Goal: Task Accomplishment & Management: Use online tool/utility

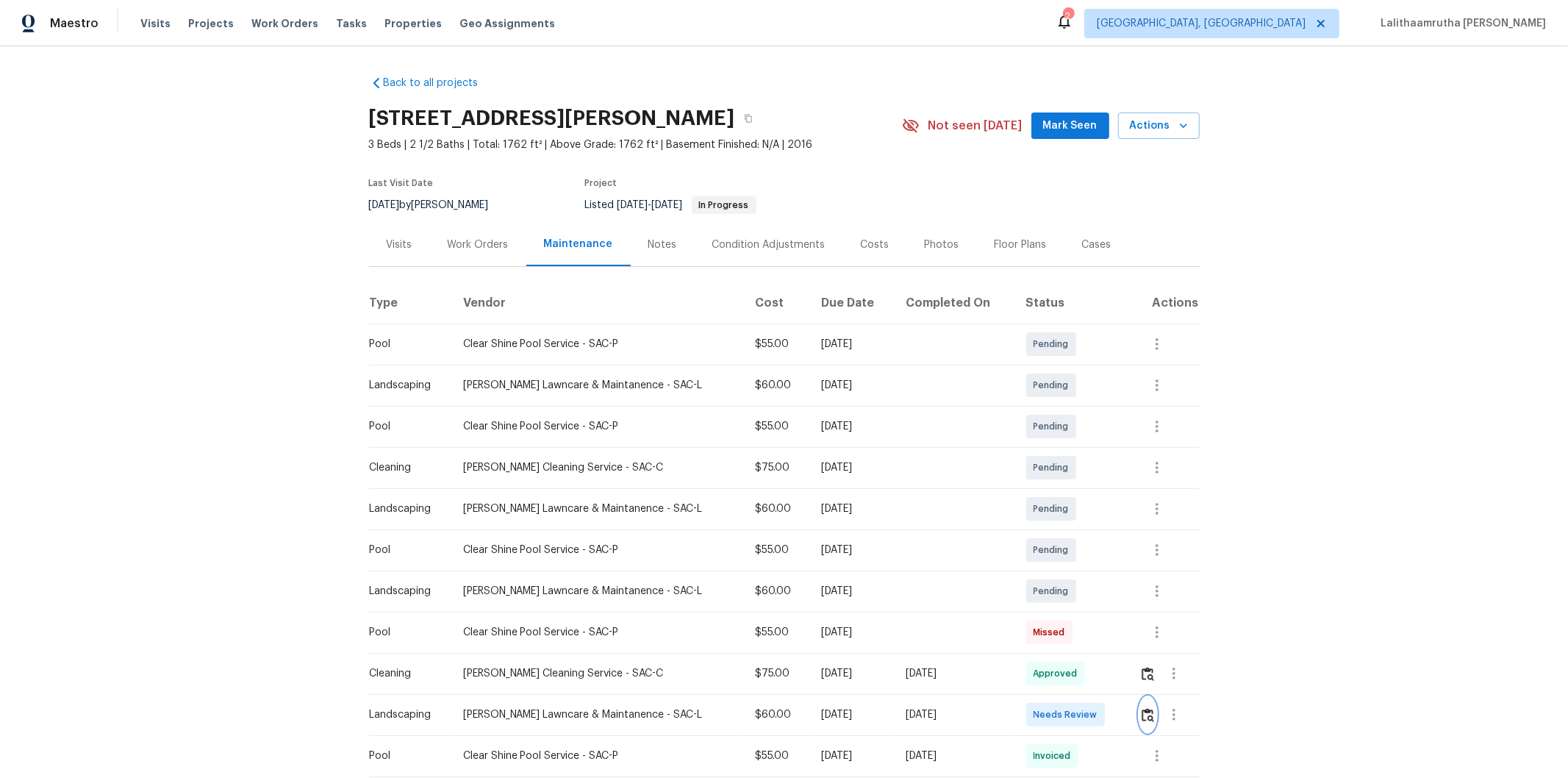
click at [1114, 523] on button "button" at bounding box center [1148, 715] width 17 height 36
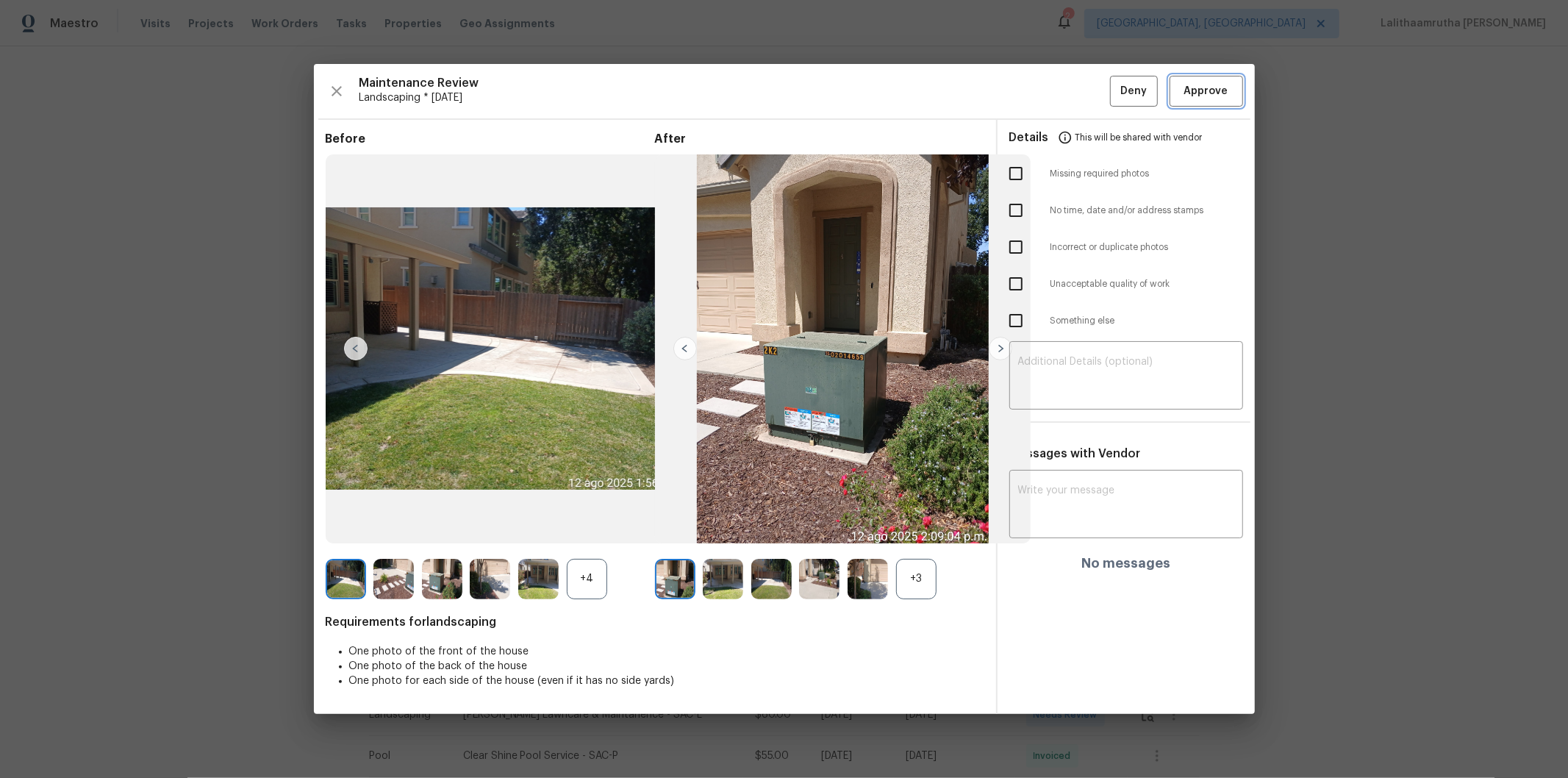
click at [1114, 86] on span "Approve" at bounding box center [1207, 92] width 44 height 19
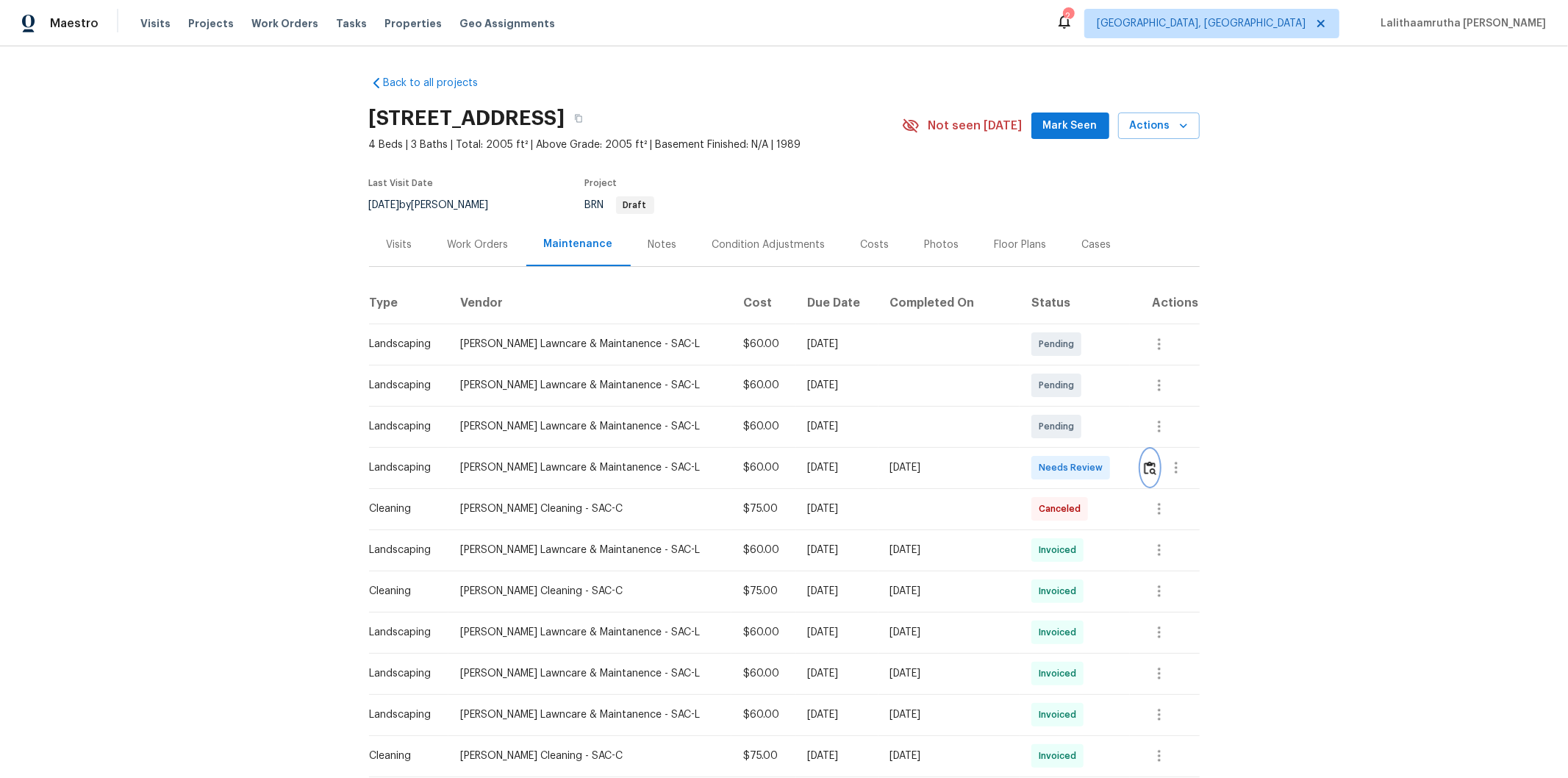
click at [1114, 463] on img "button" at bounding box center [1150, 468] width 13 height 14
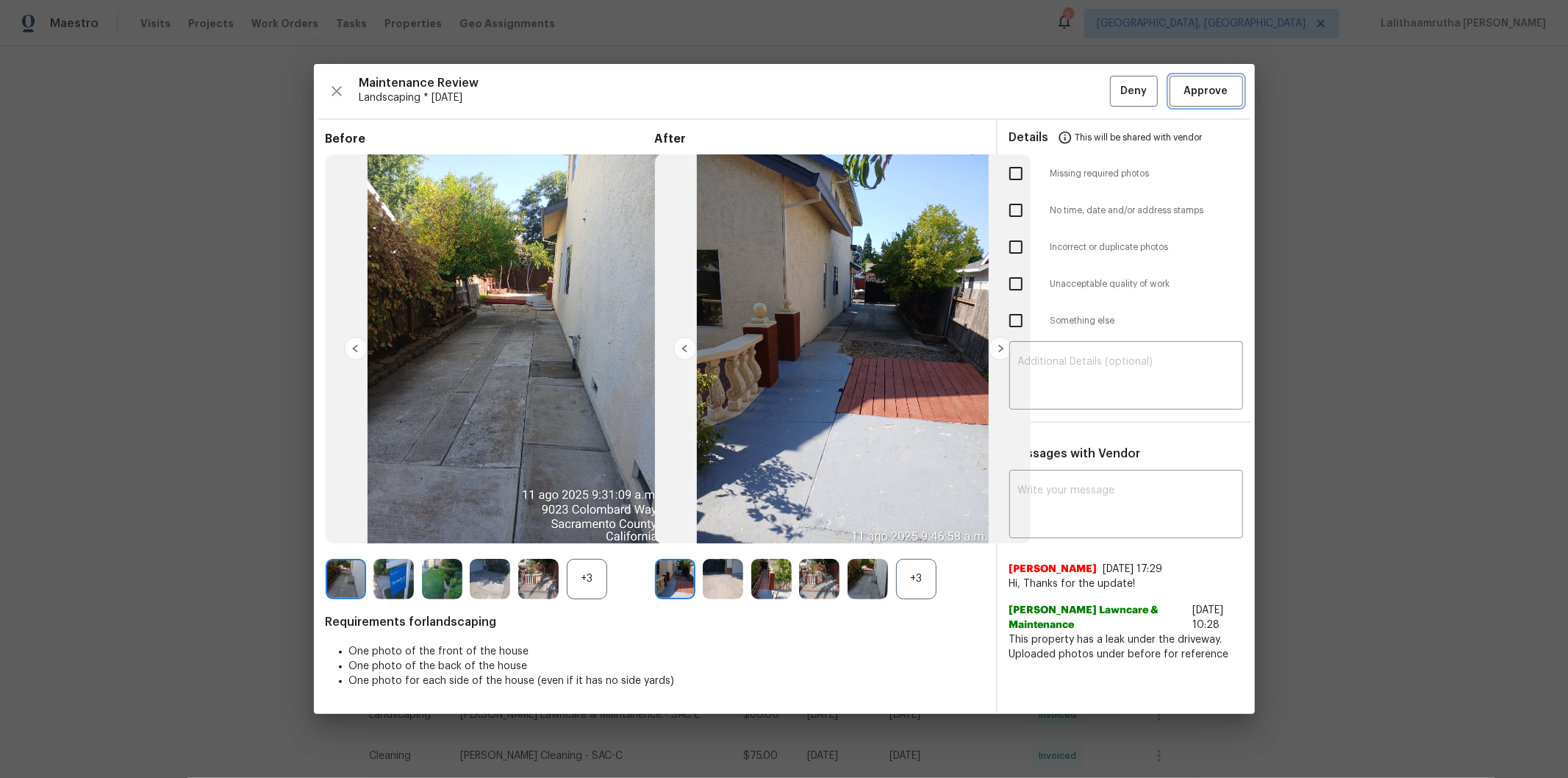
click at [1114, 79] on button "Approve" at bounding box center [1206, 91] width 74 height 31
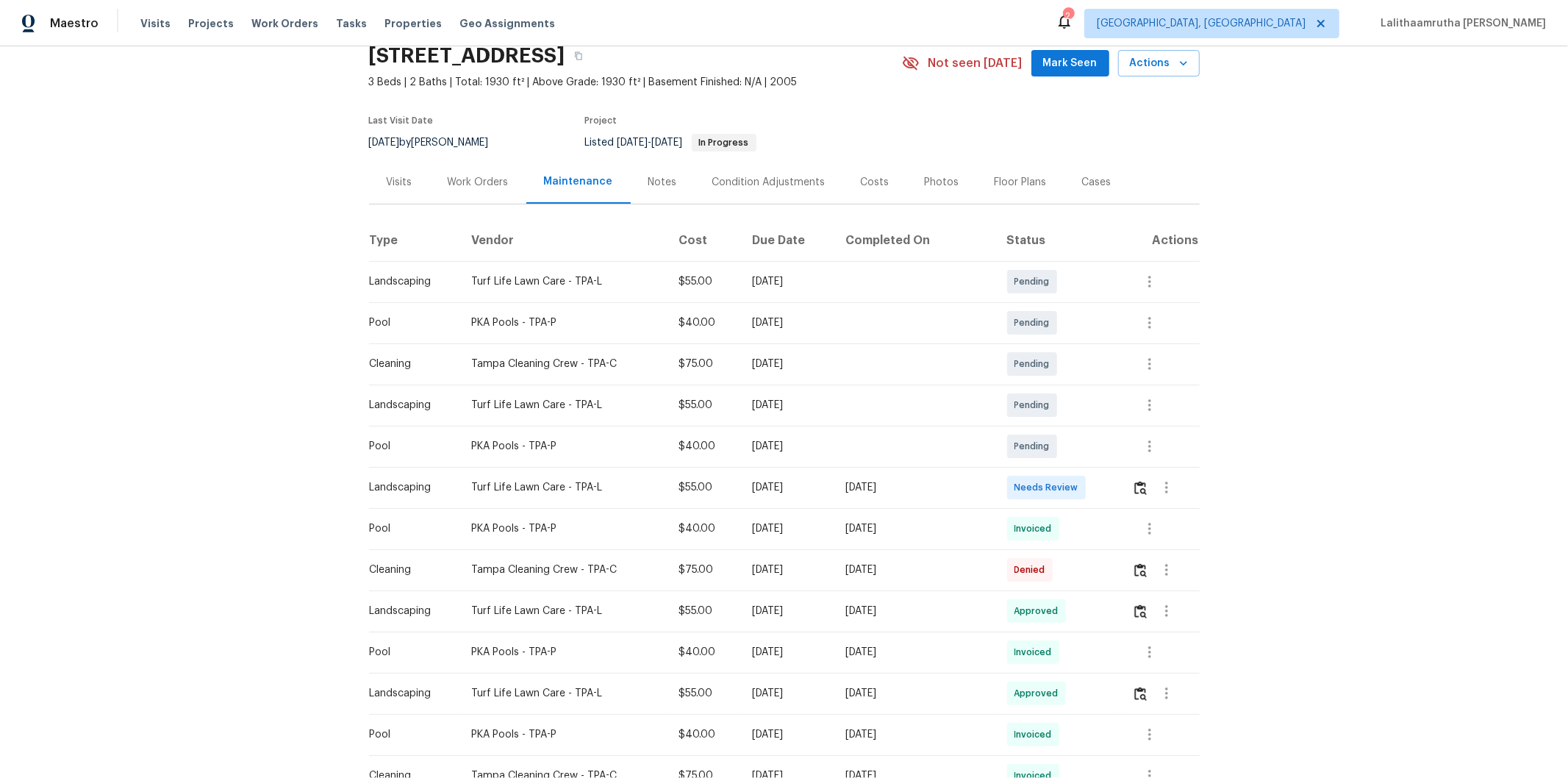
scroll to position [81, 0]
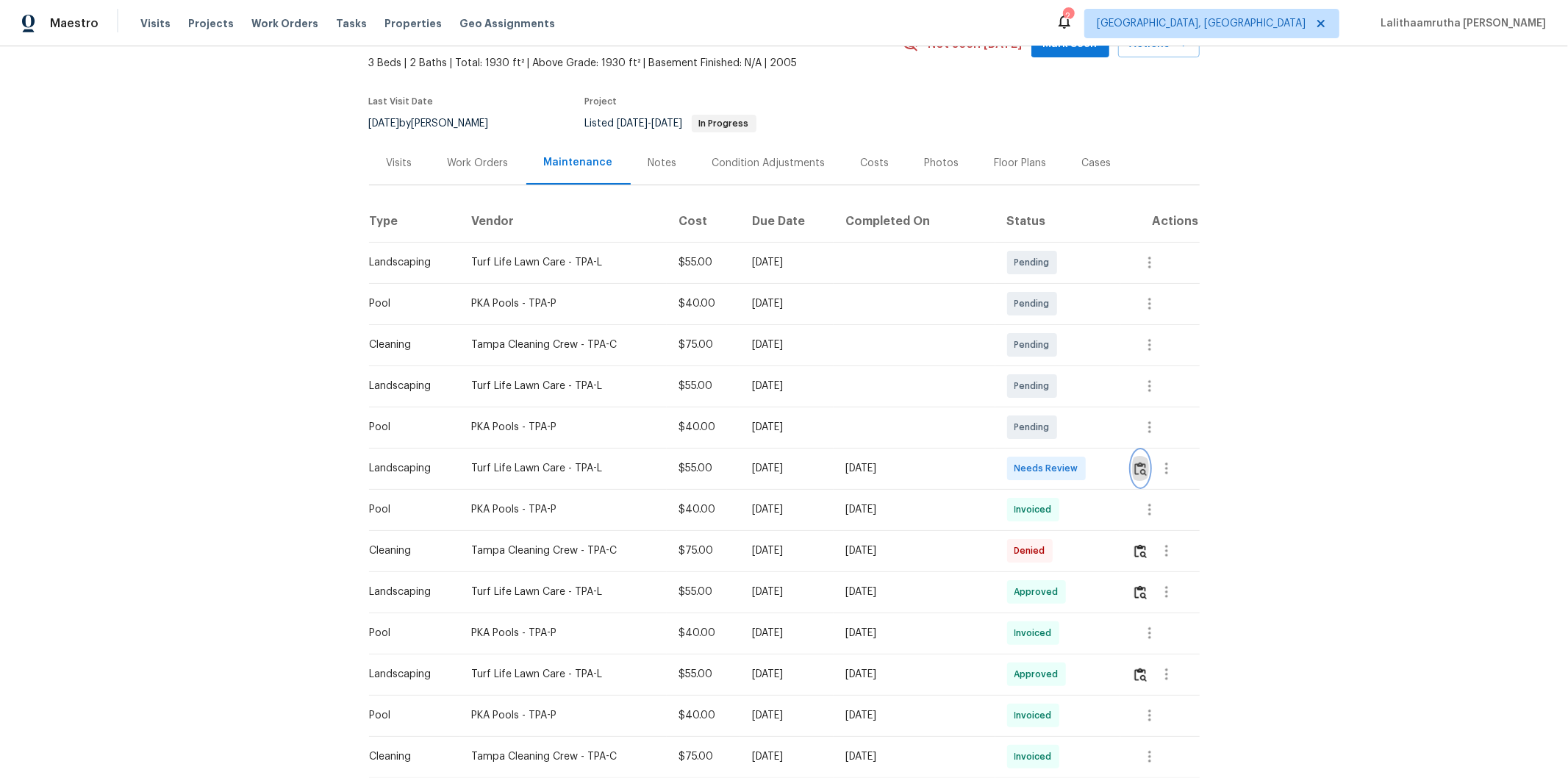
click at [1114, 472] on img "button" at bounding box center [1141, 468] width 13 height 14
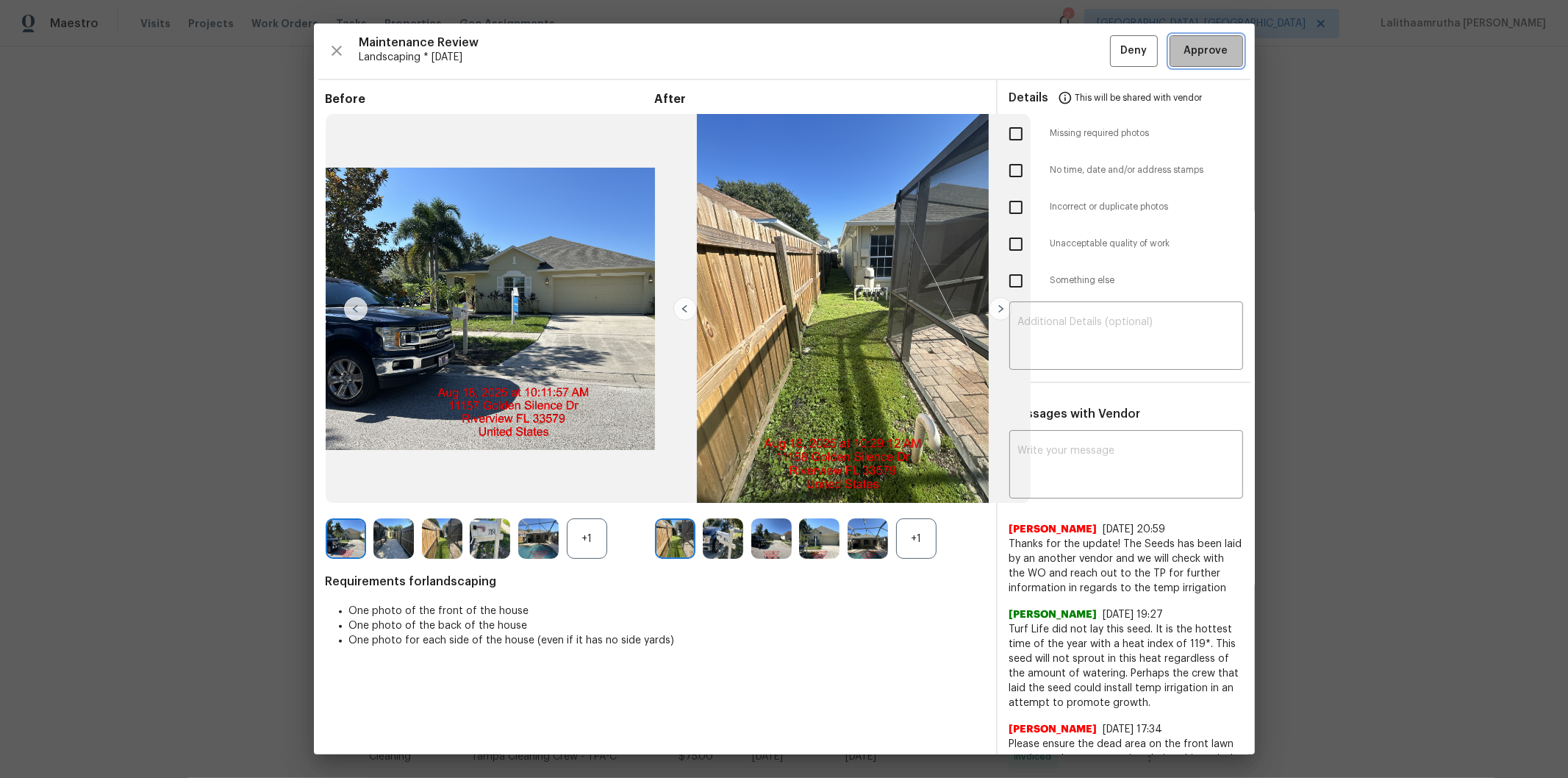
click at [1114, 53] on span "Approve" at bounding box center [1207, 51] width 44 height 19
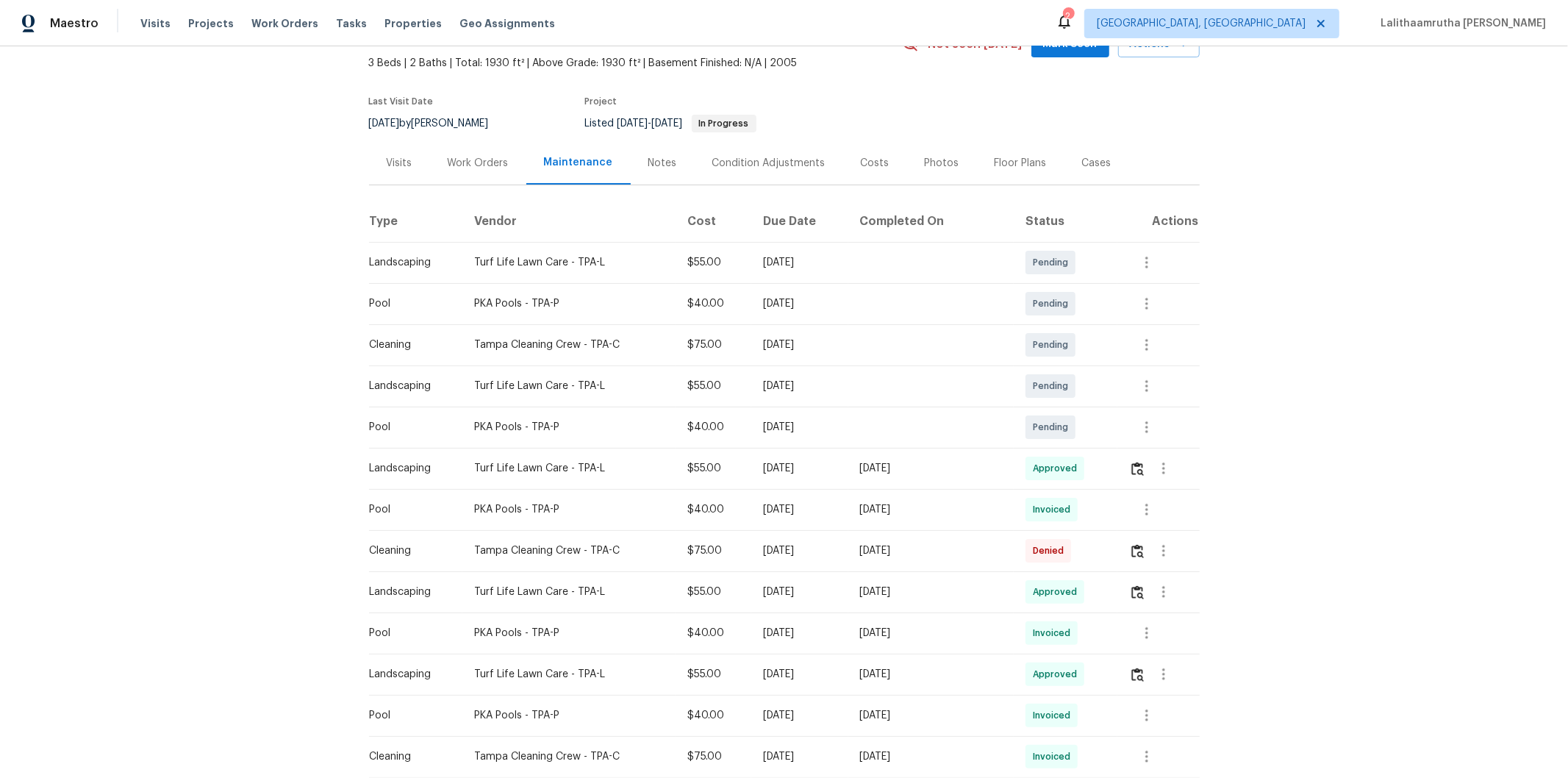
scroll to position [0, 0]
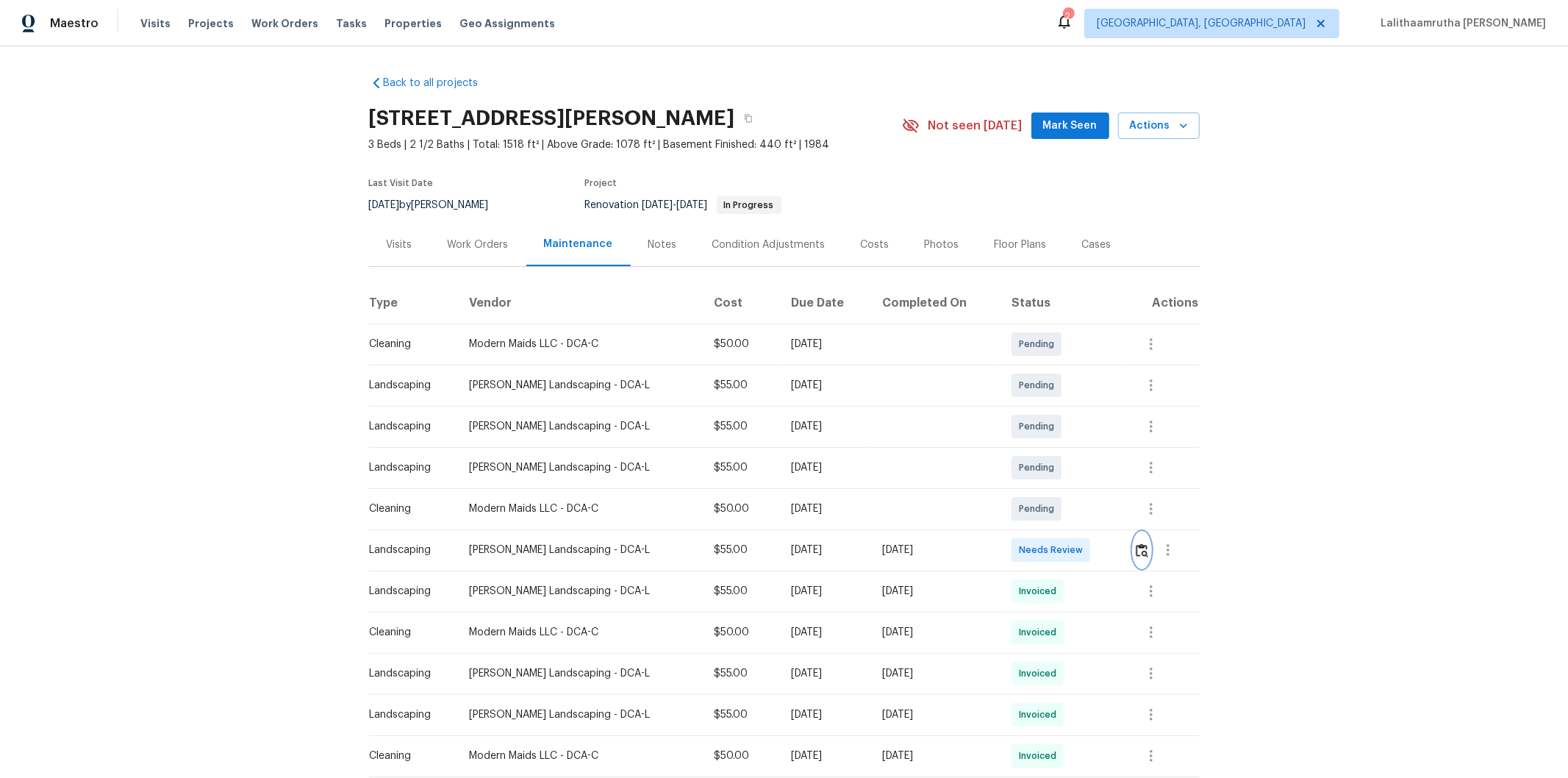
click at [1114, 523] on img "button" at bounding box center [1141, 551] width 13 height 14
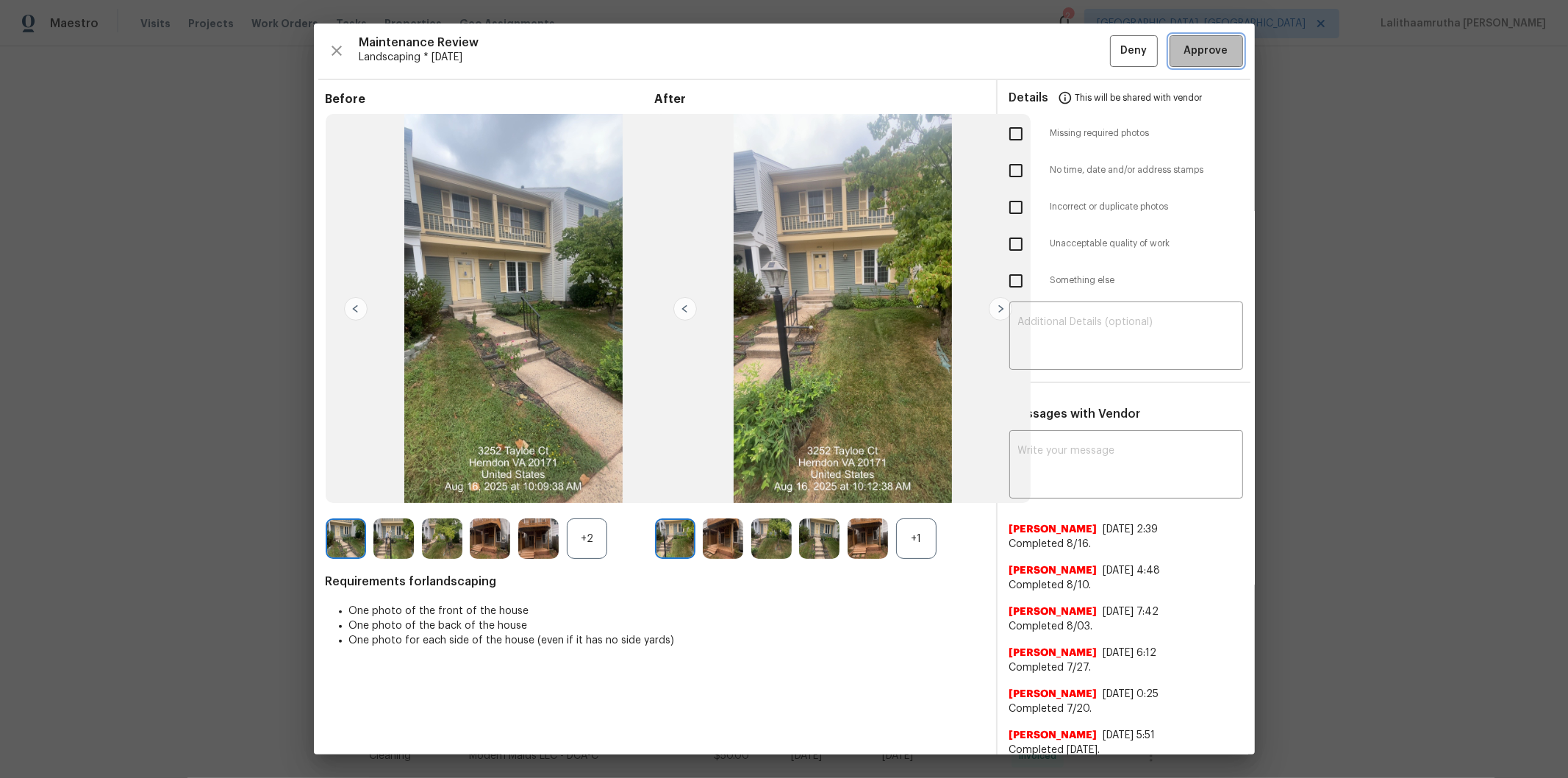
click at [1114, 42] on span "Approve" at bounding box center [1207, 51] width 44 height 19
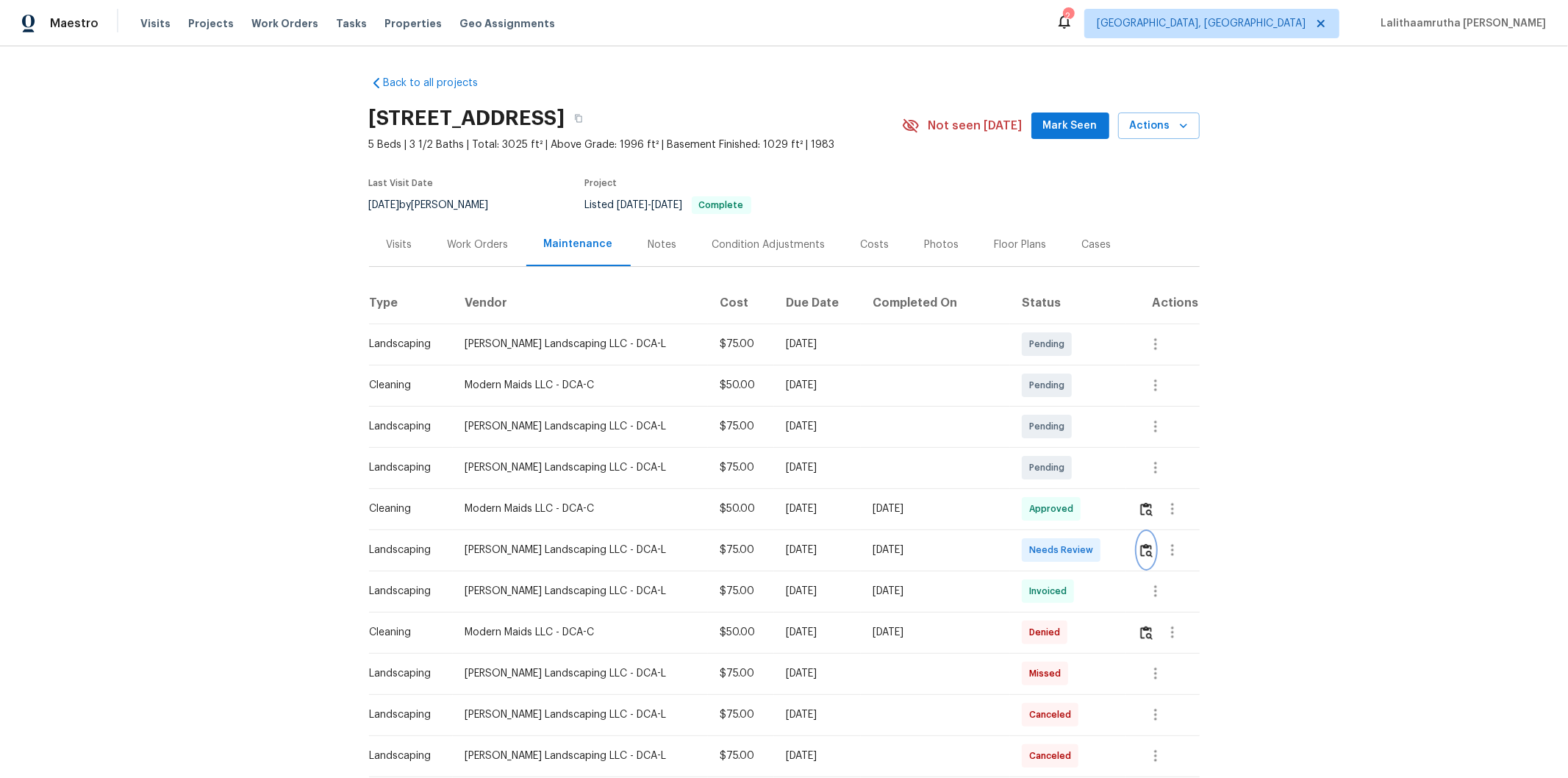
click at [1114, 523] on img "button" at bounding box center [1147, 551] width 13 height 14
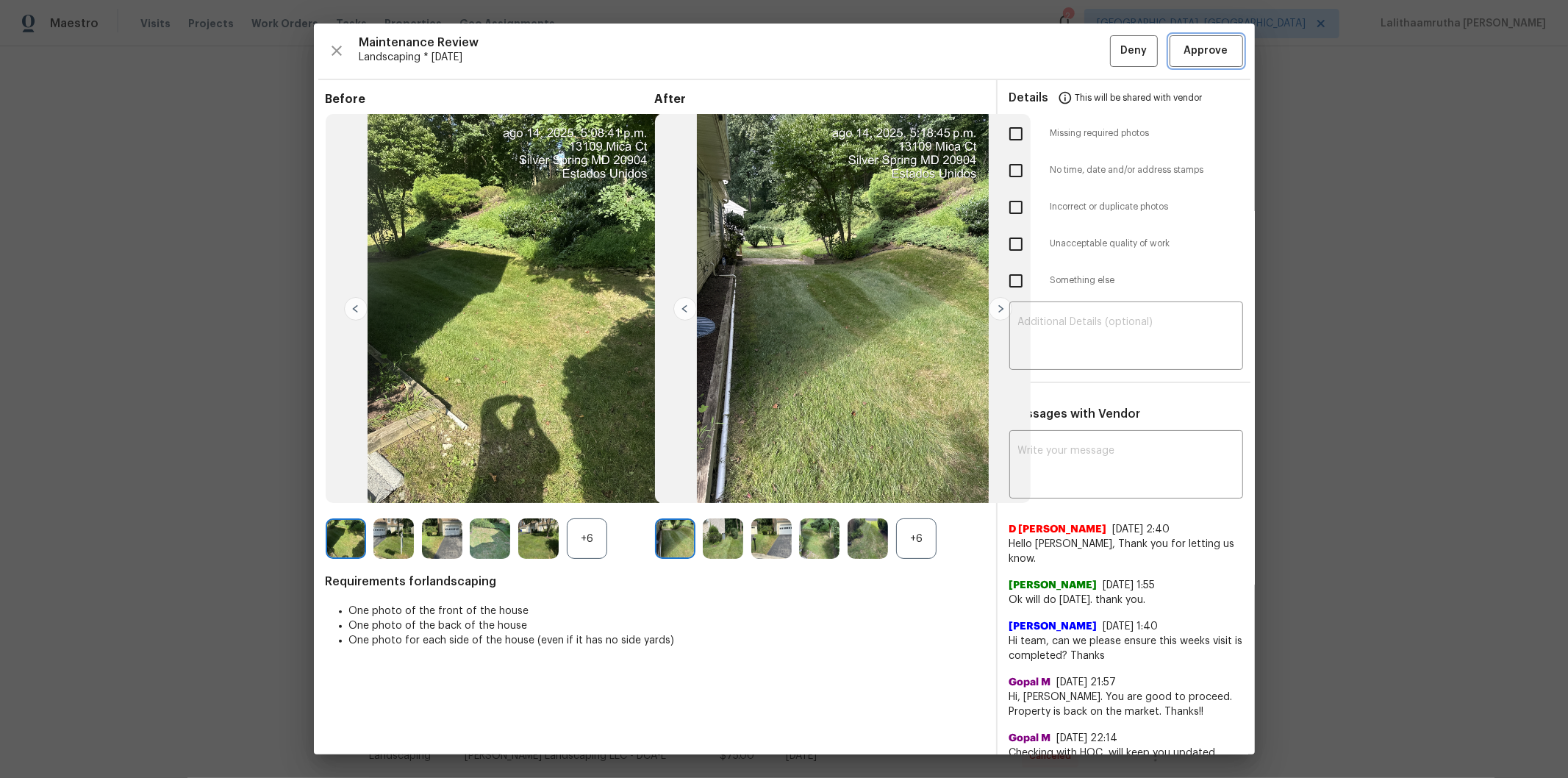
click at [1114, 42] on span "Approve" at bounding box center [1207, 51] width 44 height 19
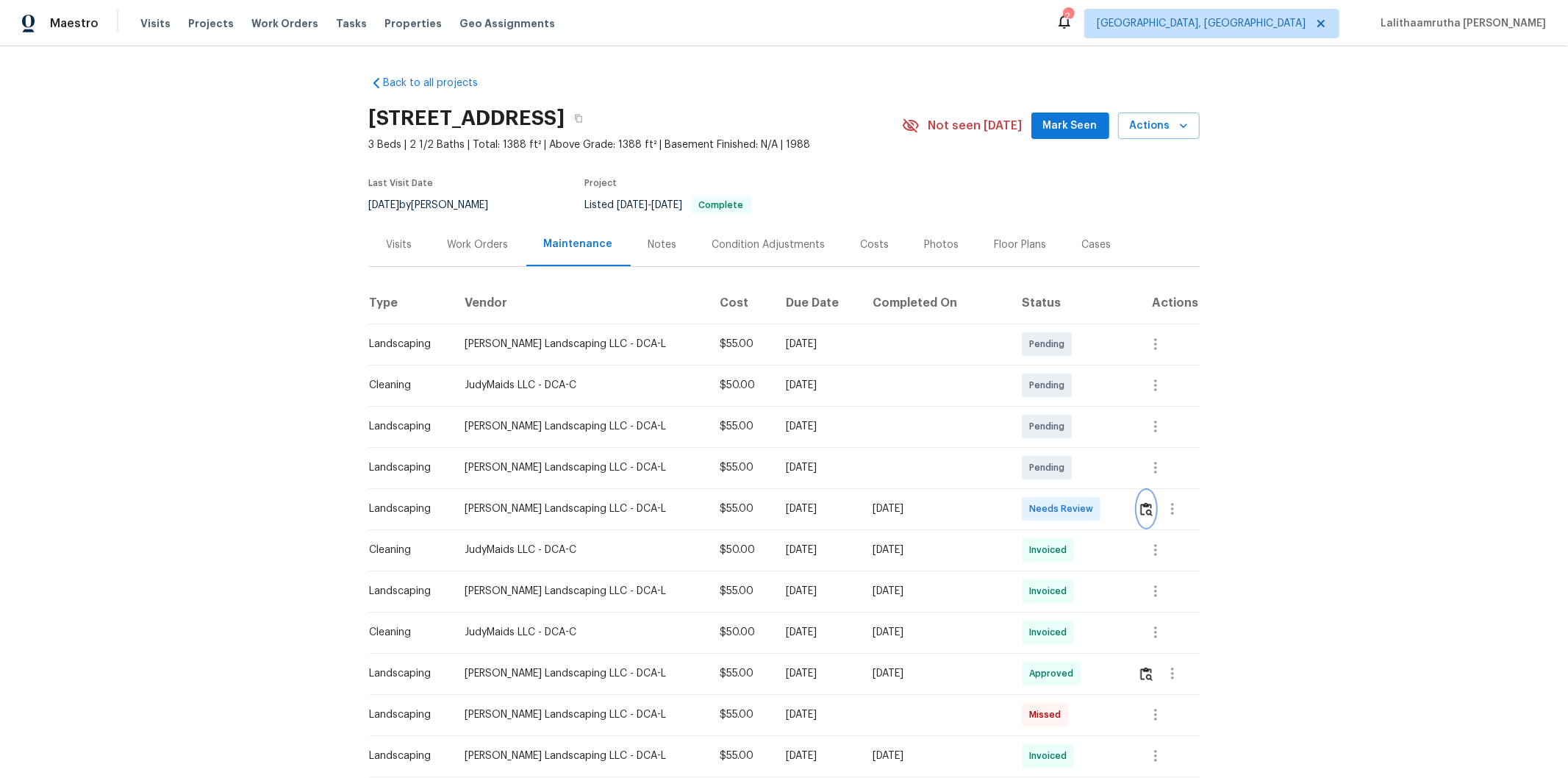
click at [1114, 506] on img "button" at bounding box center [1147, 509] width 13 height 14
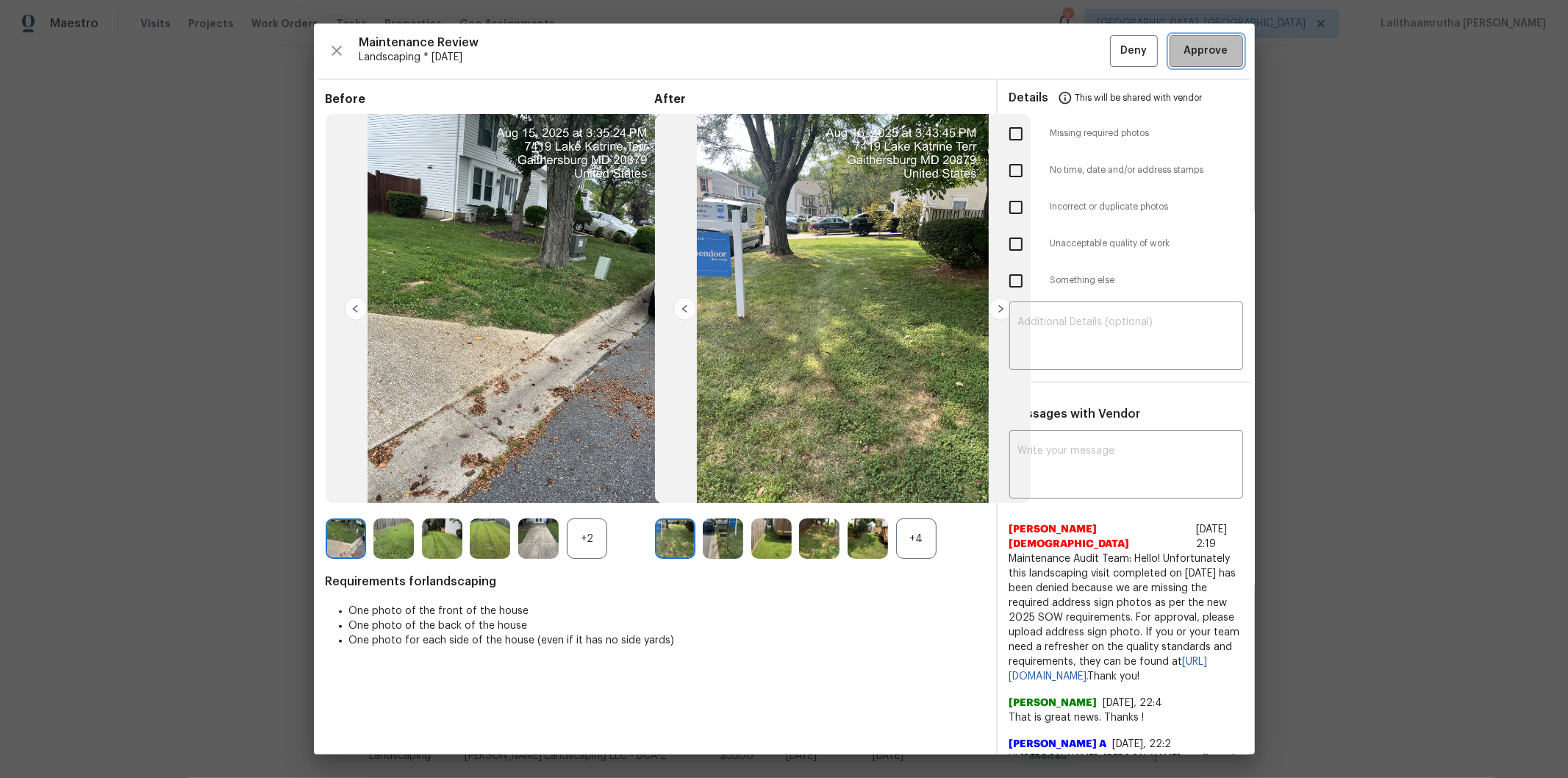
click at [1114, 45] on span "Approve" at bounding box center [1207, 51] width 44 height 19
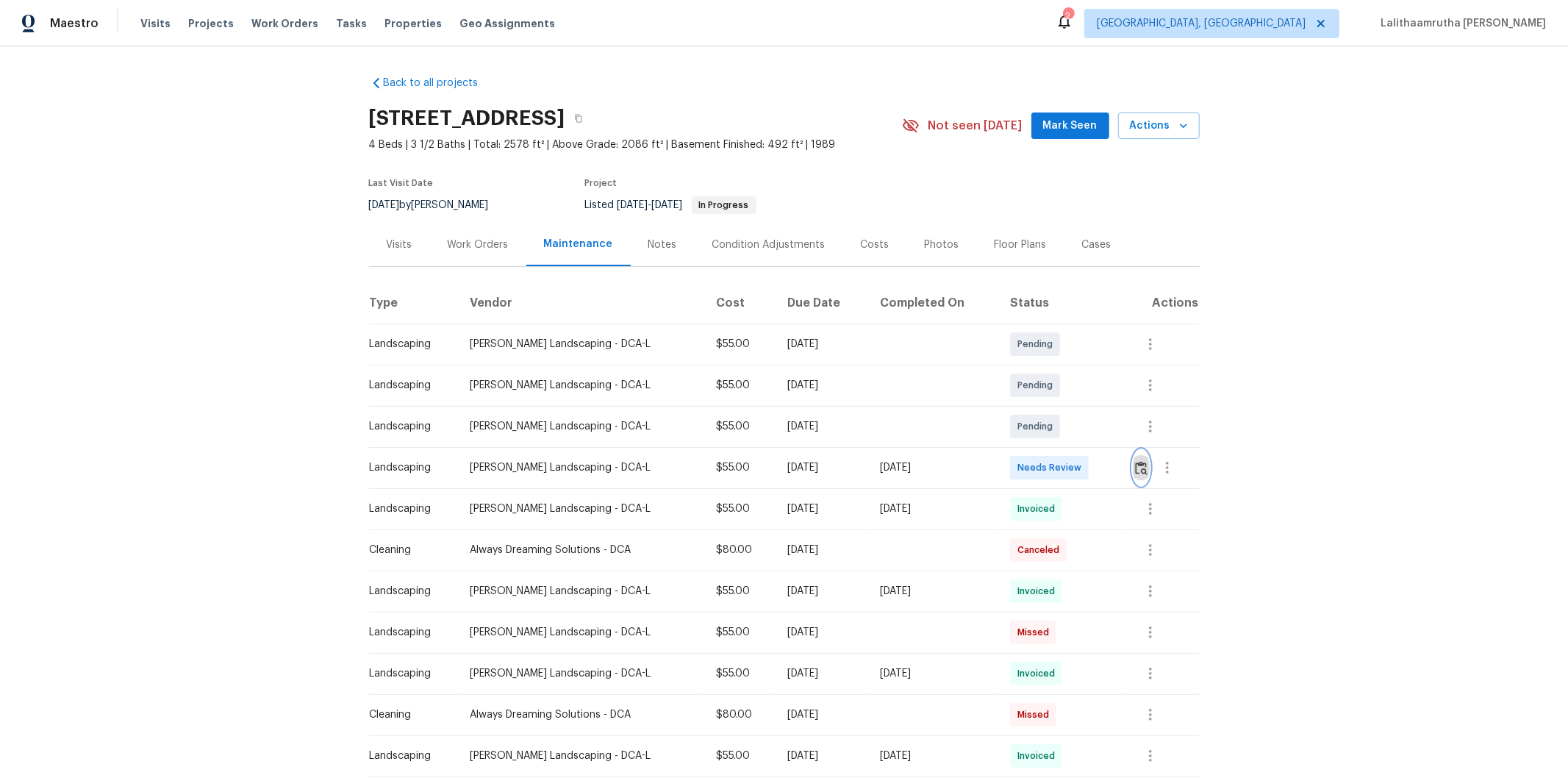
click at [1114, 462] on img "button" at bounding box center [1141, 468] width 13 height 14
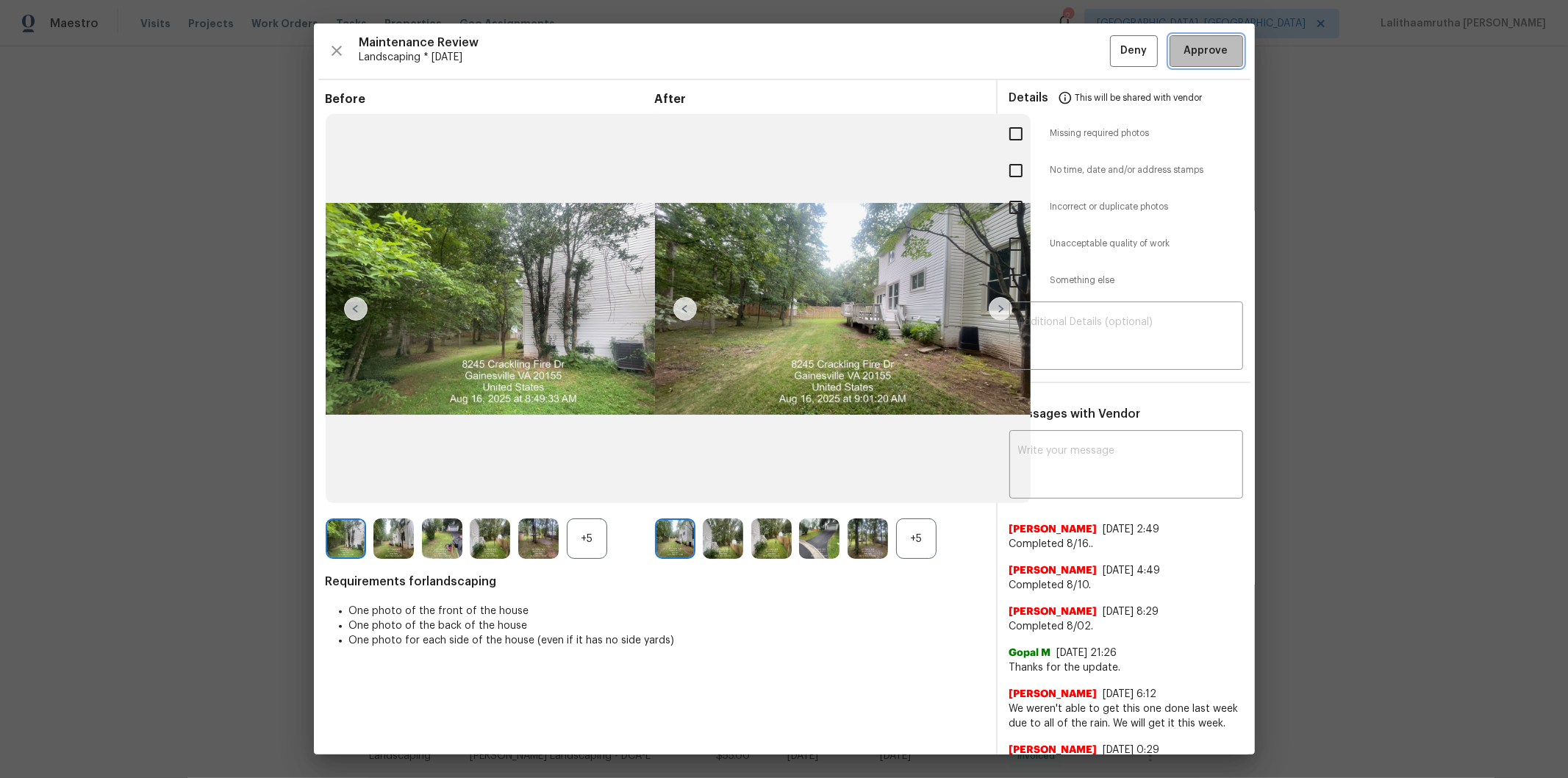
click at [1114, 49] on span "Approve" at bounding box center [1207, 51] width 44 height 19
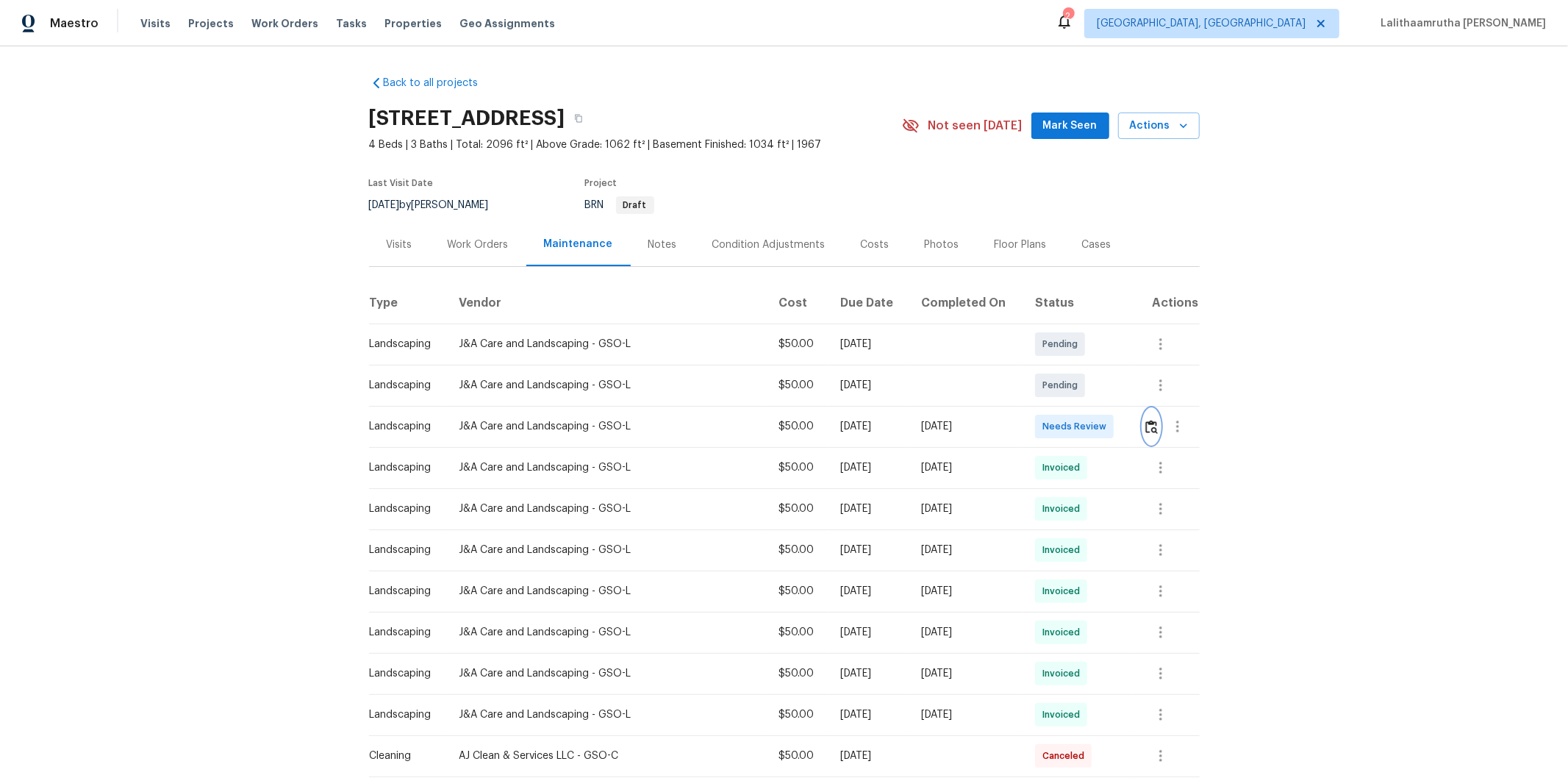
click at [1114, 432] on img "button" at bounding box center [1152, 427] width 13 height 14
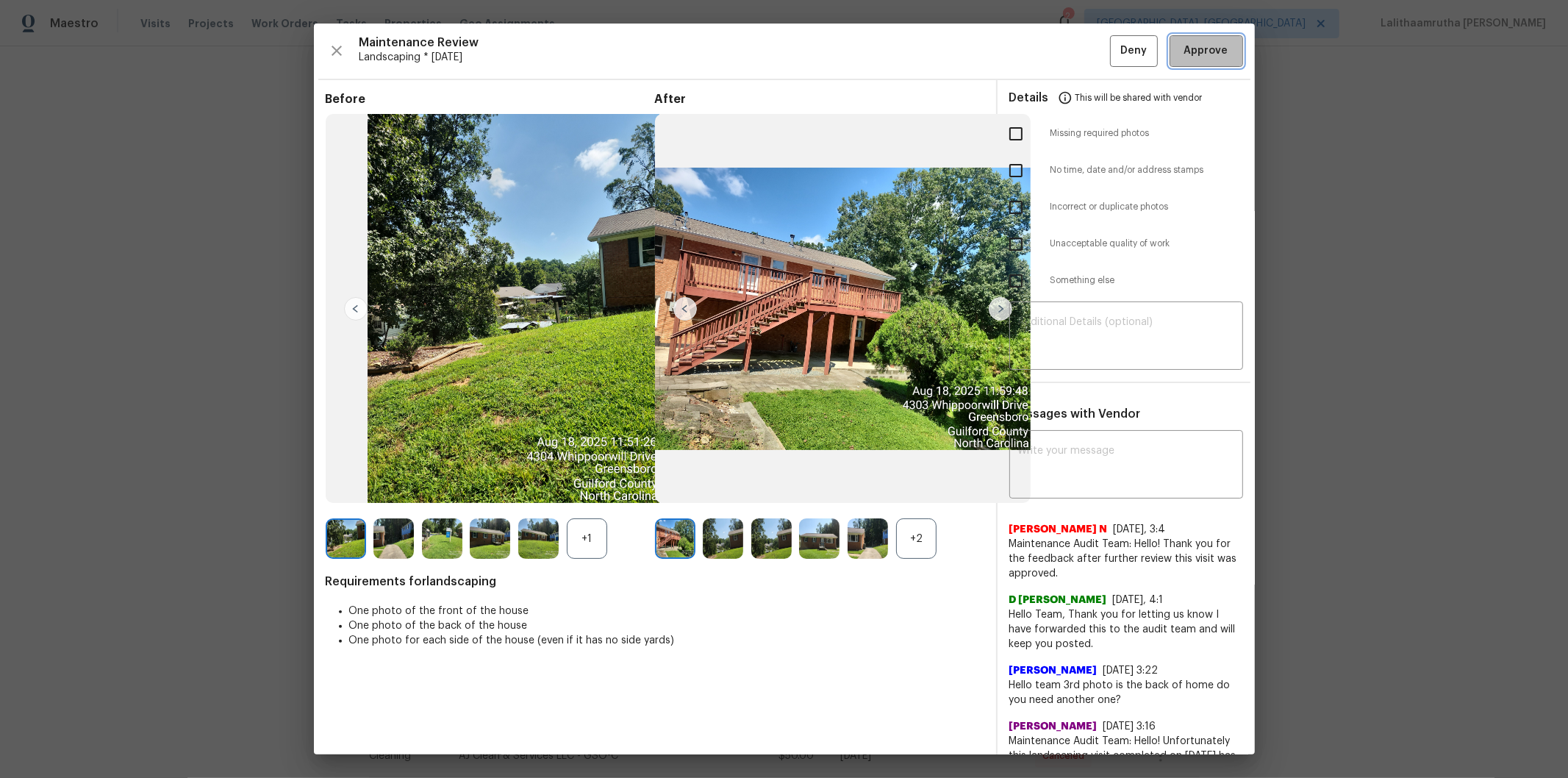
click at [1114, 36] on button "Approve" at bounding box center [1206, 51] width 74 height 31
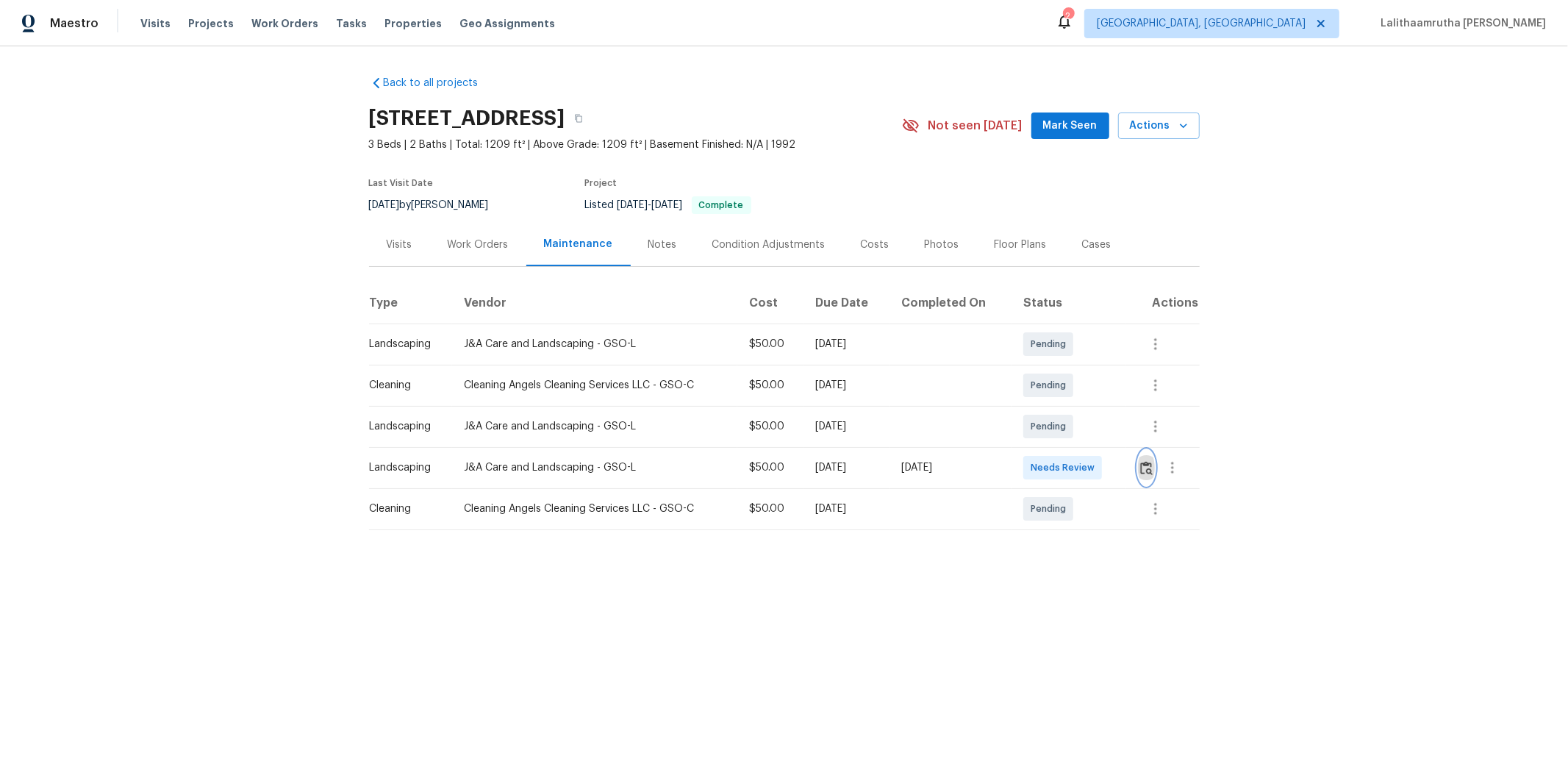
click at [1114, 462] on img "button" at bounding box center [1147, 468] width 13 height 14
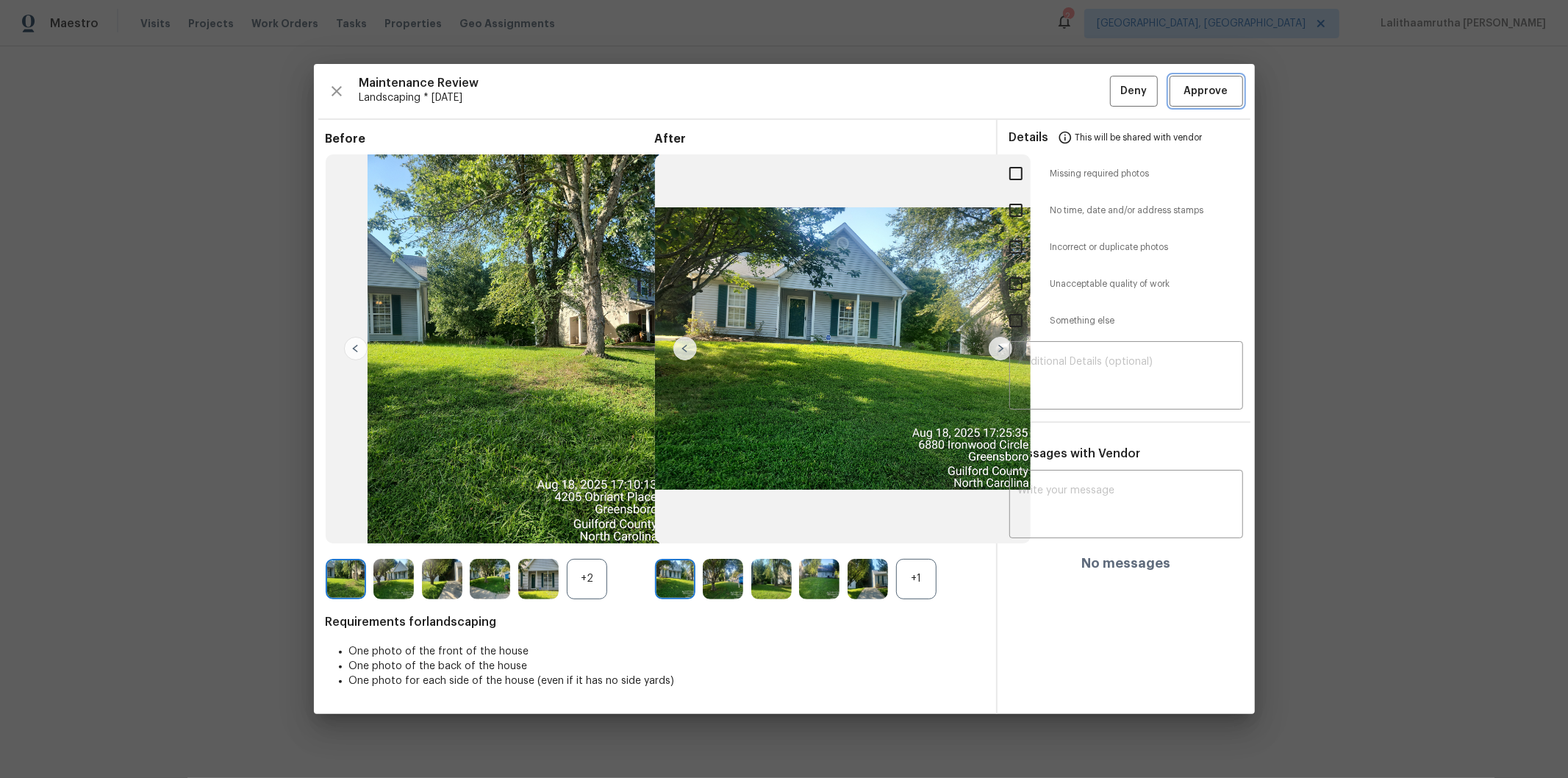
click at [1114, 81] on button "Approve" at bounding box center [1206, 91] width 74 height 31
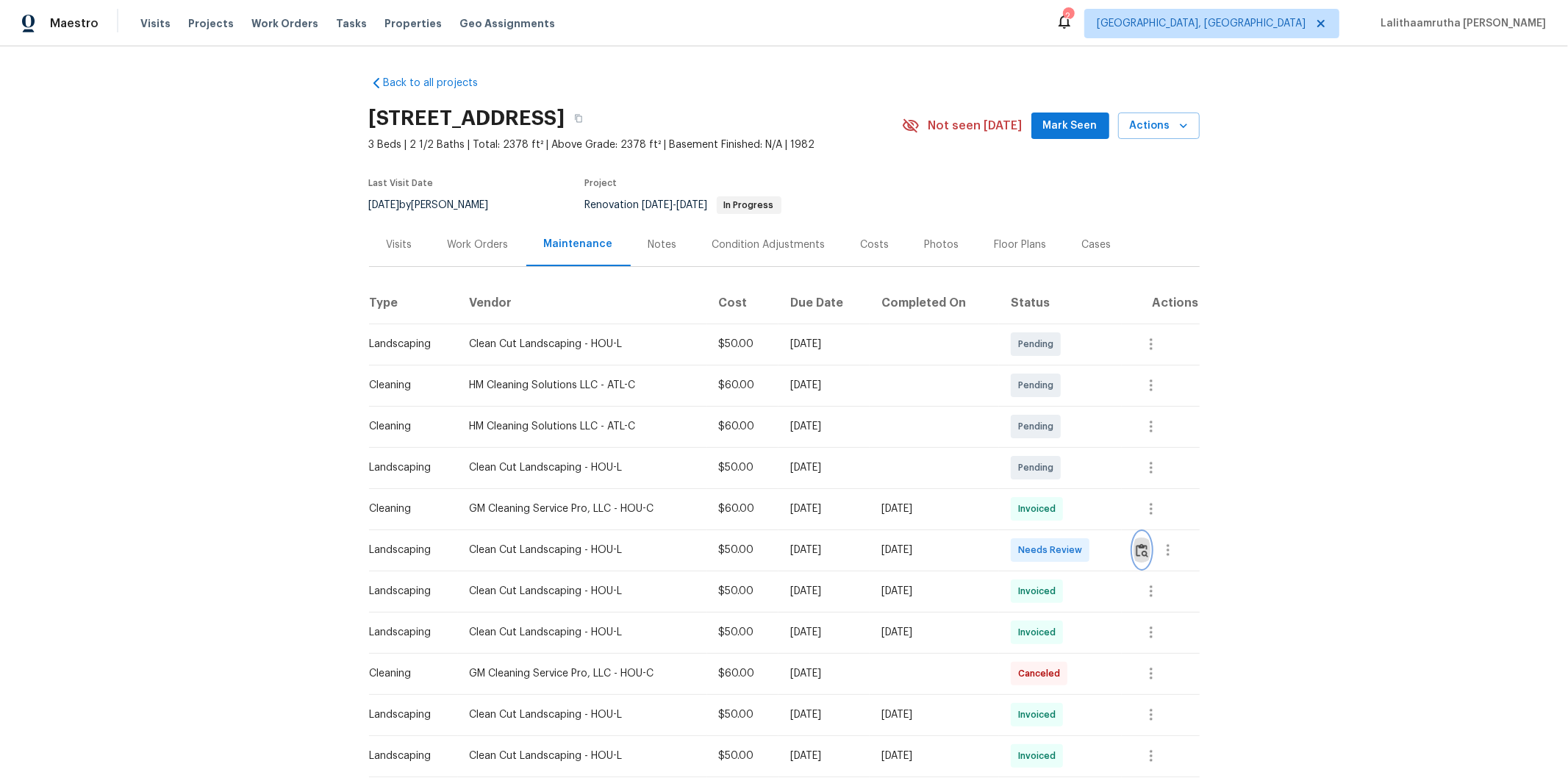
click at [1114, 523] on img "button" at bounding box center [1141, 551] width 13 height 14
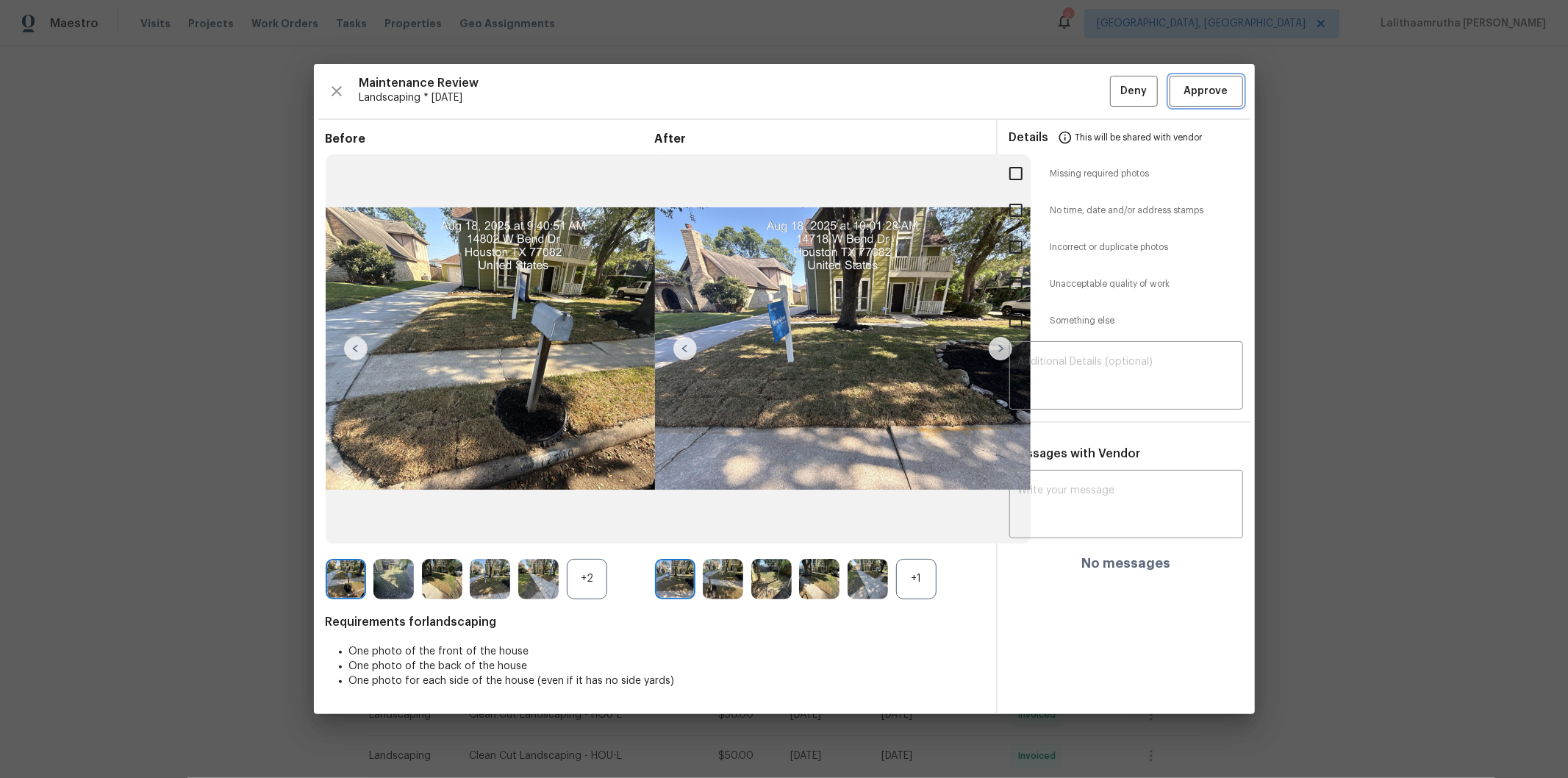
click at [1114, 91] on span "Approve" at bounding box center [1207, 92] width 44 height 19
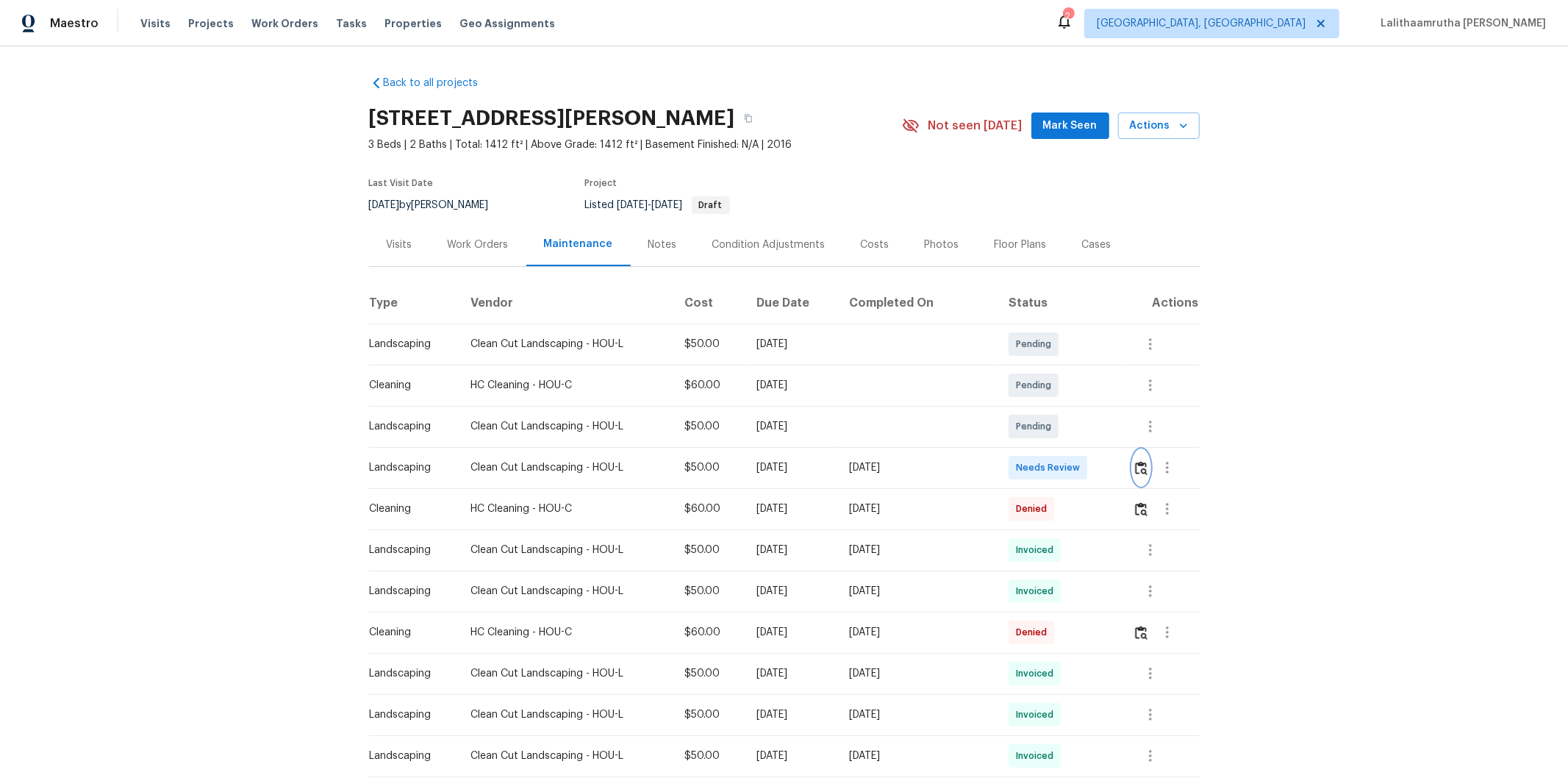
click at [1114, 464] on img "button" at bounding box center [1141, 468] width 13 height 14
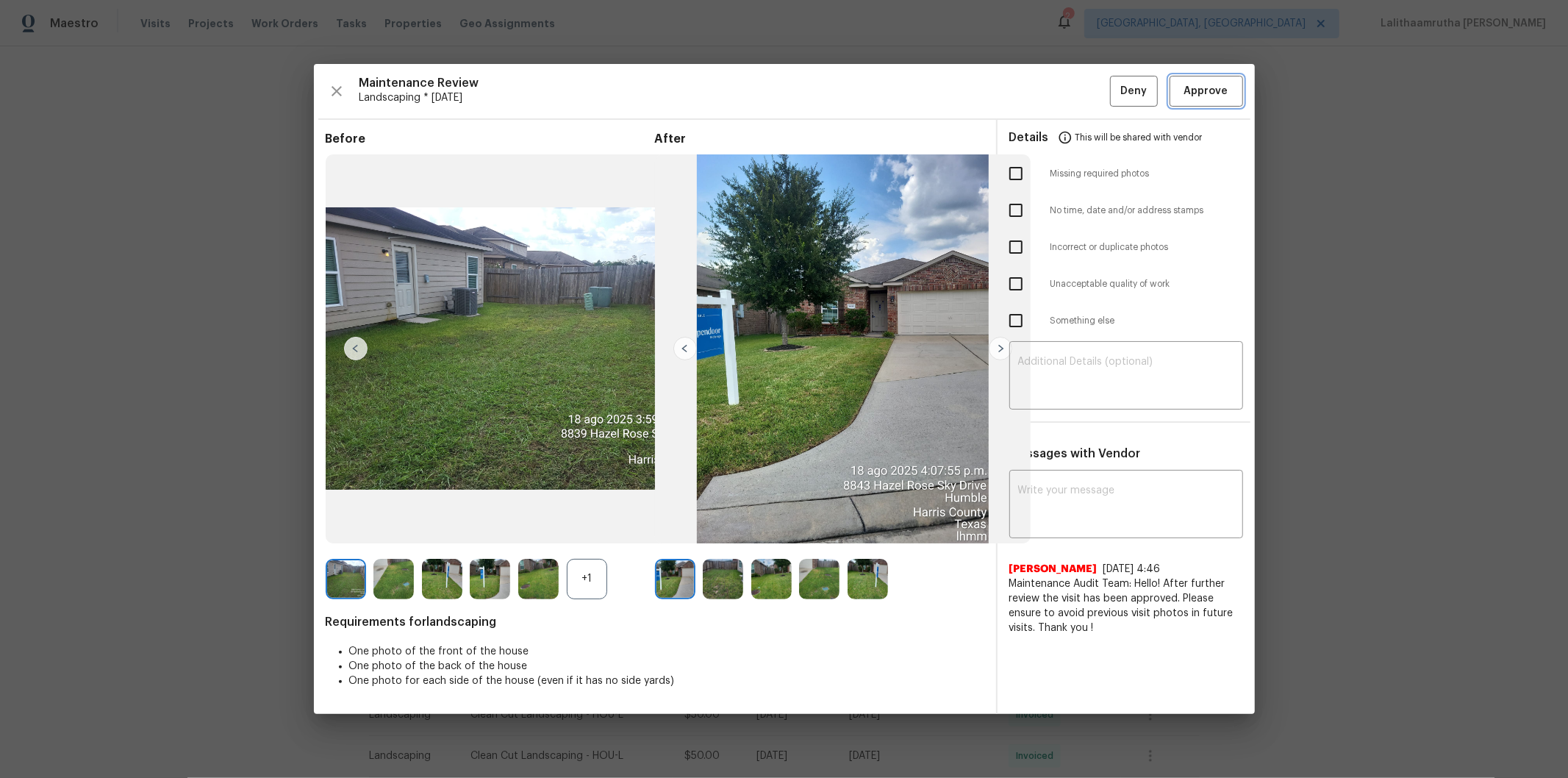
click at [1114, 79] on button "Approve" at bounding box center [1206, 91] width 74 height 31
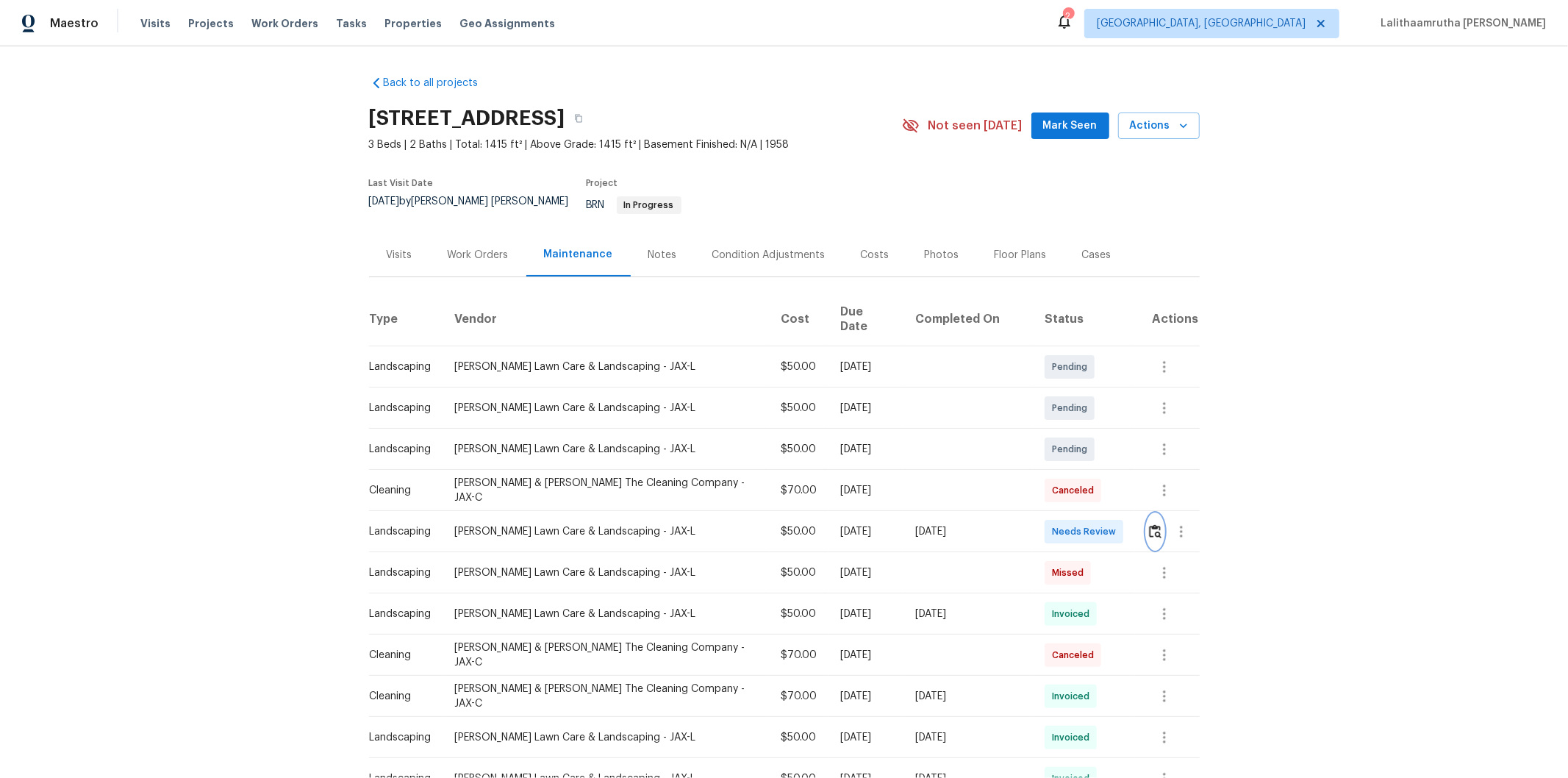
click at [1114, 523] on img "button" at bounding box center [1155, 531] width 13 height 14
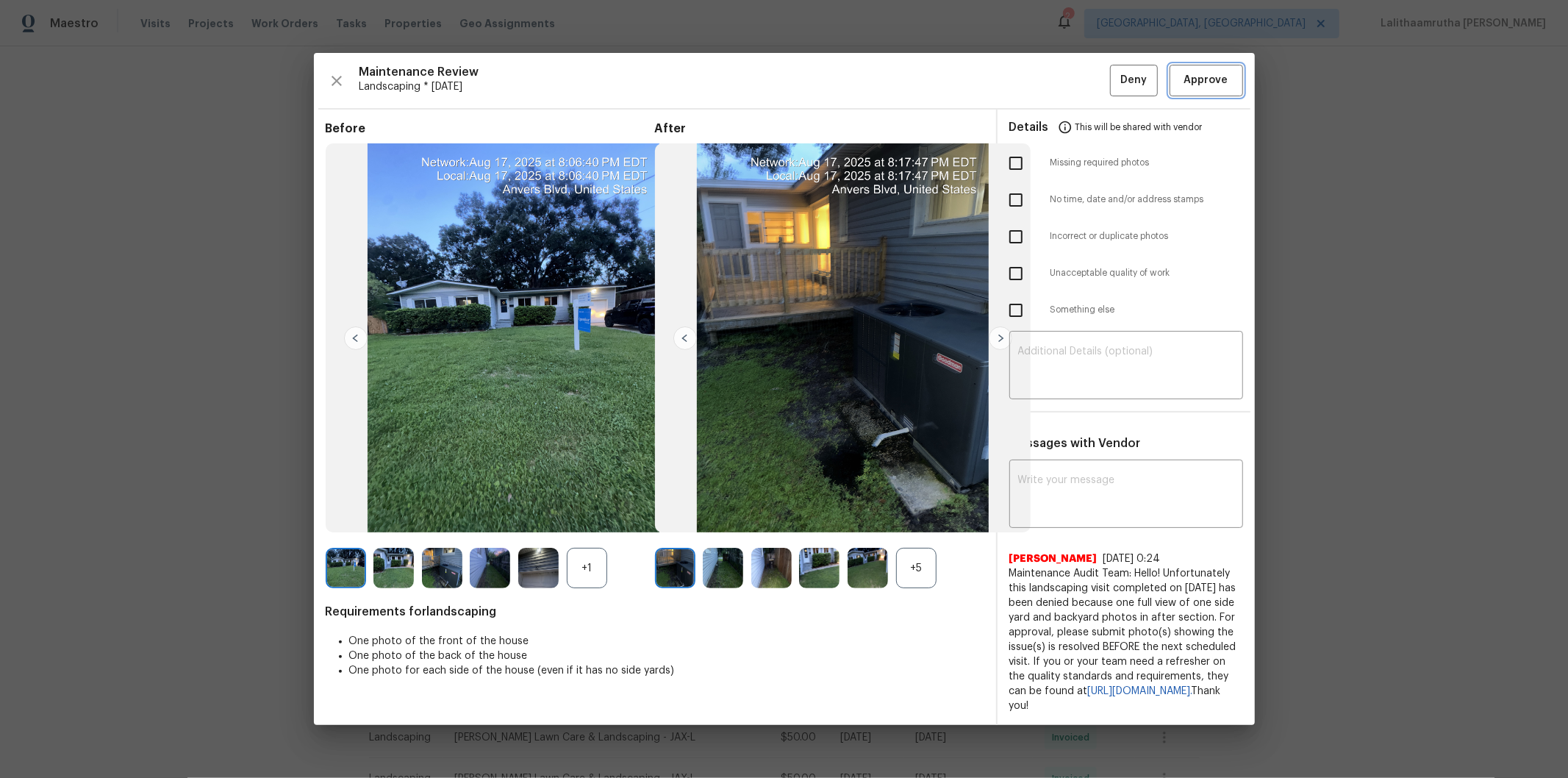
click at [1114, 71] on span "Approve" at bounding box center [1207, 81] width 44 height 19
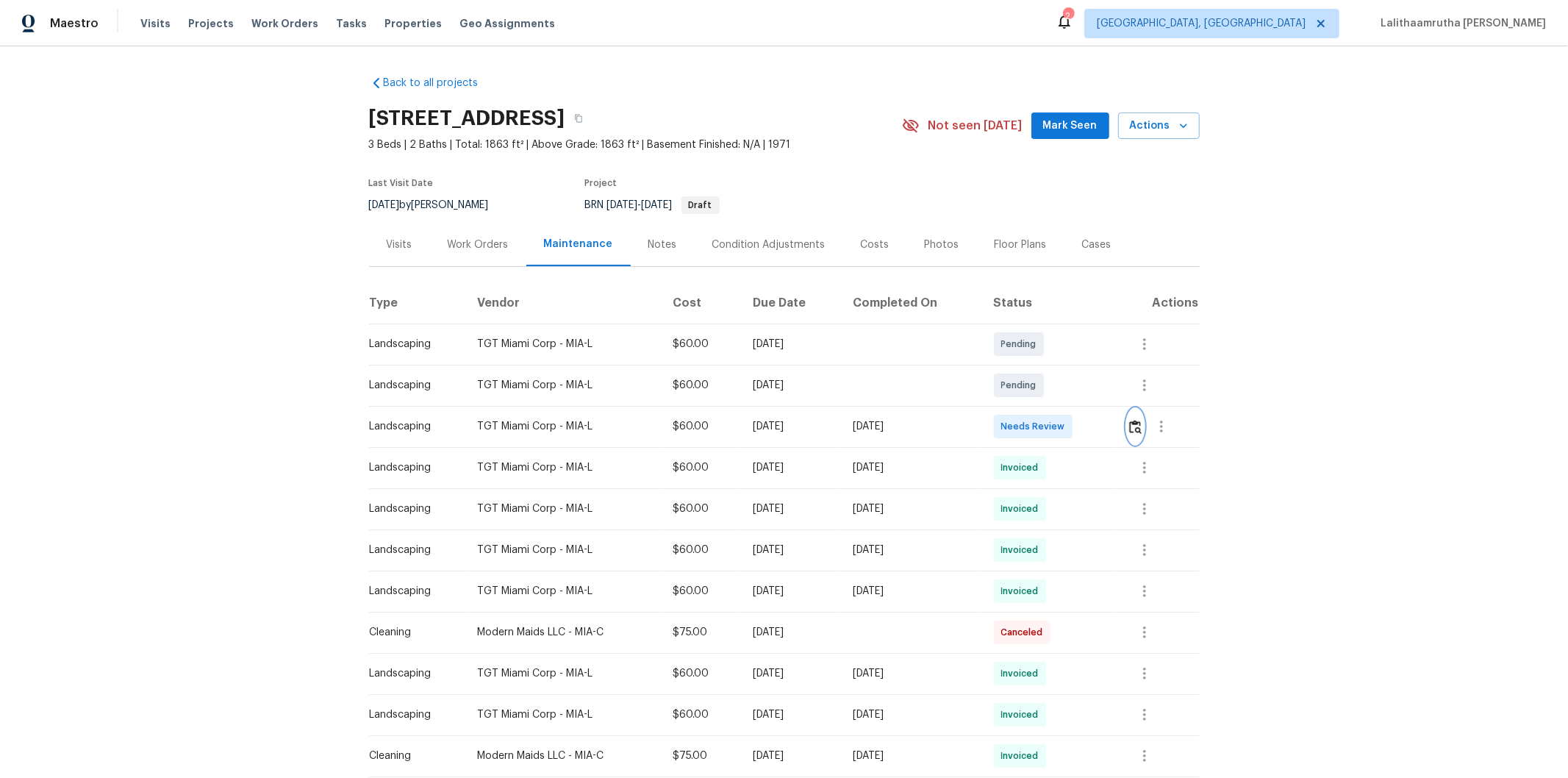
click at [1114, 428] on button "button" at bounding box center [1136, 427] width 17 height 36
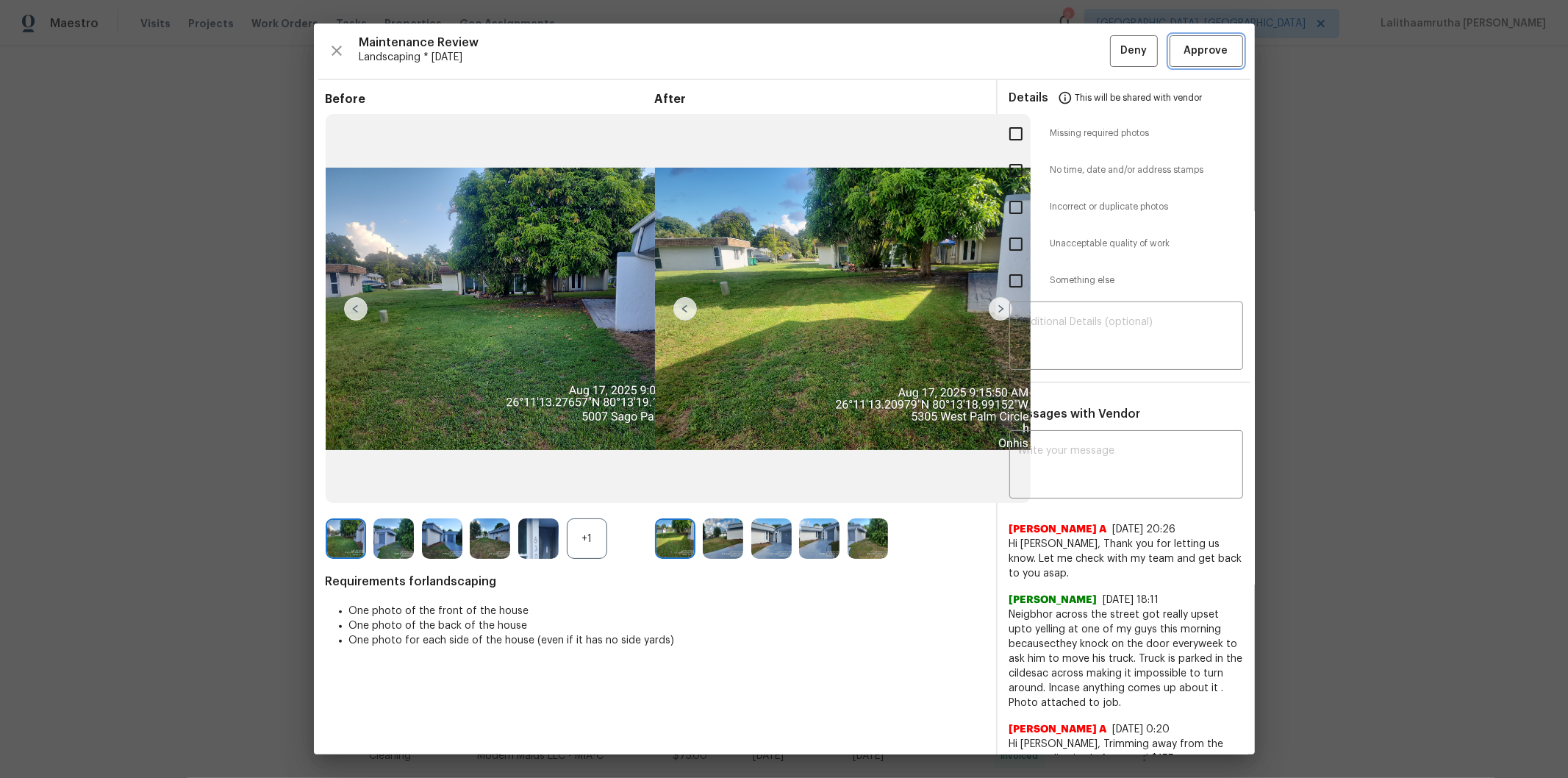
click at [1114, 54] on span "Approve" at bounding box center [1207, 51] width 44 height 19
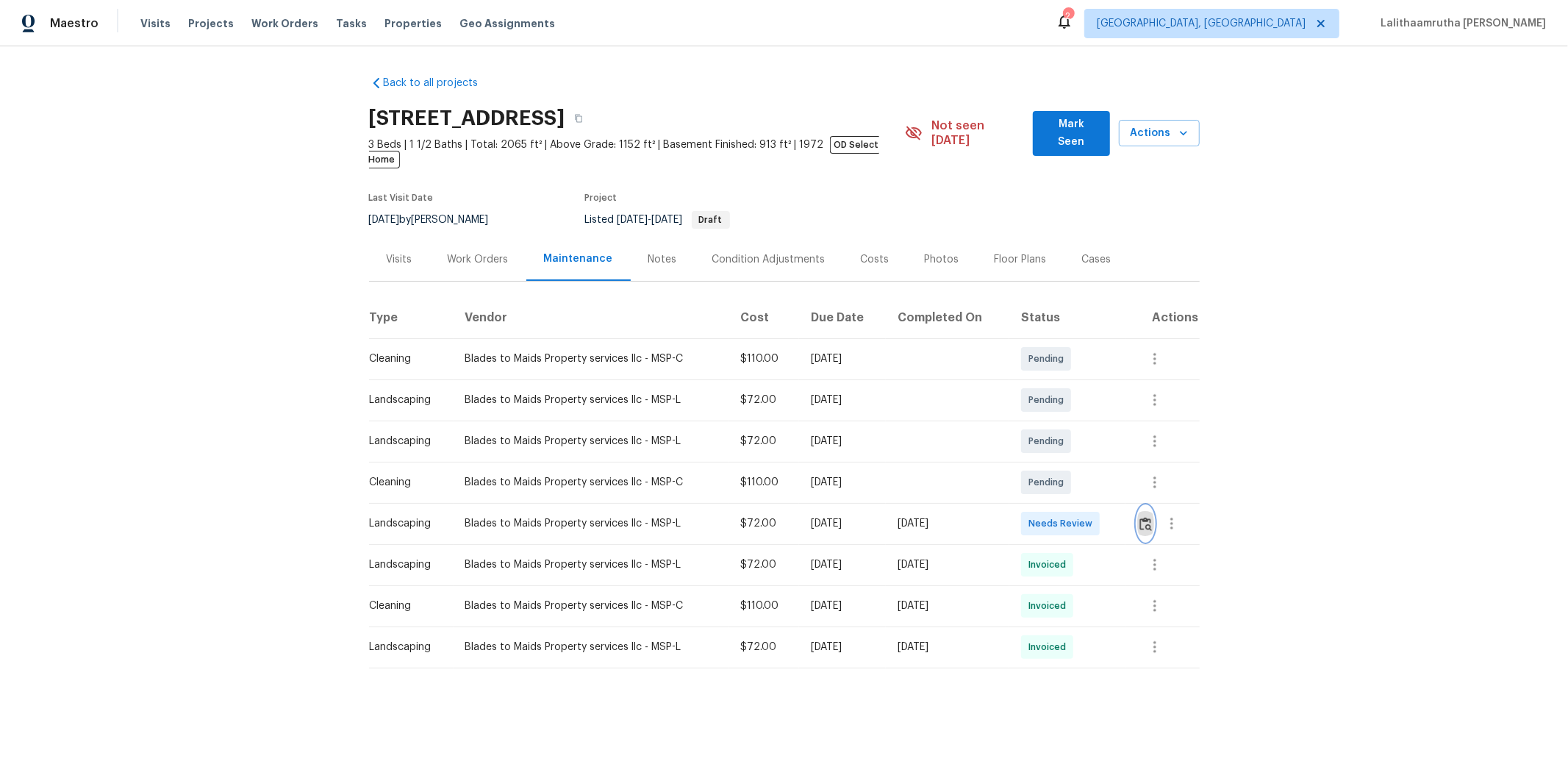
click at [1114, 517] on img "button" at bounding box center [1146, 523] width 13 height 14
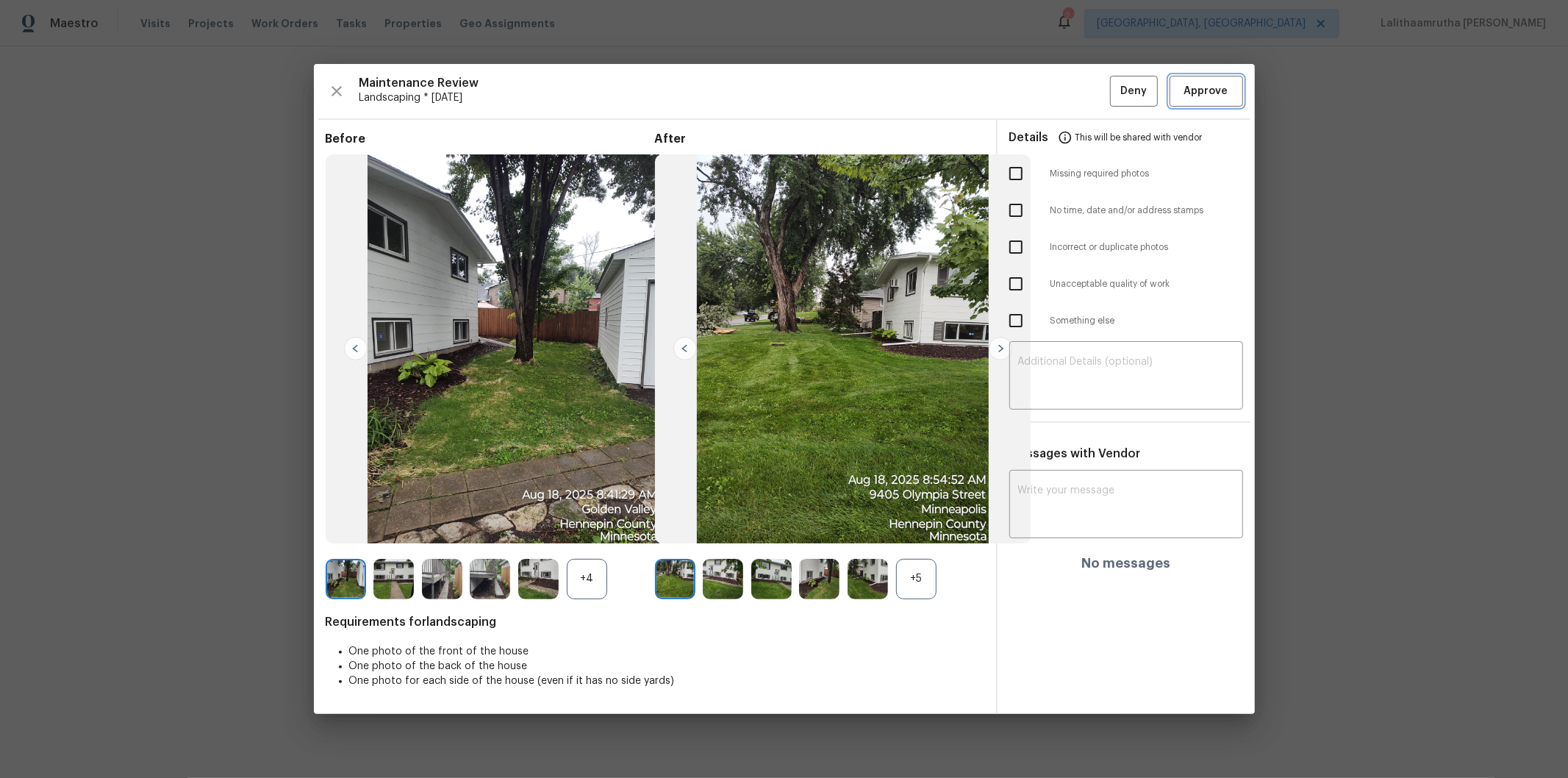
click at [1114, 86] on span "Approve" at bounding box center [1206, 92] width 50 height 19
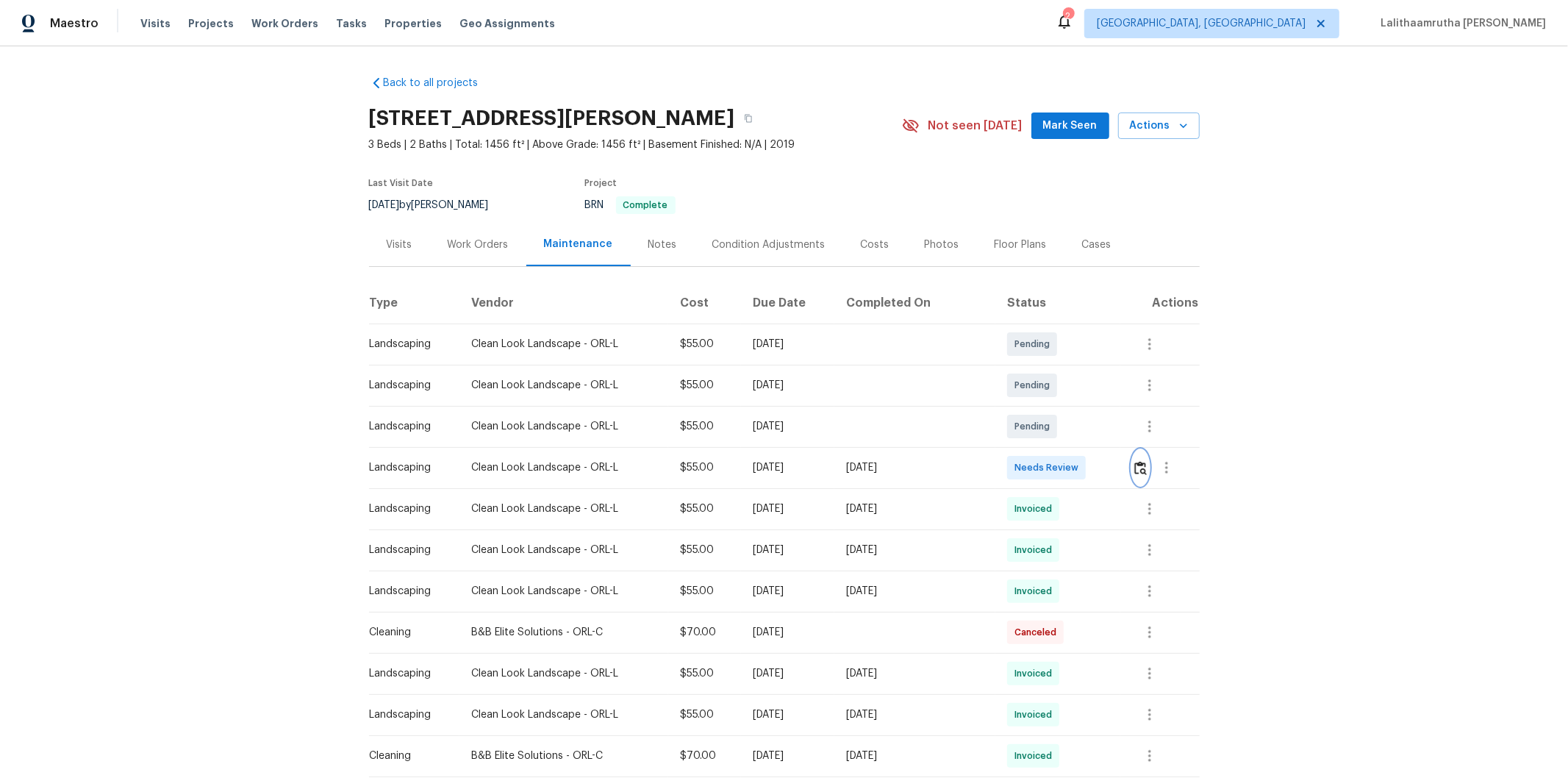
click at [1114, 463] on img "button" at bounding box center [1141, 468] width 13 height 14
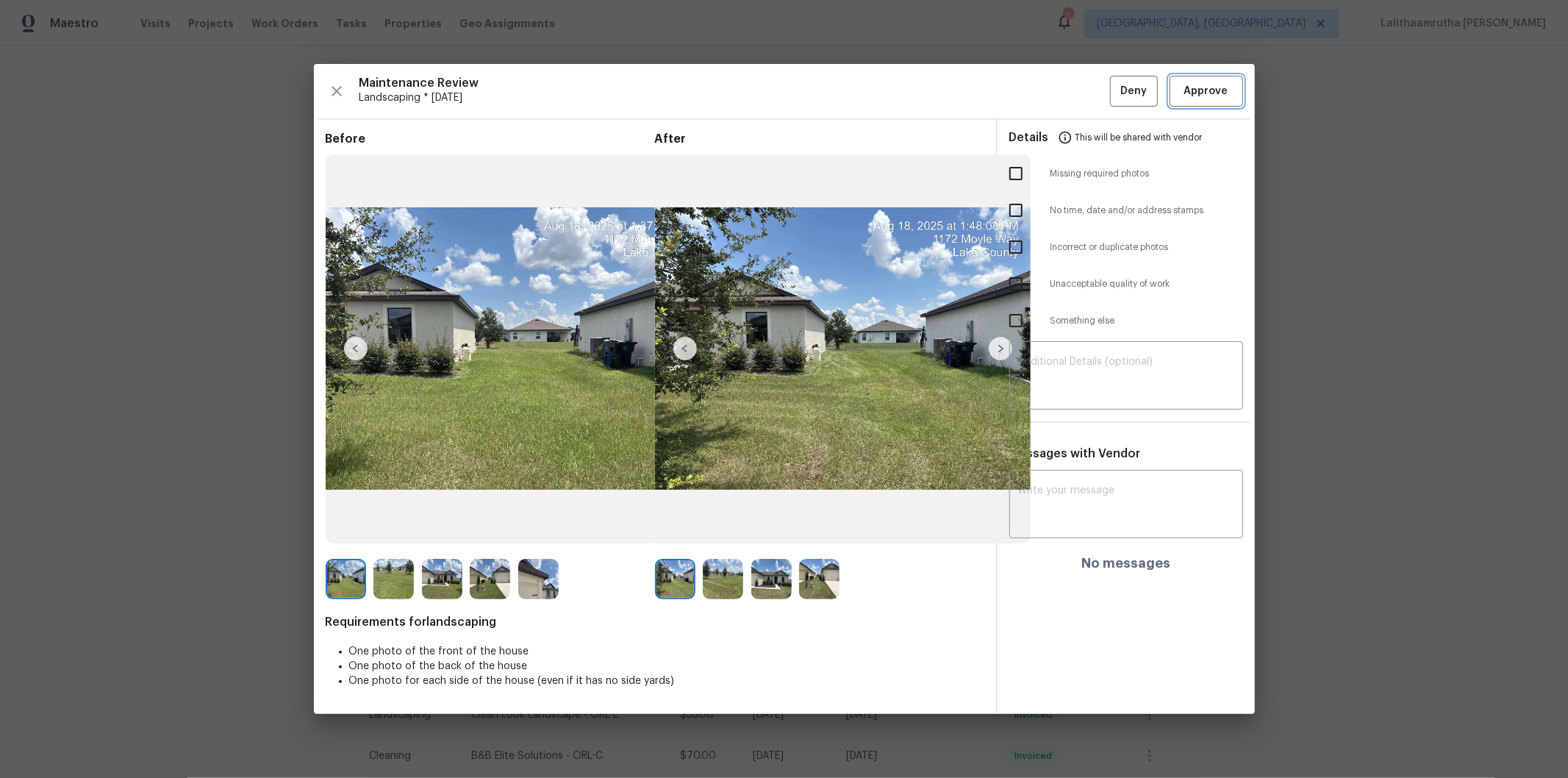
click at [1114, 76] on button "Approve" at bounding box center [1206, 91] width 74 height 31
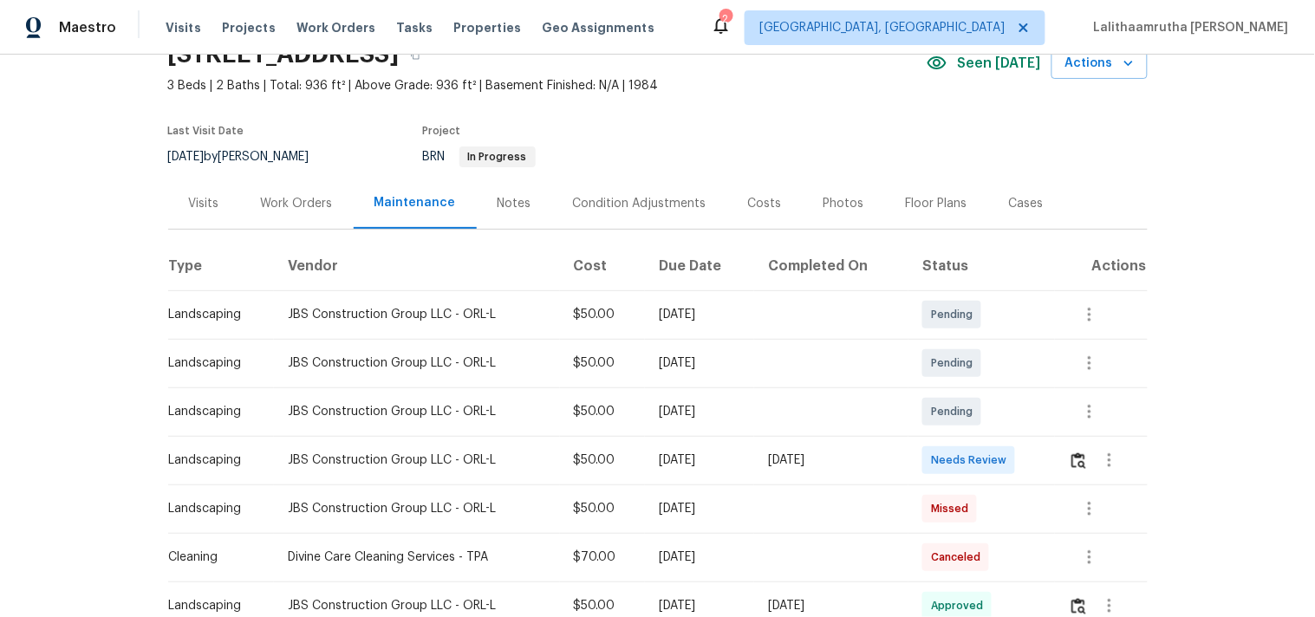
scroll to position [192, 0]
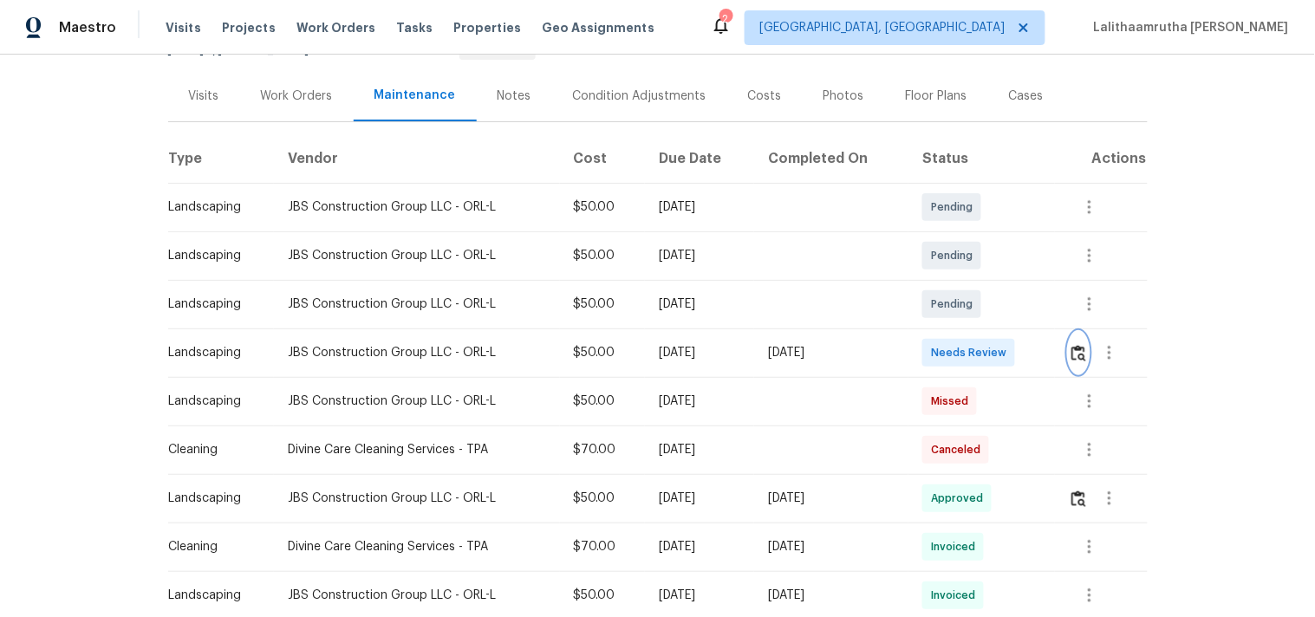
click at [1078, 350] on img "button" at bounding box center [1078, 353] width 15 height 16
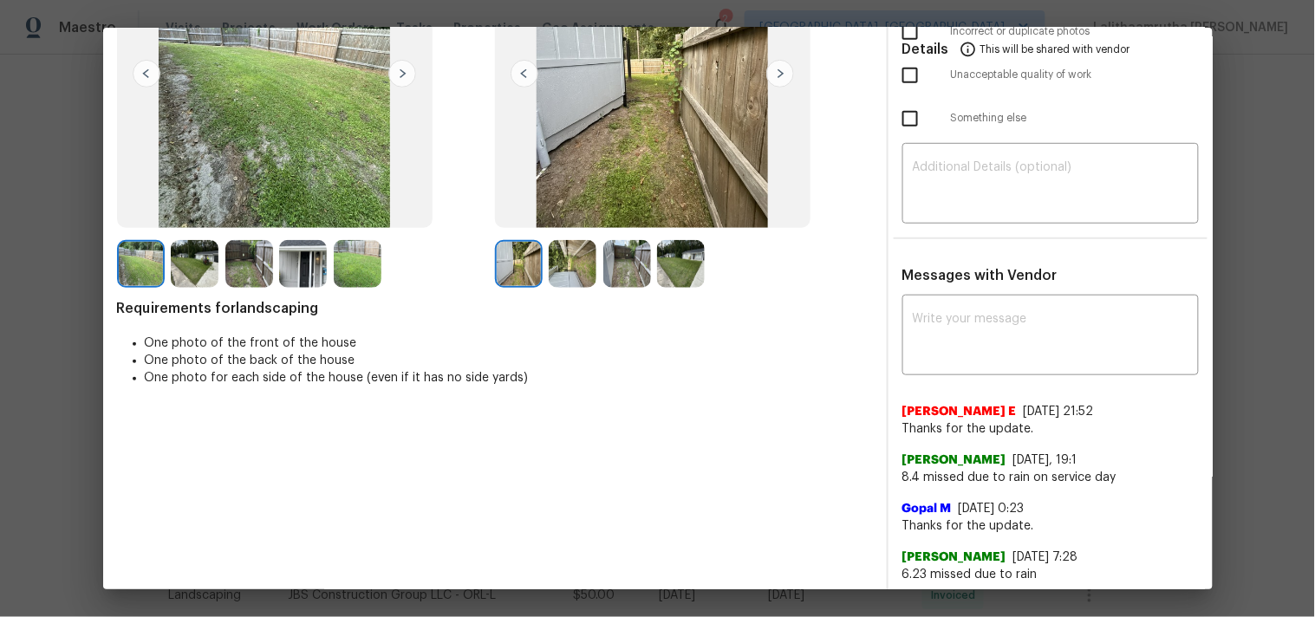
scroll to position [289, 0]
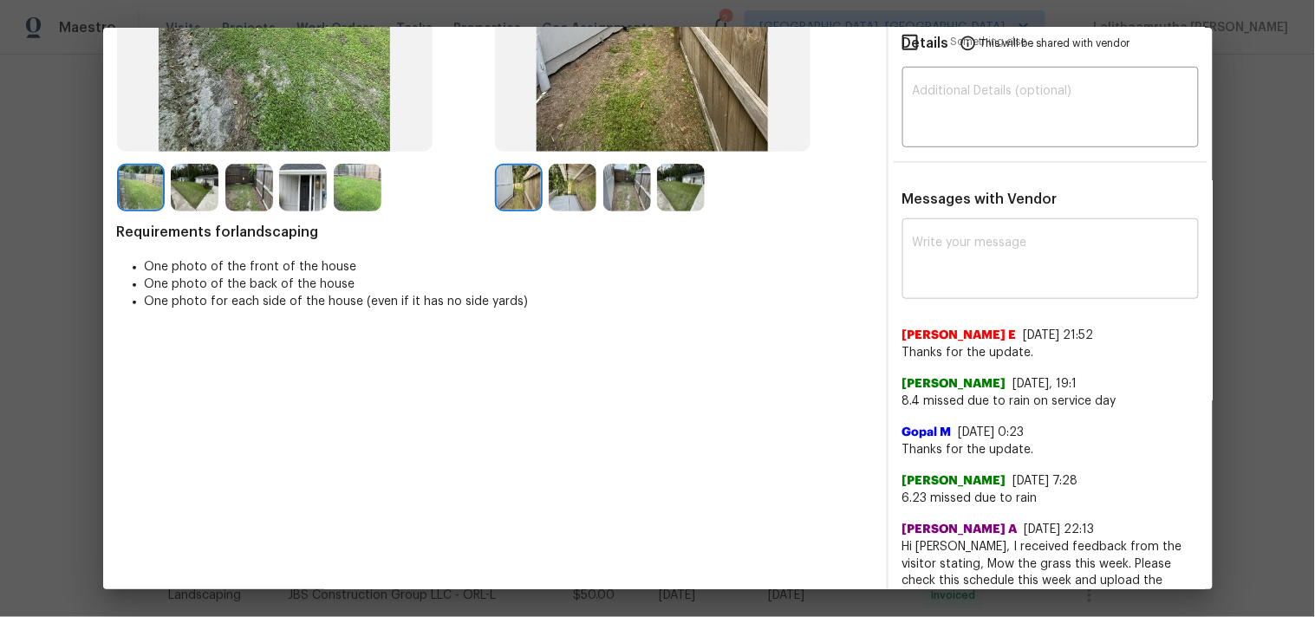
click at [1067, 270] on textarea at bounding box center [1051, 261] width 276 height 49
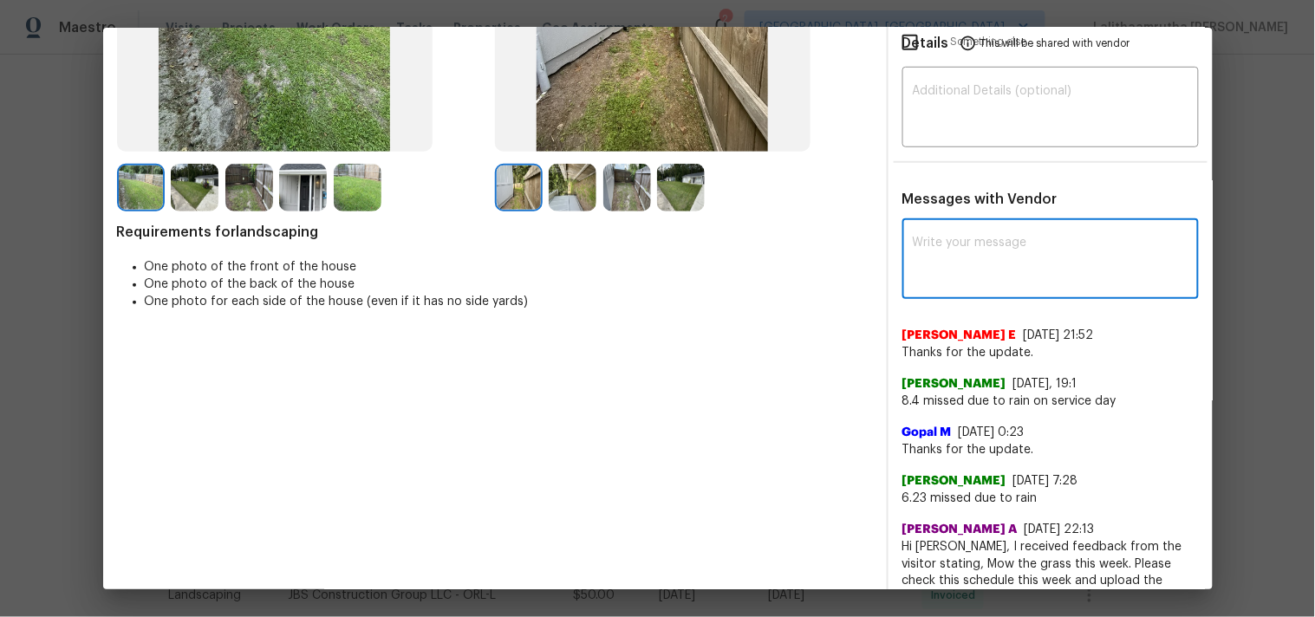
paste textarea "Maintenance Audit Team: Hello! After further review the visit has been approved…"
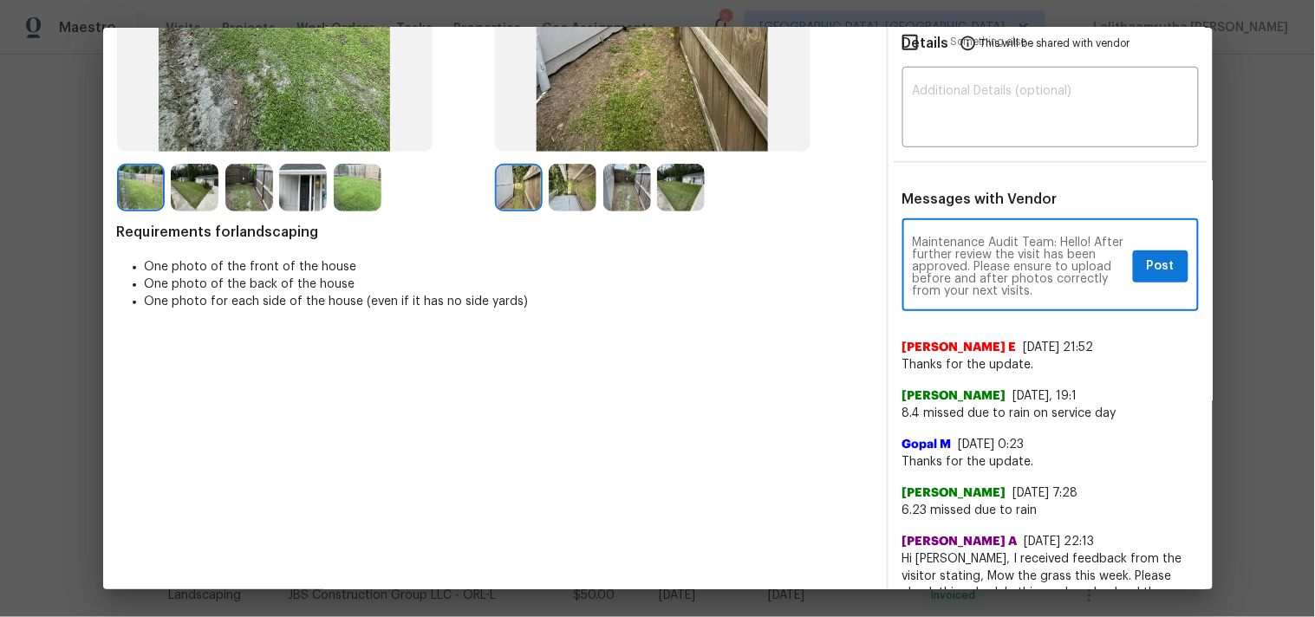
type textarea "Maintenance Audit Team: Hello! After further review the visit has been approved…"
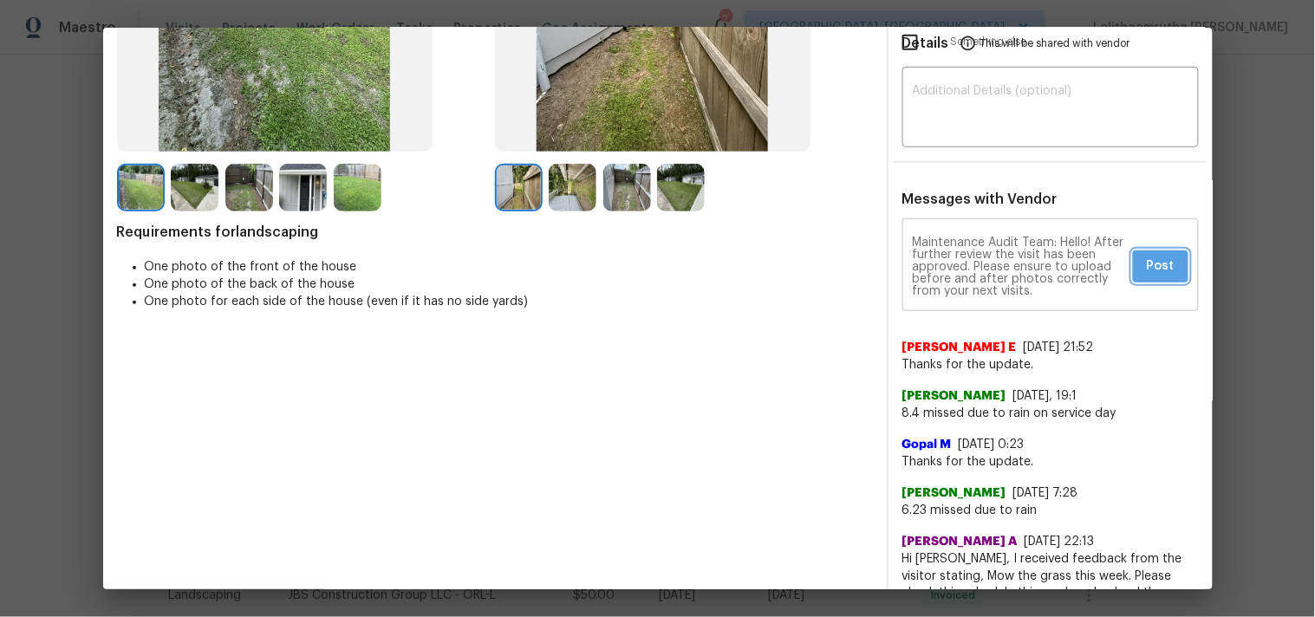
click at [1147, 264] on span "Post" at bounding box center [1161, 267] width 28 height 22
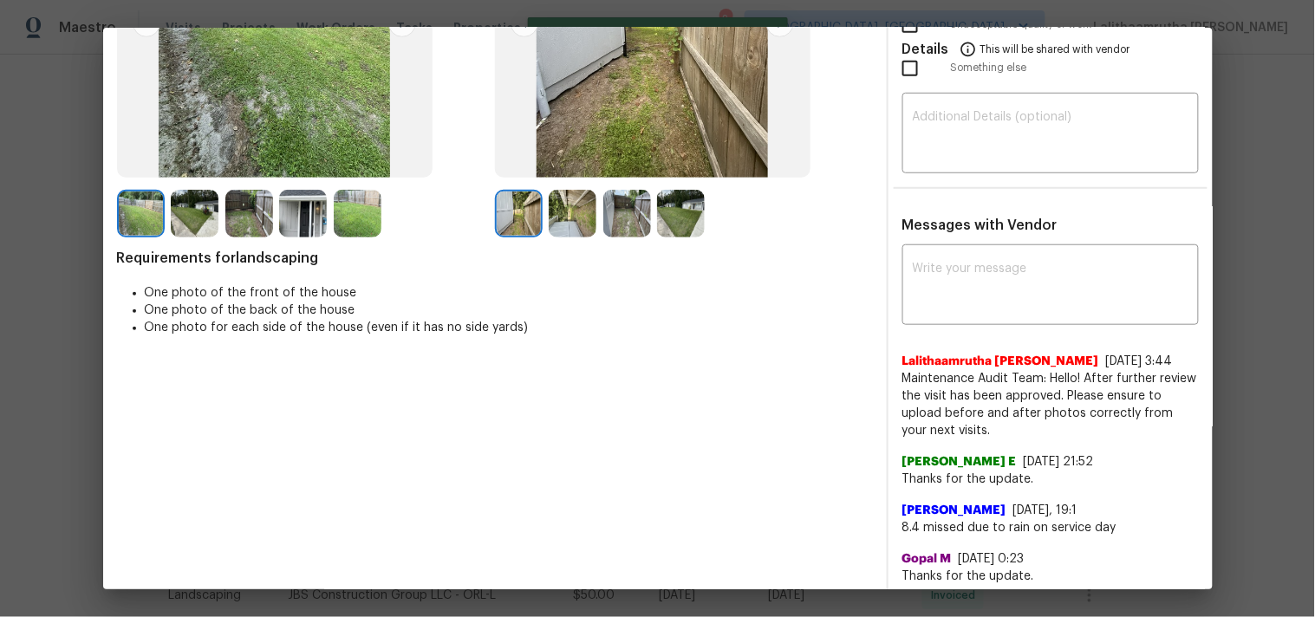
scroll to position [0, 0]
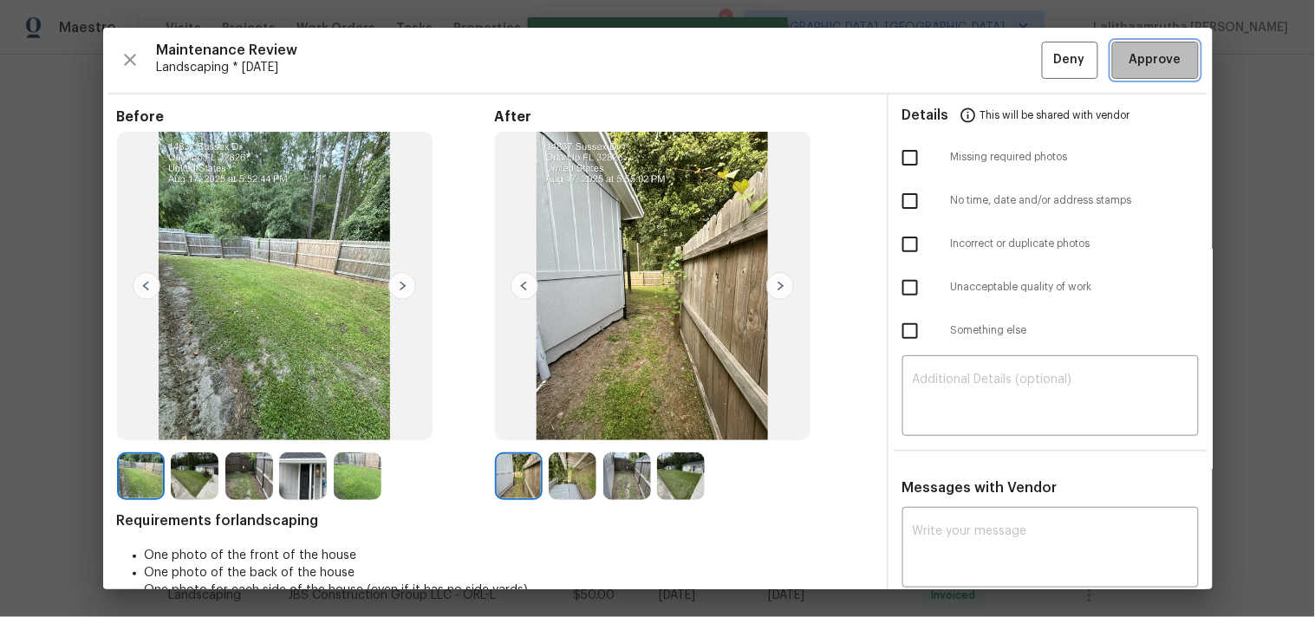
click at [1130, 68] on span "Approve" at bounding box center [1156, 60] width 52 height 22
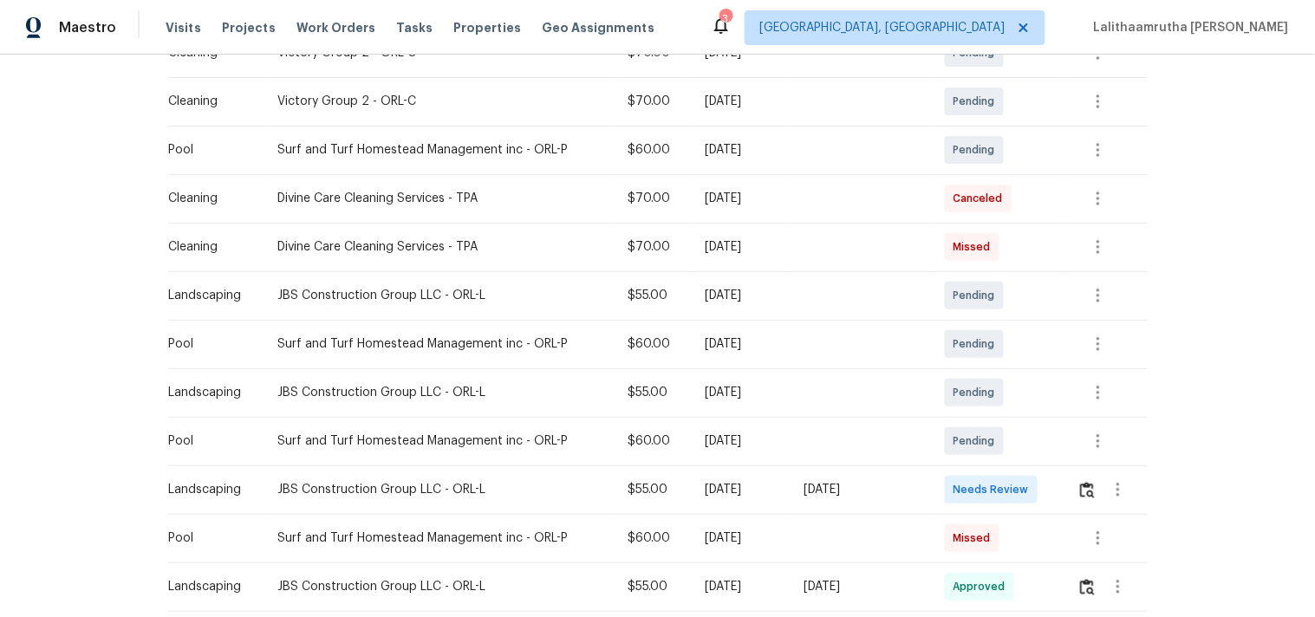
scroll to position [385, 0]
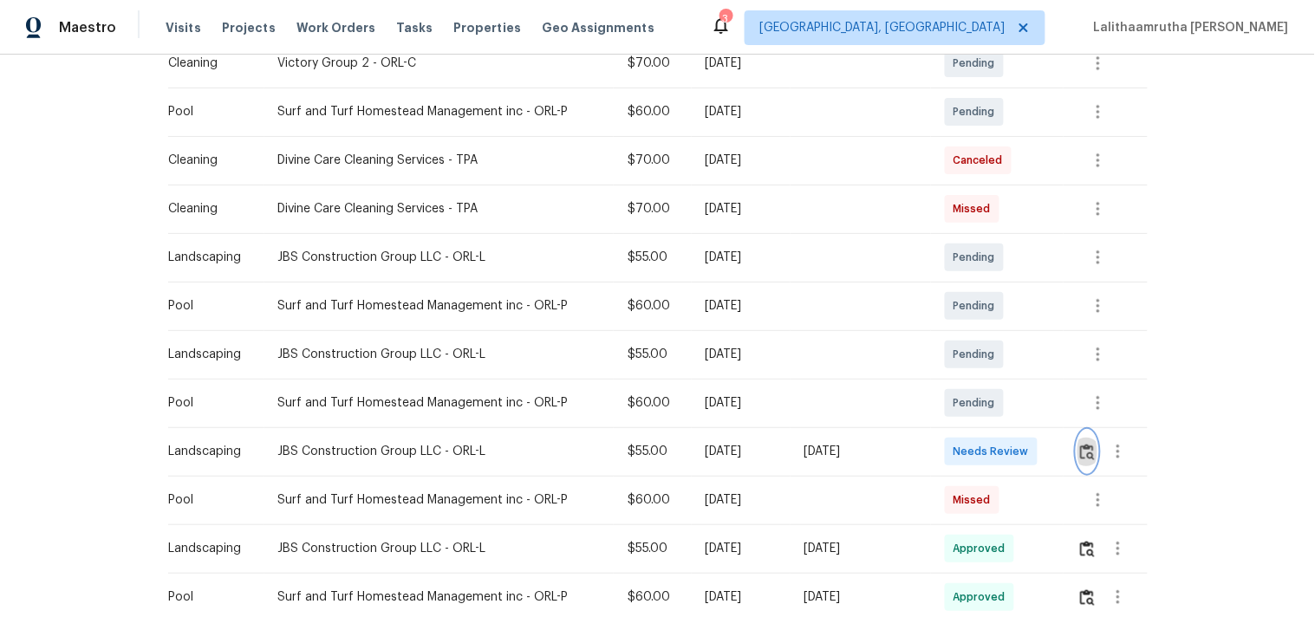
click at [1080, 453] on img "button" at bounding box center [1087, 452] width 15 height 16
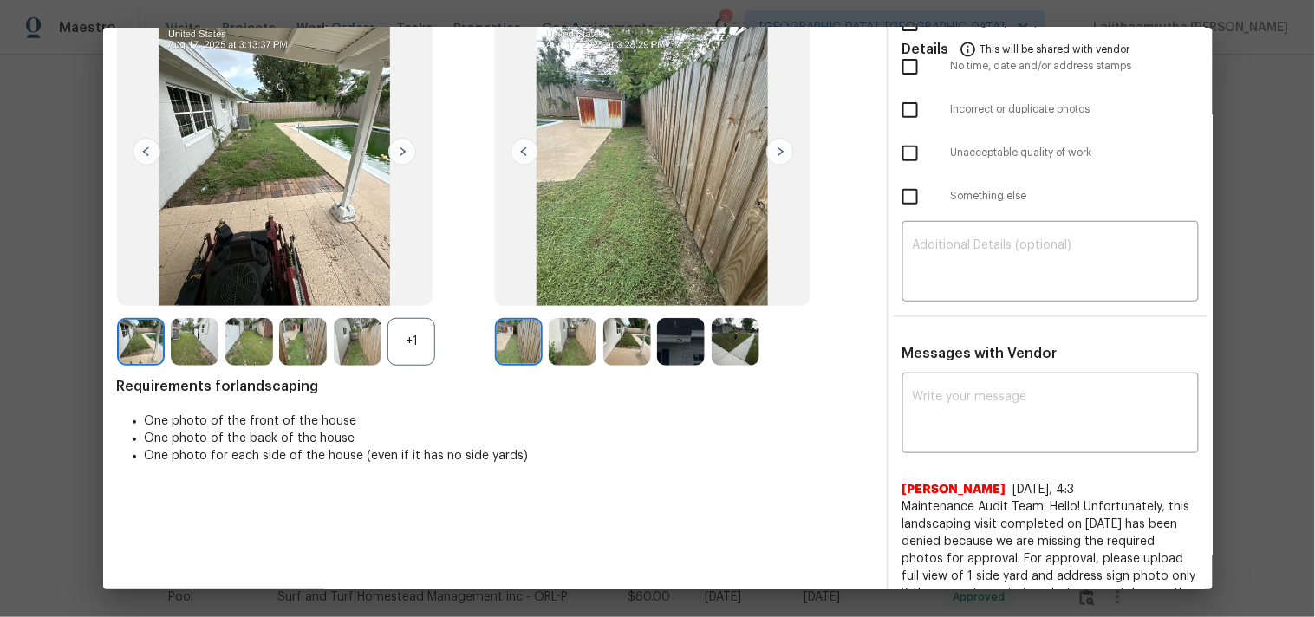
scroll to position [227, 0]
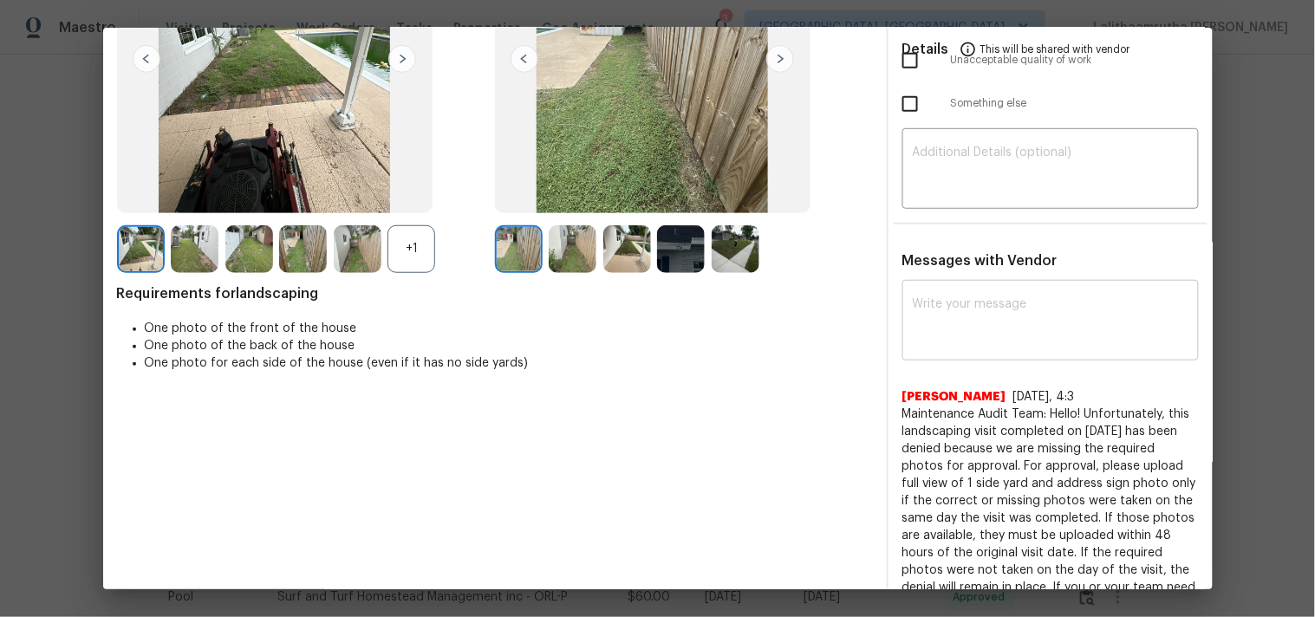
click at [1044, 348] on div "x ​" at bounding box center [1050, 322] width 296 height 76
paste textarea "Maintenance Audit Team: Hello! After further review the visit has been approved…"
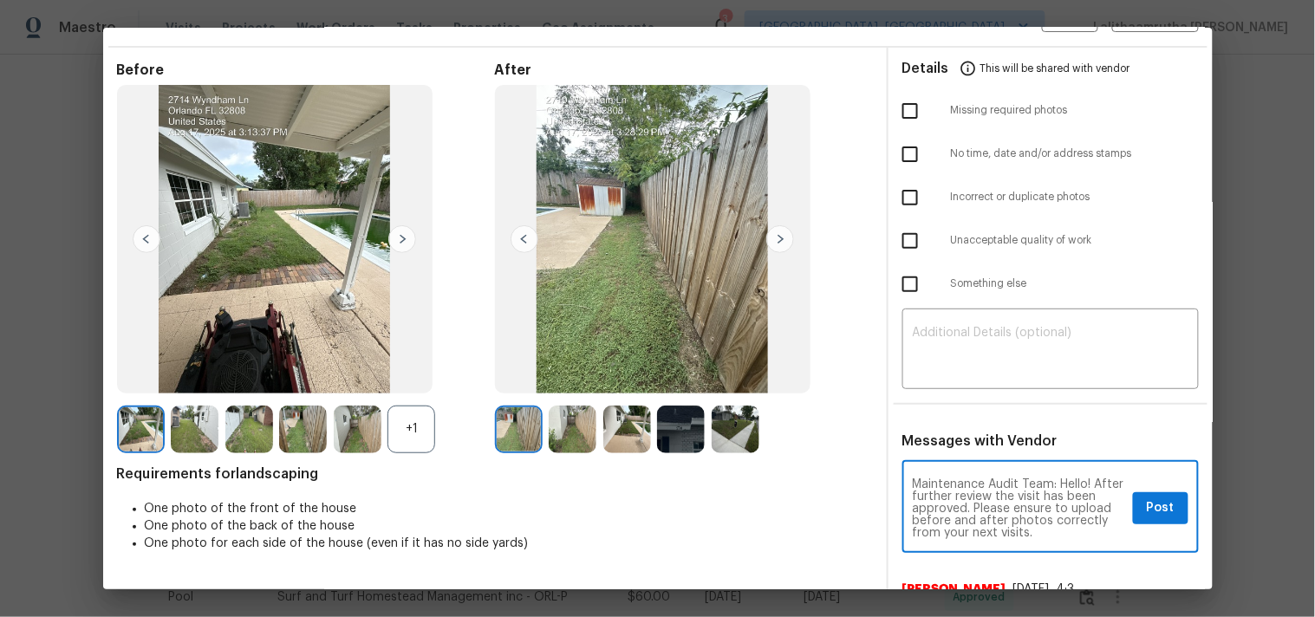
scroll to position [0, 0]
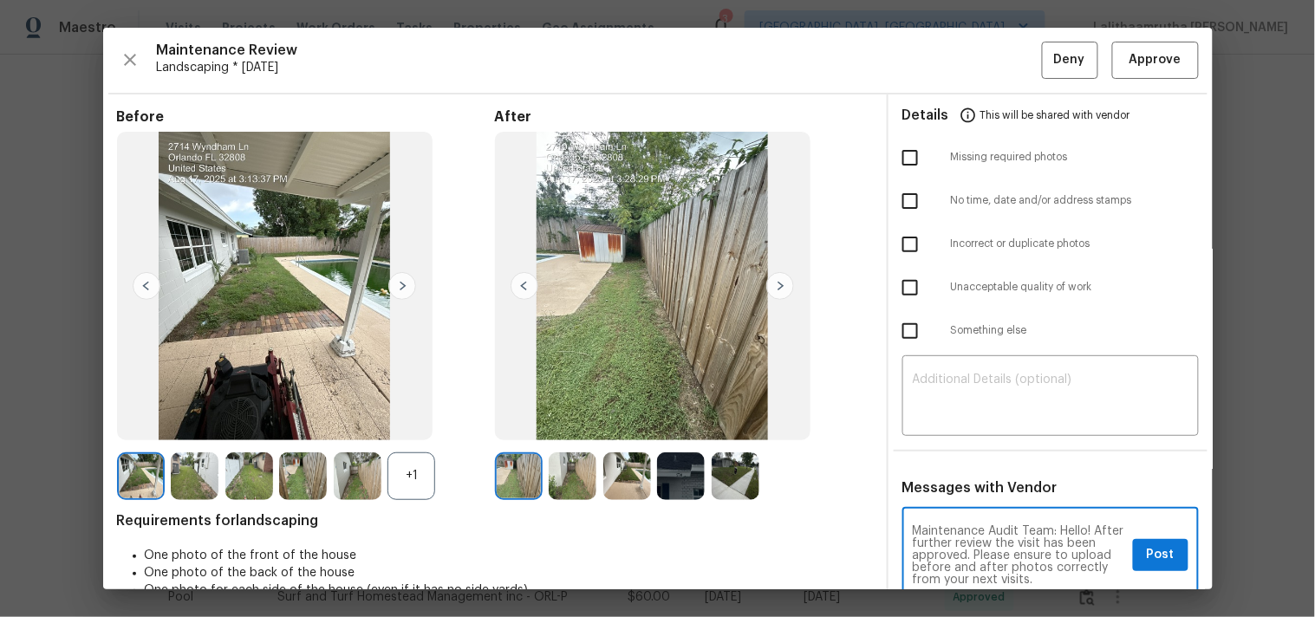
type textarea "Maintenance Audit Team: Hello! After further review the visit has been approved…"
click at [1147, 544] on span "Post" at bounding box center [1161, 555] width 28 height 22
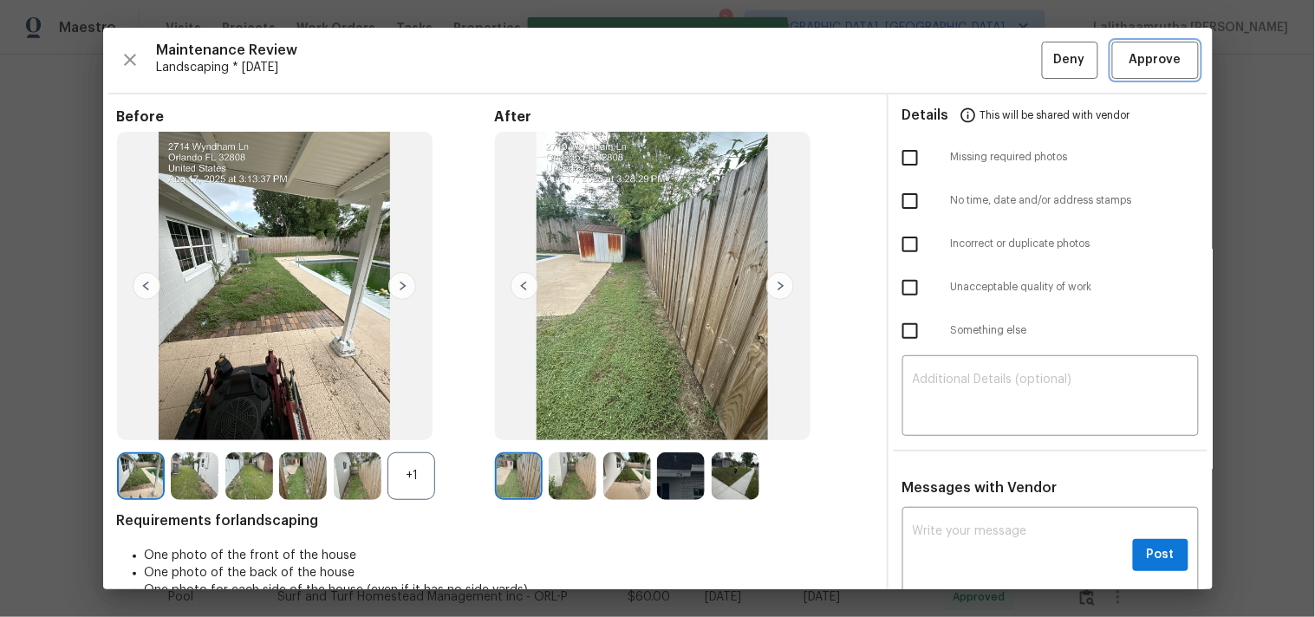
click at [1130, 62] on span "Approve" at bounding box center [1156, 60] width 52 height 22
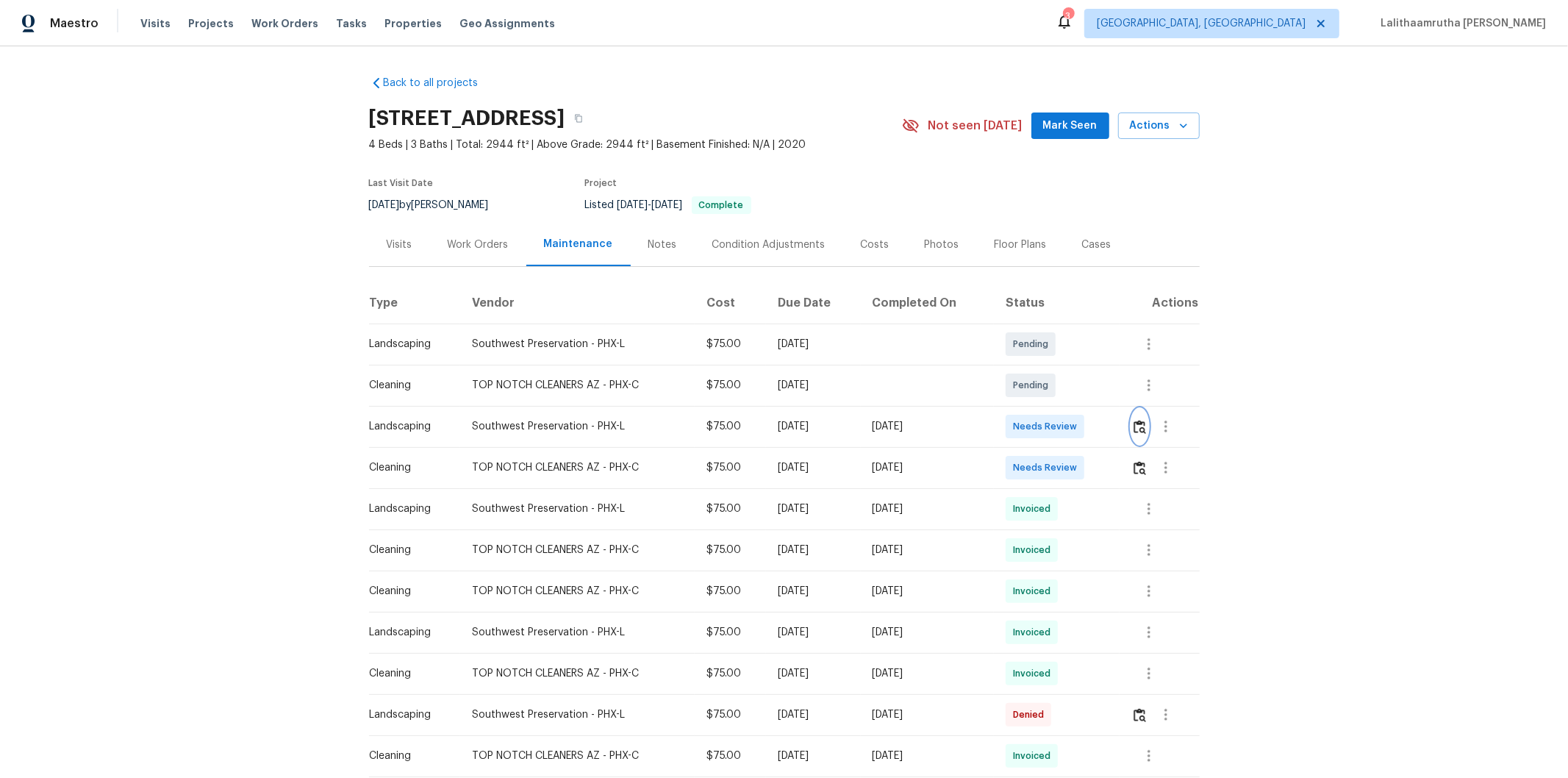
click at [1114, 428] on img "button" at bounding box center [1140, 427] width 13 height 14
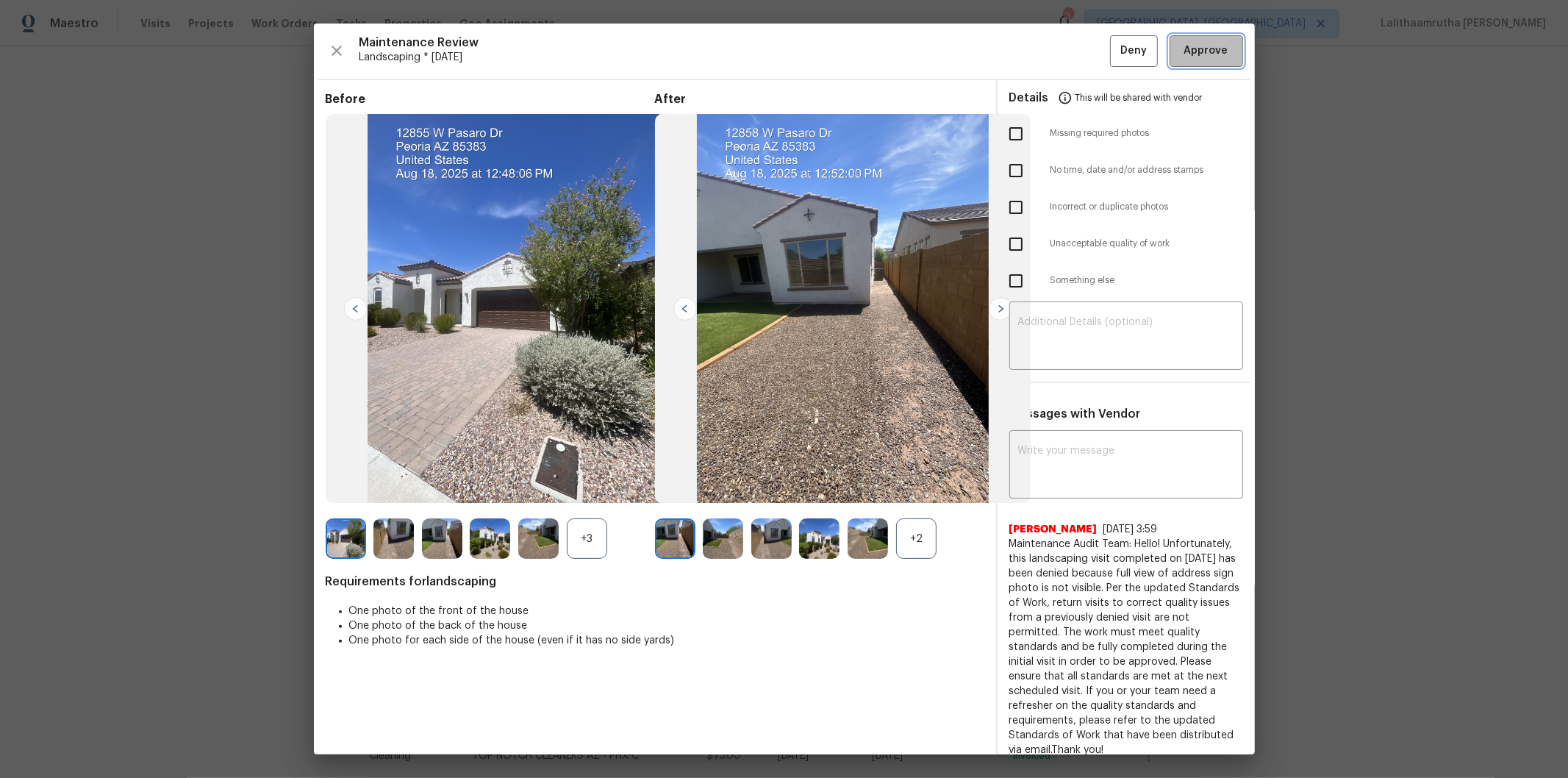
click at [1114, 47] on span "Approve" at bounding box center [1207, 51] width 44 height 19
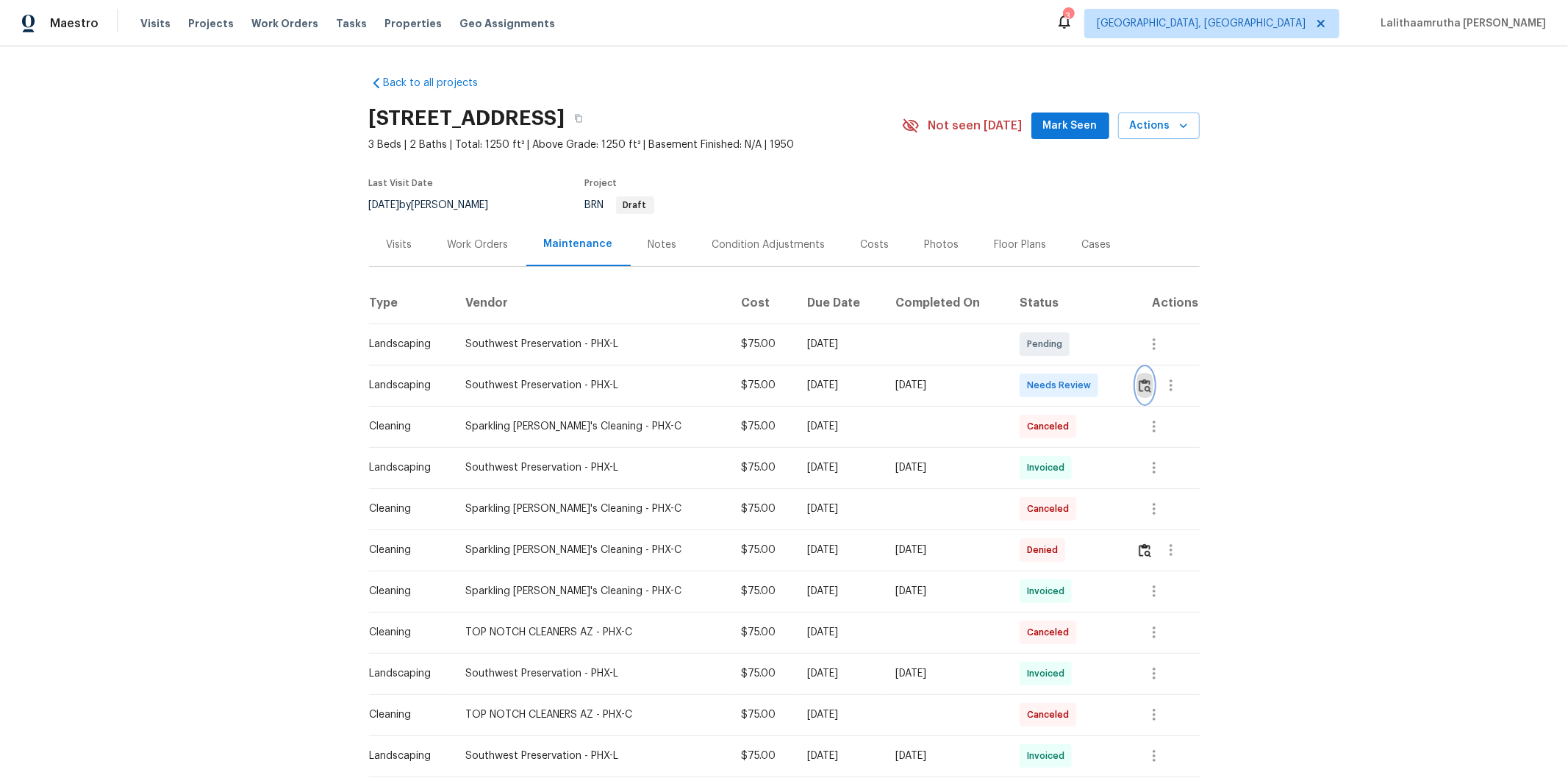
click at [1114, 383] on img "button" at bounding box center [1145, 385] width 13 height 14
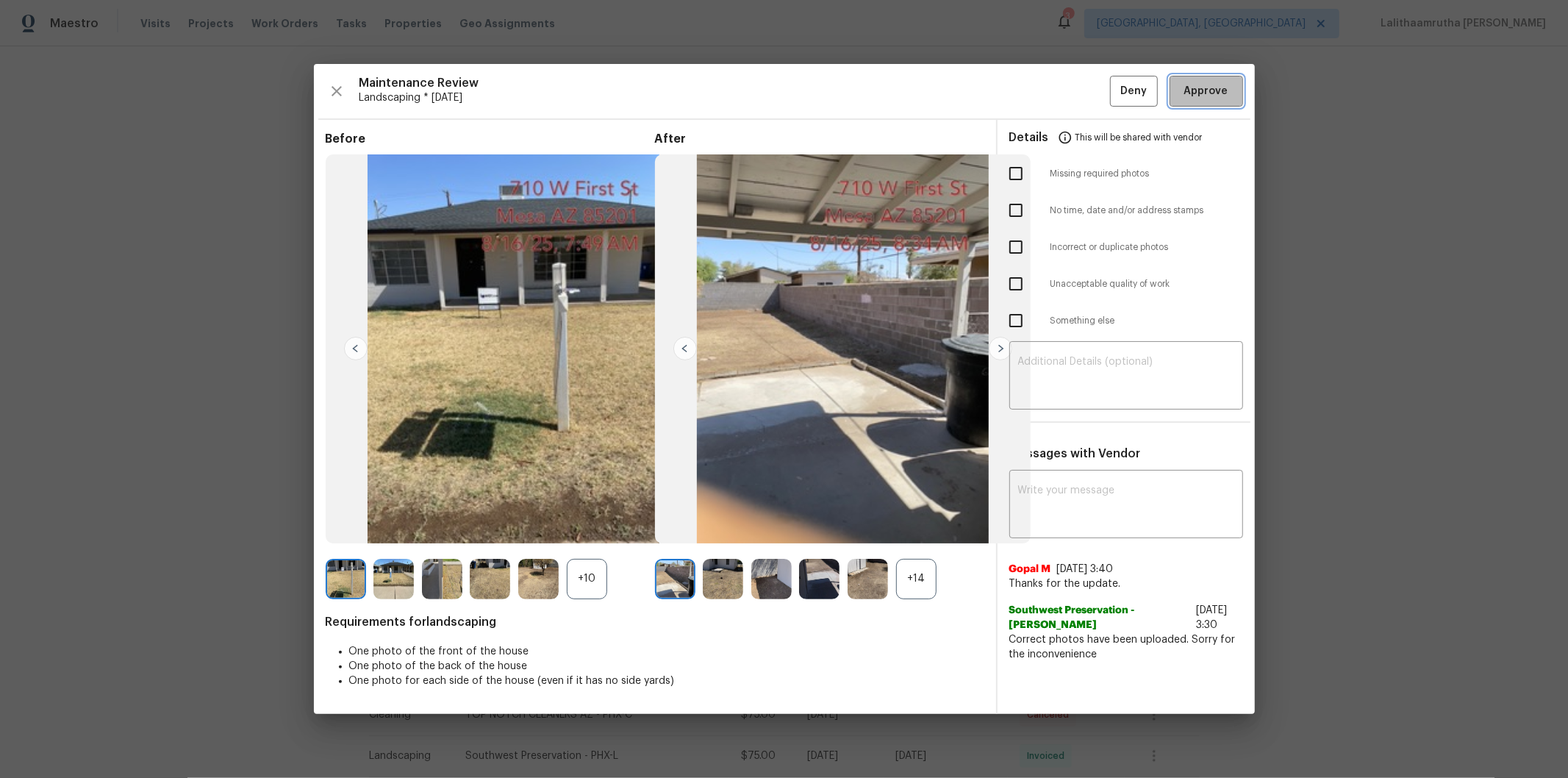
click at [1114, 87] on span "Approve" at bounding box center [1207, 92] width 44 height 19
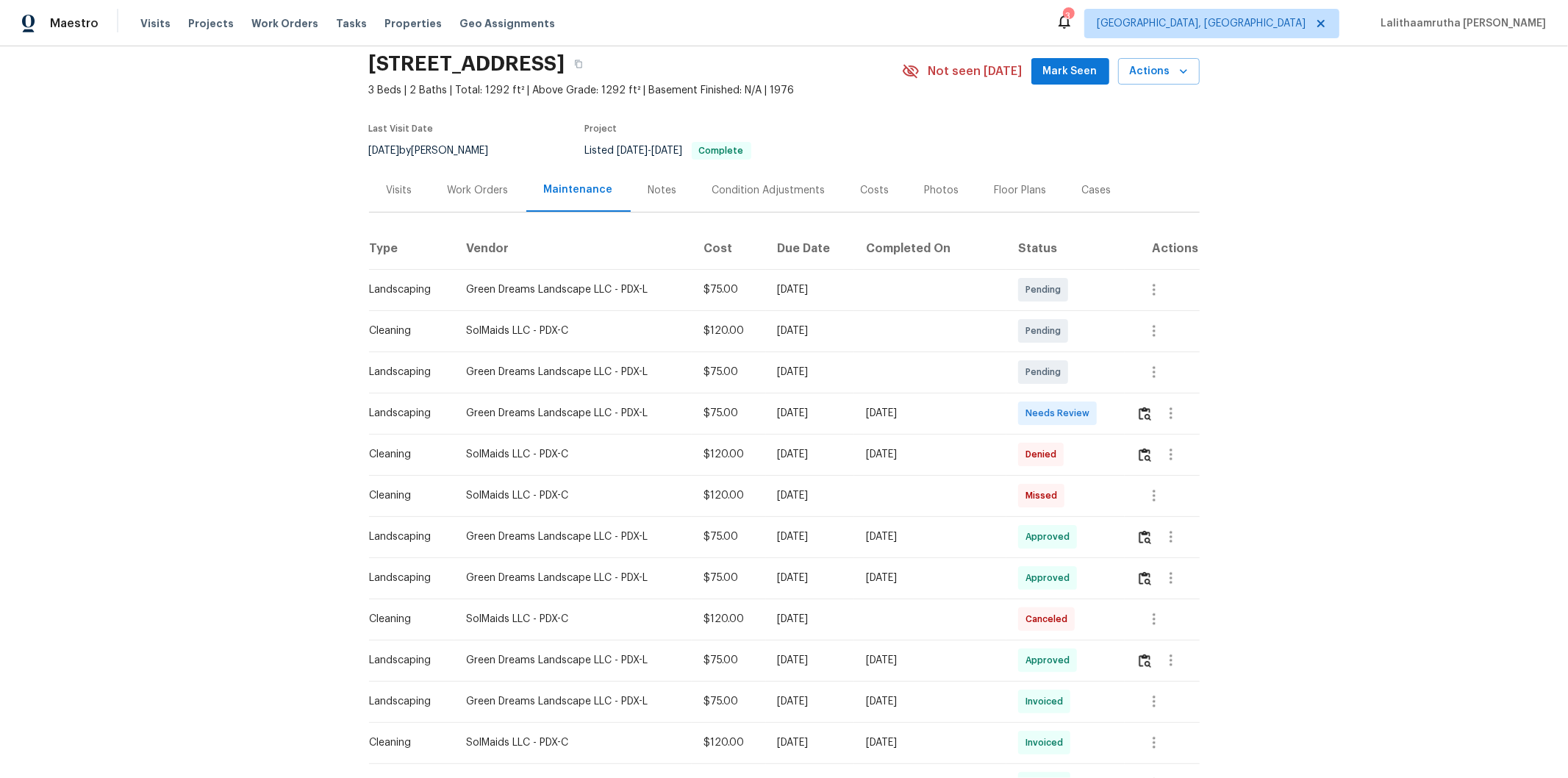
scroll to position [81, 0]
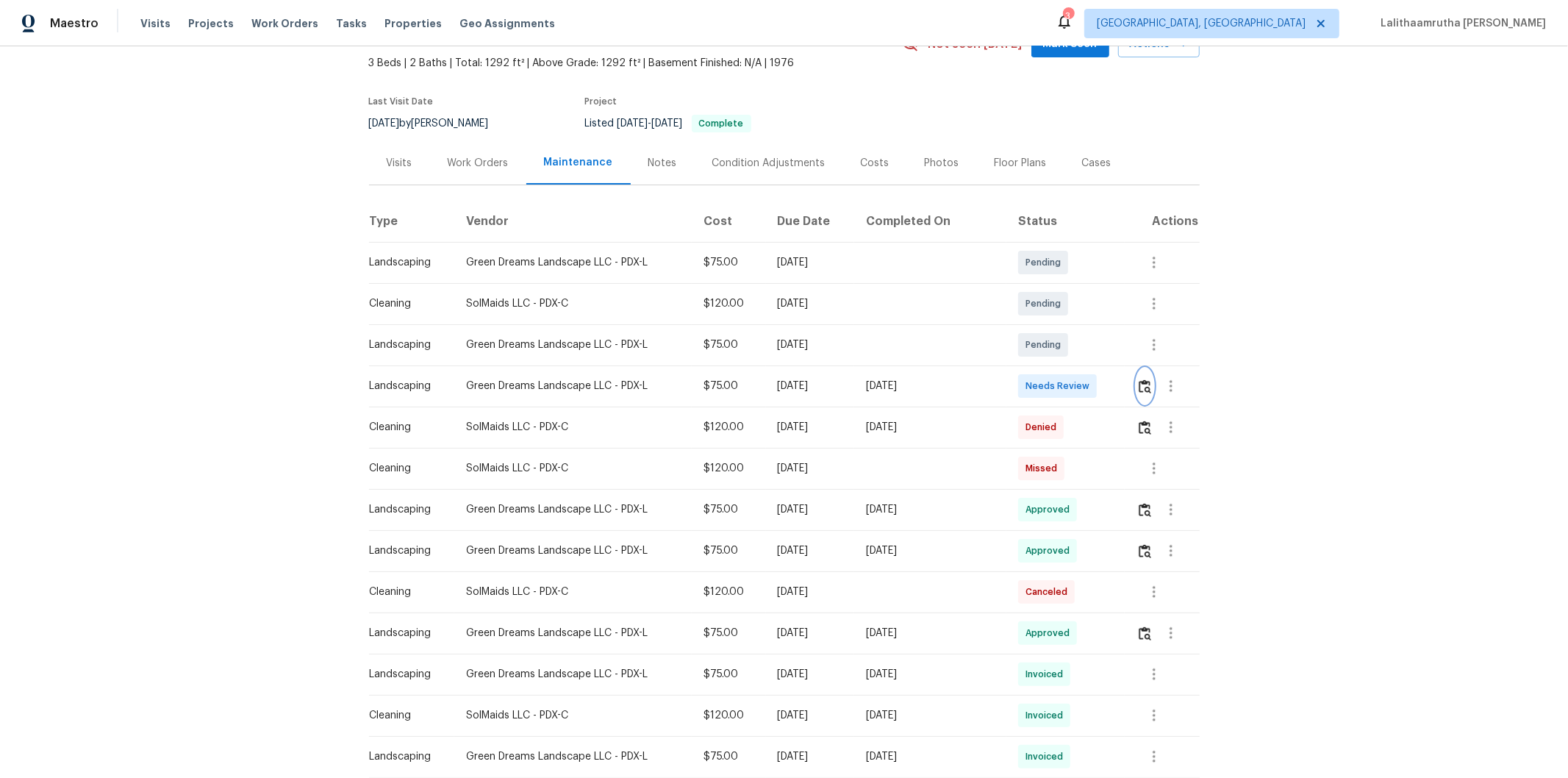
click at [1114, 387] on img "button" at bounding box center [1145, 386] width 13 height 14
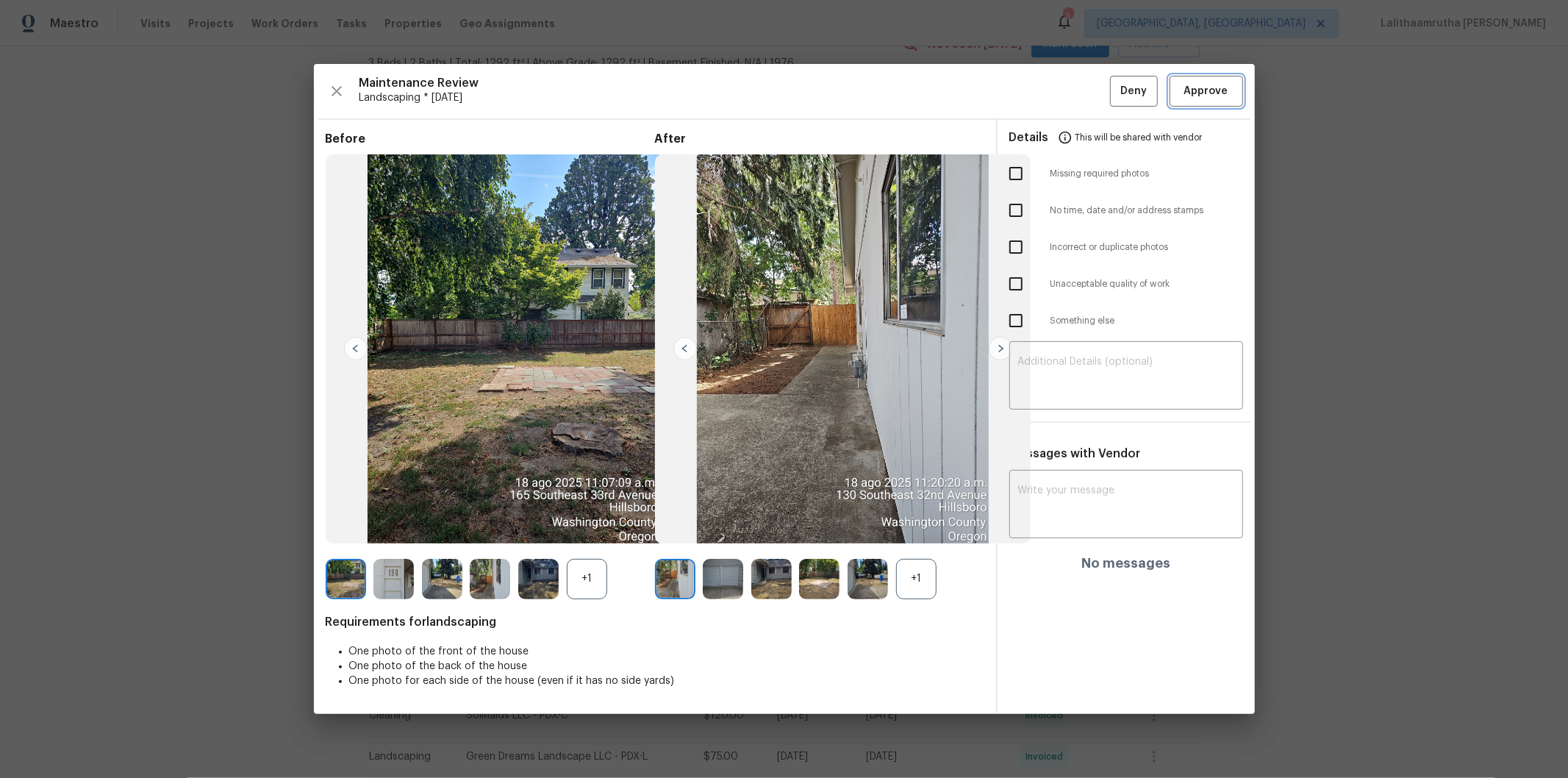
click at [1114, 97] on span "Approve" at bounding box center [1207, 92] width 44 height 19
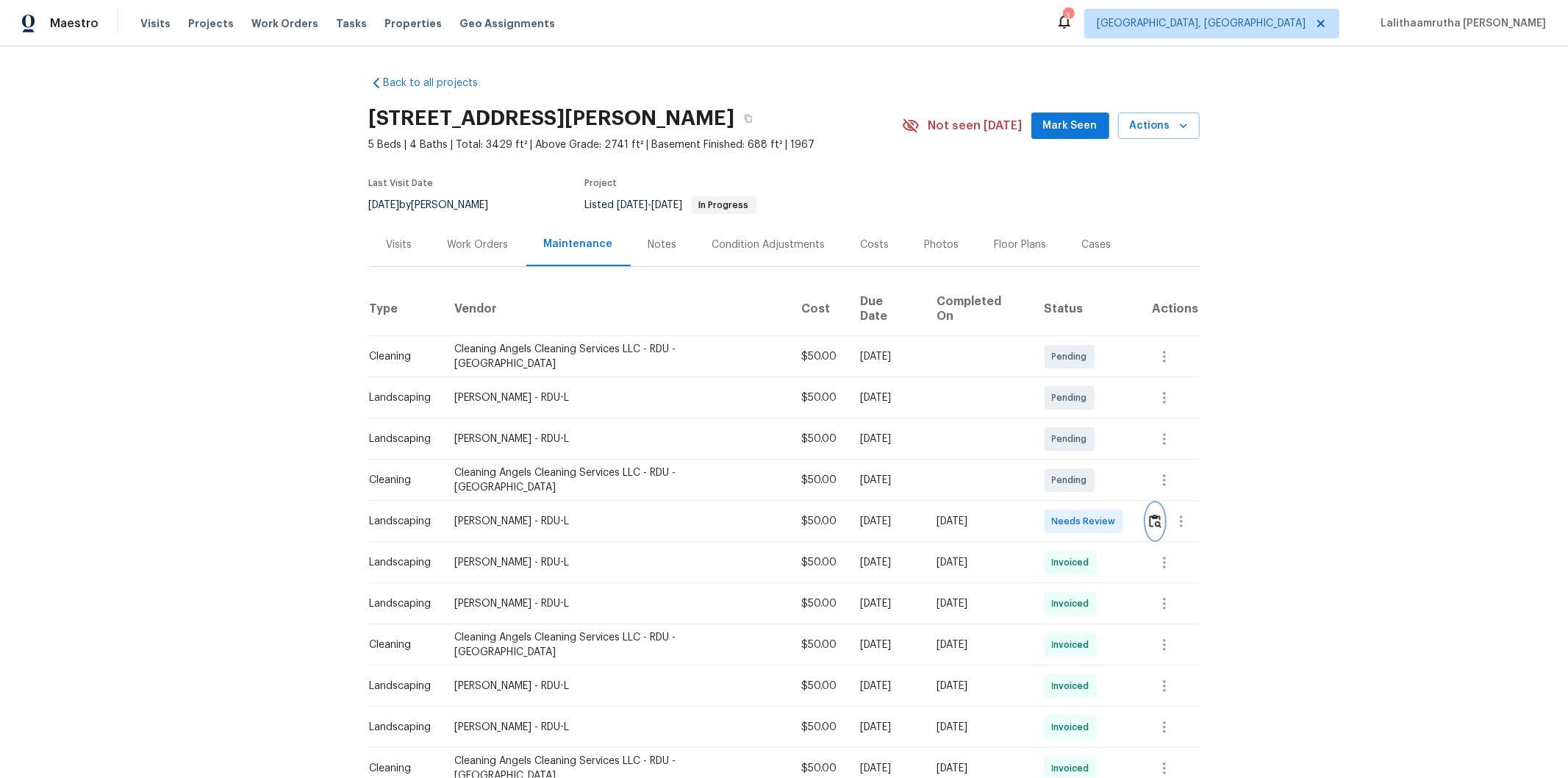
click at [1114, 514] on img "button" at bounding box center [1155, 521] width 13 height 14
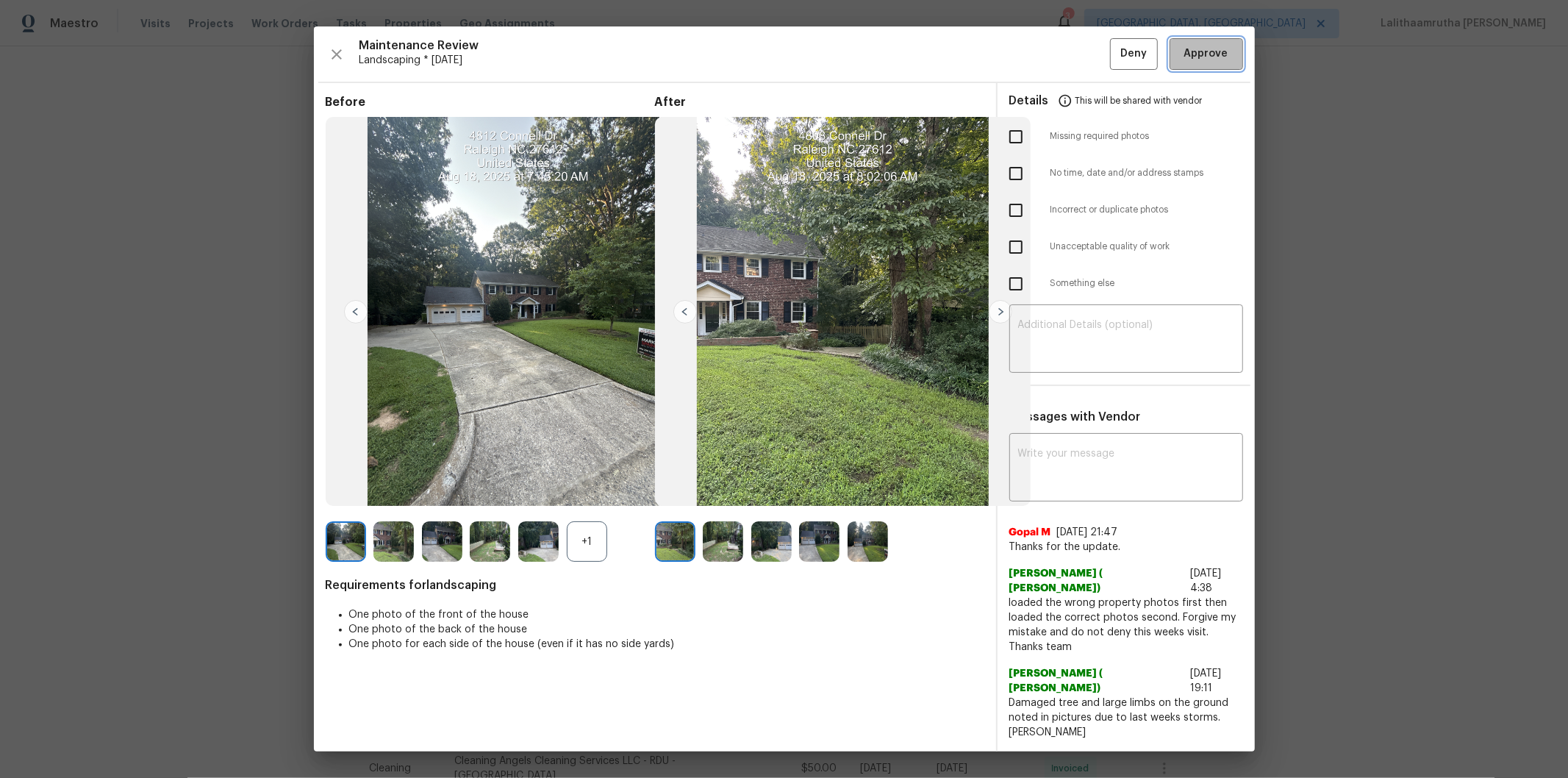
click at [1114, 64] on span "Approve" at bounding box center [1207, 54] width 44 height 19
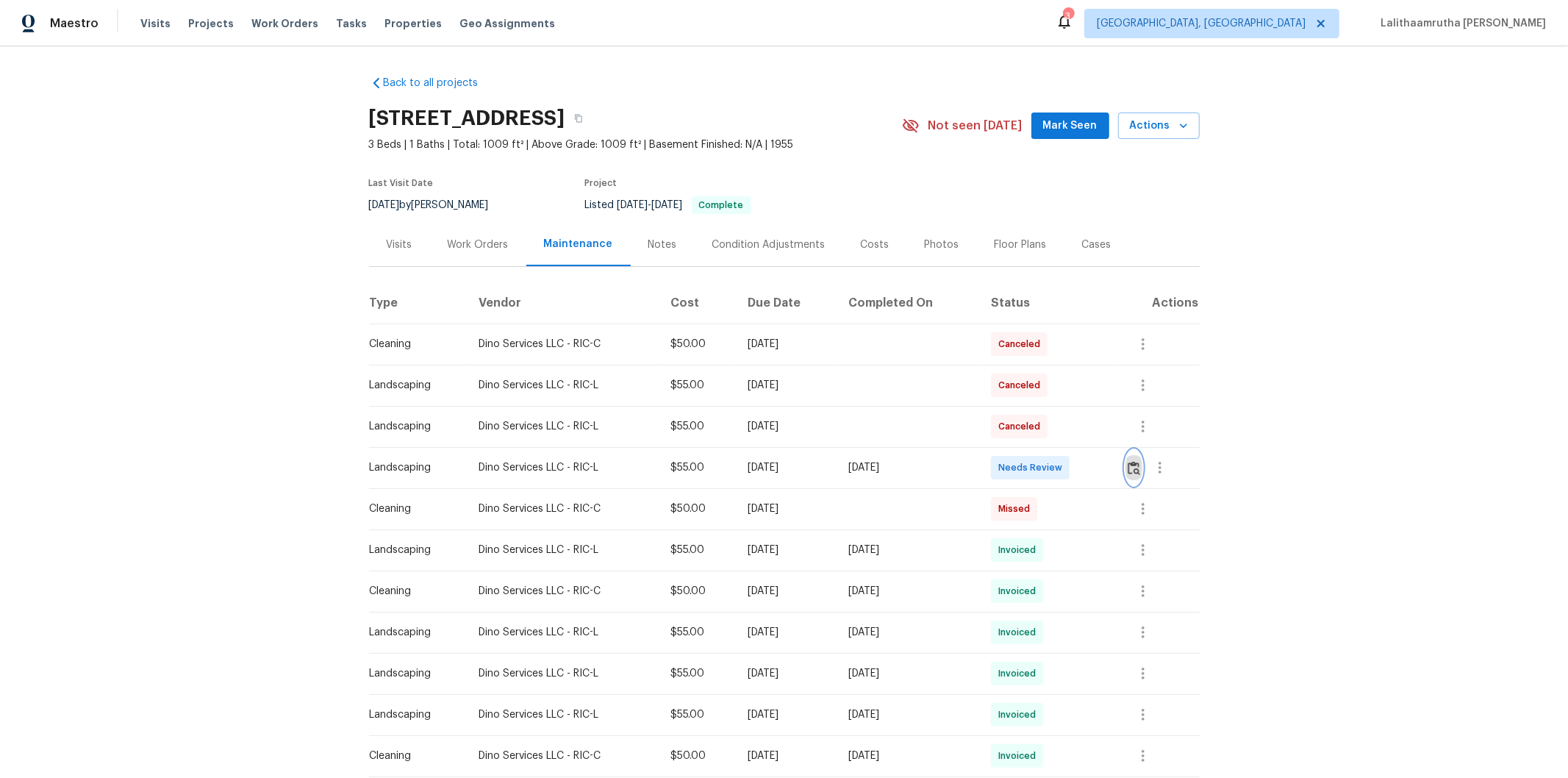
click at [1114, 467] on img "button" at bounding box center [1134, 468] width 13 height 14
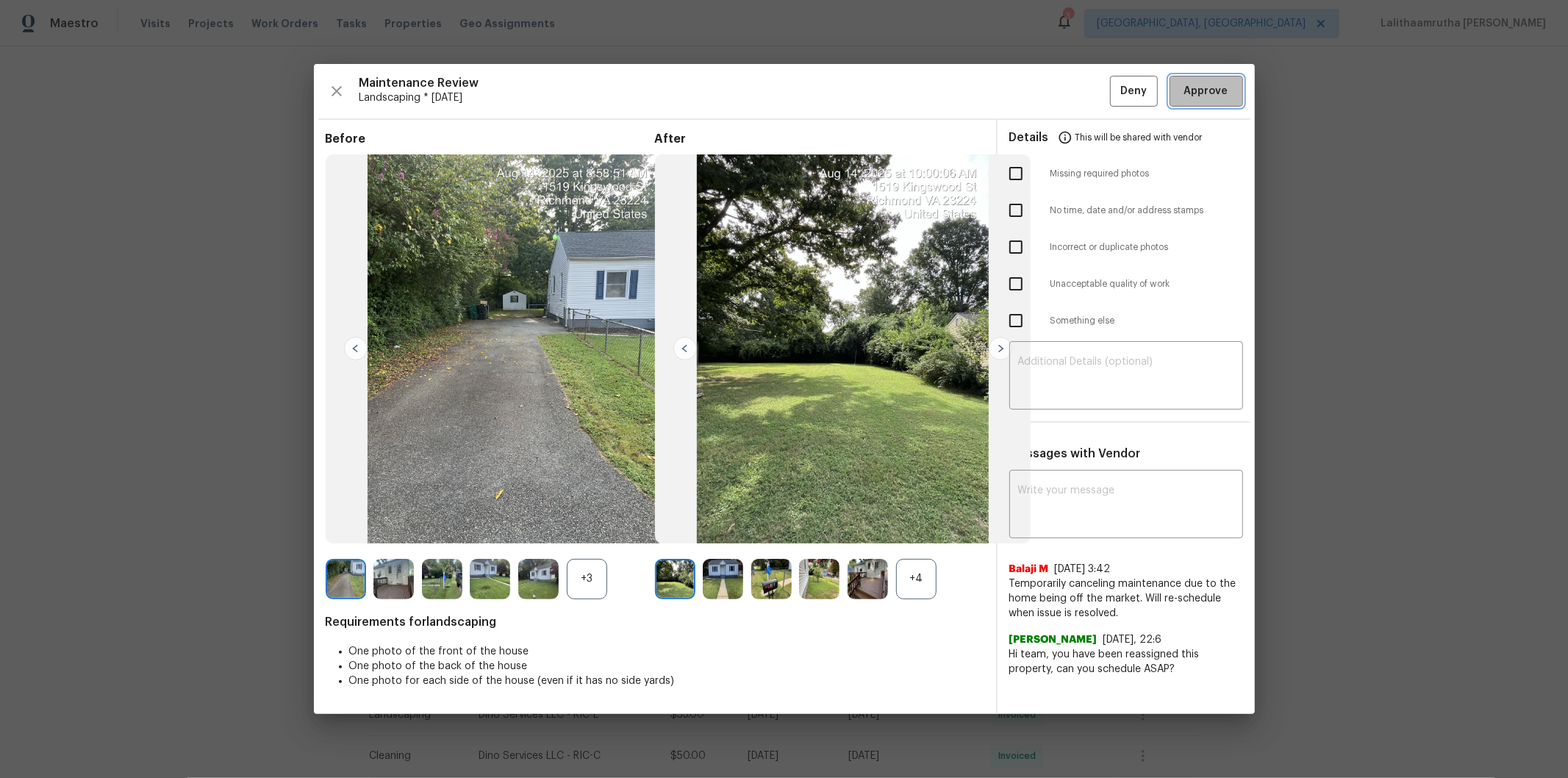
click at [1114, 91] on span "Approve" at bounding box center [1207, 92] width 44 height 19
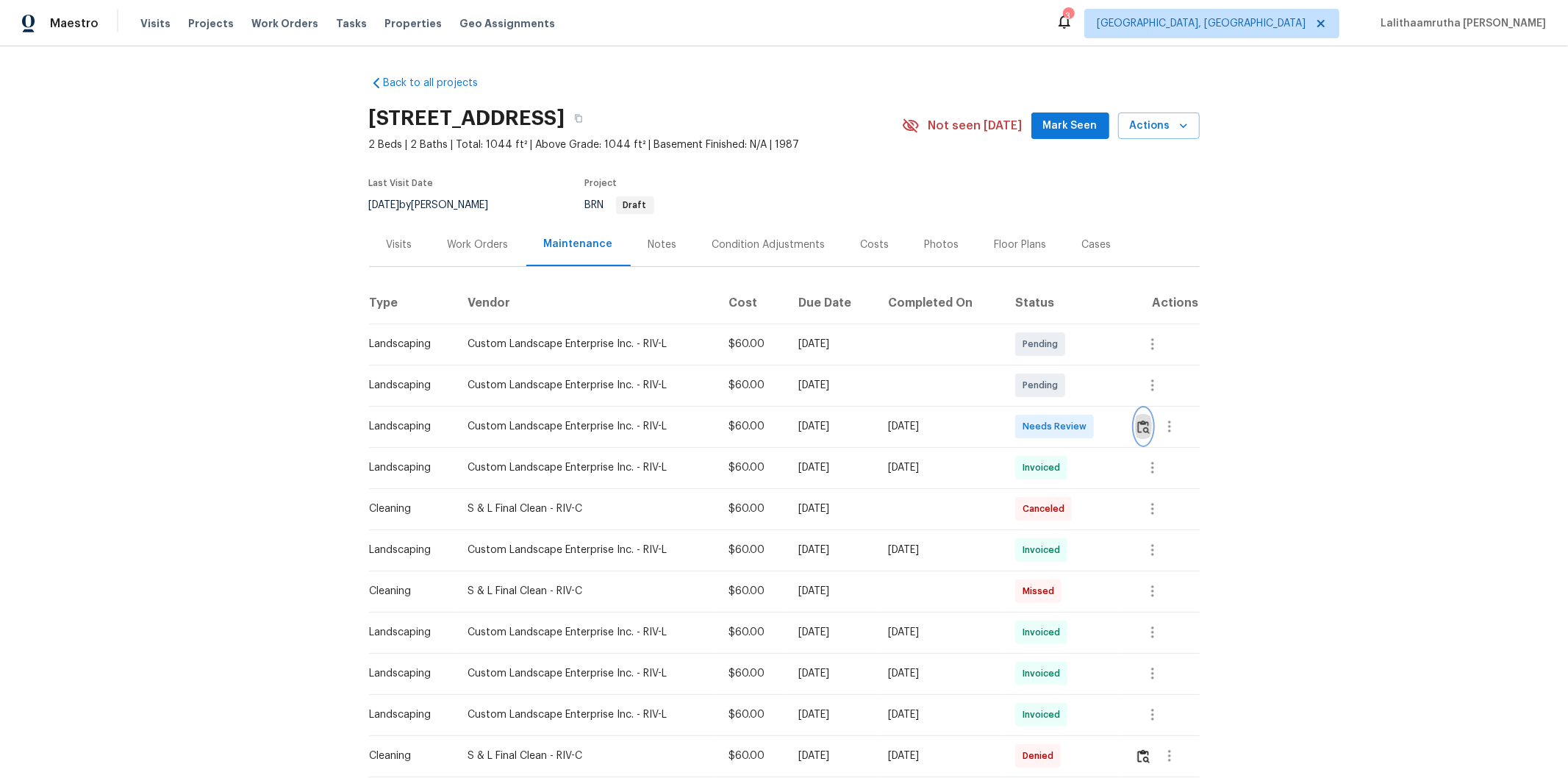
click at [1114, 428] on img "button" at bounding box center [1143, 427] width 13 height 14
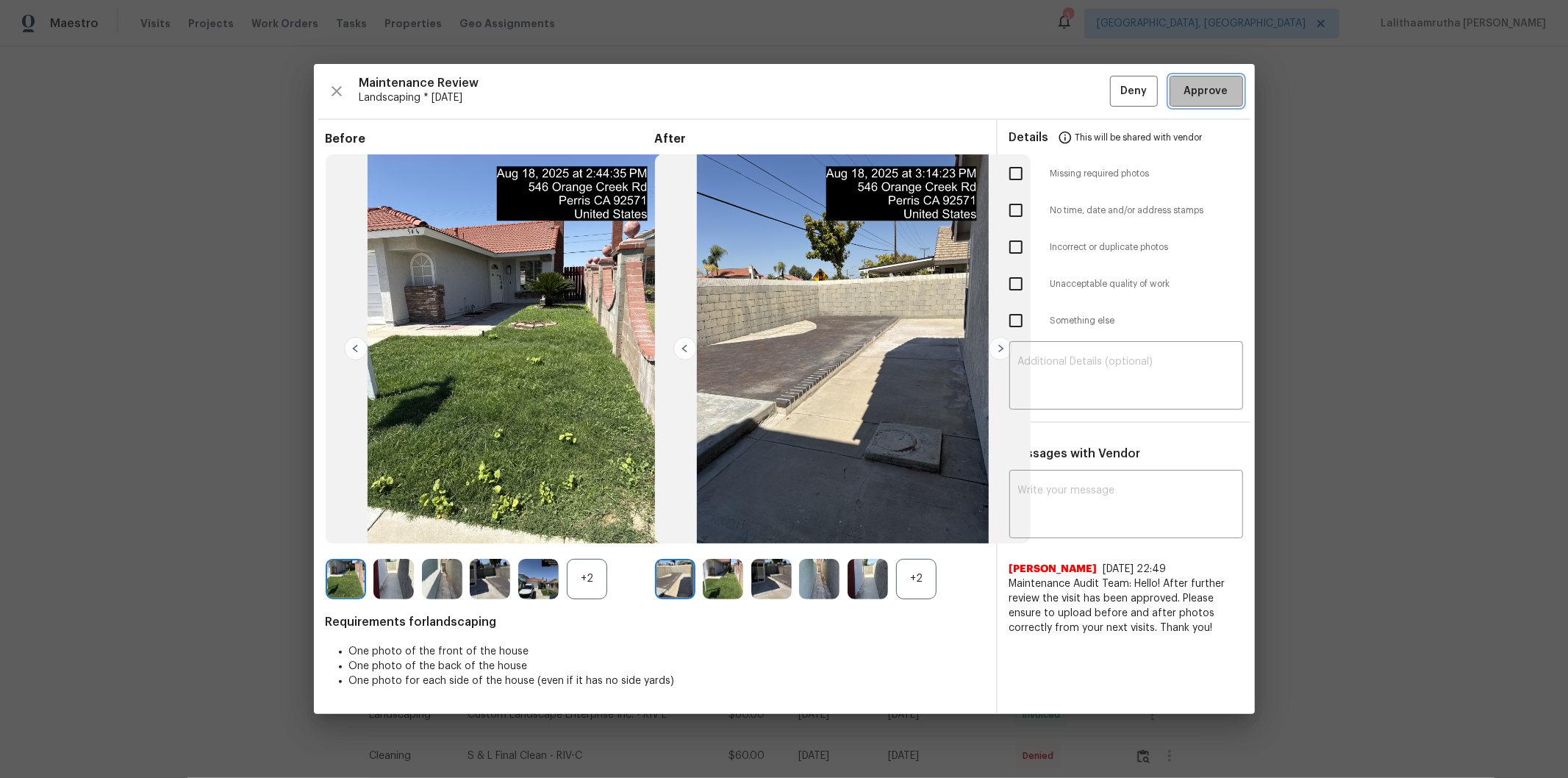
click at [1114, 96] on span "Approve" at bounding box center [1207, 92] width 44 height 19
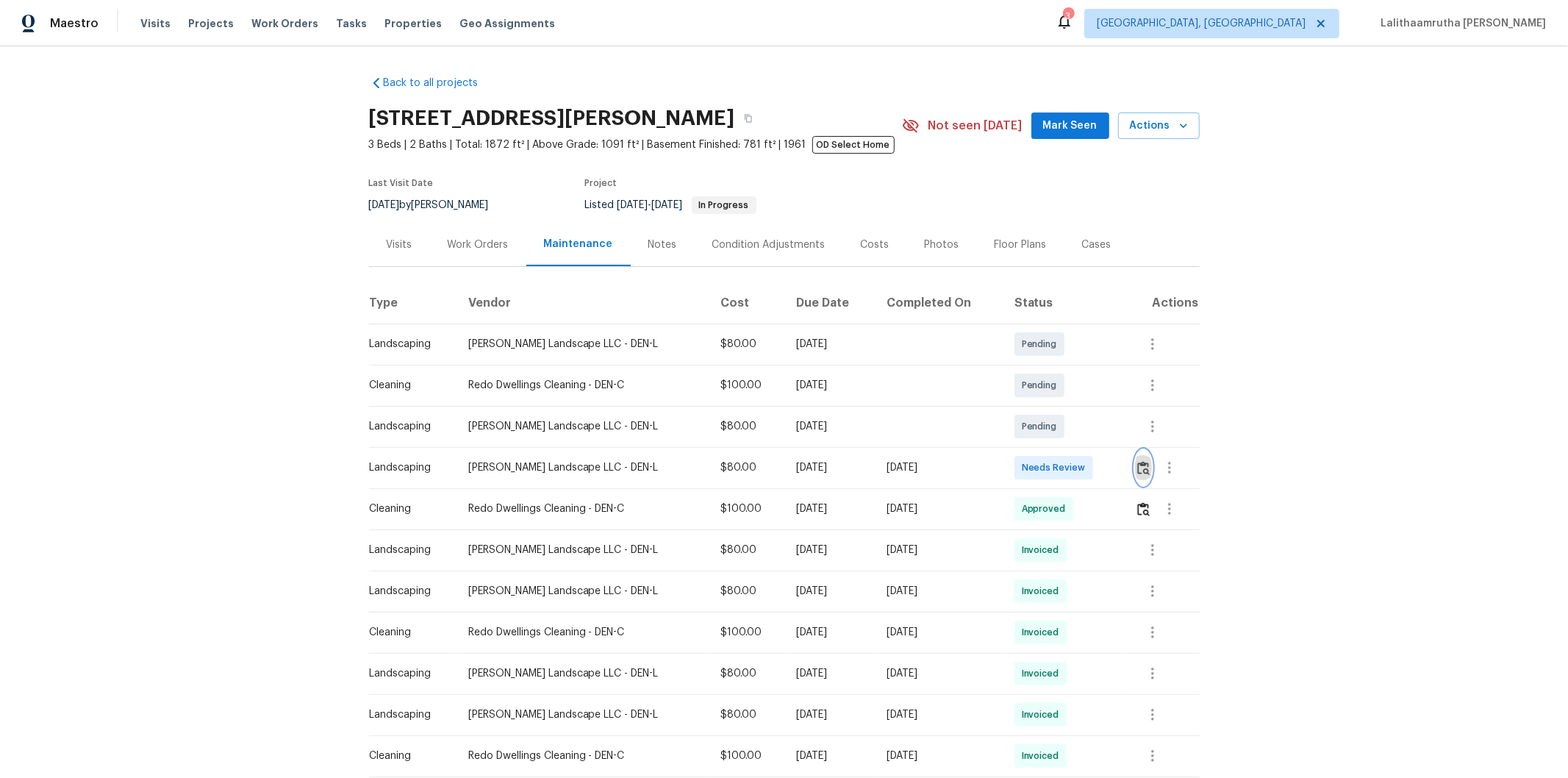
click at [1114, 463] on img "button" at bounding box center [1143, 468] width 13 height 14
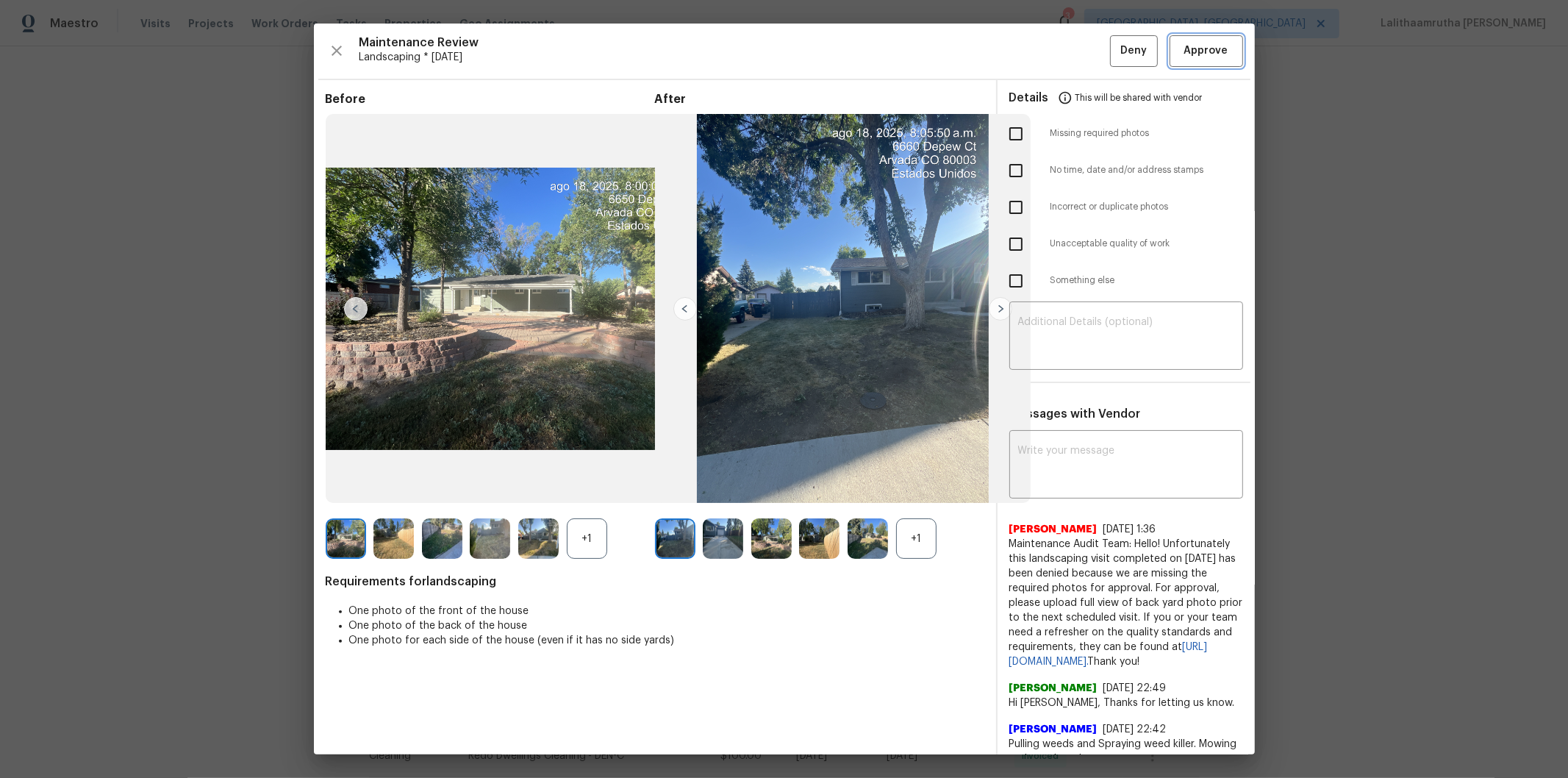
click at [1114, 45] on span "Approve" at bounding box center [1207, 51] width 44 height 19
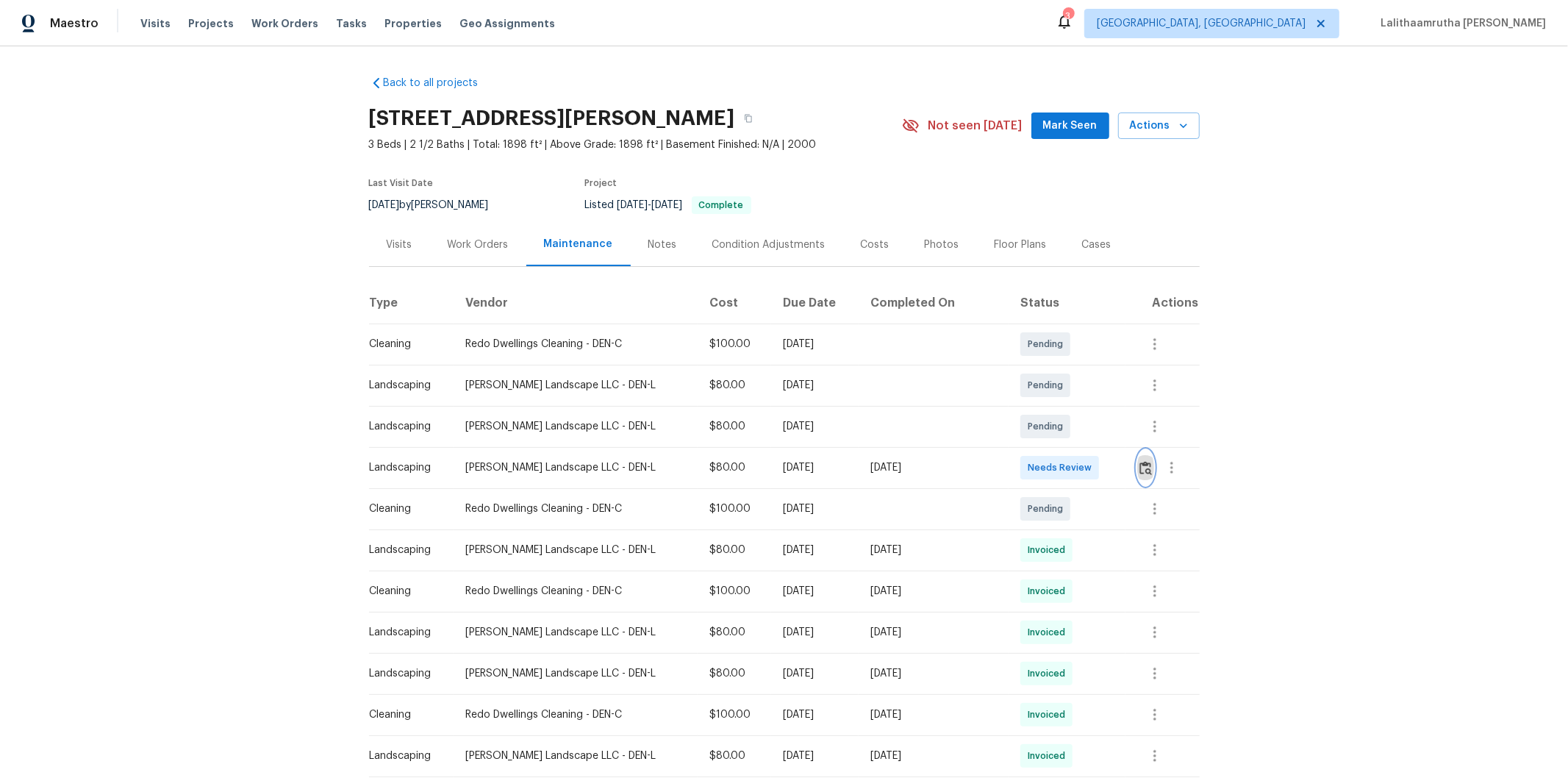
click at [1114, 465] on img "button" at bounding box center [1146, 468] width 13 height 14
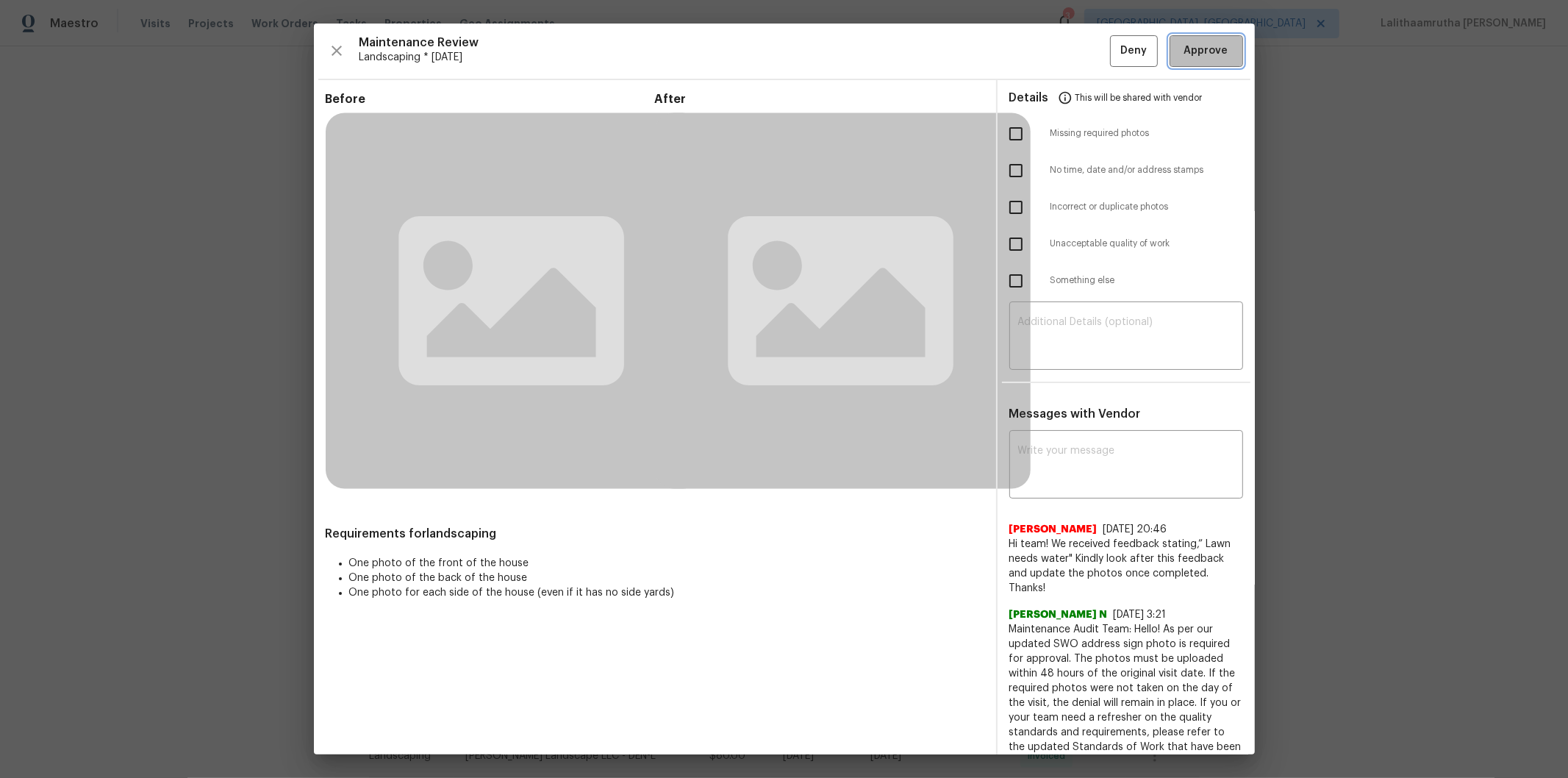
click at [1114, 50] on span "Approve" at bounding box center [1207, 51] width 44 height 19
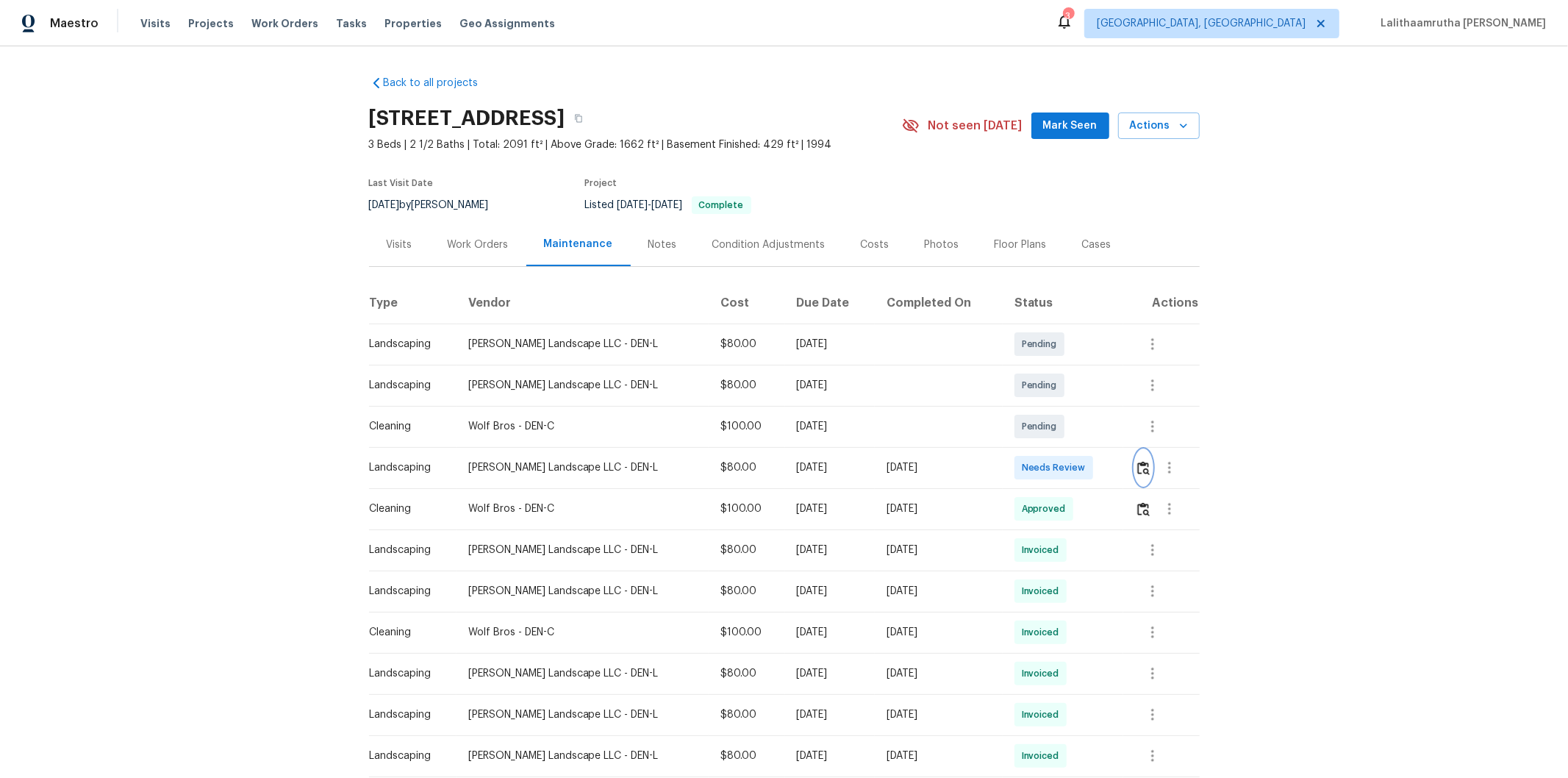
click at [1114, 466] on img "button" at bounding box center [1143, 468] width 13 height 14
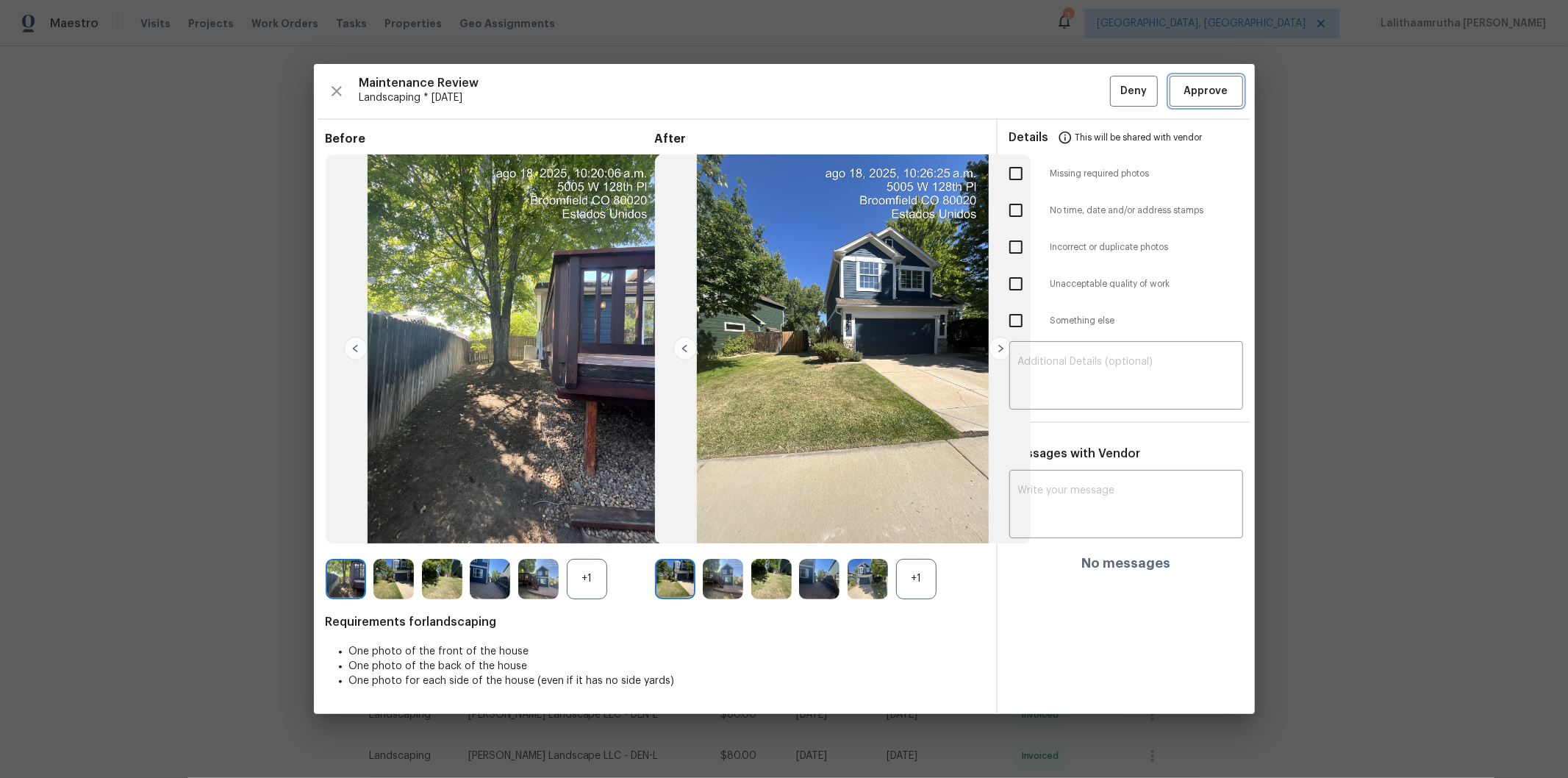
click at [1114, 76] on button "Approve" at bounding box center [1206, 91] width 74 height 31
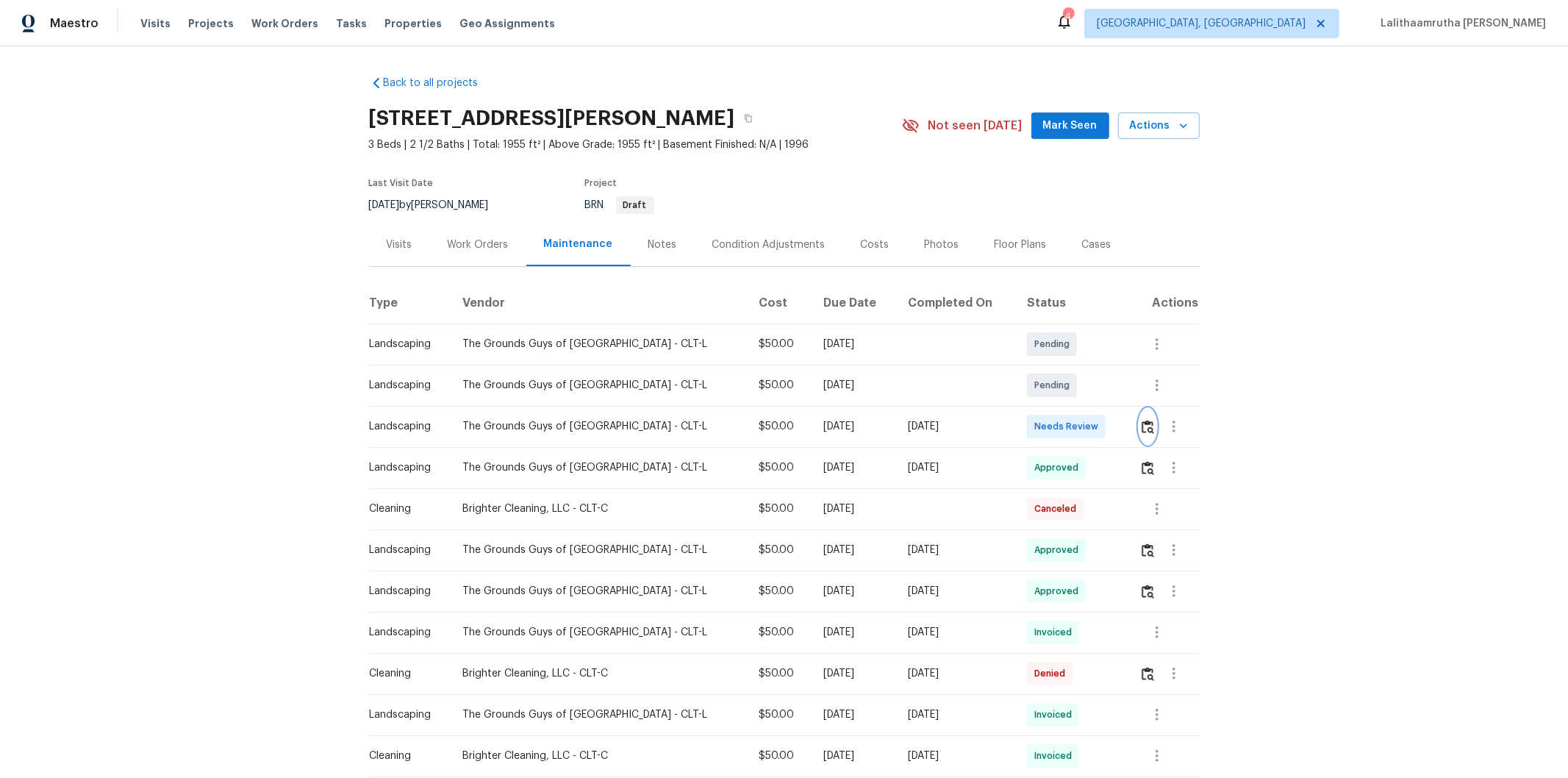
click at [1114, 423] on img "button" at bounding box center [1147, 427] width 13 height 14
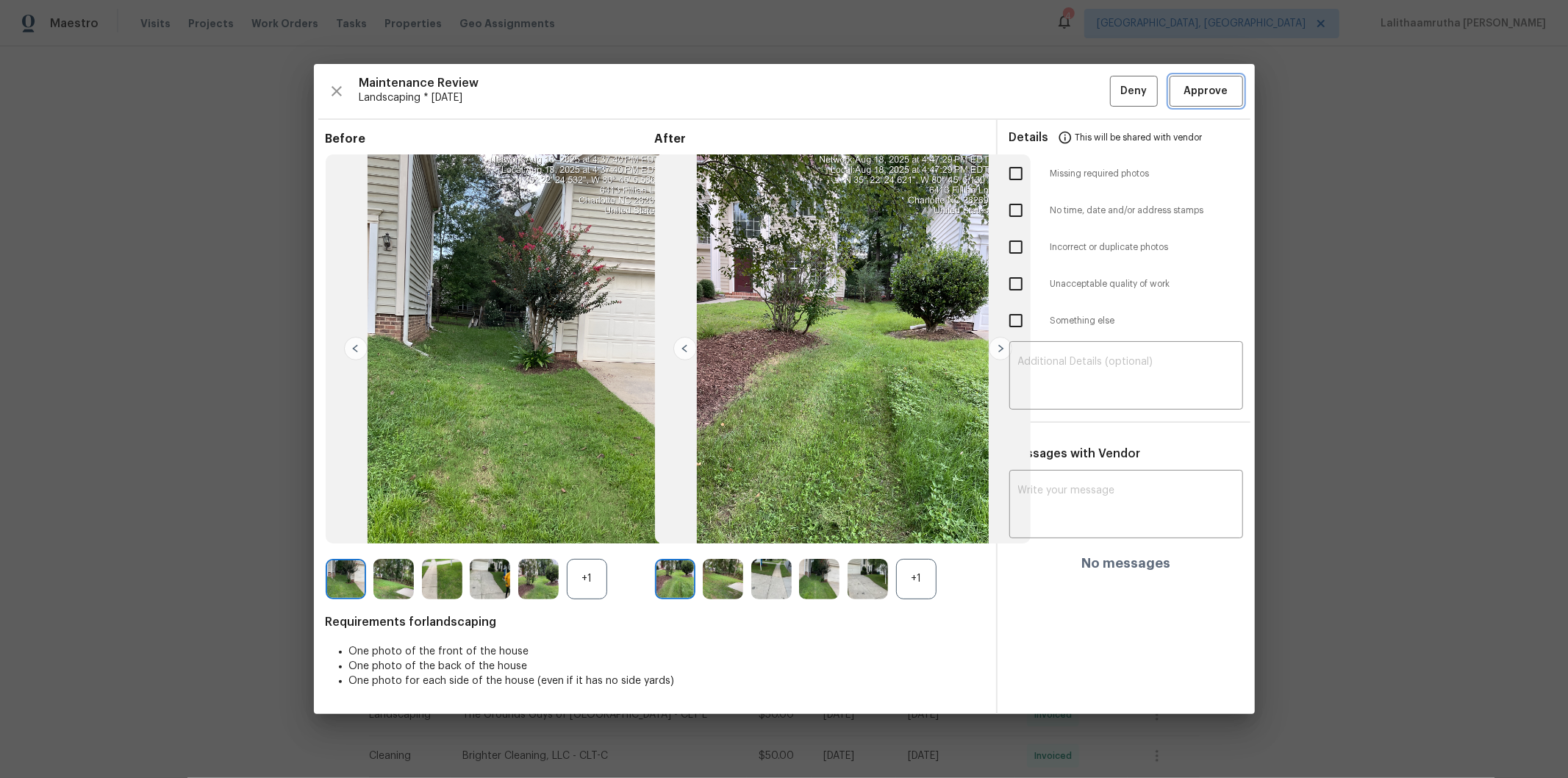
click at [1114, 82] on button "Approve" at bounding box center [1206, 91] width 74 height 31
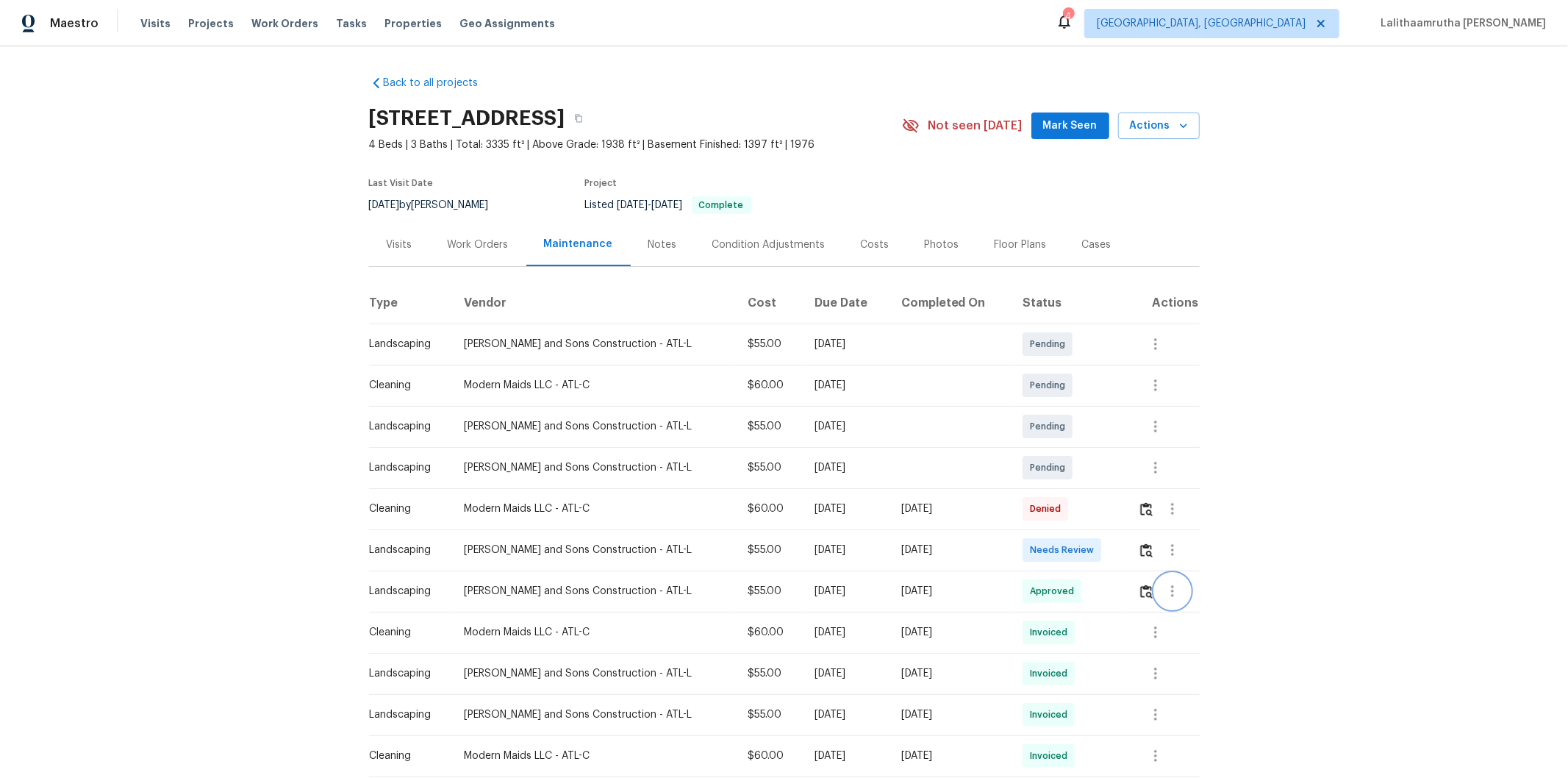
click at [1114, 523] on button "button" at bounding box center [1173, 591] width 36 height 36
click at [1114, 523] on li "View details" at bounding box center [1198, 616] width 103 height 25
click at [1114, 523] on div at bounding box center [784, 389] width 1568 height 778
click at [1114, 523] on img "button" at bounding box center [1147, 551] width 13 height 14
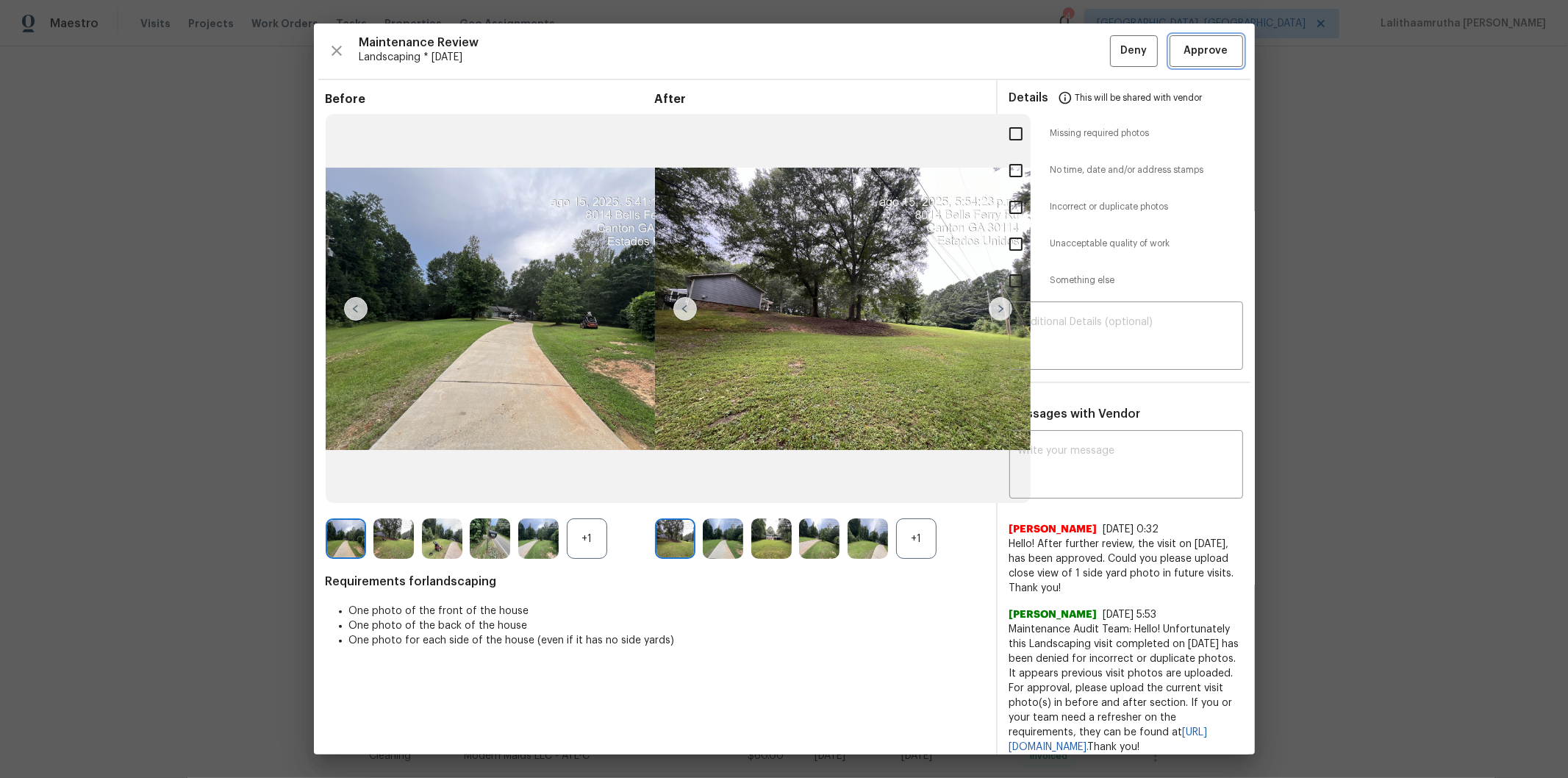
click at [1114, 36] on button "Approve" at bounding box center [1206, 51] width 74 height 31
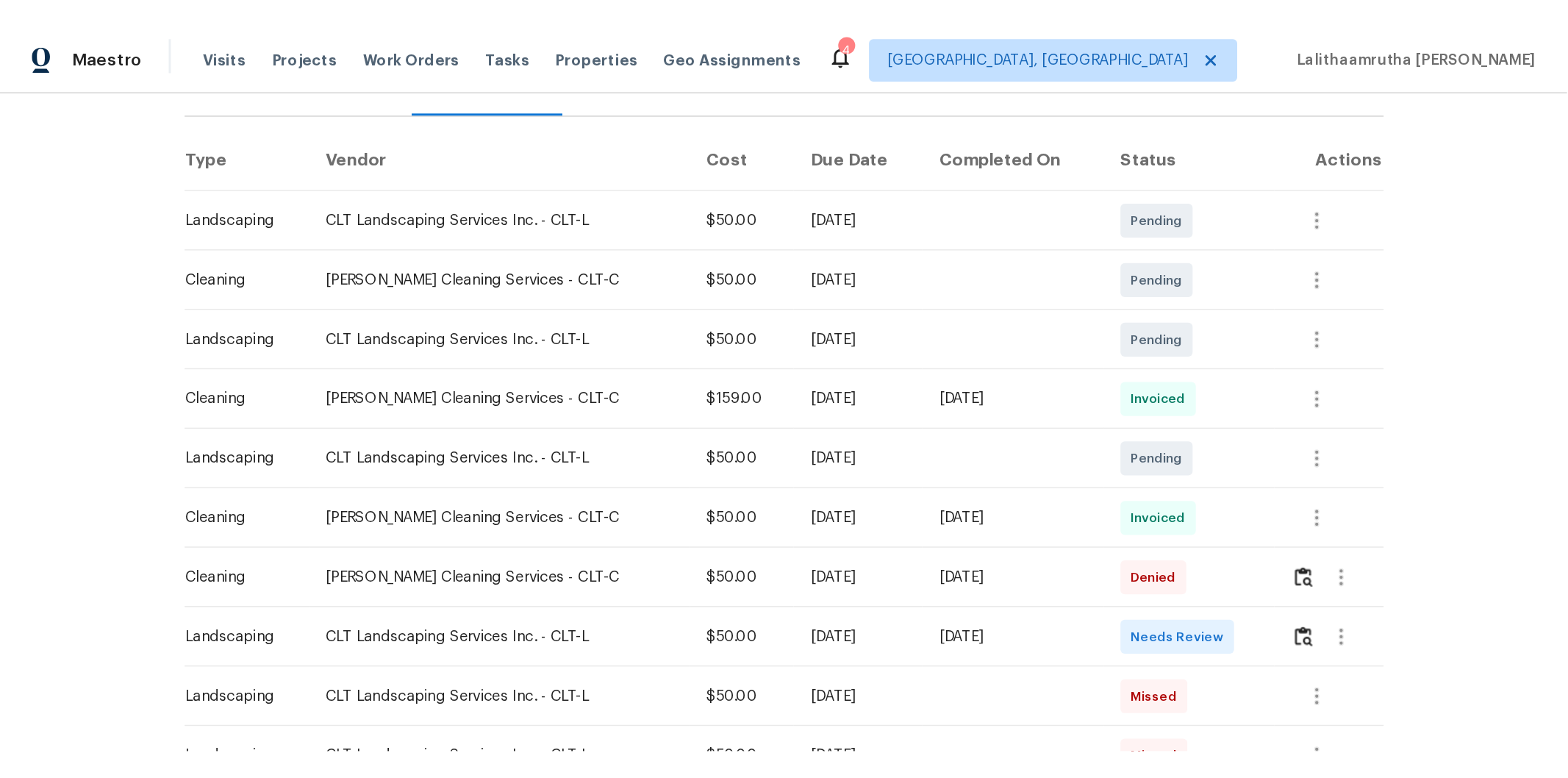
scroll to position [245, 0]
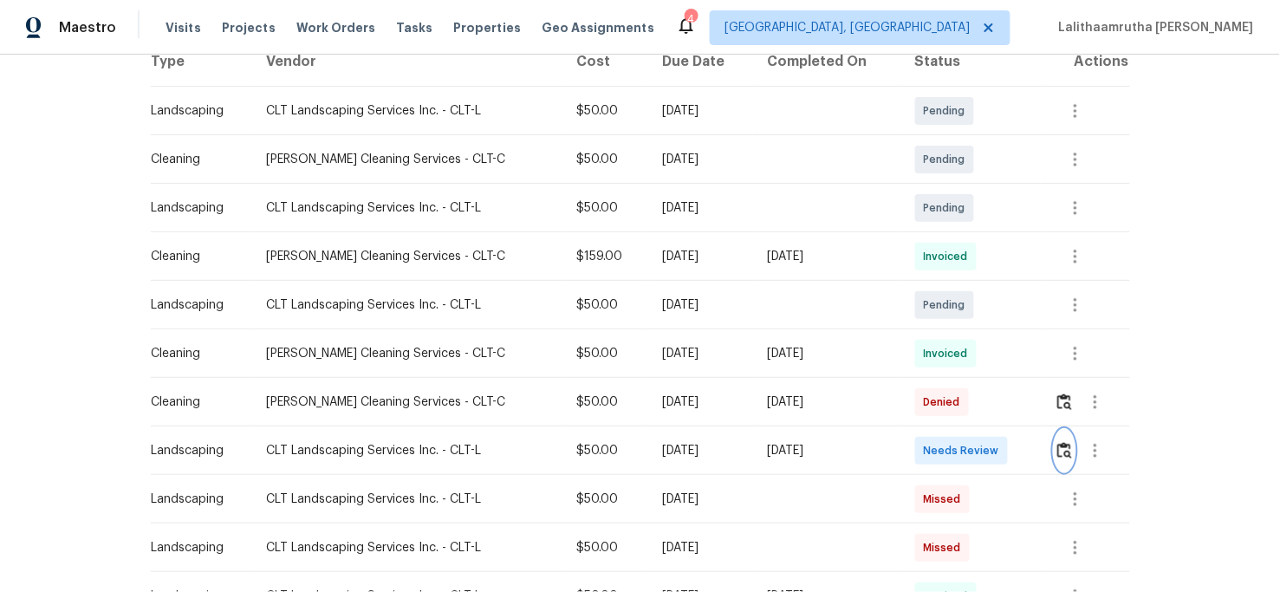
click at [1058, 452] on img "button" at bounding box center [1065, 450] width 15 height 16
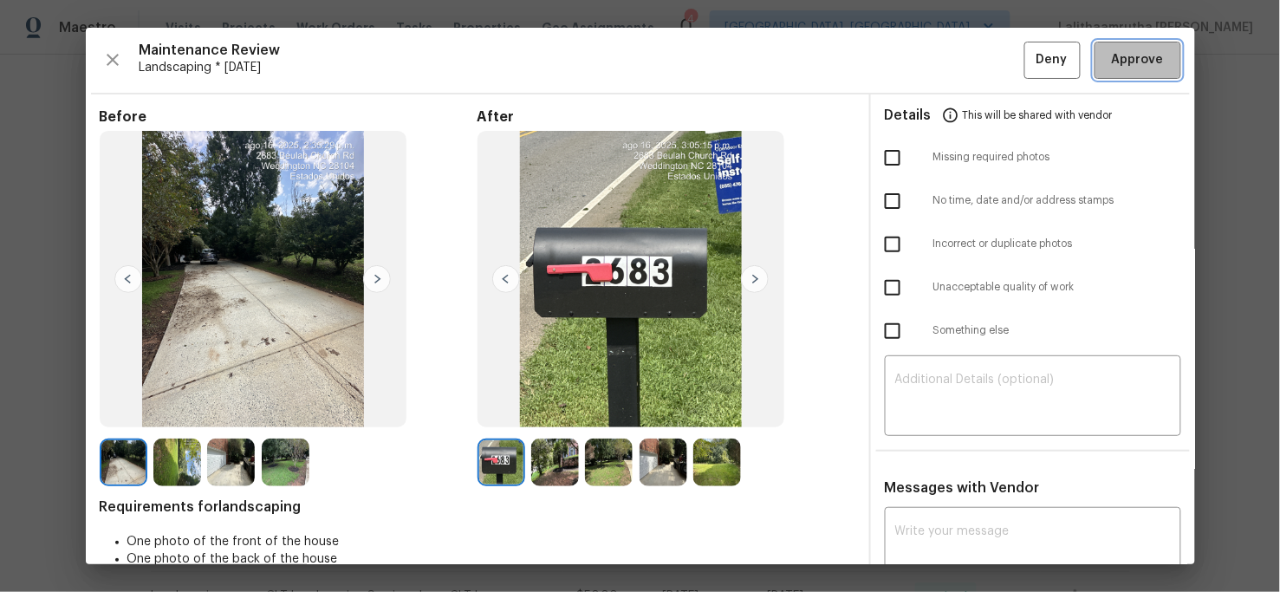
click at [1125, 61] on span "Approve" at bounding box center [1138, 60] width 52 height 22
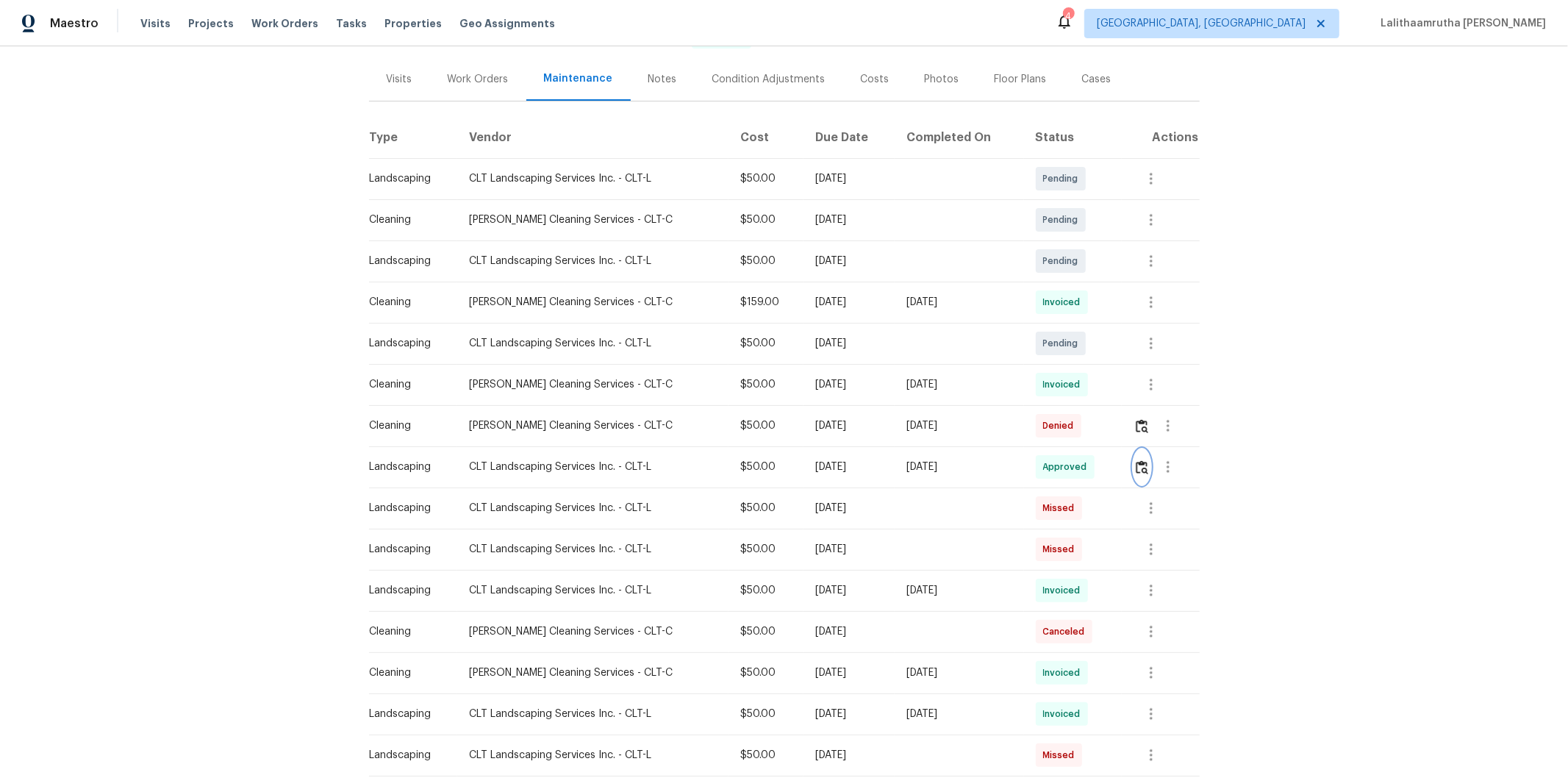
scroll to position [0, 0]
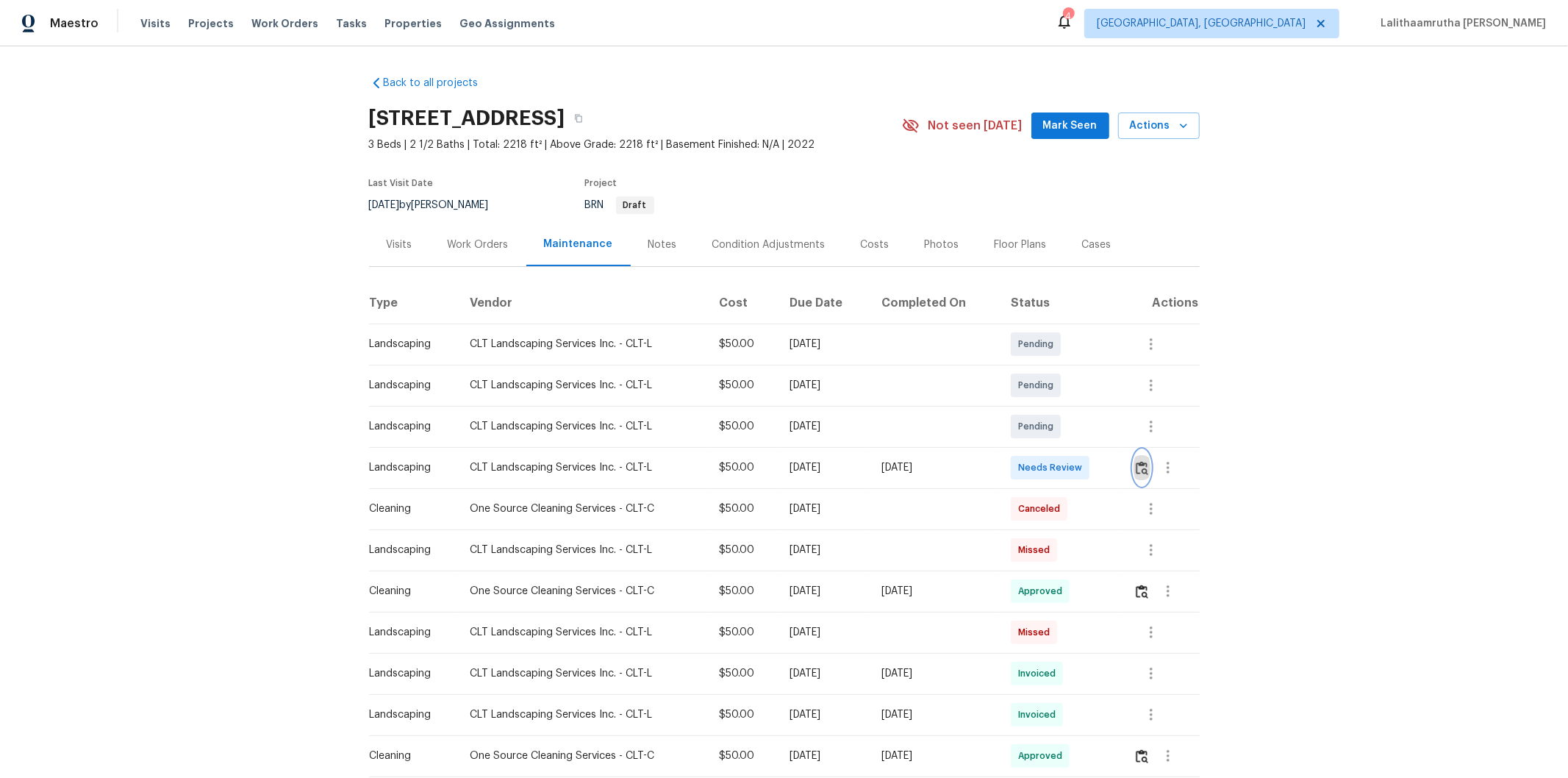
click at [1114, 463] on img "button" at bounding box center [1141, 468] width 13 height 14
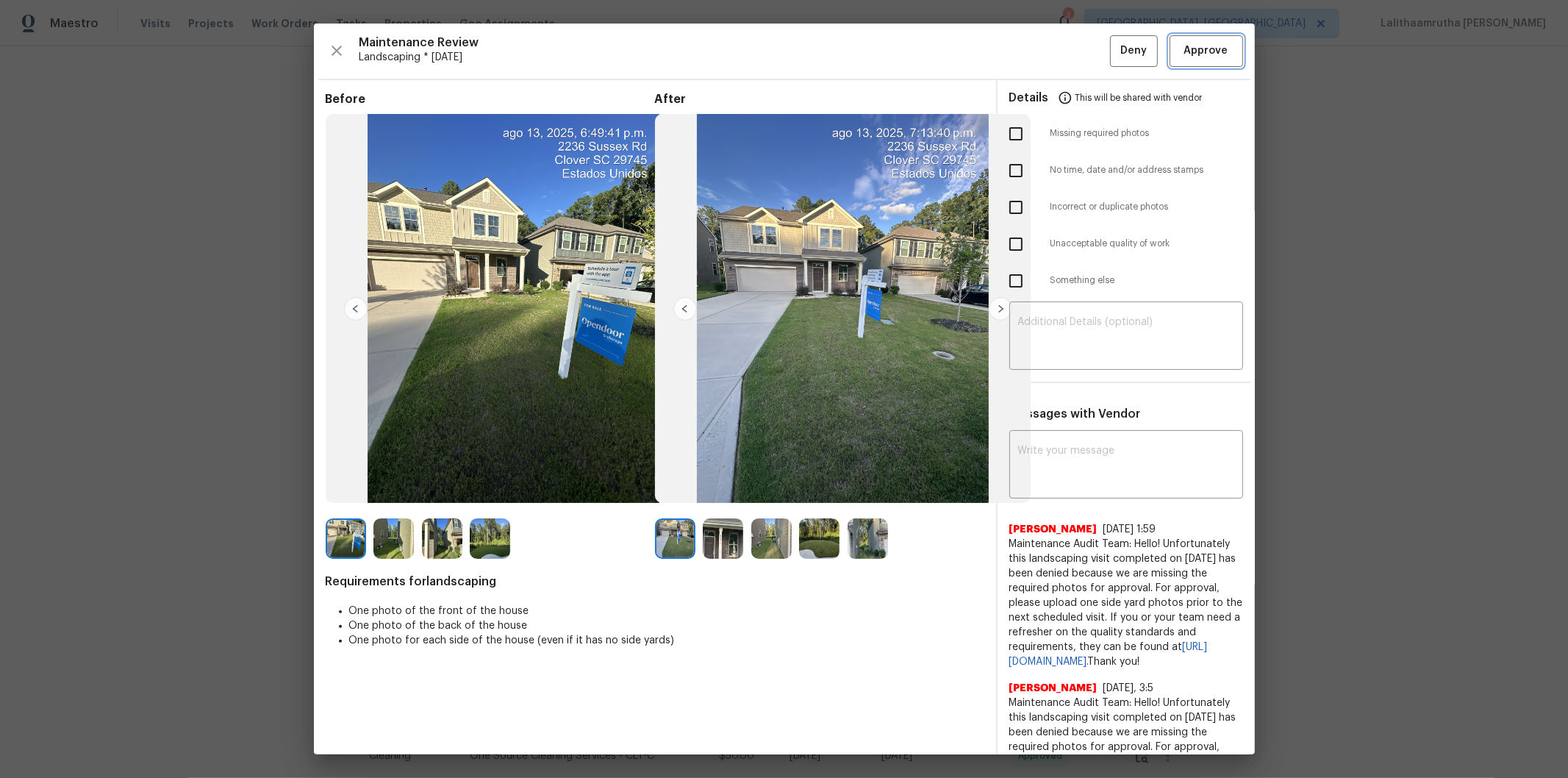
click at [1114, 53] on button "Approve" at bounding box center [1206, 51] width 74 height 31
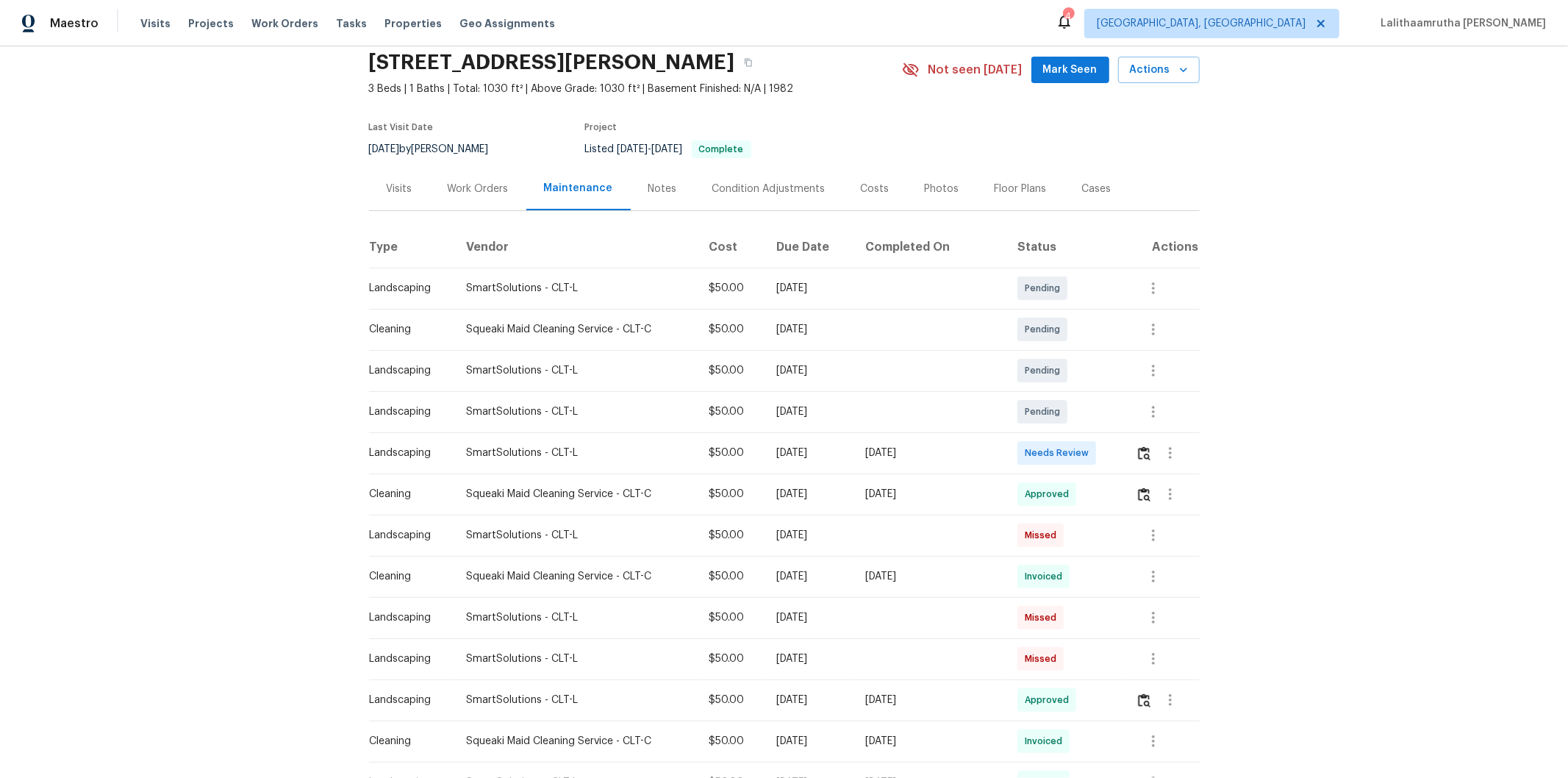
scroll to position [81, 0]
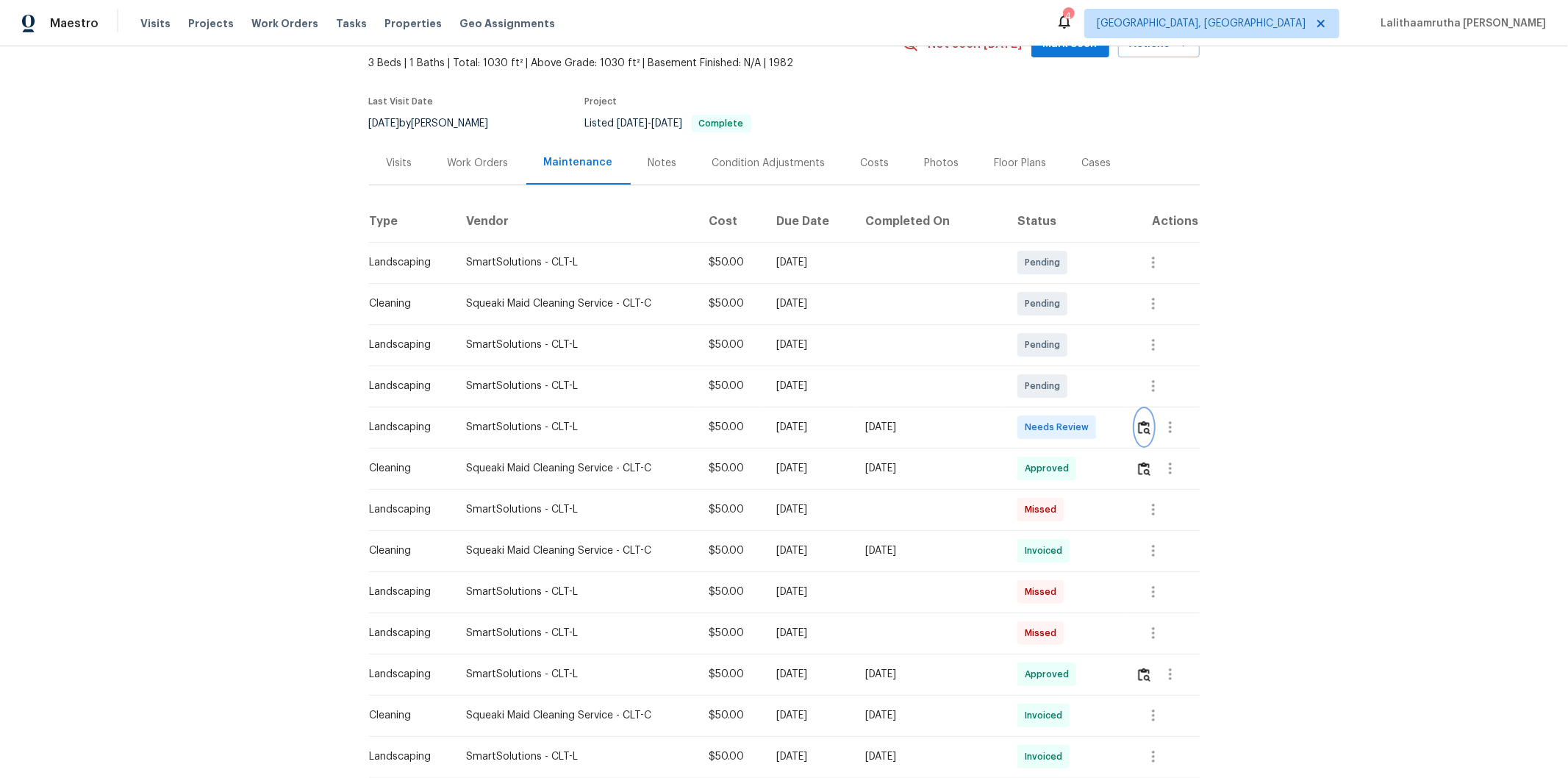
click at [1114, 428] on img "button" at bounding box center [1144, 428] width 13 height 14
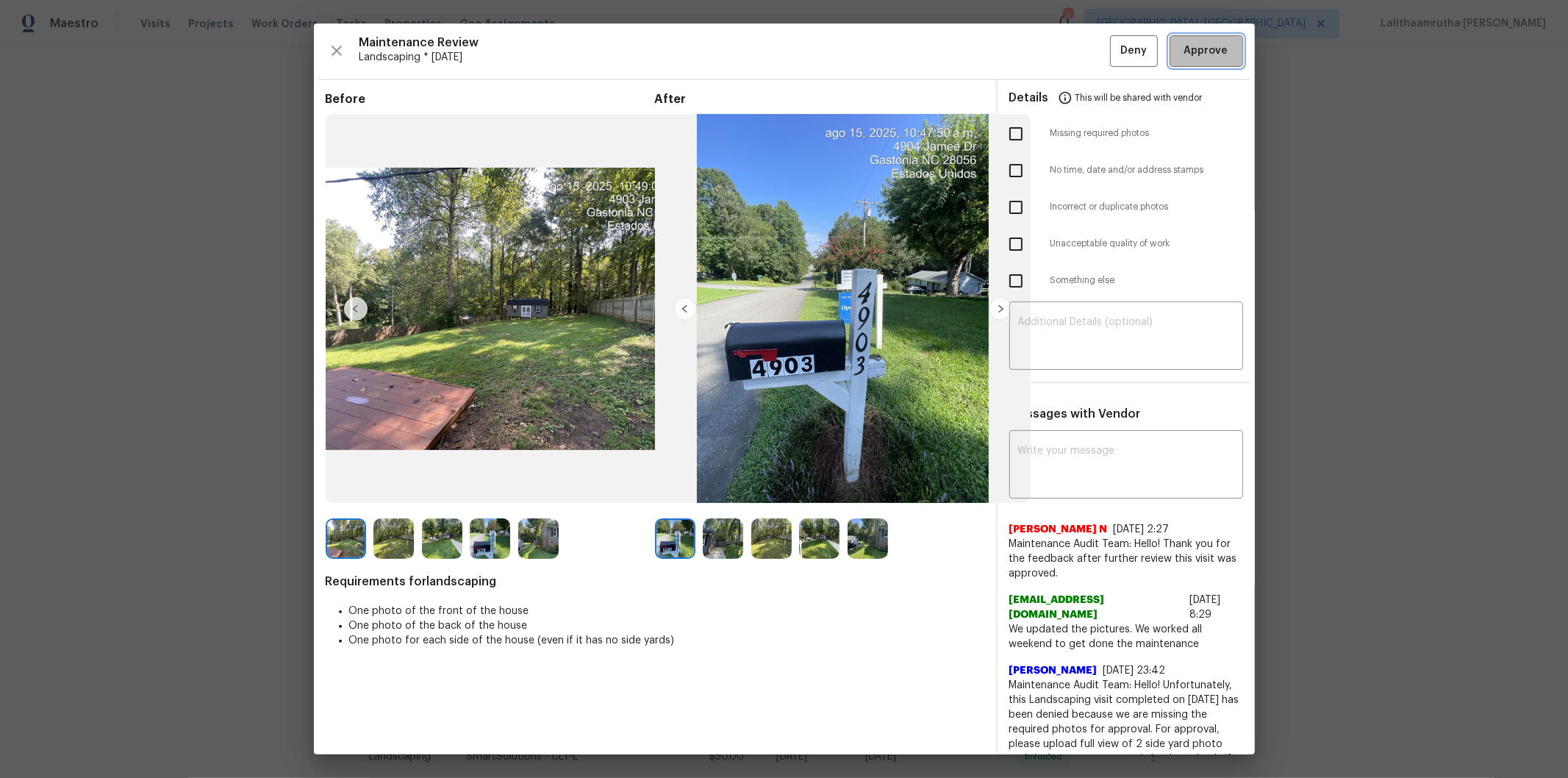
click at [1114, 48] on span "Approve" at bounding box center [1207, 51] width 44 height 19
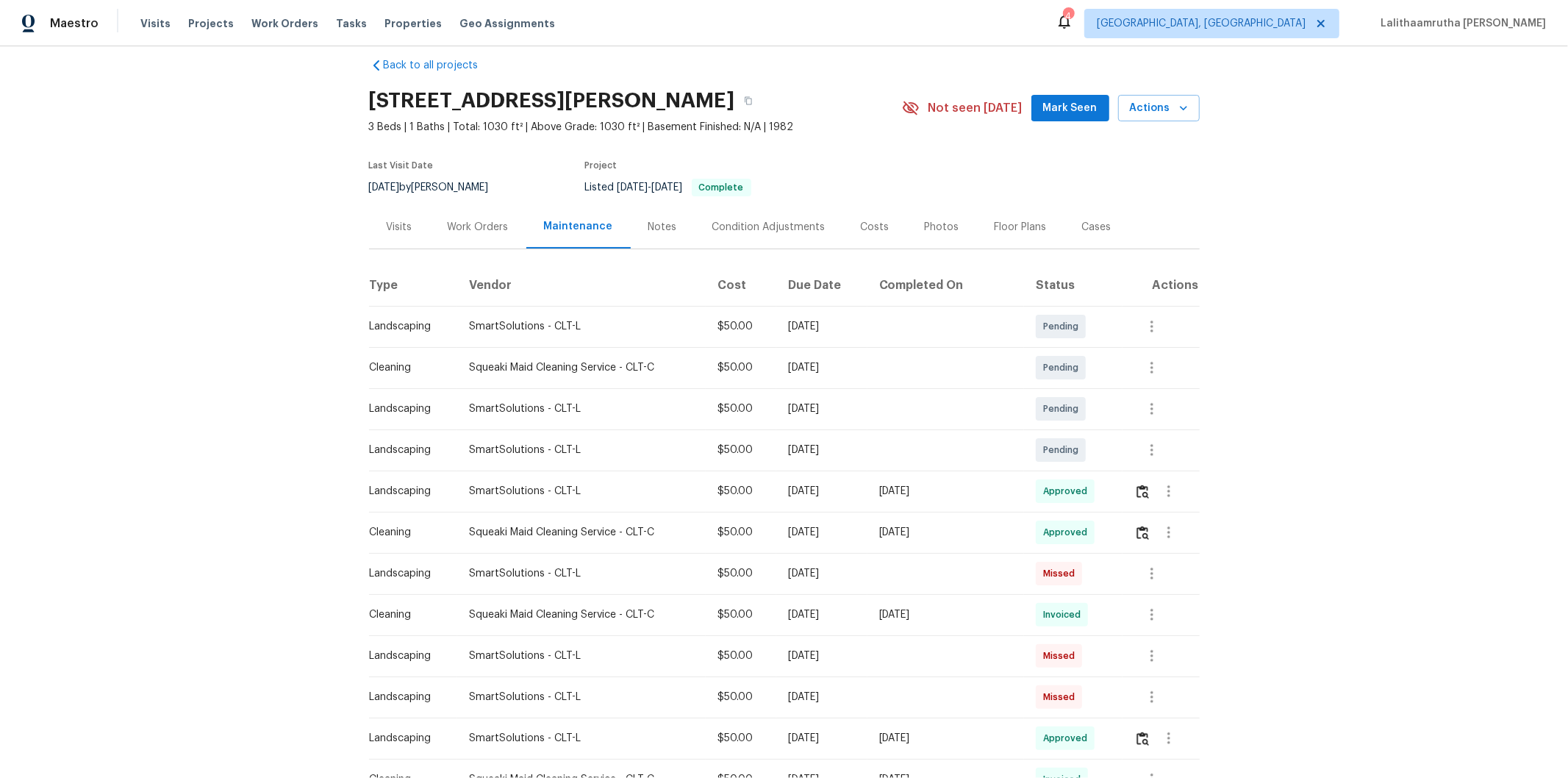
scroll to position [0, 0]
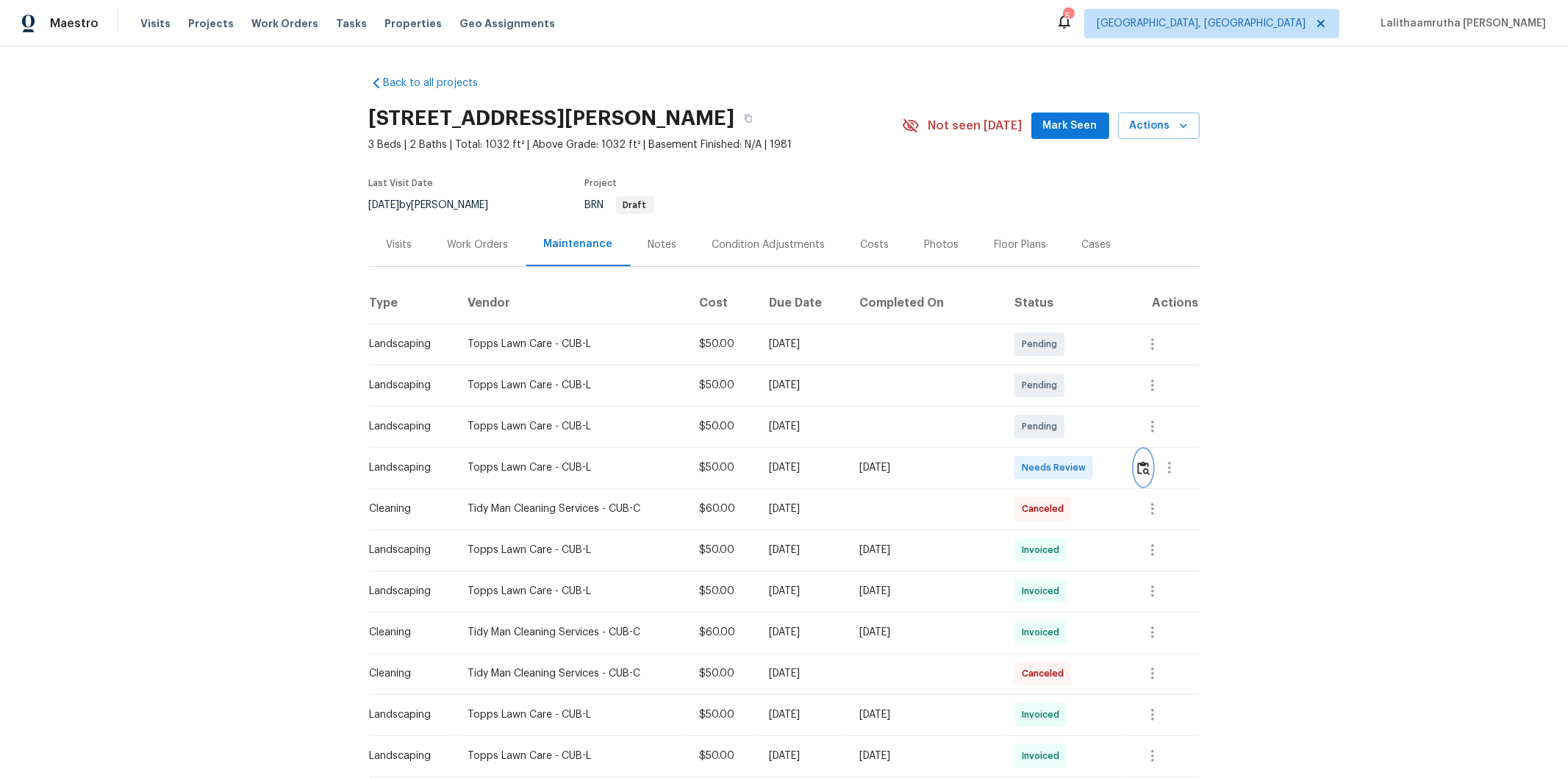
click at [1114, 457] on button "button" at bounding box center [1144, 468] width 17 height 36
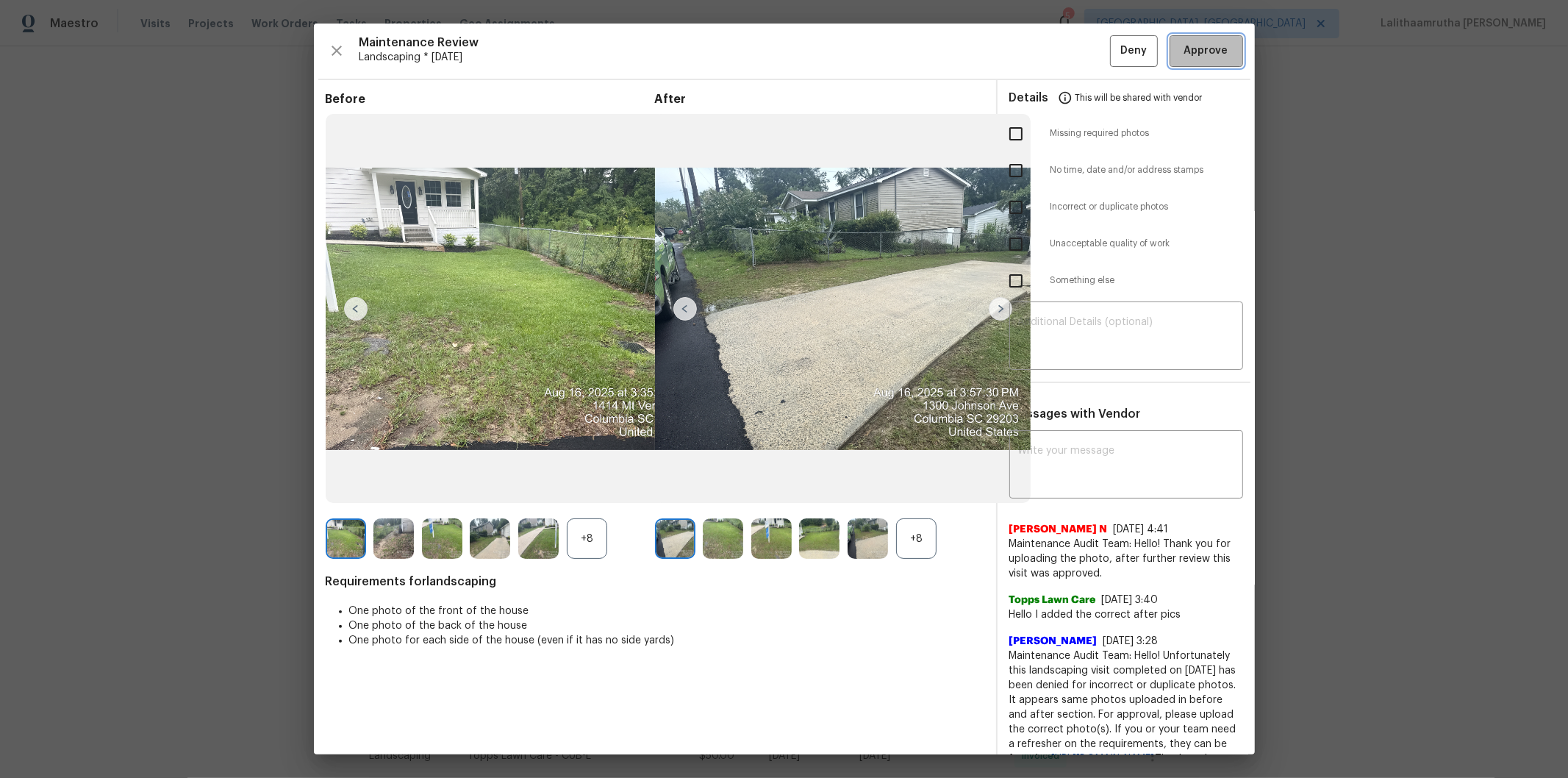
click at [1114, 47] on button "Approve" at bounding box center [1206, 51] width 74 height 31
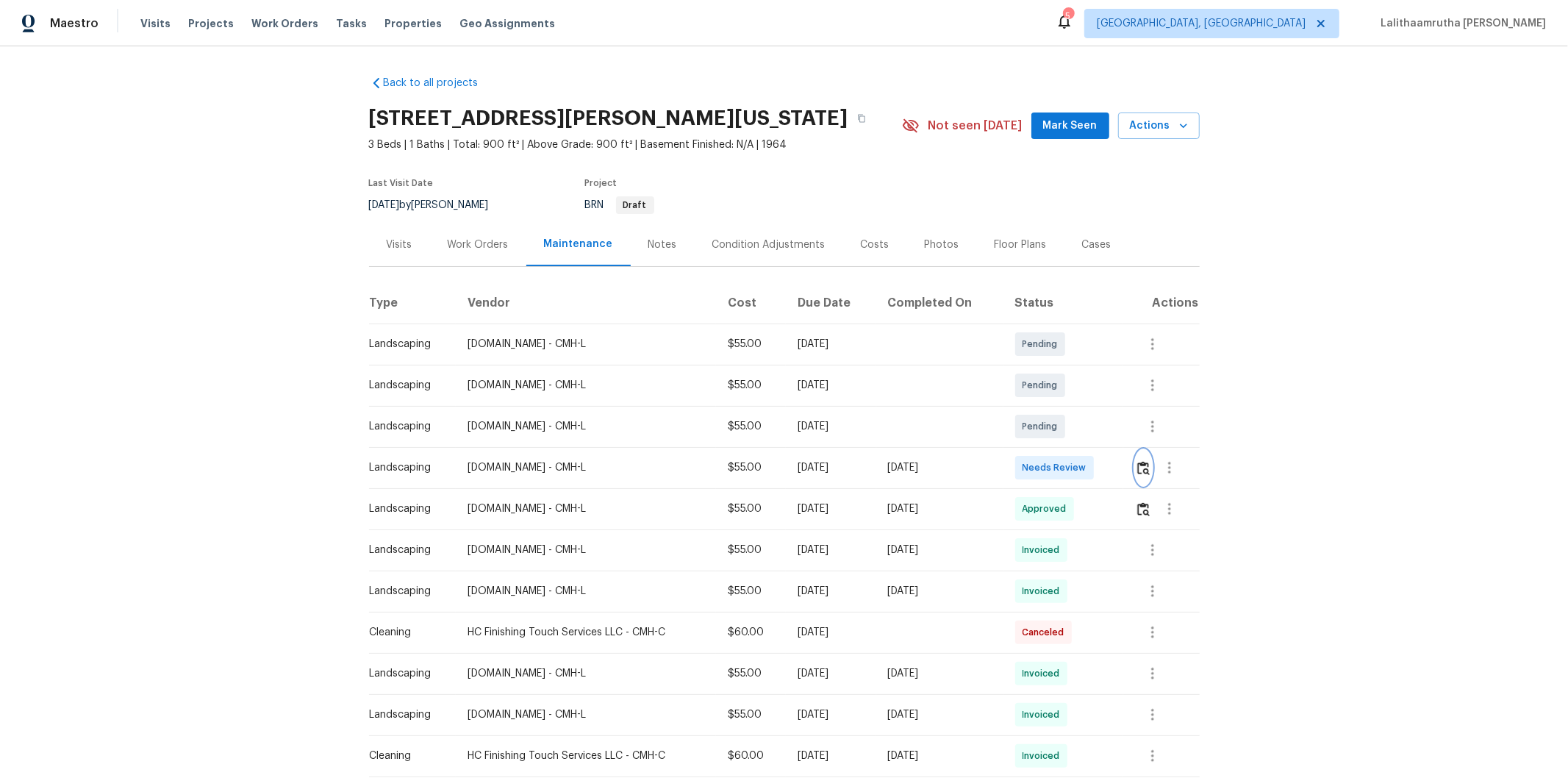
click at [1114, 468] on img "button" at bounding box center [1143, 468] width 13 height 14
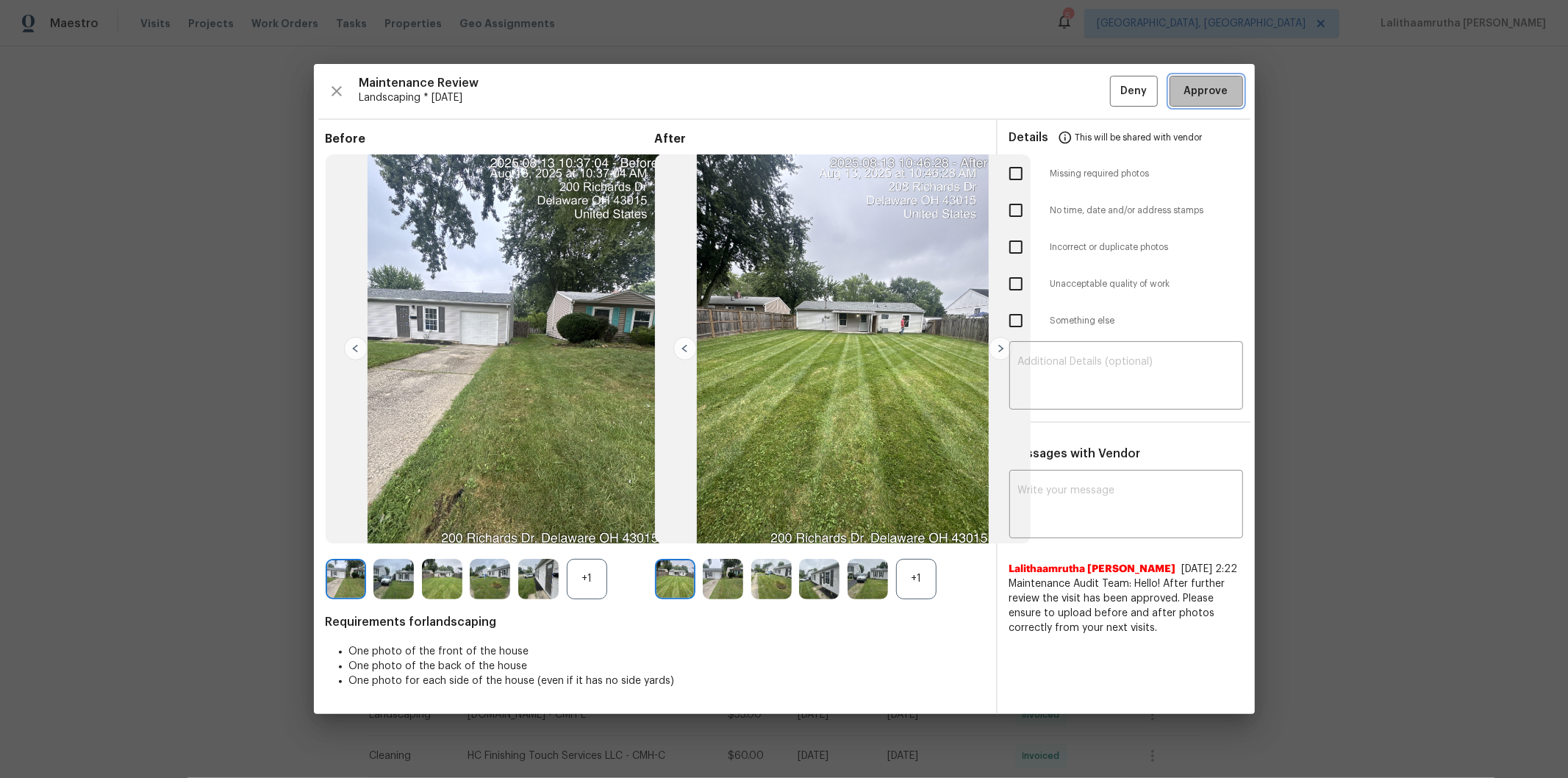
click at [1114, 91] on span "Approve" at bounding box center [1207, 92] width 44 height 19
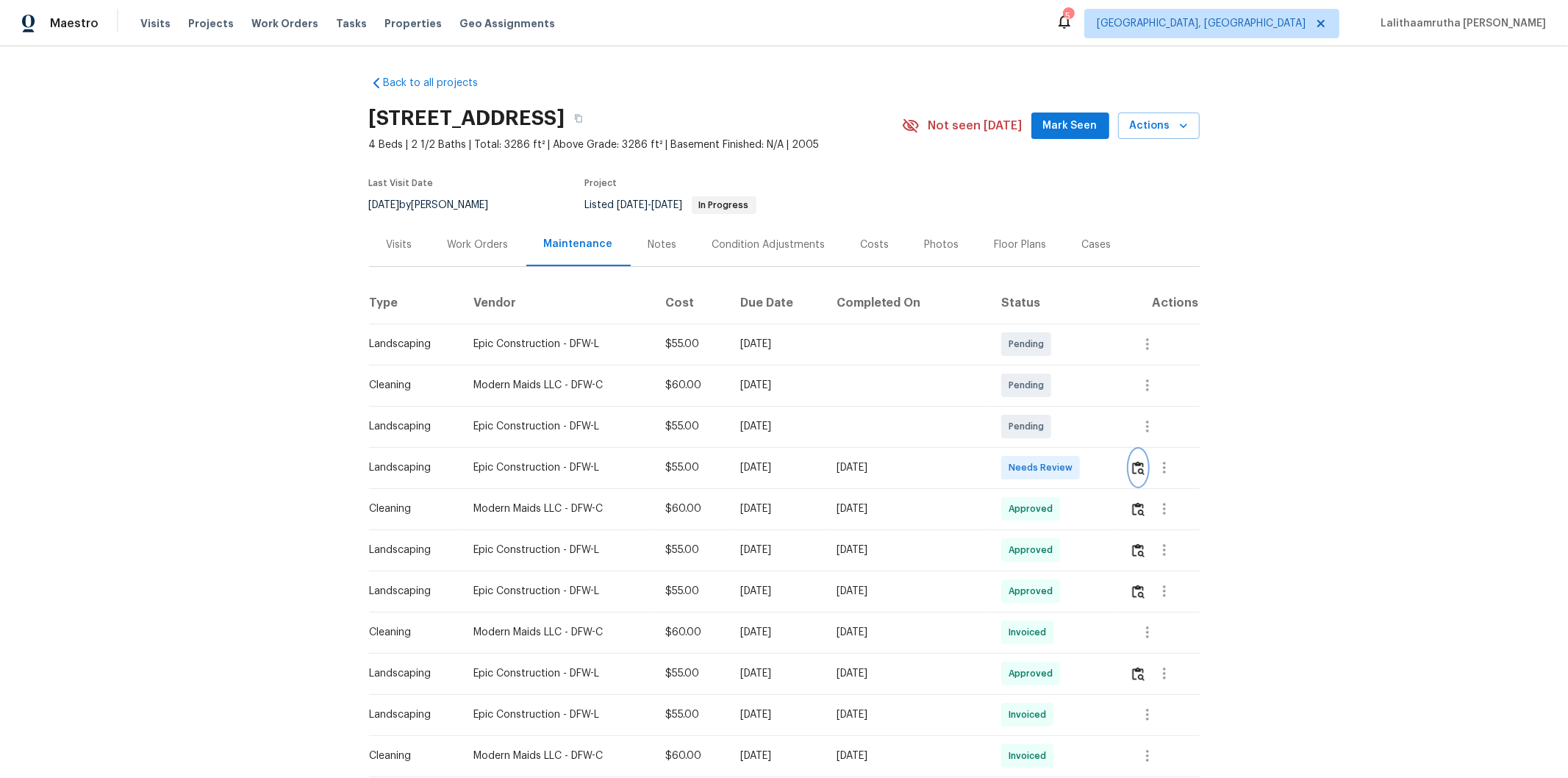
click at [1114, 467] on button "button" at bounding box center [1138, 468] width 17 height 36
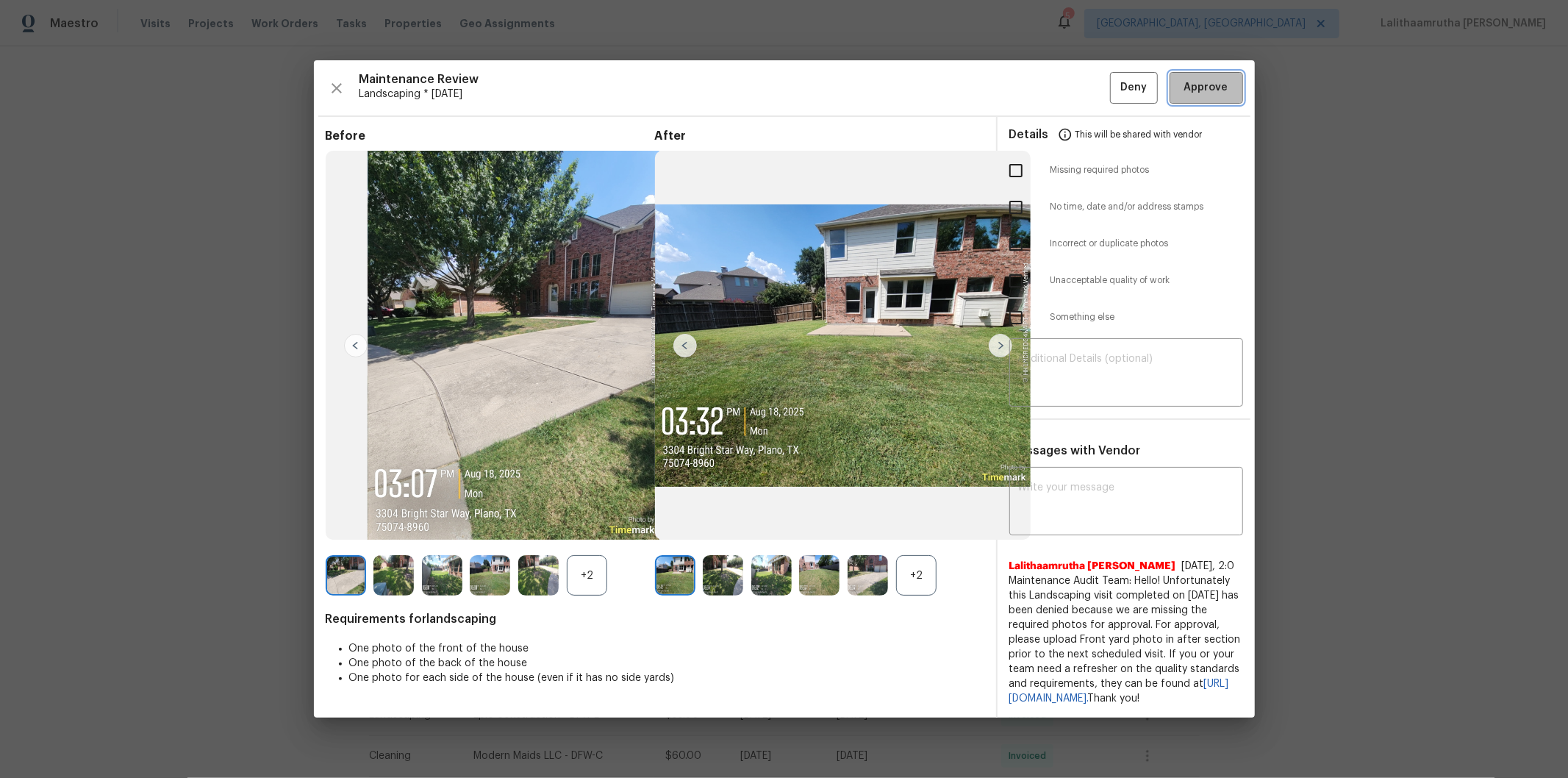
click at [1114, 72] on button "Approve" at bounding box center [1206, 87] width 74 height 31
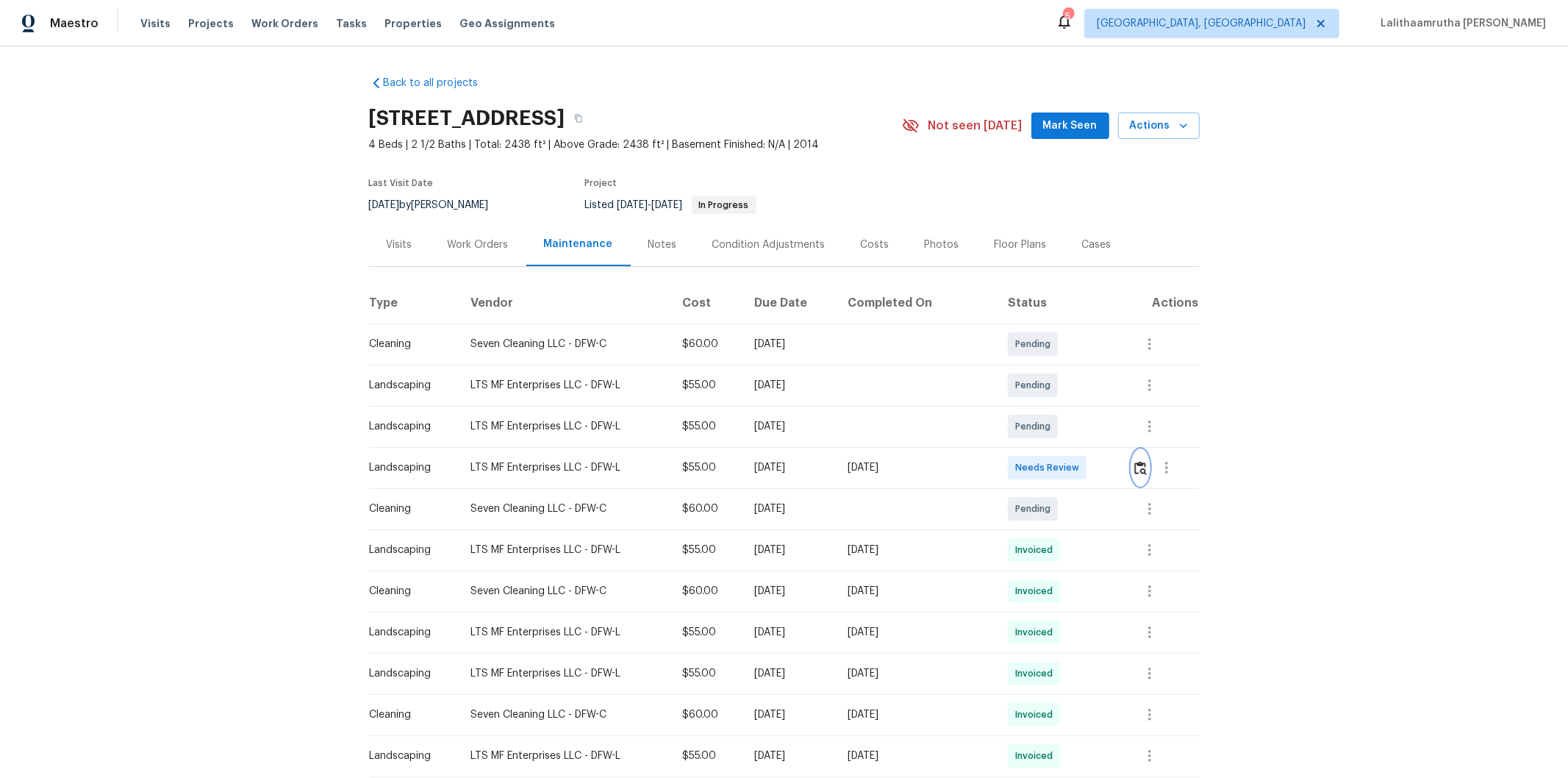
click at [1114, 457] on button "button" at bounding box center [1141, 468] width 17 height 36
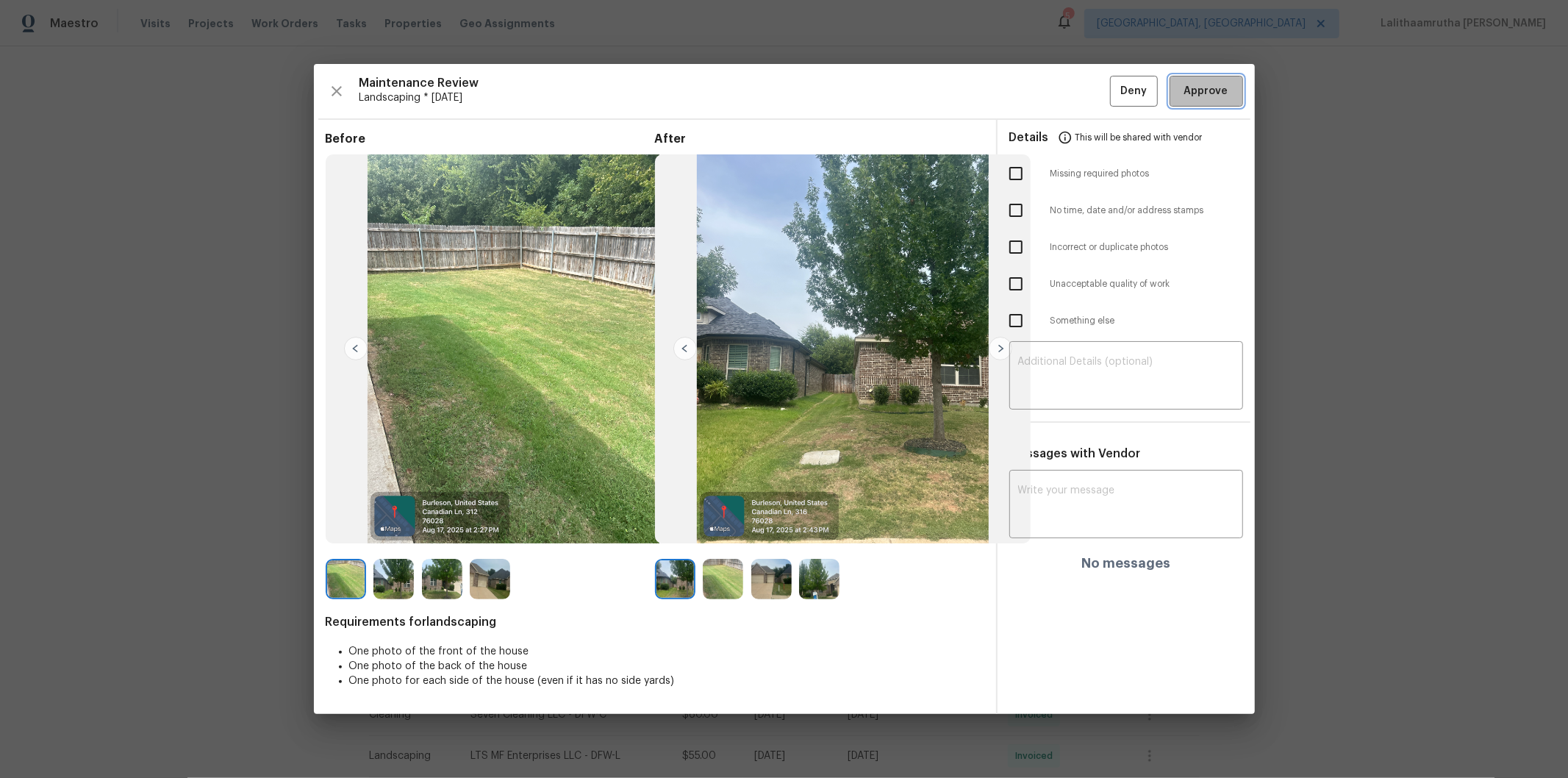
click at [1114, 93] on span "Approve" at bounding box center [1207, 92] width 44 height 19
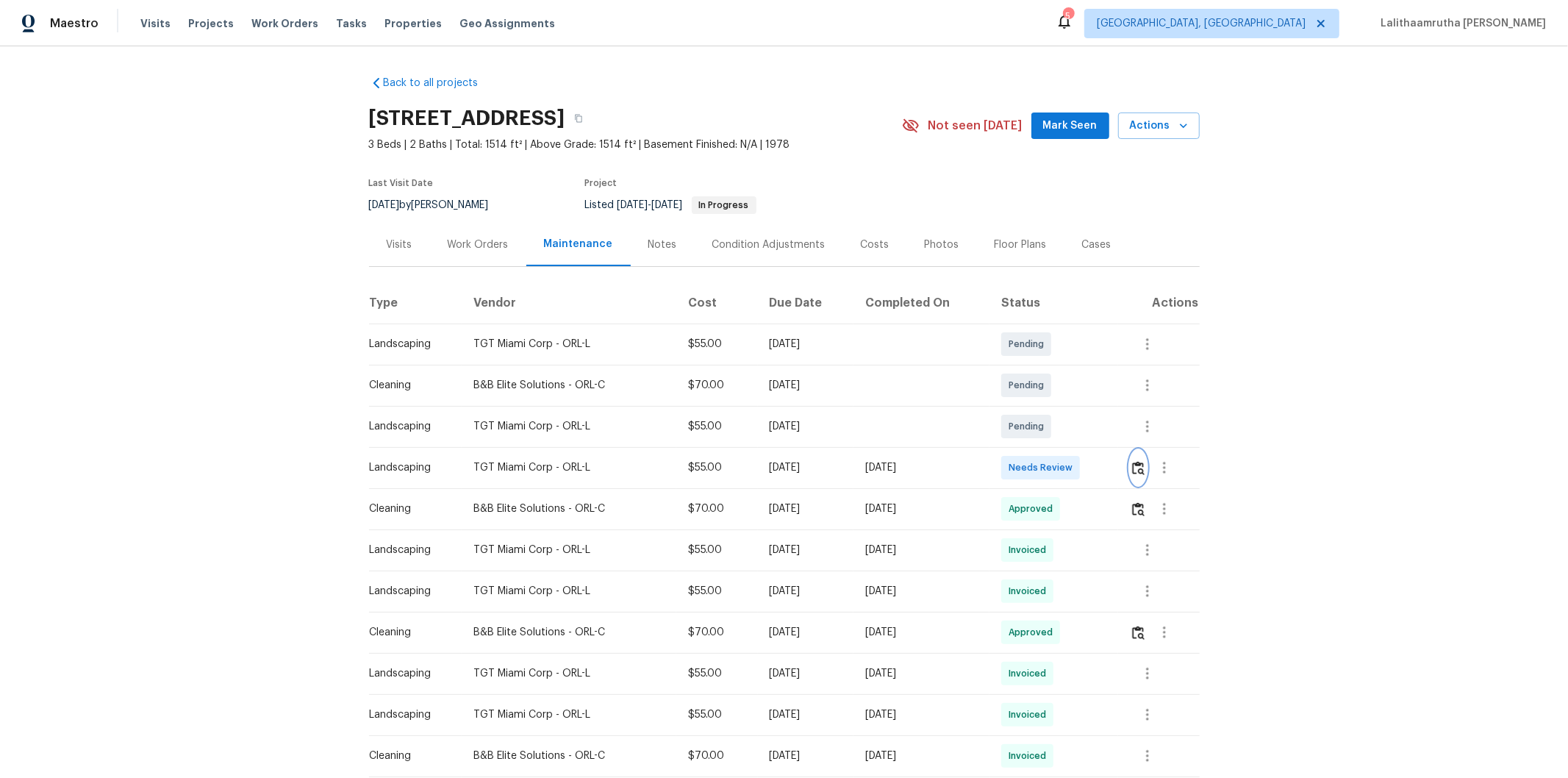
click at [1114, 474] on img "button" at bounding box center [1138, 468] width 13 height 14
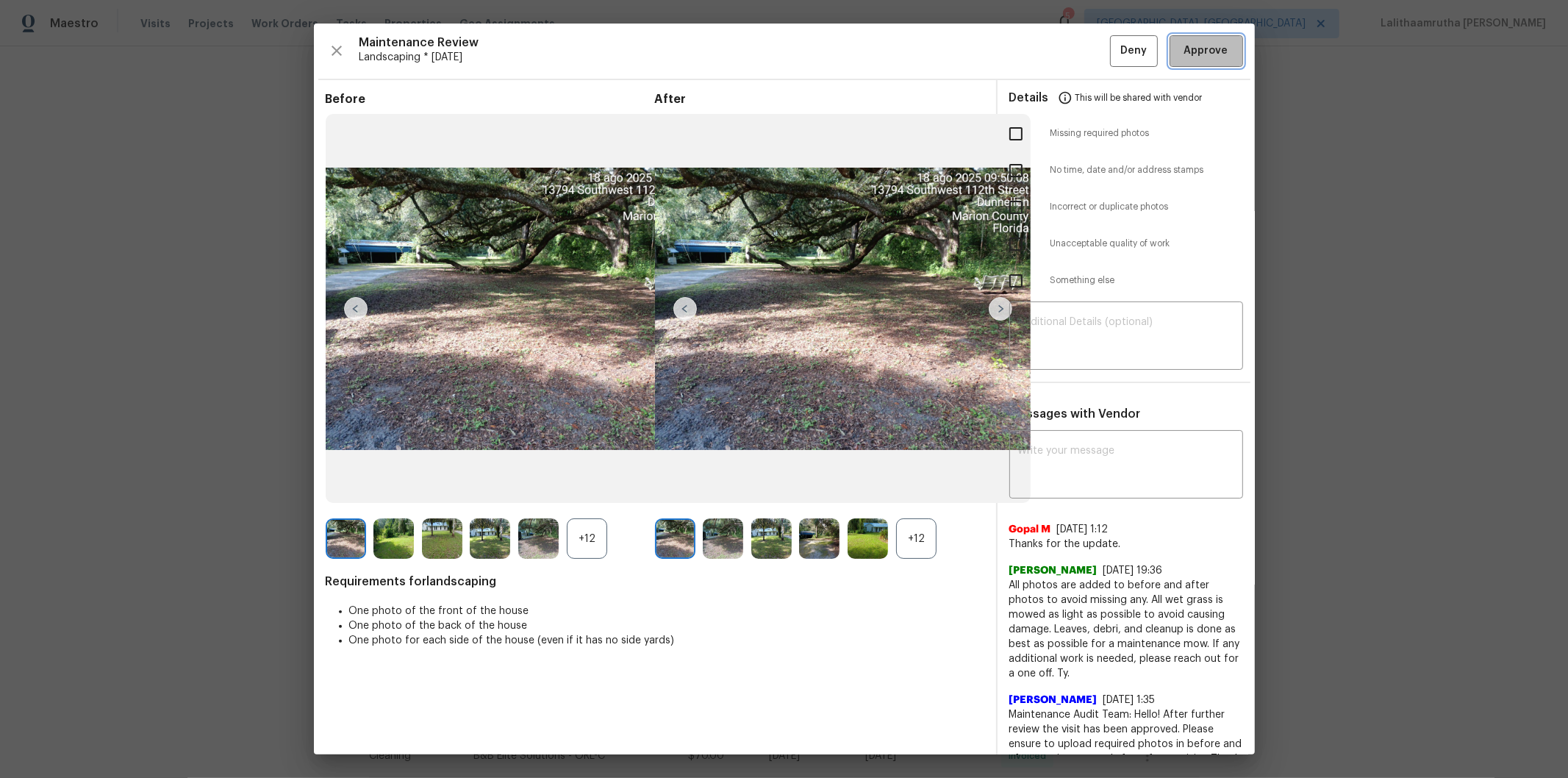
click at [1114, 56] on button "Approve" at bounding box center [1206, 51] width 74 height 31
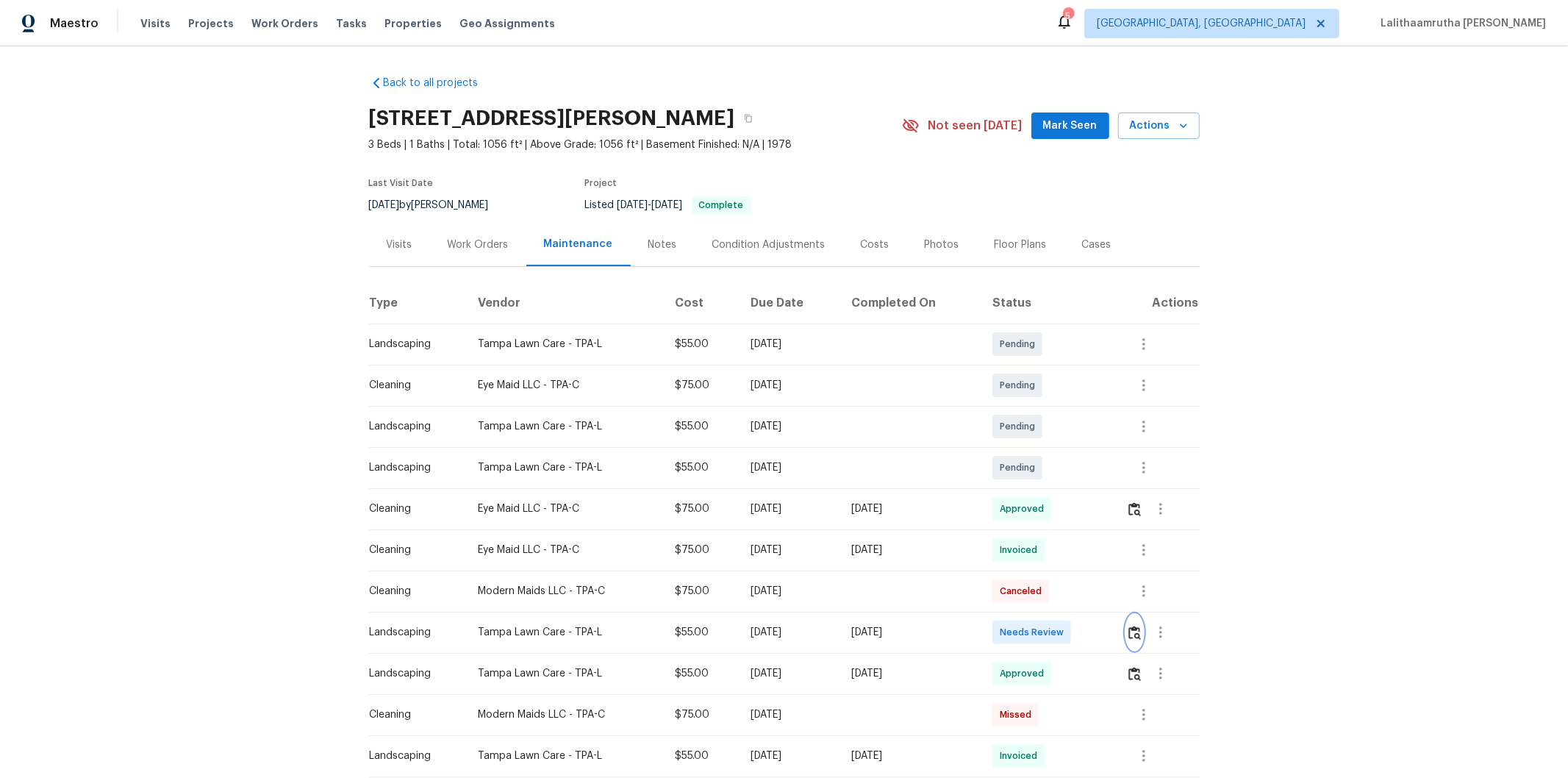
click at [1085, 501] on img "button" at bounding box center [1135, 633] width 13 height 14
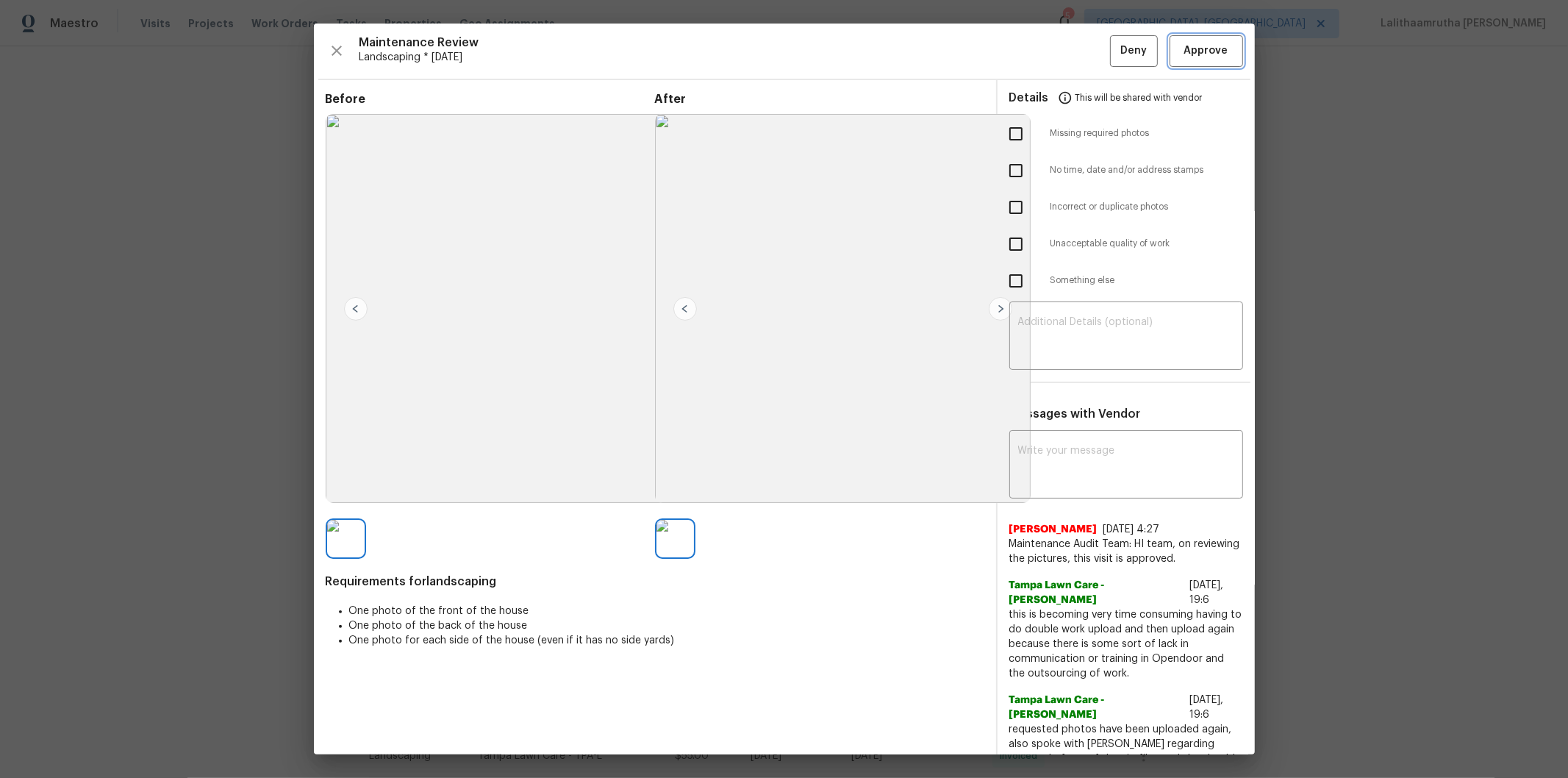
click at [1085, 39] on button "Approve" at bounding box center [1206, 51] width 74 height 31
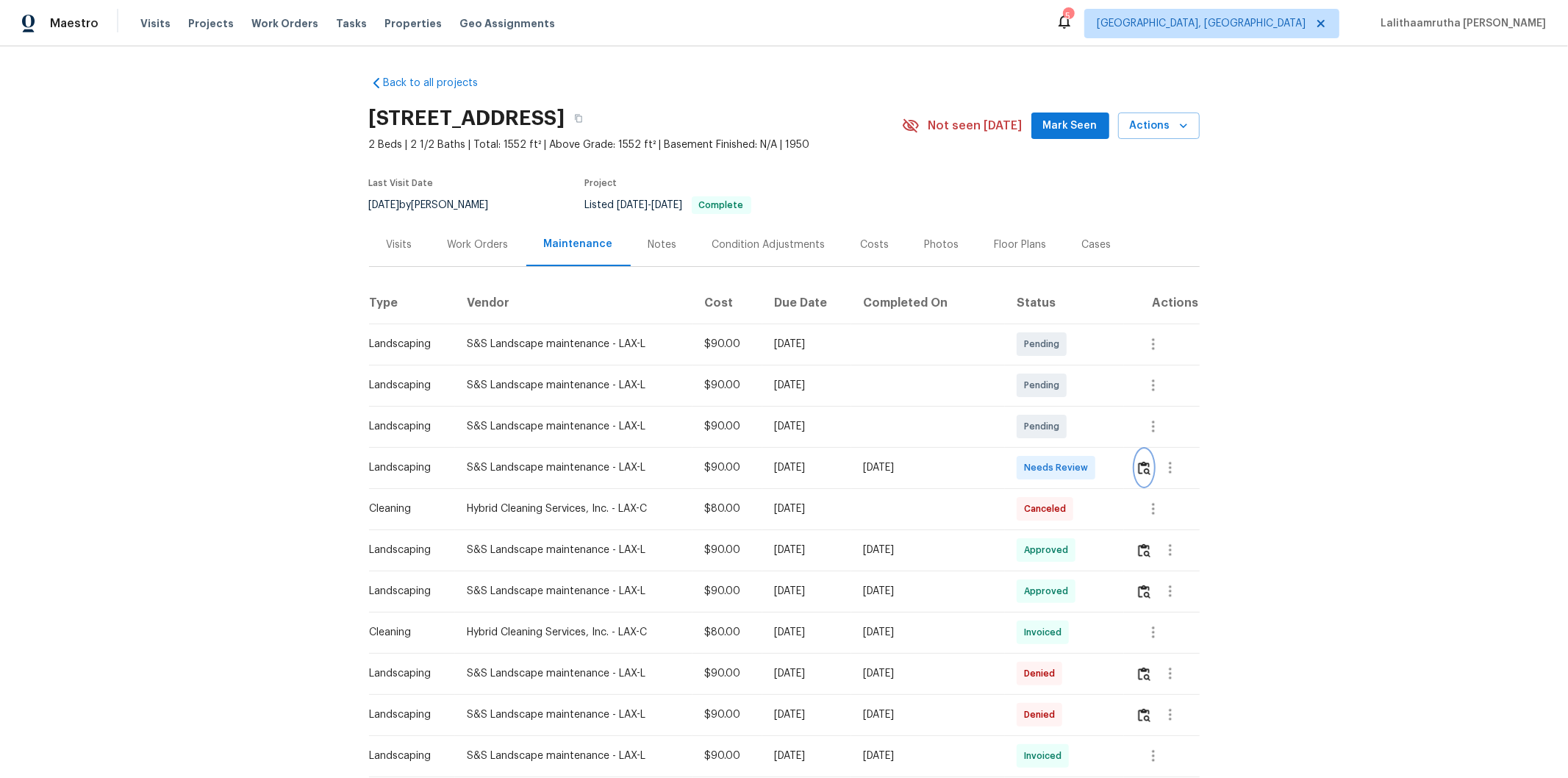
click at [1114, 471] on img "button" at bounding box center [1144, 468] width 13 height 14
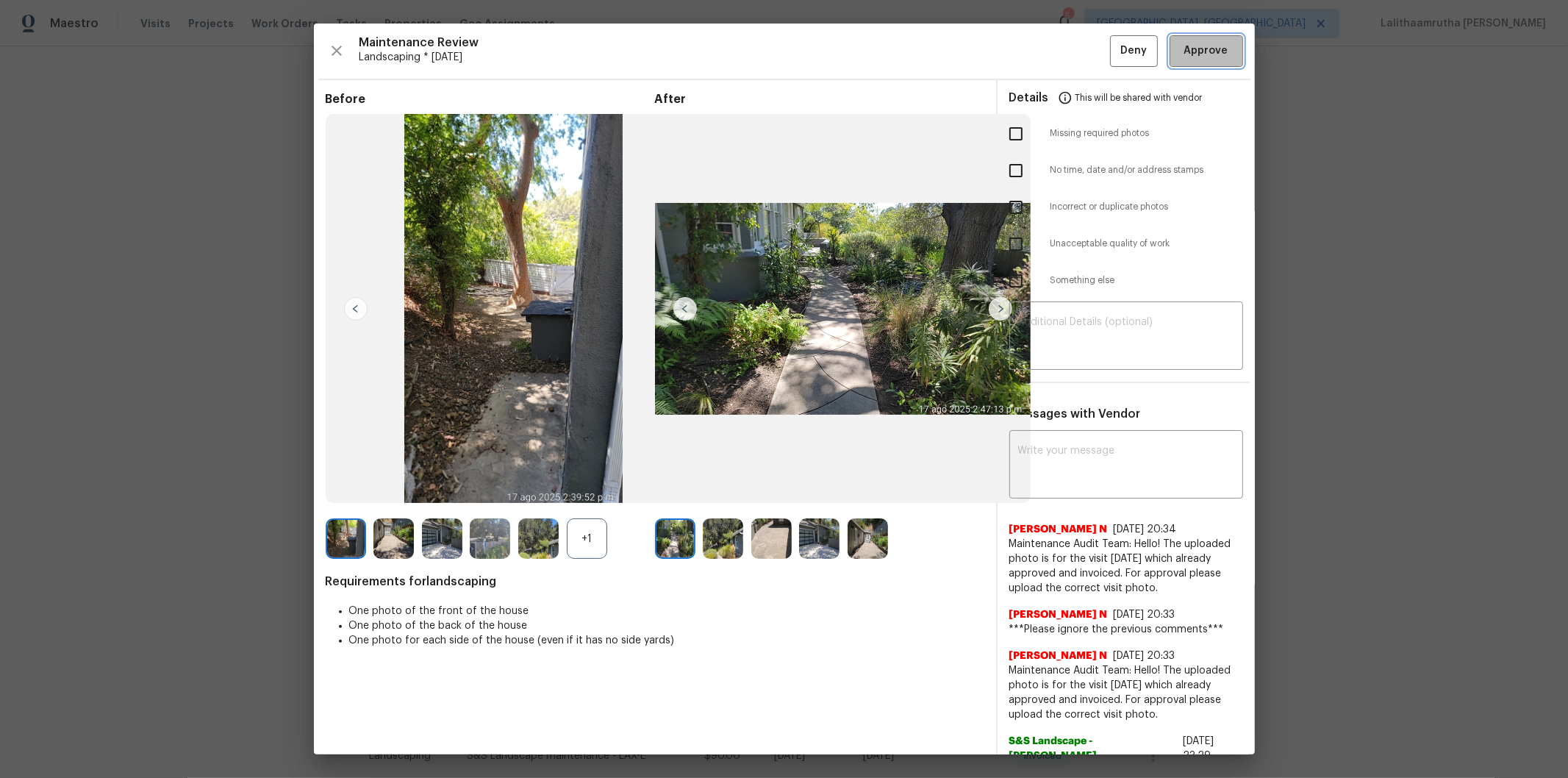
click at [1114, 45] on span "Approve" at bounding box center [1207, 51] width 44 height 19
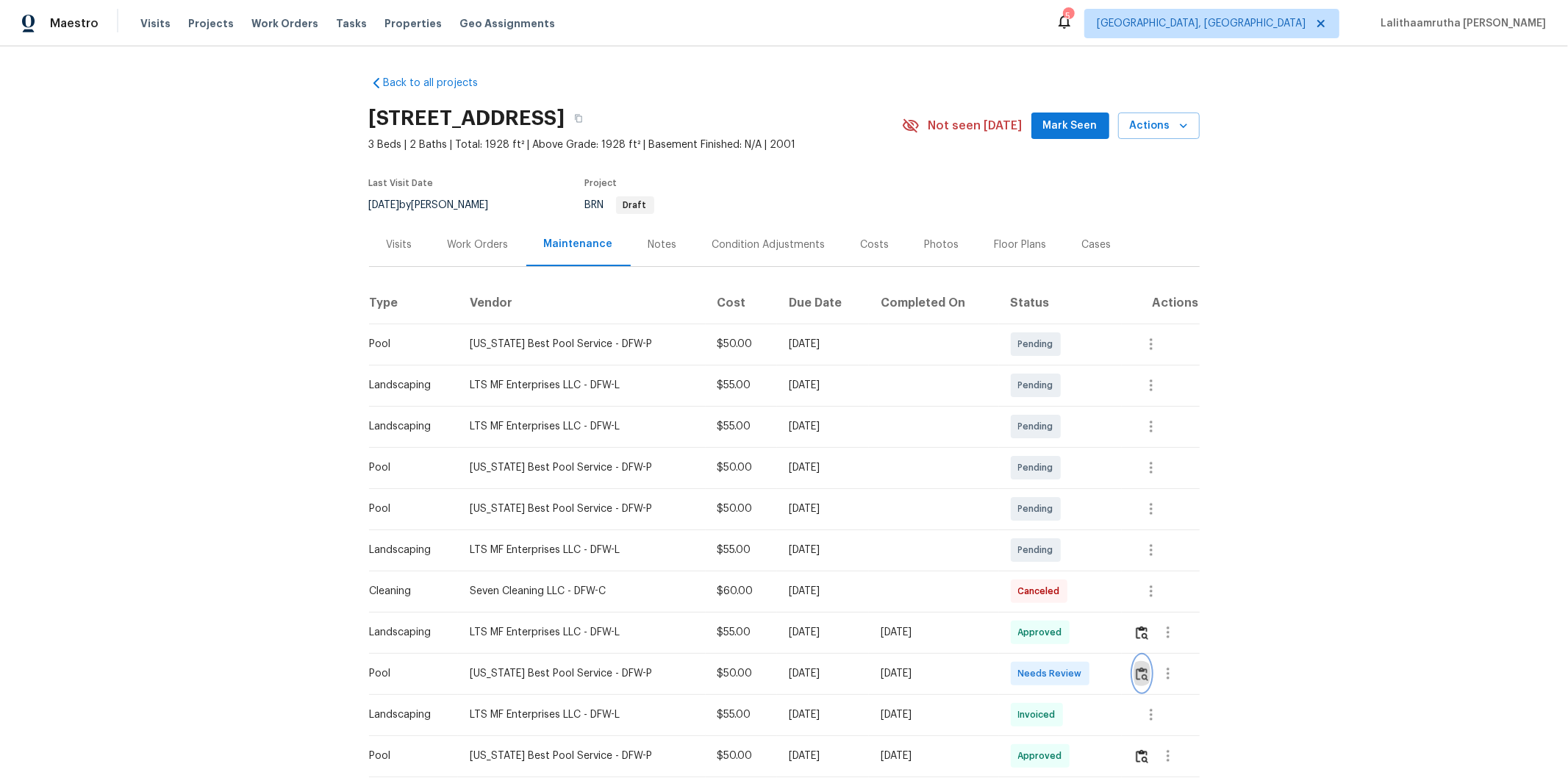
click at [1114, 523] on img "button" at bounding box center [1141, 674] width 13 height 14
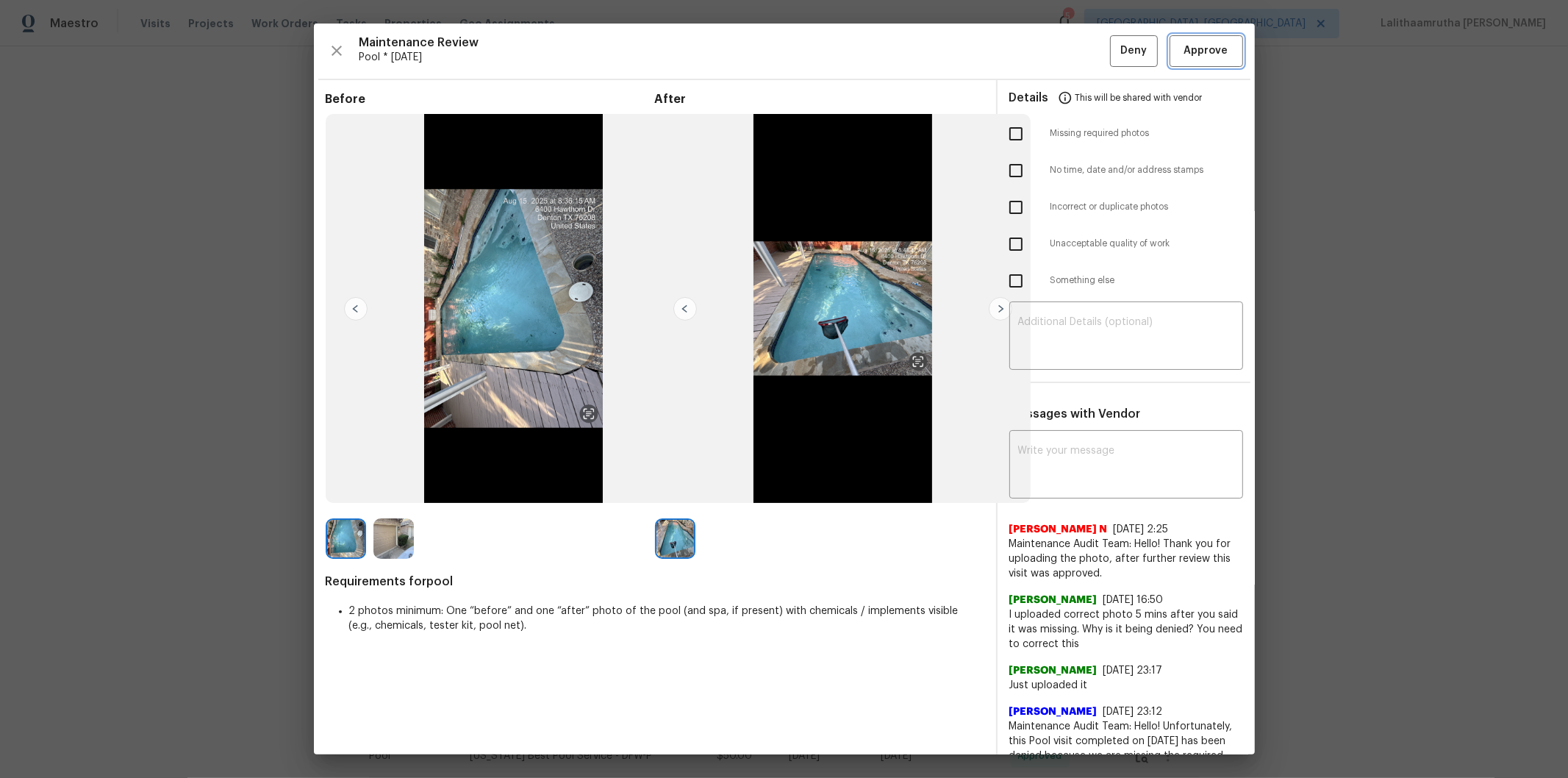
click at [1114, 54] on span "Approve" at bounding box center [1206, 51] width 50 height 19
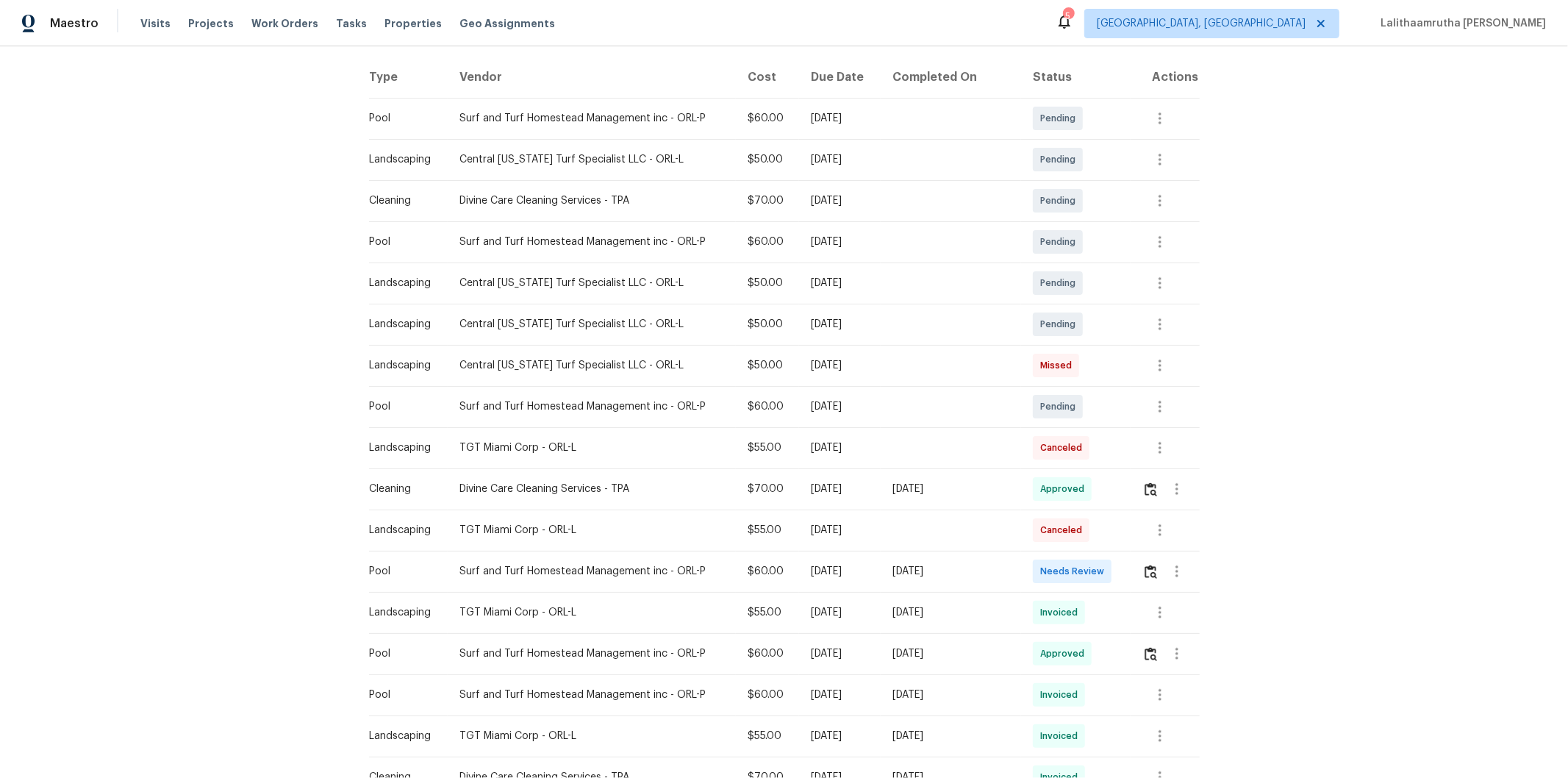
scroll to position [245, 0]
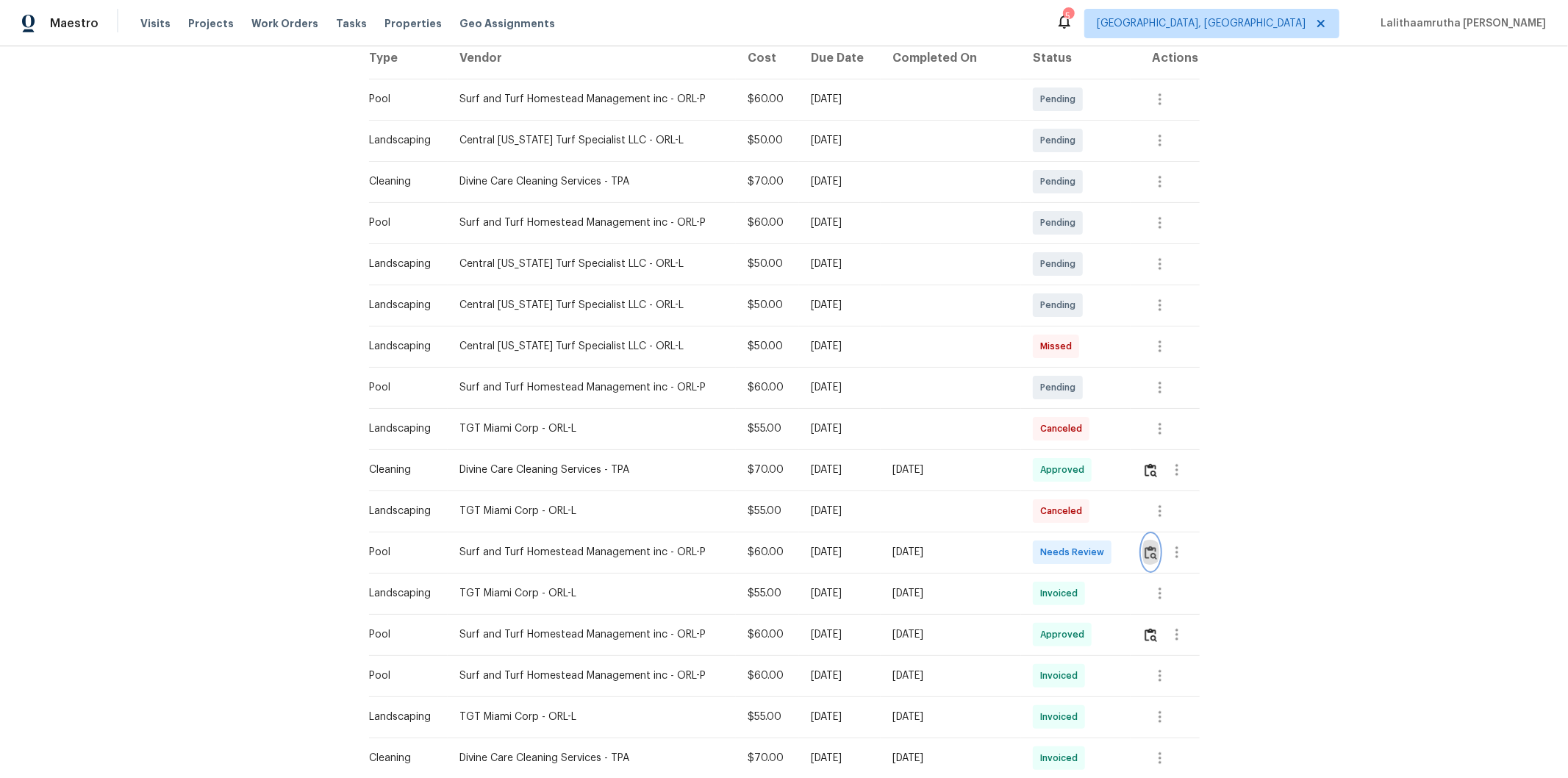
click at [1114, 523] on img "button" at bounding box center [1151, 552] width 13 height 14
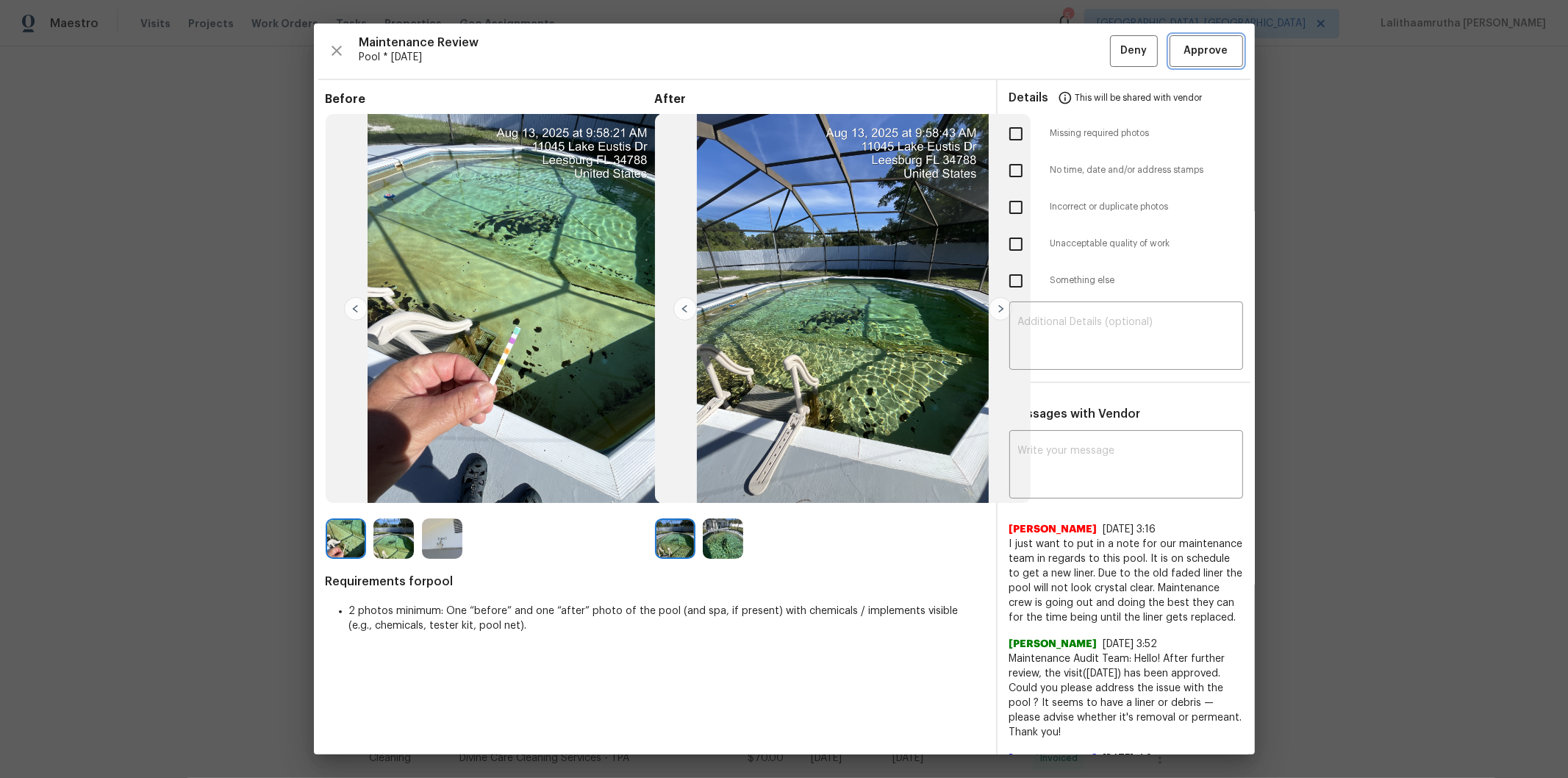
click at [1114, 45] on span "Approve" at bounding box center [1207, 51] width 44 height 19
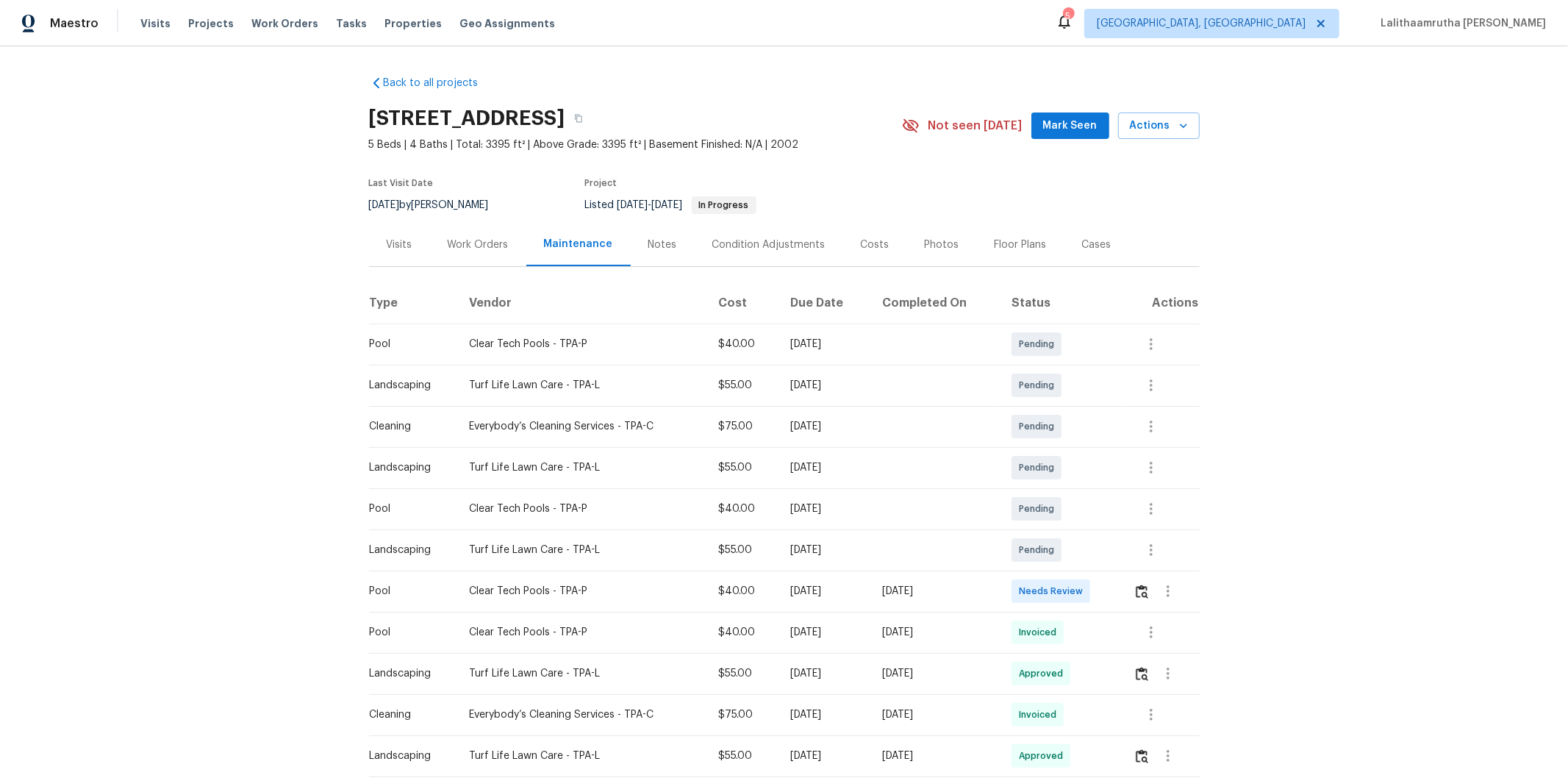
click at [1114, 523] on div at bounding box center [1166, 591] width 64 height 36
click at [1114, 523] on img "button" at bounding box center [1141, 591] width 13 height 14
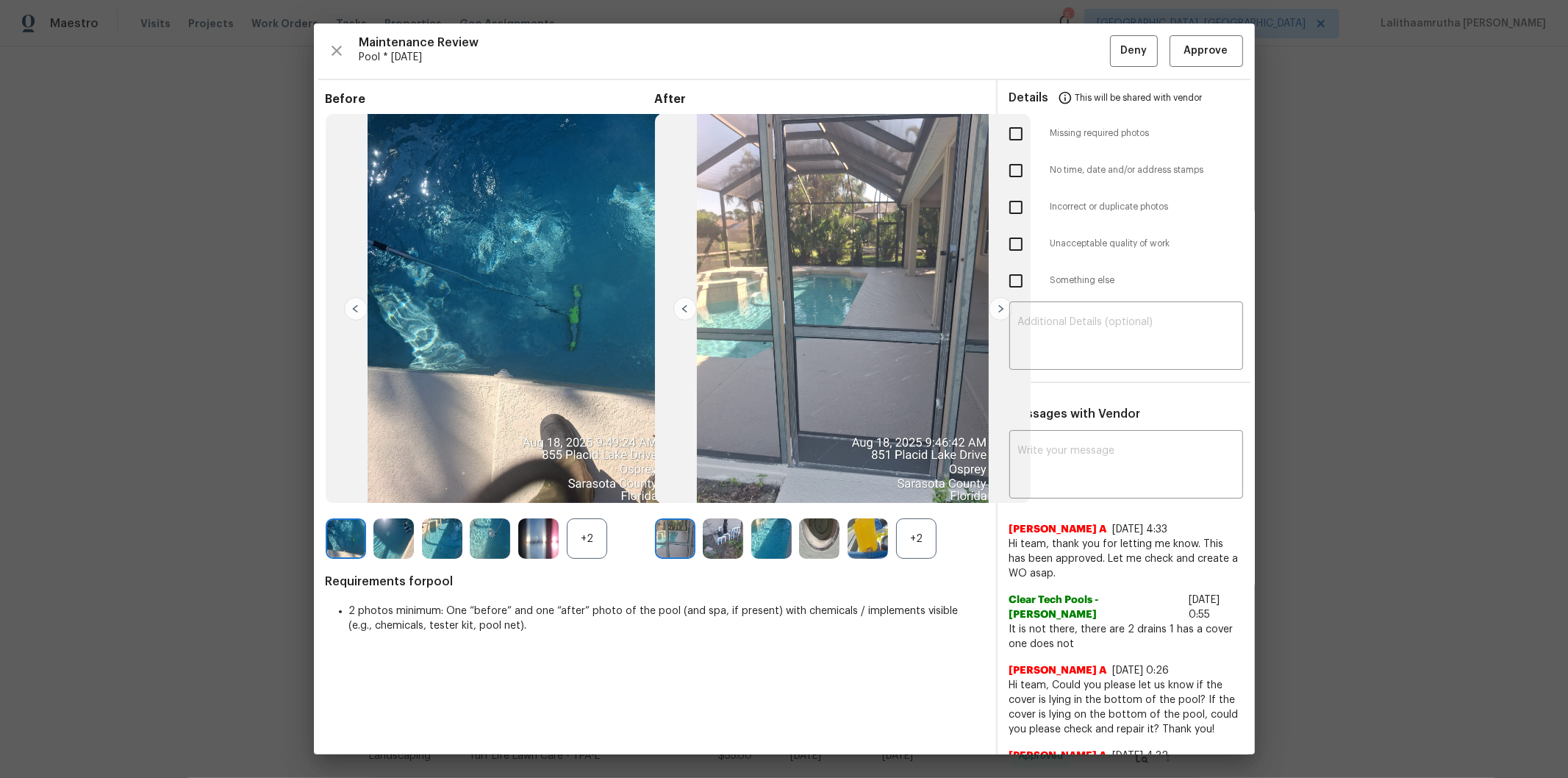
scroll to position [89, 0]
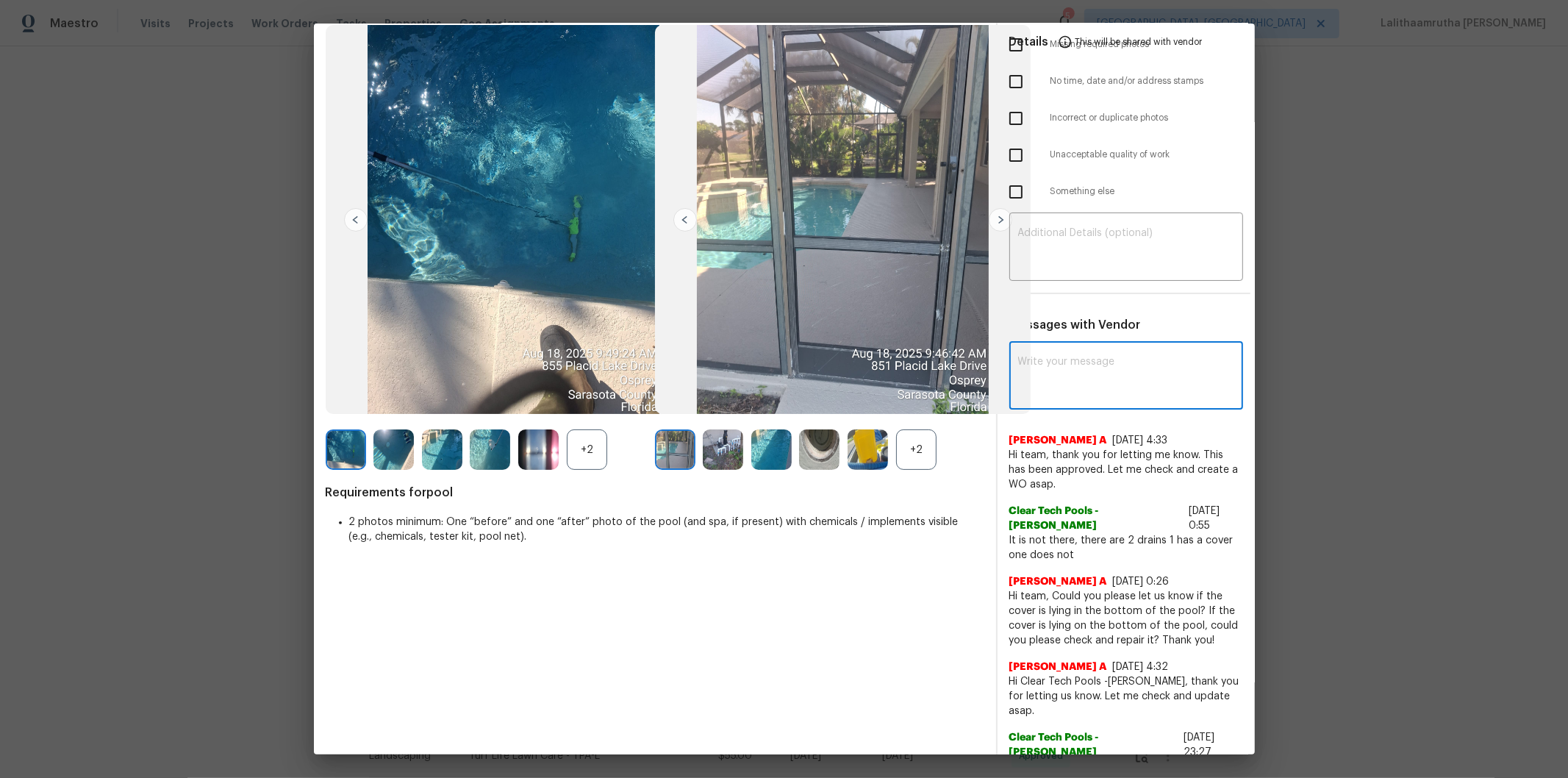
click at [1114, 377] on textarea at bounding box center [1126, 377] width 216 height 42
paste textarea "Maintenance Audit Team: Hello! Unfortunately, this pool visit completed on [DAT…"
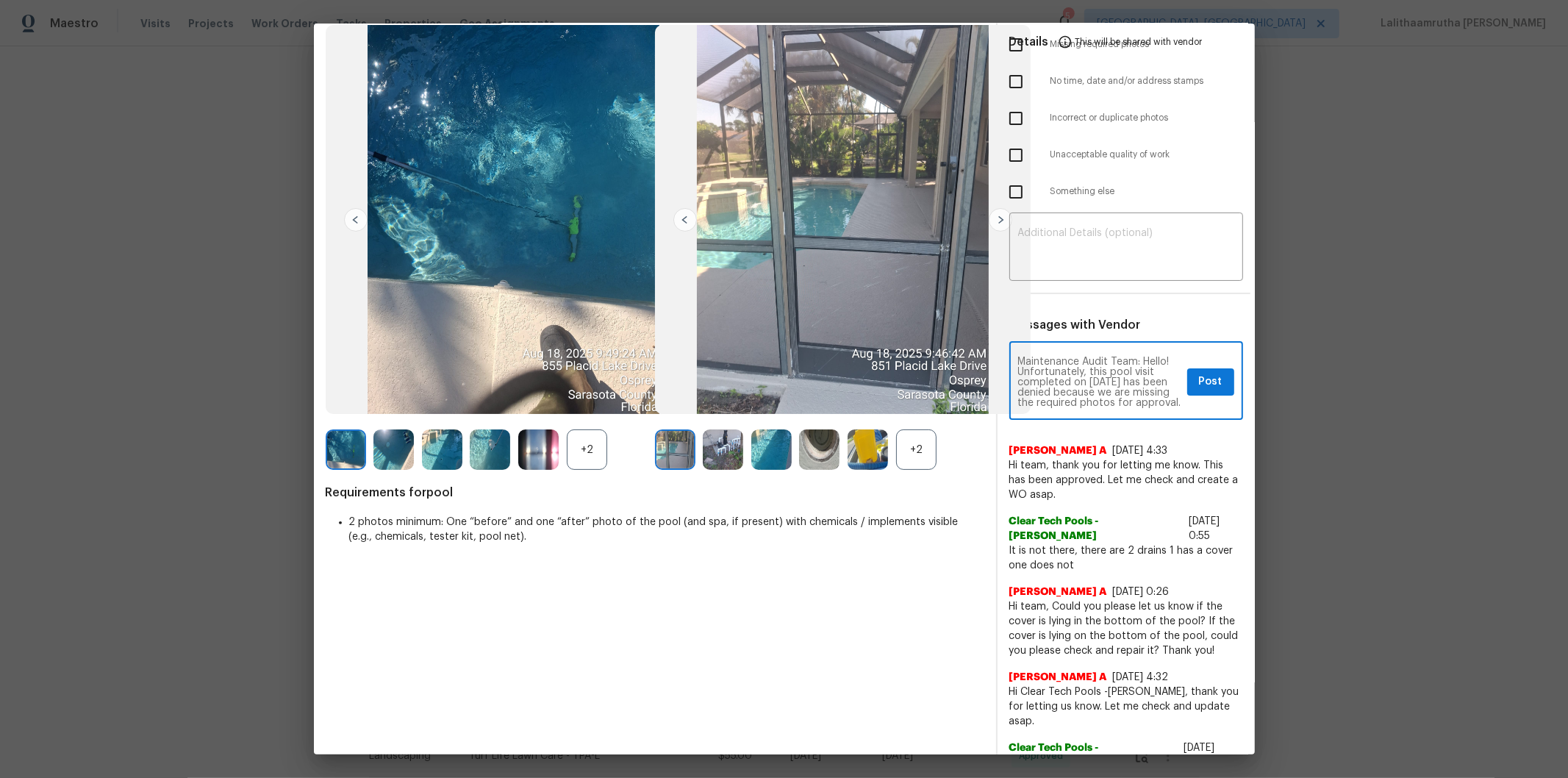
scroll to position [32, 0]
click at [1033, 400] on textarea "Maintenance Audit Team: Hello! Unfortunately, this pool visit completed on [DAT…" at bounding box center [1100, 382] width 163 height 52
type textarea "Maintenance Audit Team: Hello! Unfortunately, this pool visit completed on [DAT…"
click at [1114, 238] on textarea at bounding box center [1126, 249] width 216 height 42
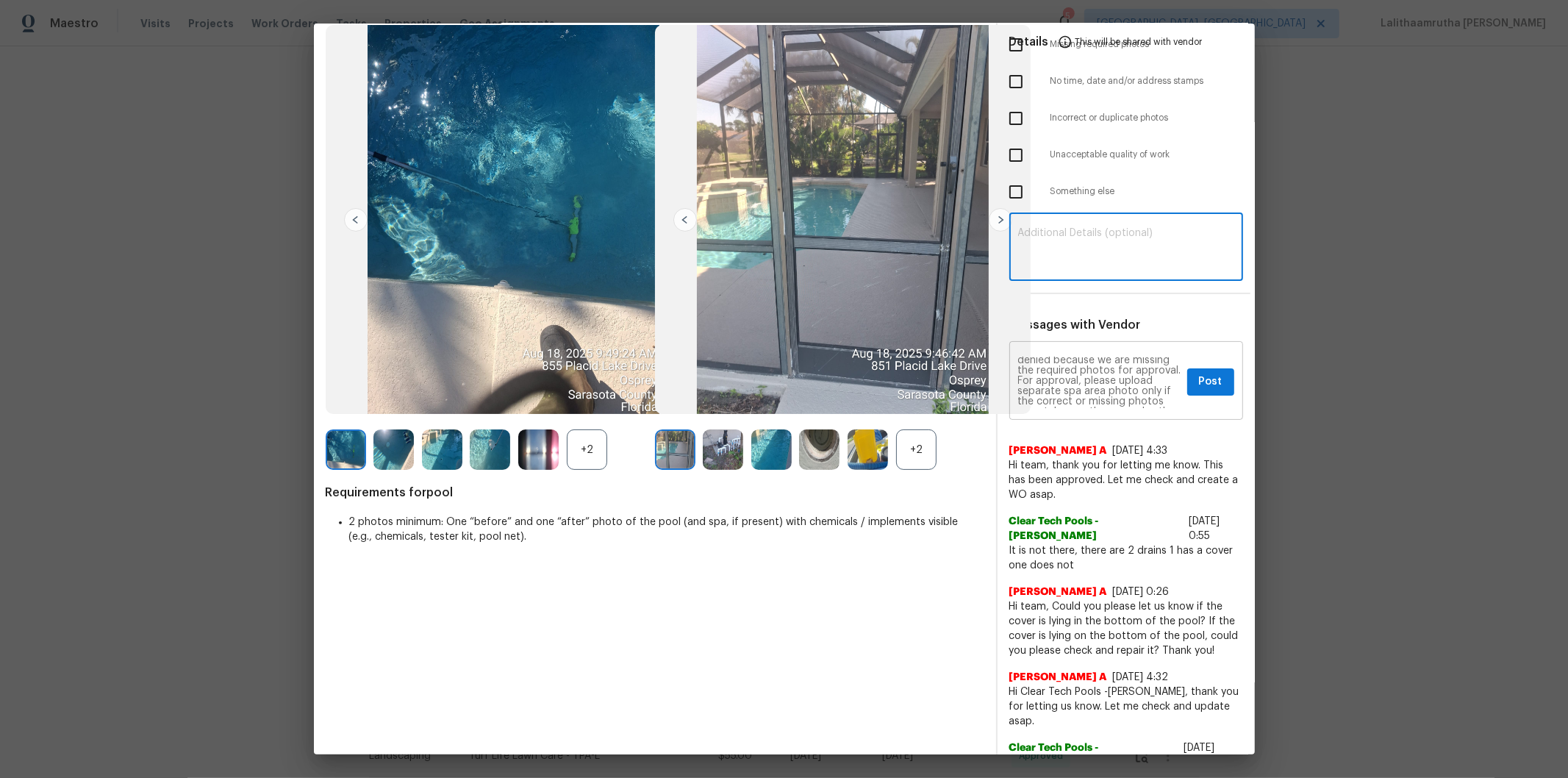
click at [1085, 367] on textarea "Maintenance Audit Team: Hello! Unfortunately, this pool visit completed on 08/1…" at bounding box center [1100, 382] width 163 height 52
click at [1093, 248] on textarea at bounding box center [1126, 249] width 216 height 42
paste textarea "Maintenance Audit Team: Hello! Unfortunately, this pool visit completed on 08/1…"
type textarea "Maintenance Audit Team: Hello! Unfortunately, this pool visit completed on 08/1…"
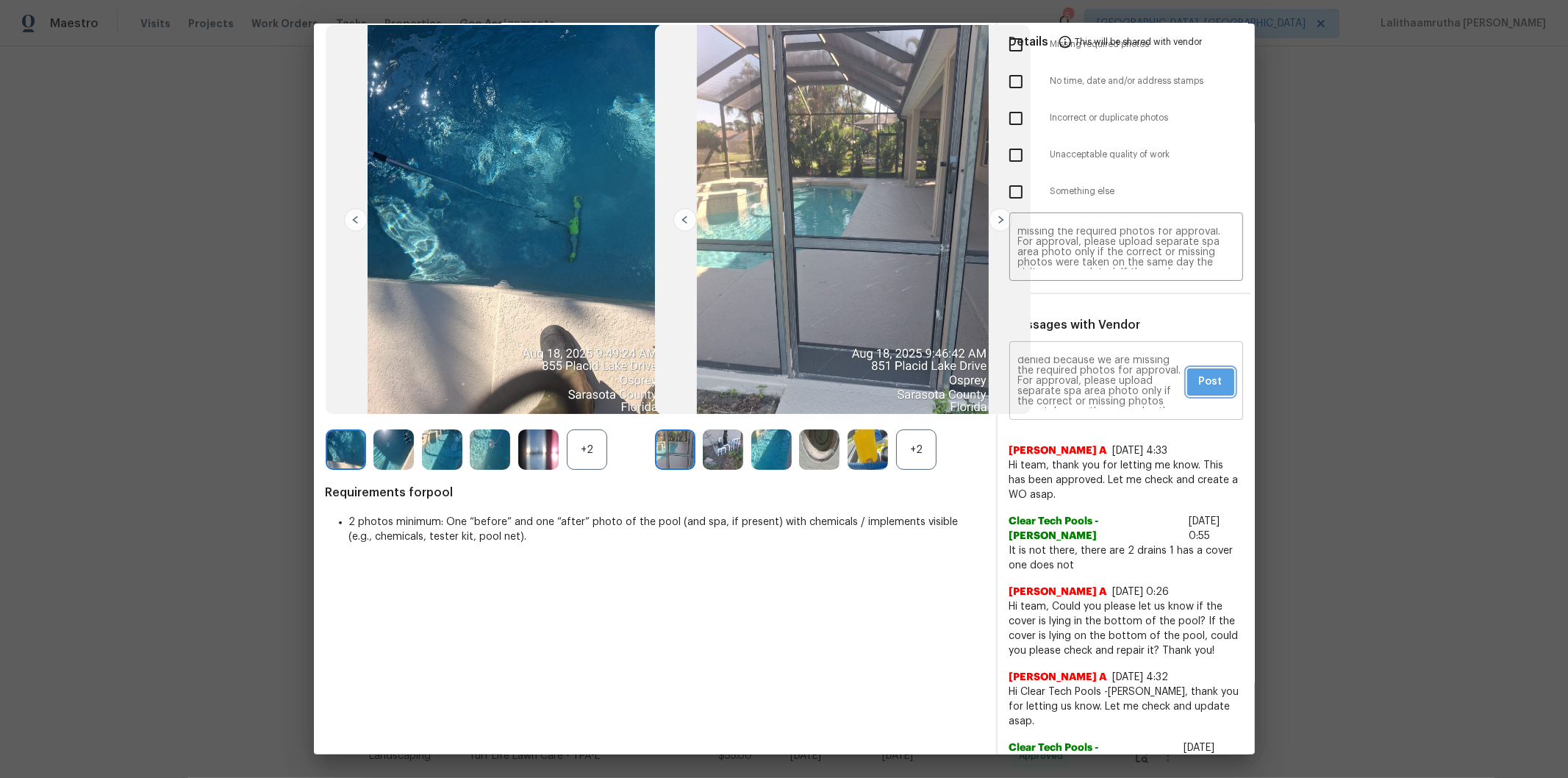
click at [1114, 389] on button "Post" at bounding box center [1210, 382] width 47 height 27
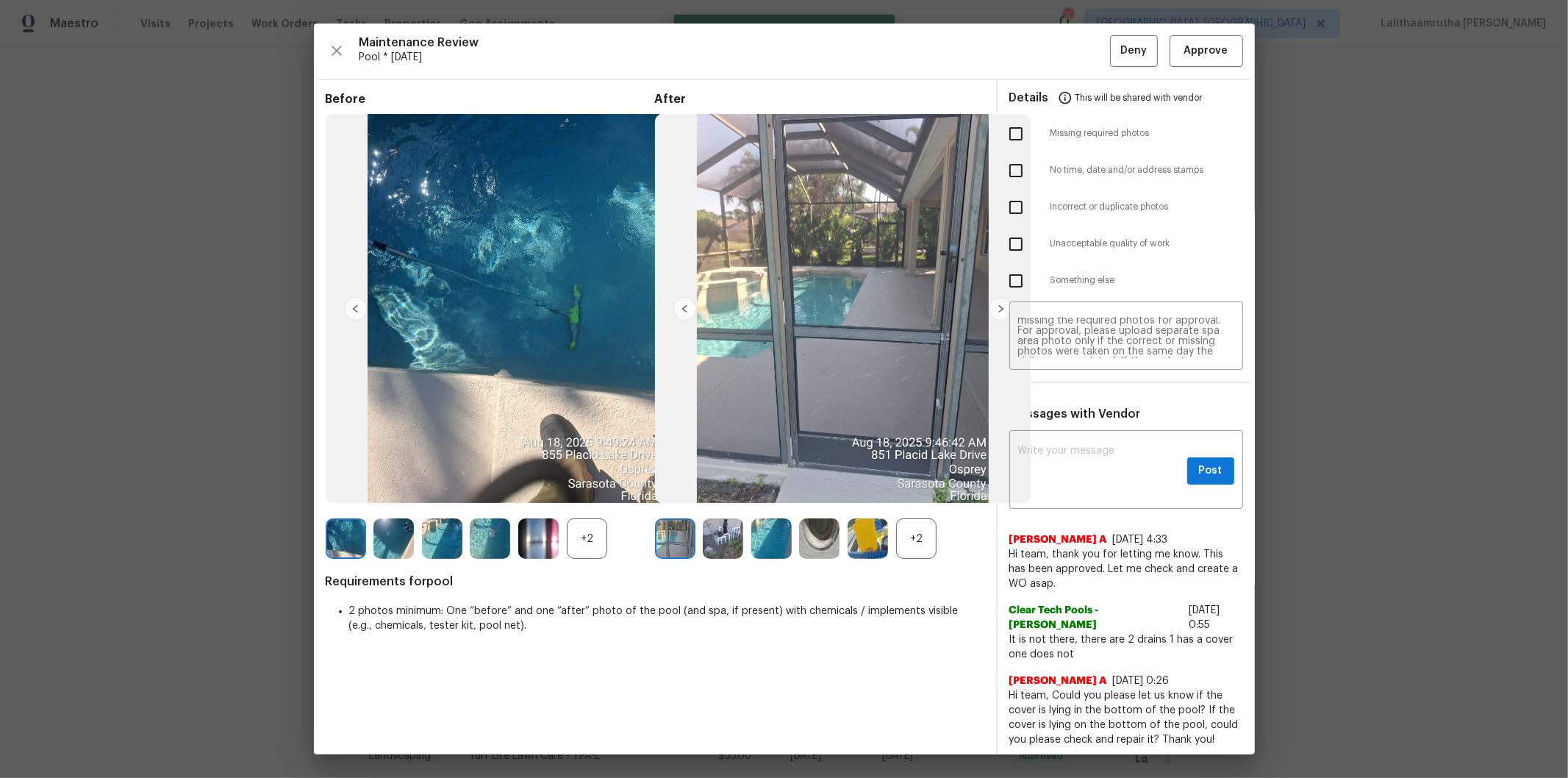
scroll to position [0, 0]
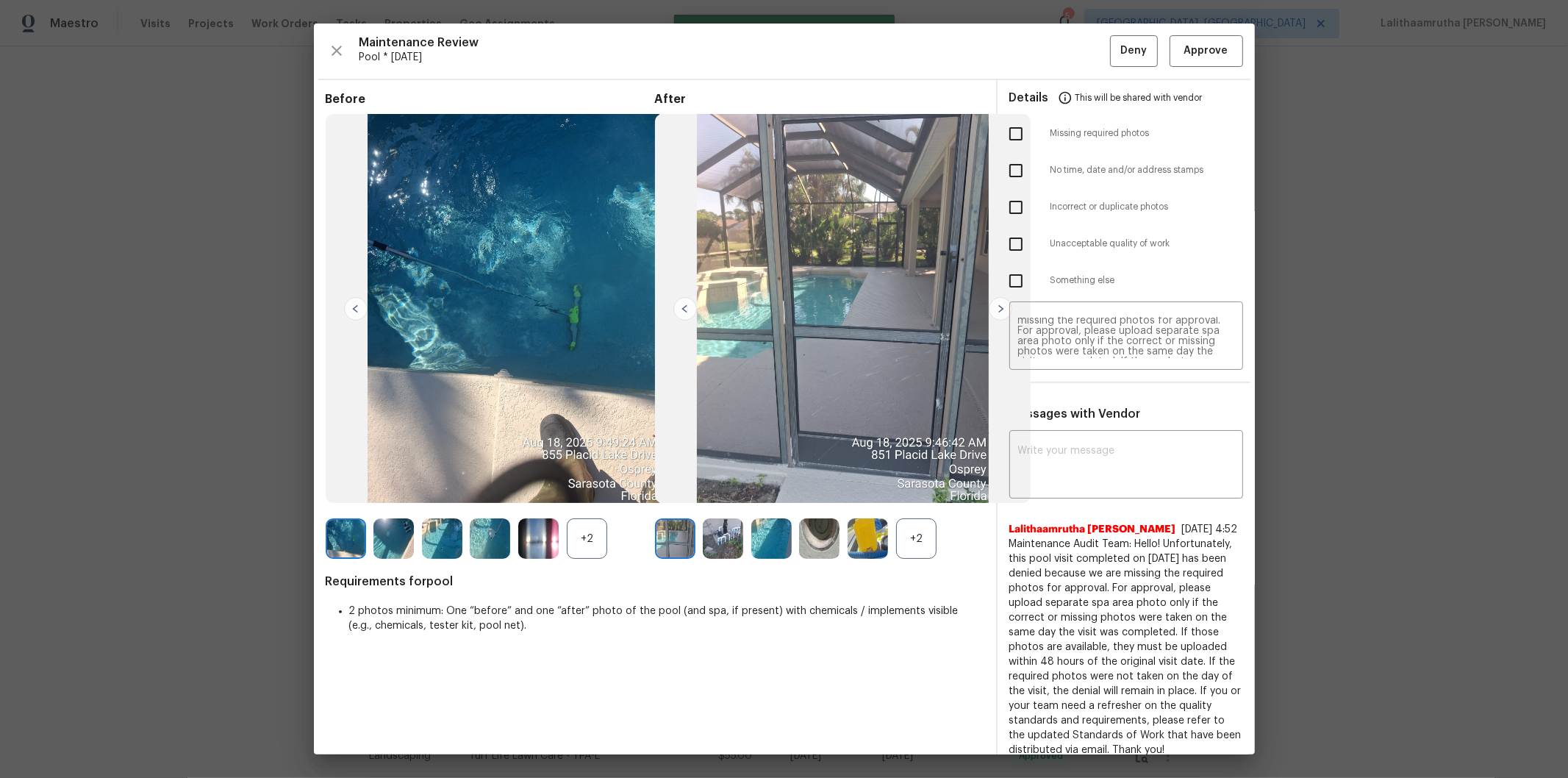
click at [1009, 127] on input "checkbox" at bounding box center [1016, 134] width 31 height 31
checkbox input "true"
click at [1114, 54] on button "Deny" at bounding box center [1134, 51] width 47 height 31
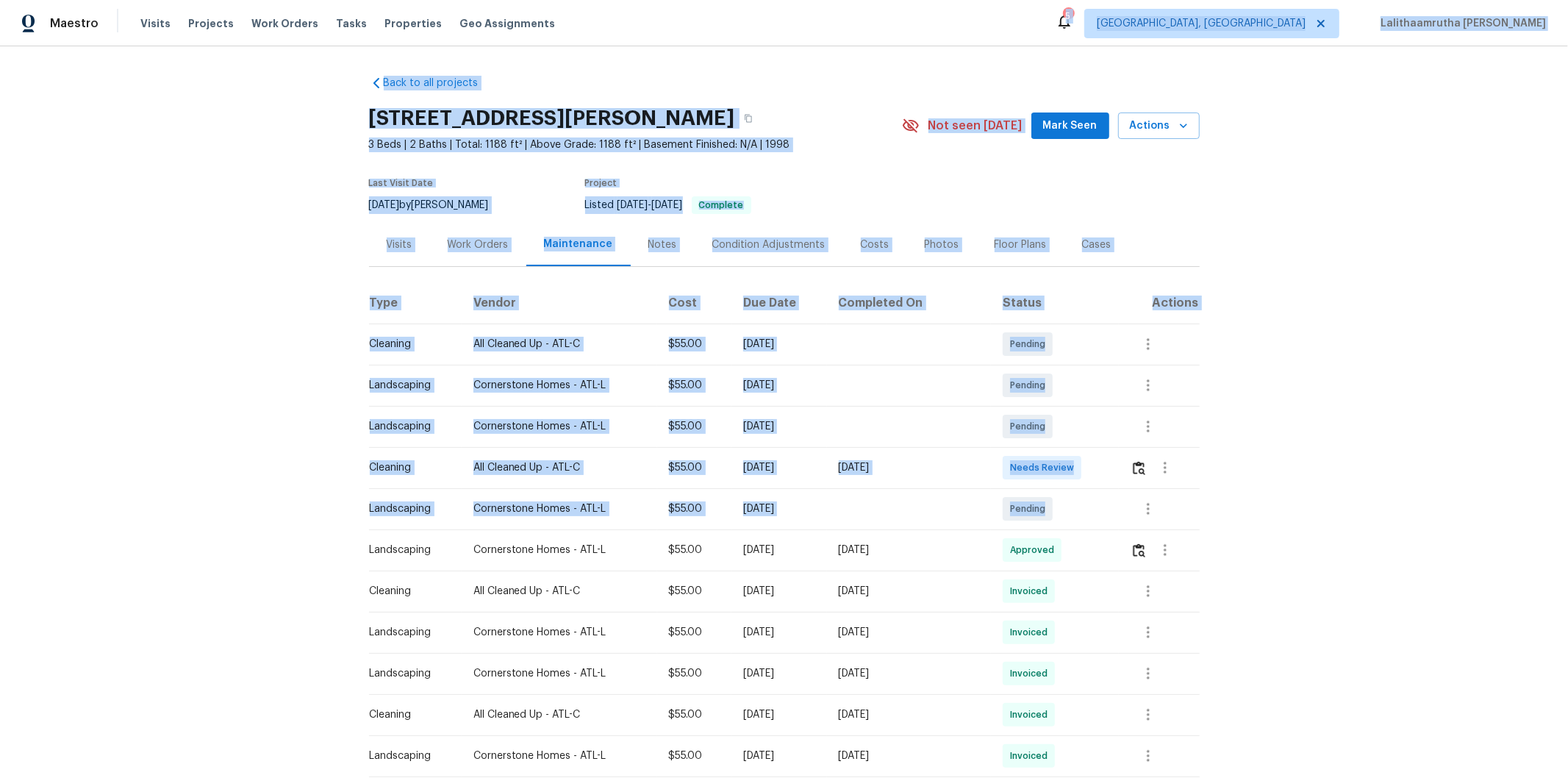
click at [1101, 523] on div "Maestro Visits Projects Work Orders Tasks Properties Geo Assignments 5 [GEOGRAP…" at bounding box center [784, 389] width 1568 height 778
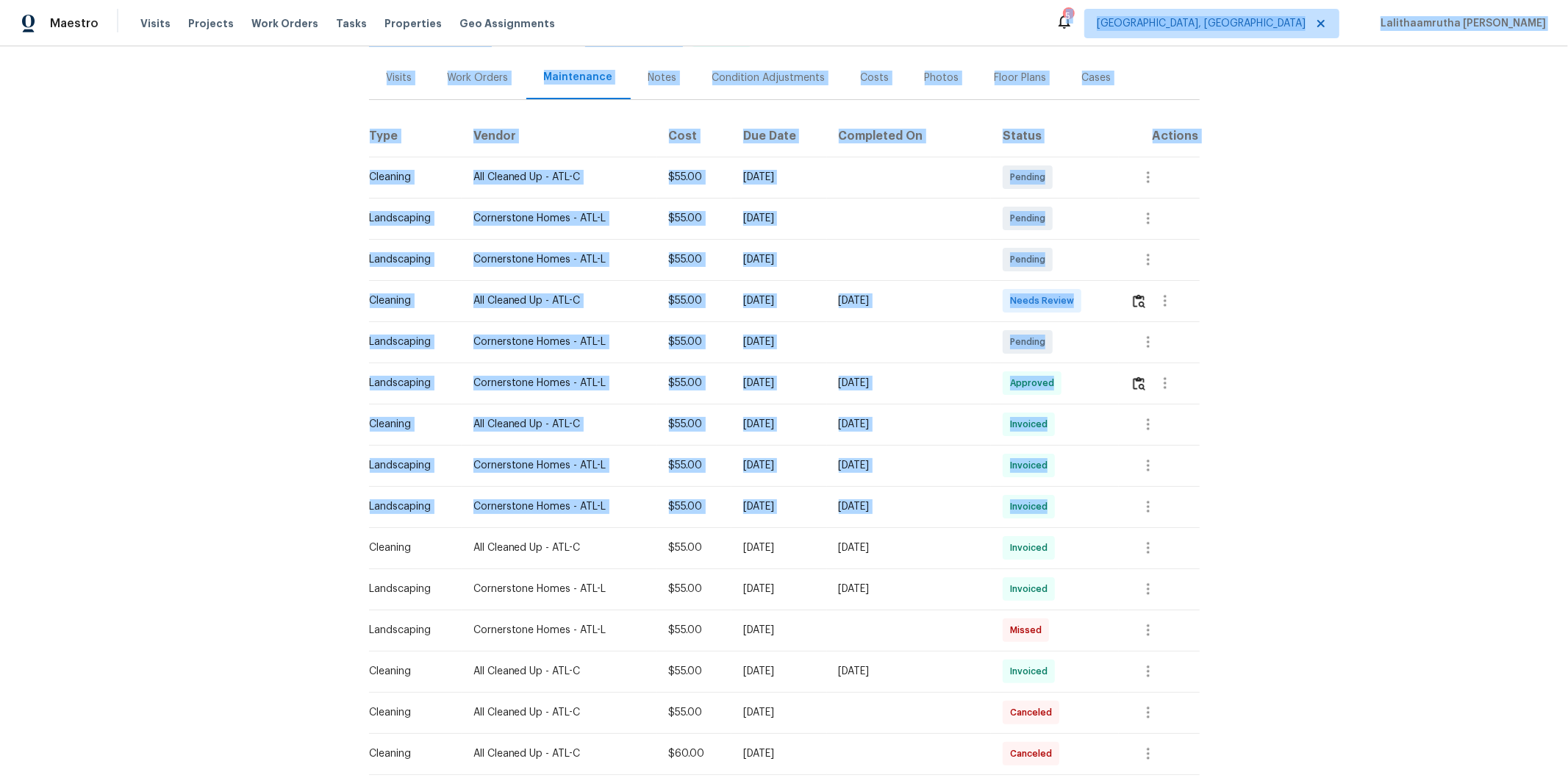
scroll to position [138, 0]
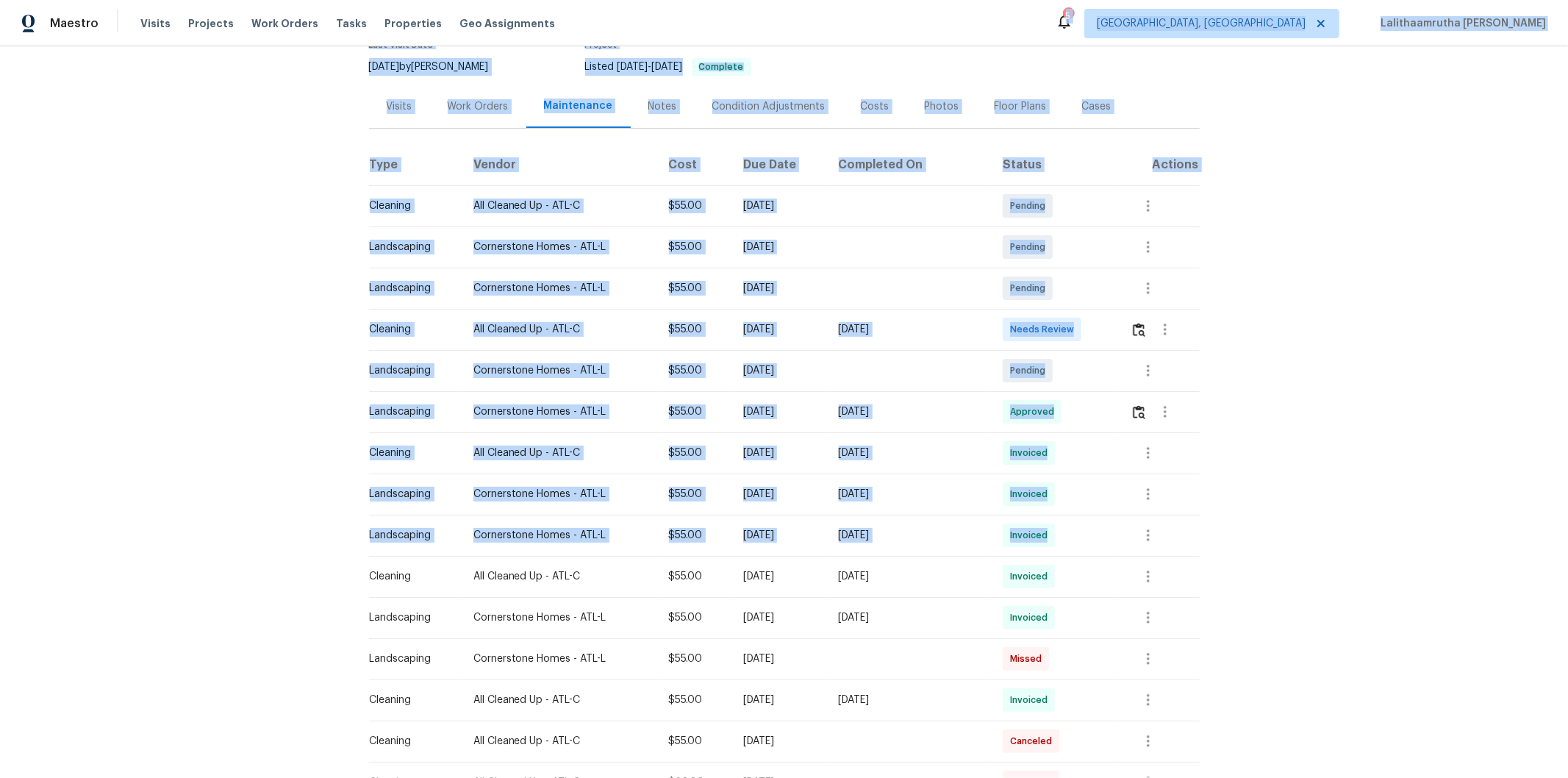
click at [954, 363] on td at bounding box center [909, 371] width 165 height 42
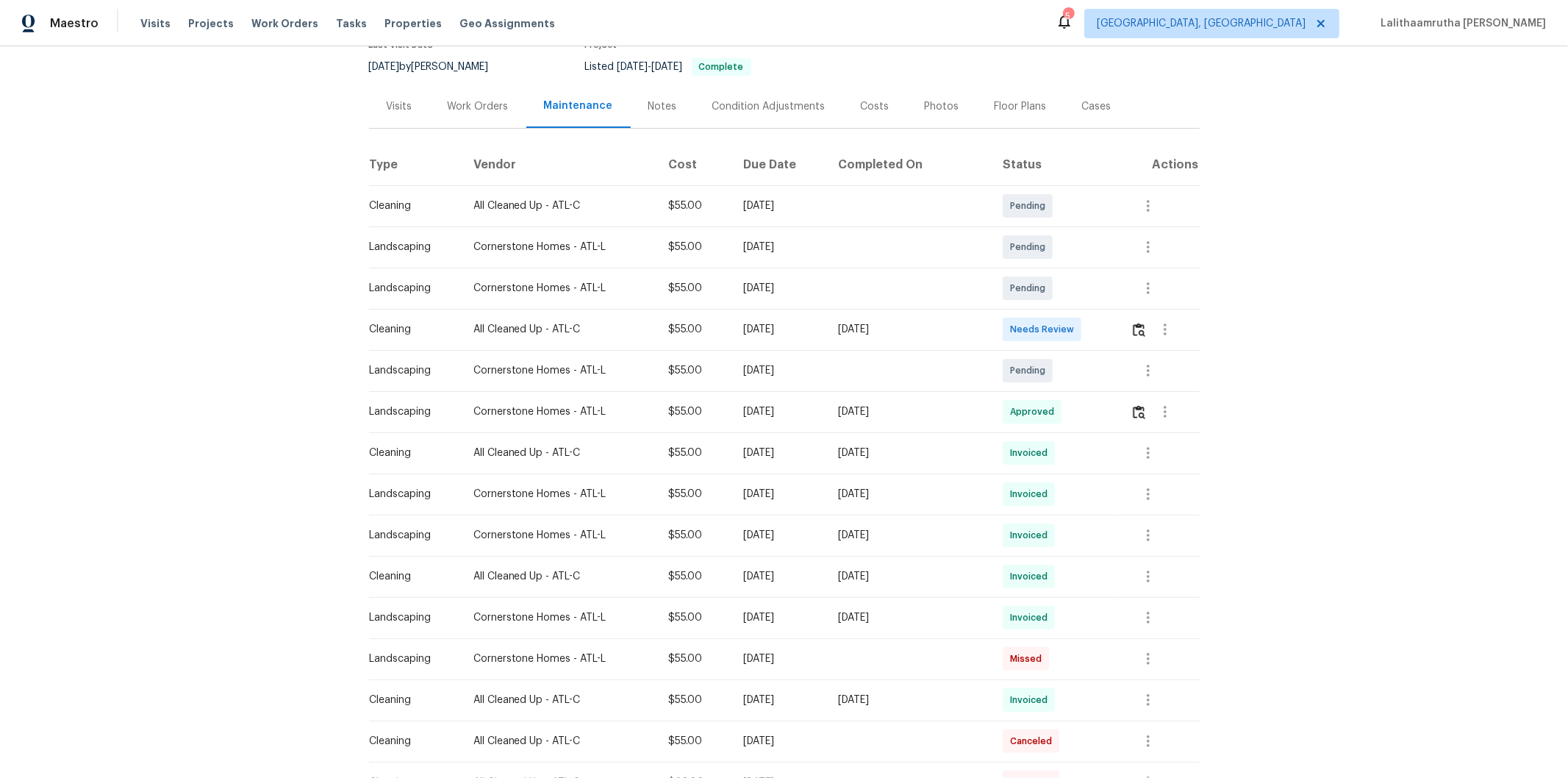
drag, startPoint x: 957, startPoint y: 333, endPoint x: 579, endPoint y: 373, distance: 380.1
click at [738, 350] on tbody "Cleaning All Cleaned Up - ATL-C $55.00 [DATE] Pending Landscaping Cornerstone H…" at bounding box center [784, 700] width 831 height 1030
click at [699, 373] on div "$55.00" at bounding box center [695, 370] width 51 height 14
click at [1114, 332] on img "button" at bounding box center [1139, 330] width 13 height 14
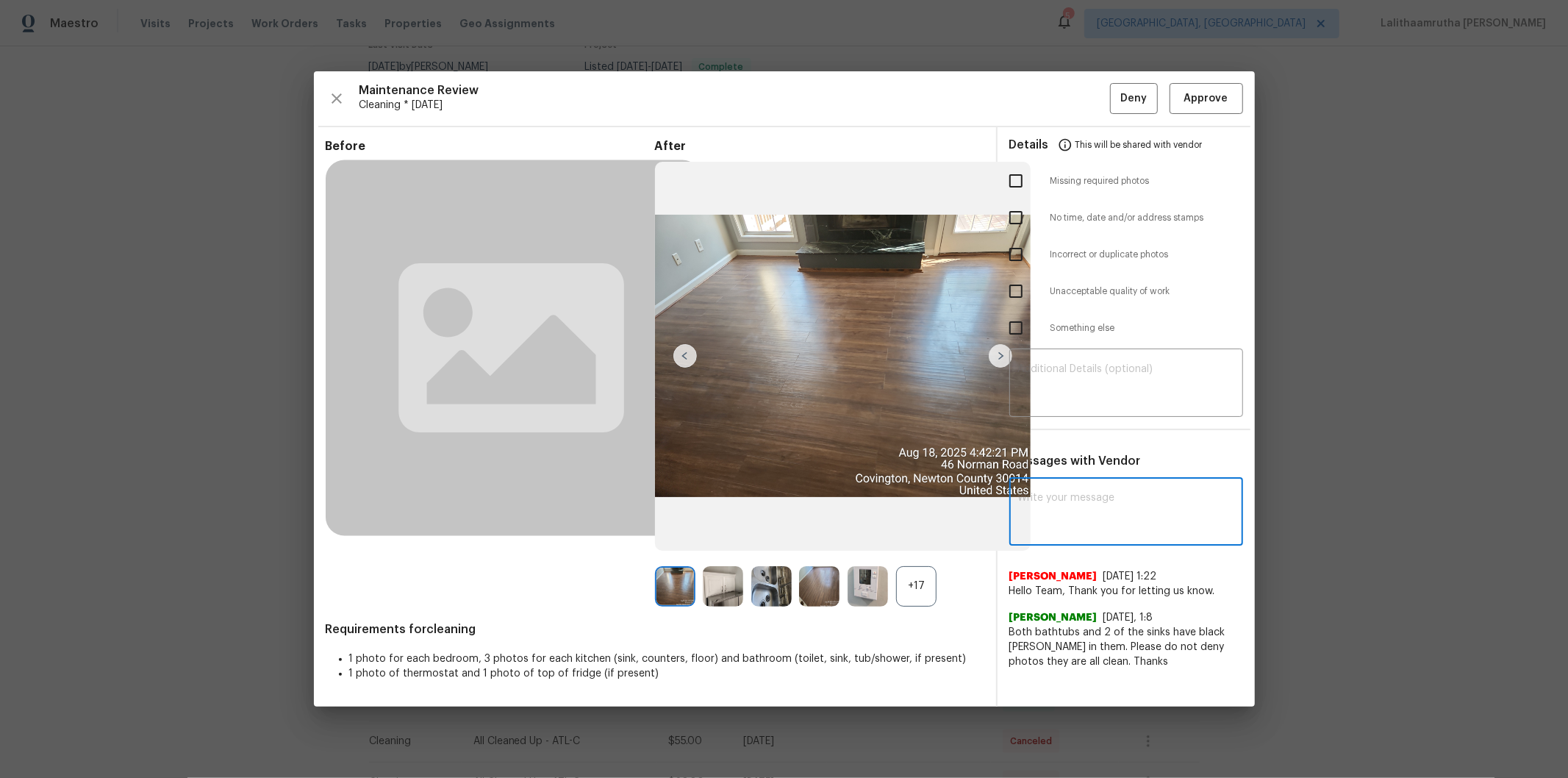
click at [1074, 512] on textarea at bounding box center [1126, 513] width 216 height 42
paste textarea "Maintenance Audit Team: Hello! After further review, the visit([DATE]) has been…"
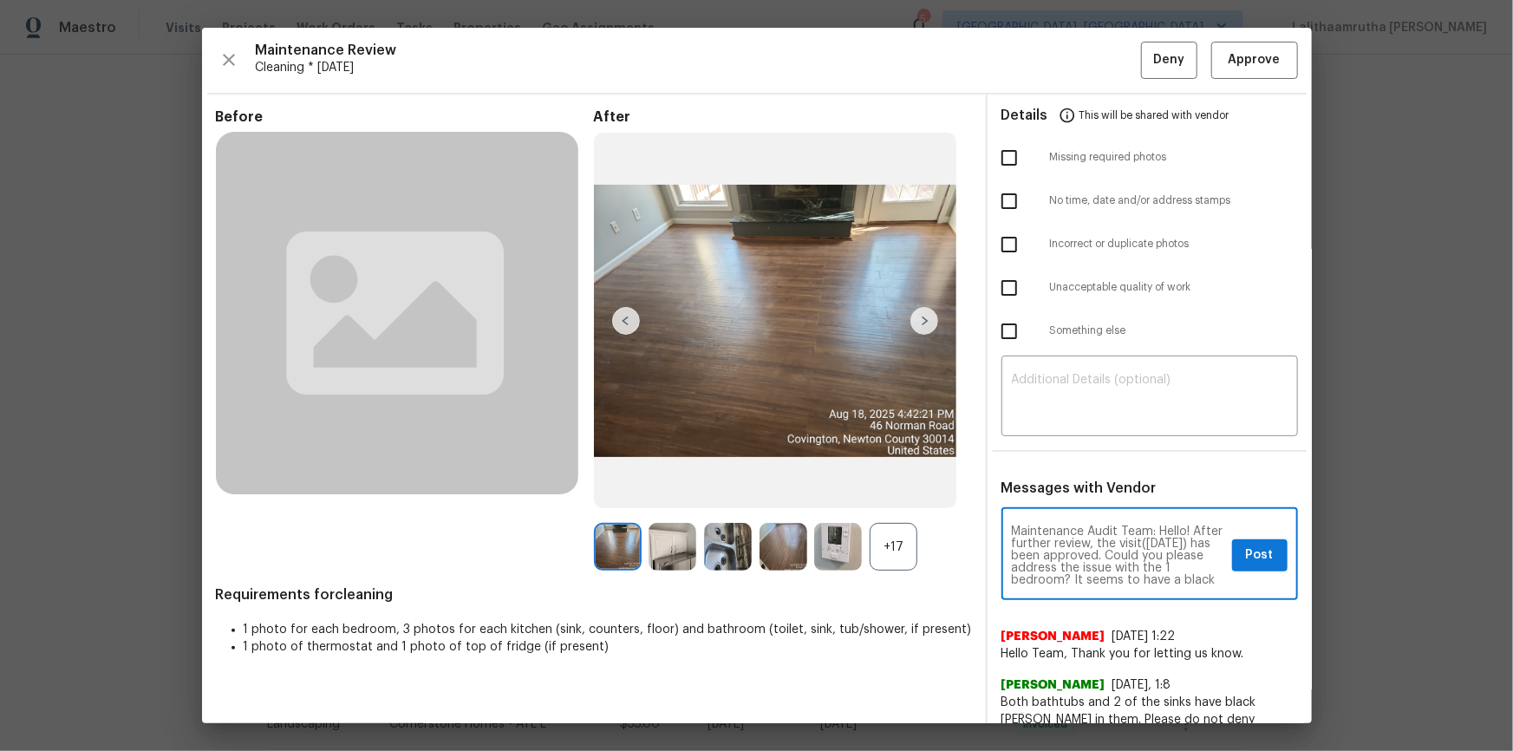
scroll to position [164, 0]
type textarea "Maintenance Audit Team: Hello! After further review, the visit([DATE]) has been…"
click at [896, 555] on div "+17" at bounding box center [894, 547] width 48 height 48
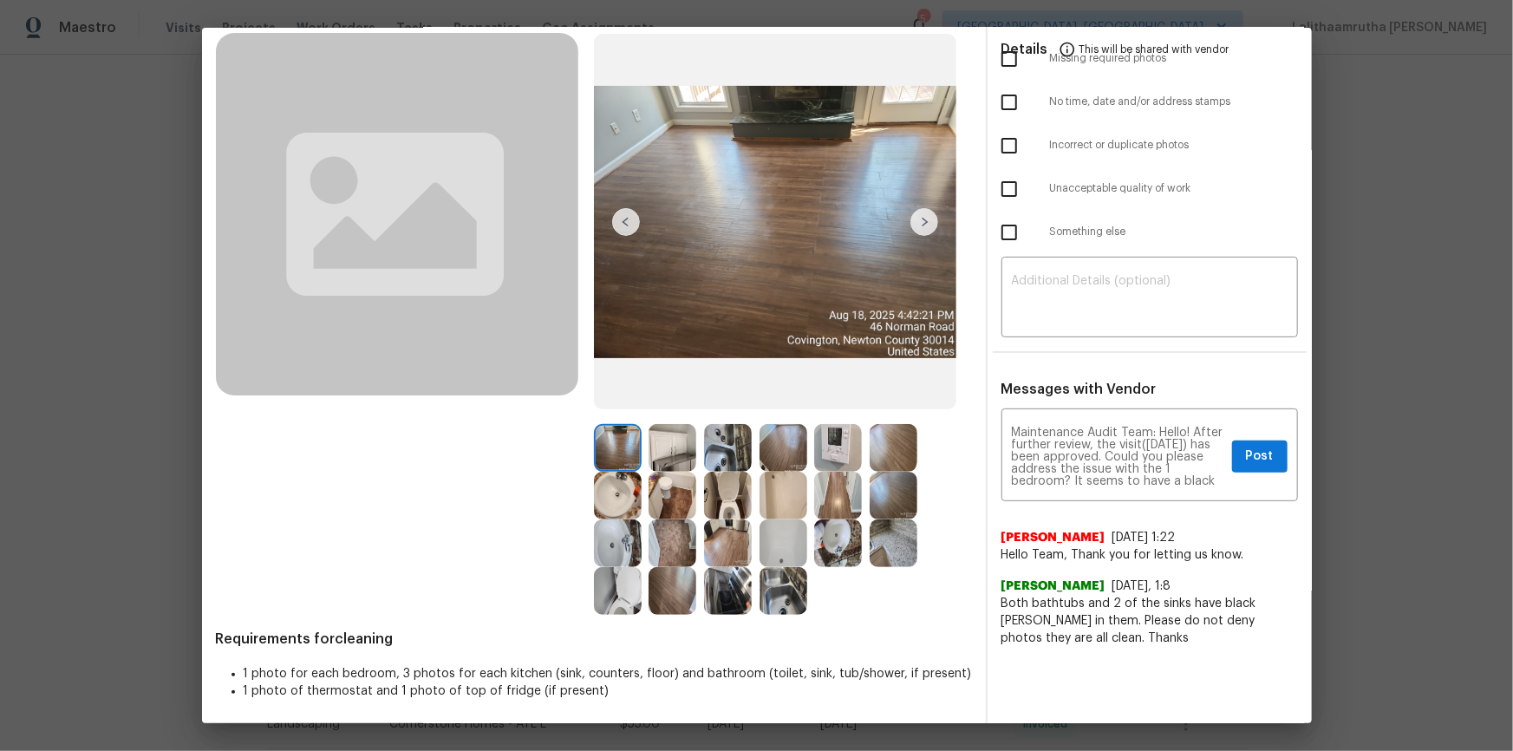
scroll to position [101, 0]
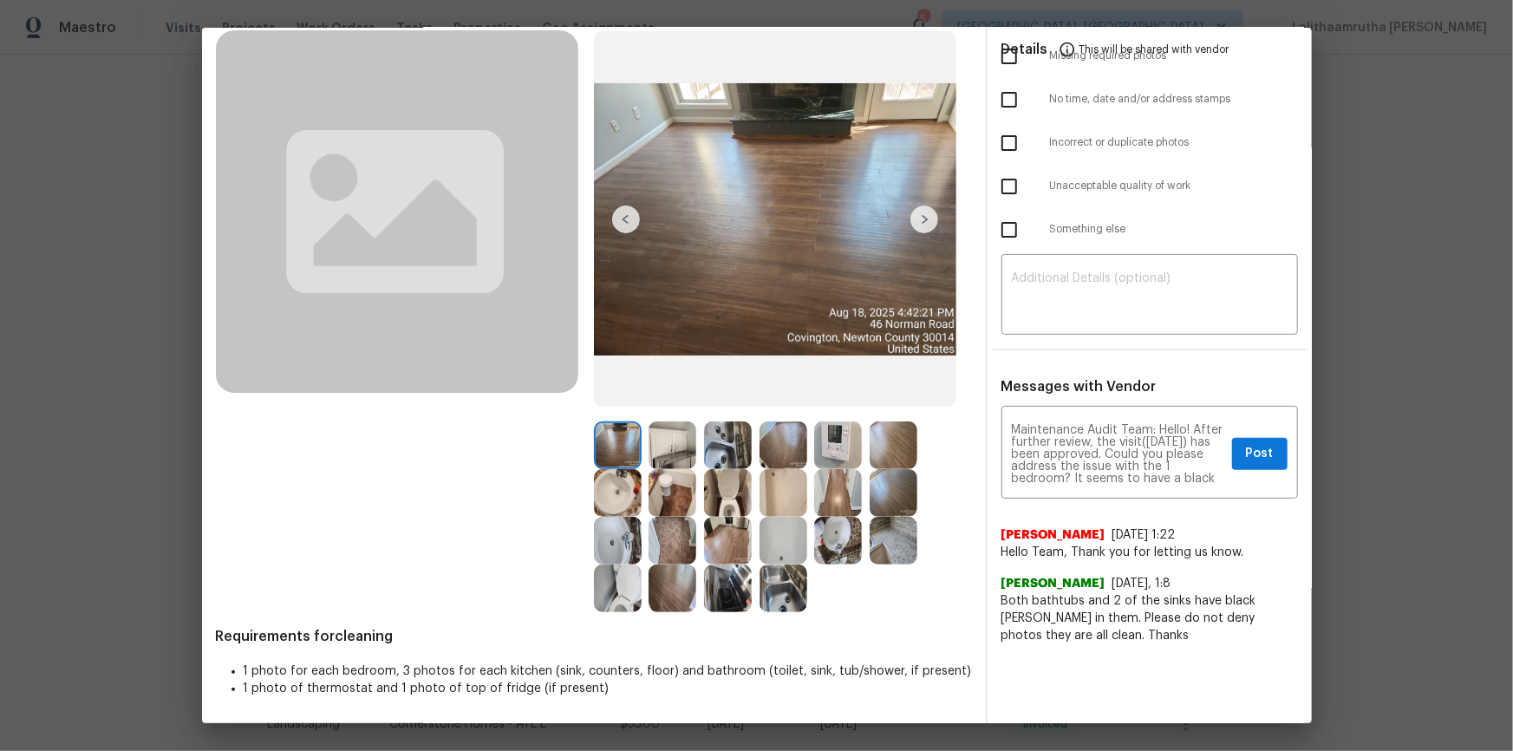
click at [820, 500] on img at bounding box center [838, 493] width 48 height 48
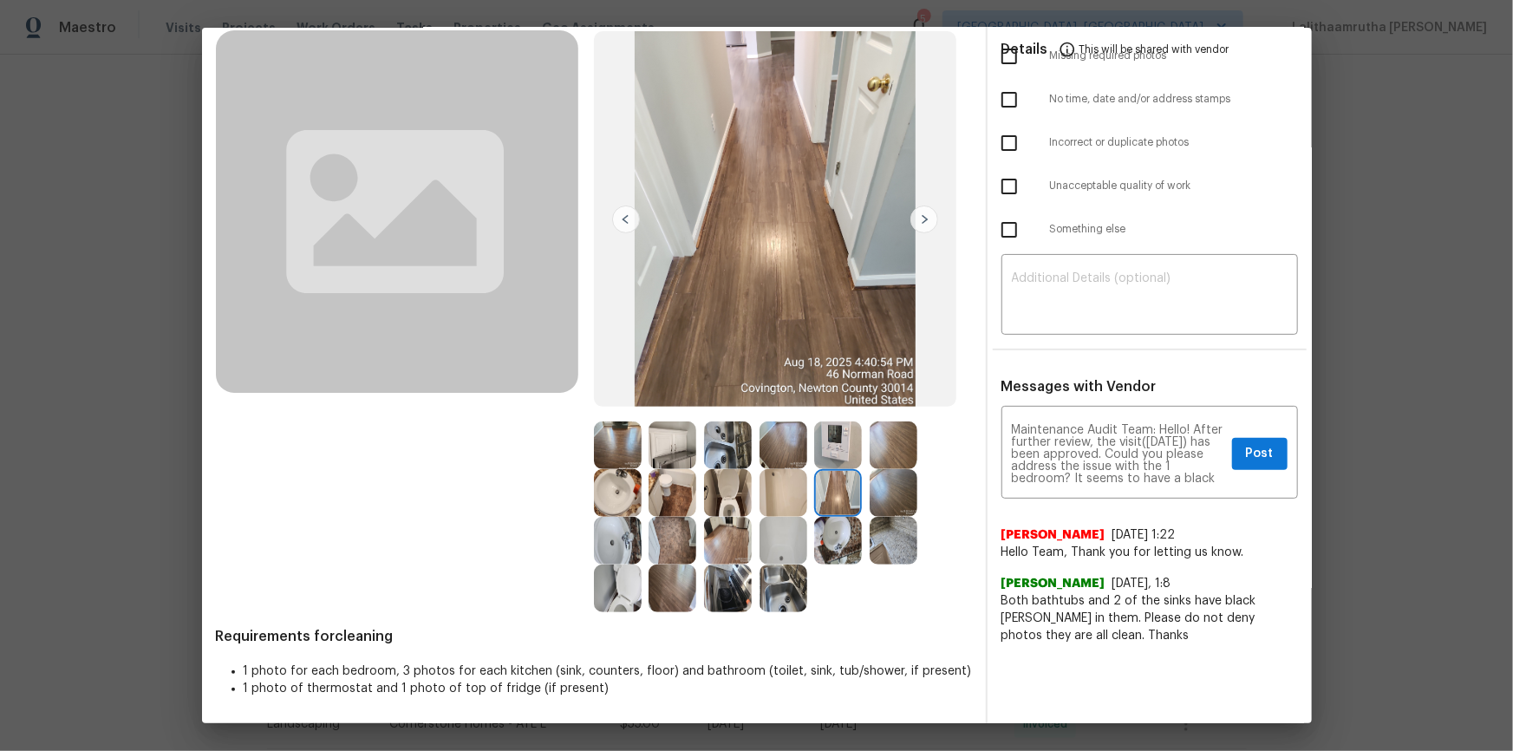
click at [737, 503] on img at bounding box center [728, 493] width 48 height 48
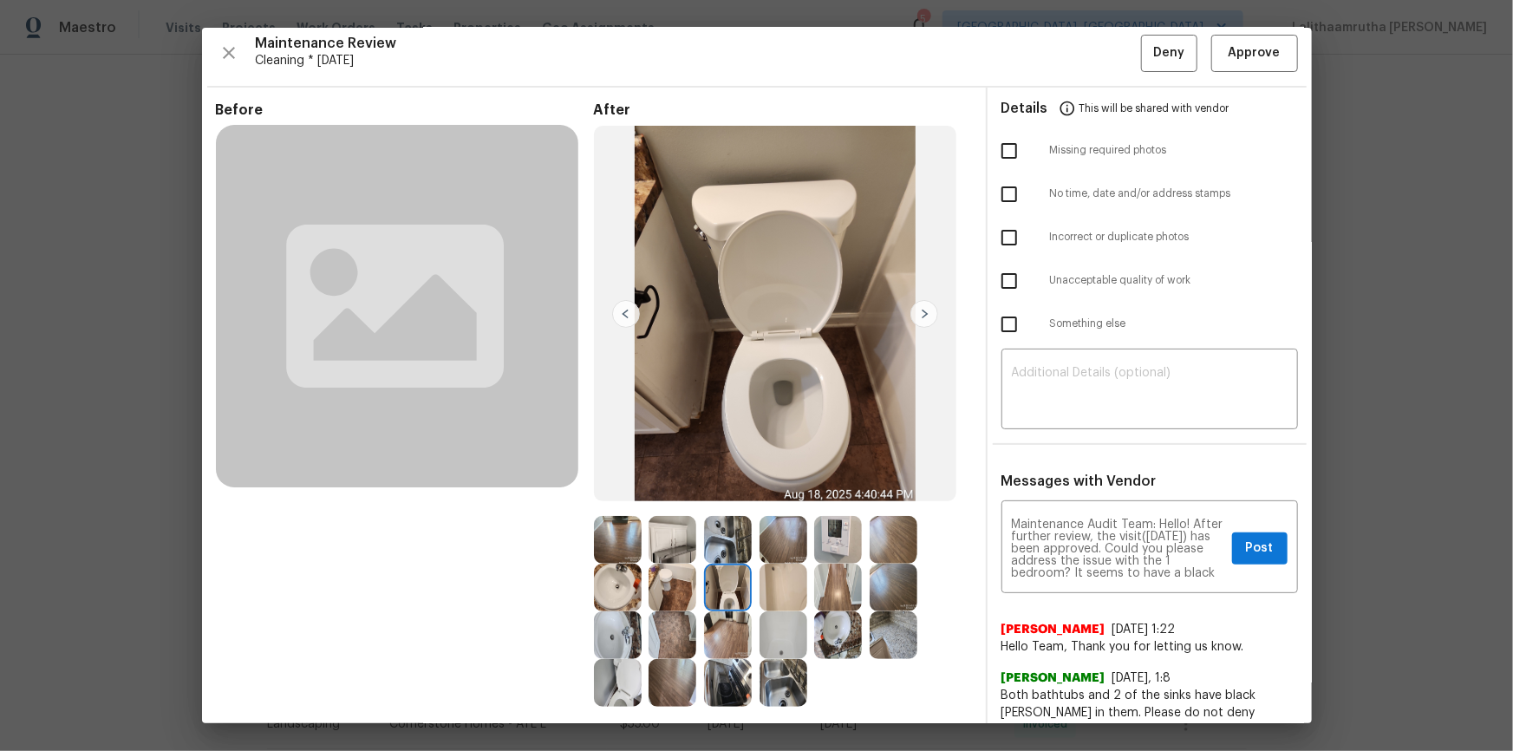
scroll to position [0, 0]
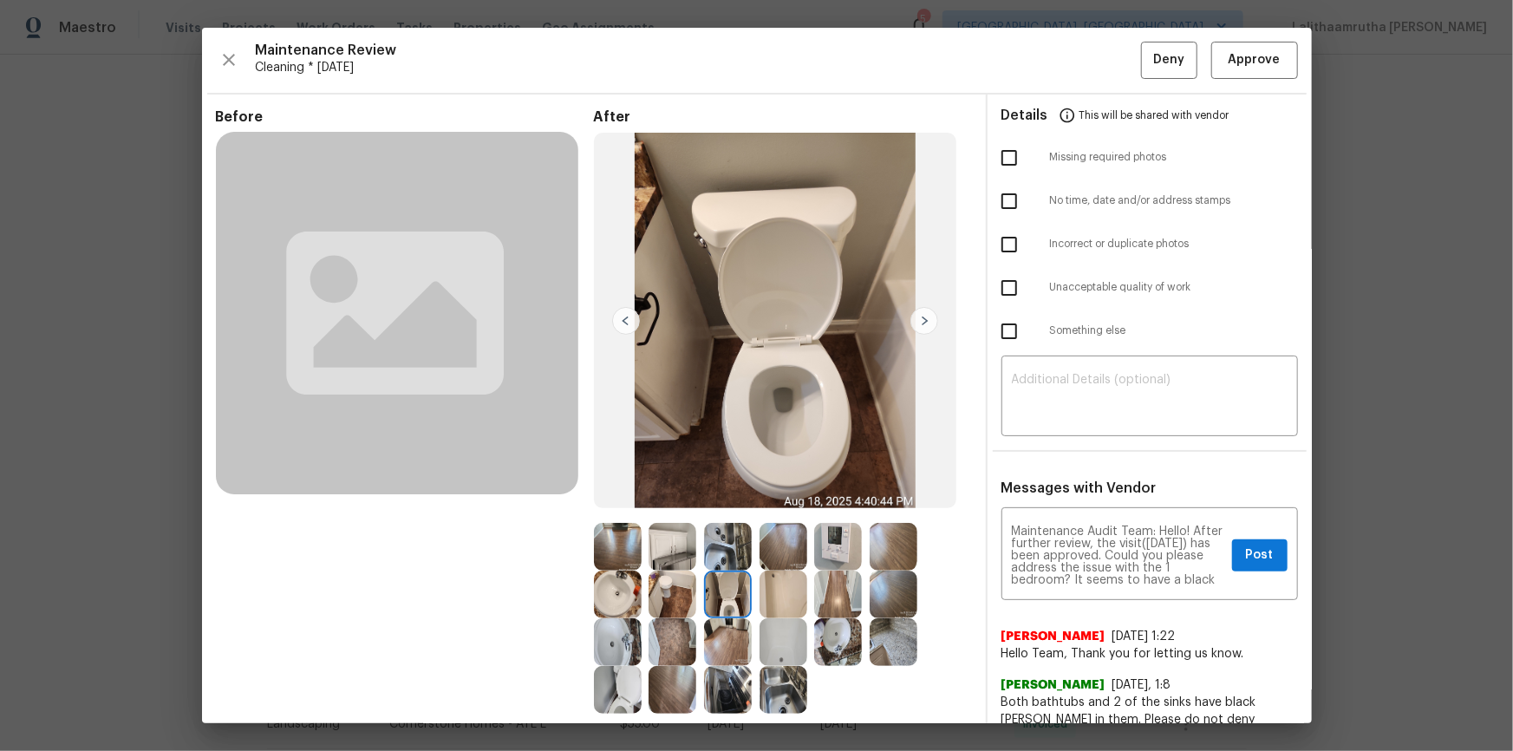
click at [834, 616] on img at bounding box center [838, 642] width 48 height 48
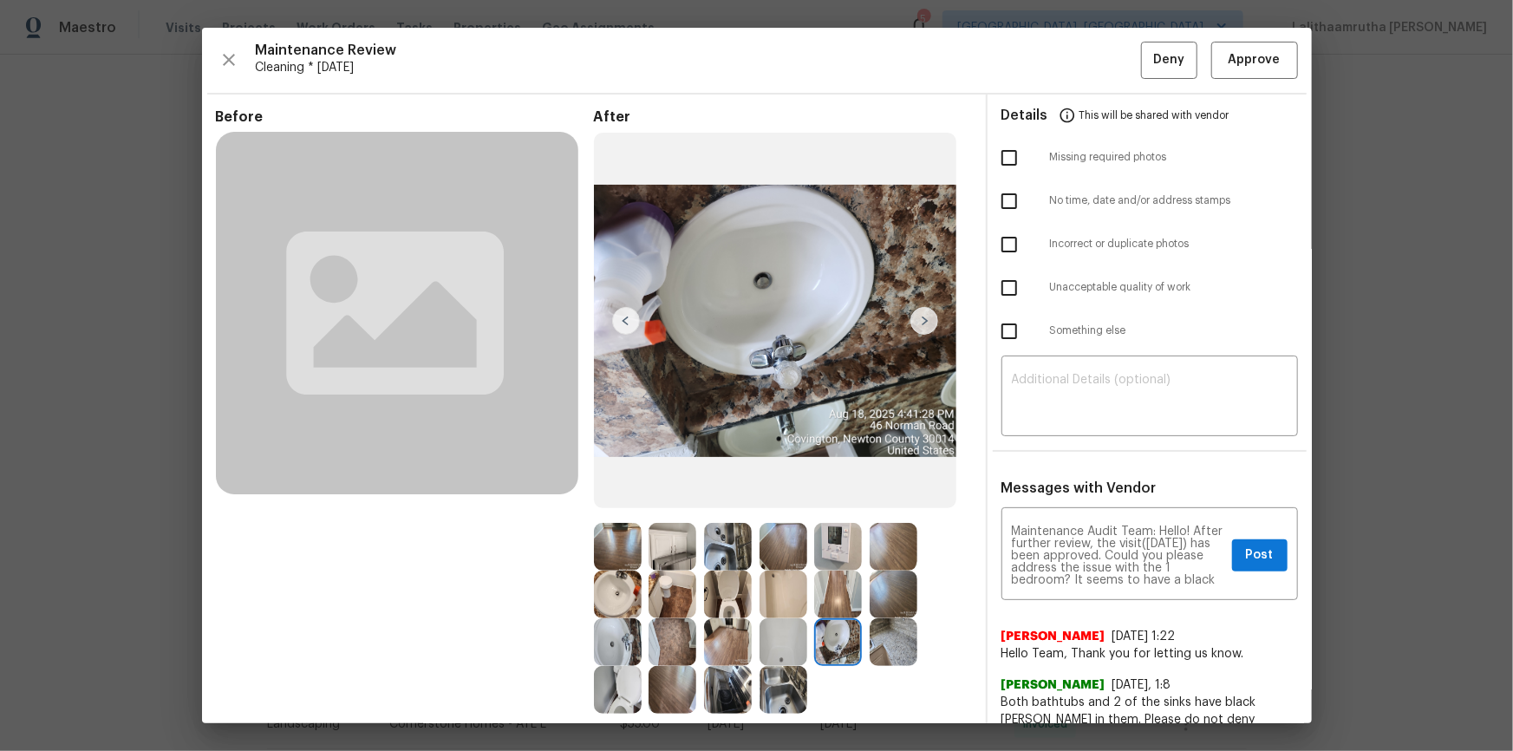
click at [648, 596] on img at bounding box center [672, 594] width 48 height 48
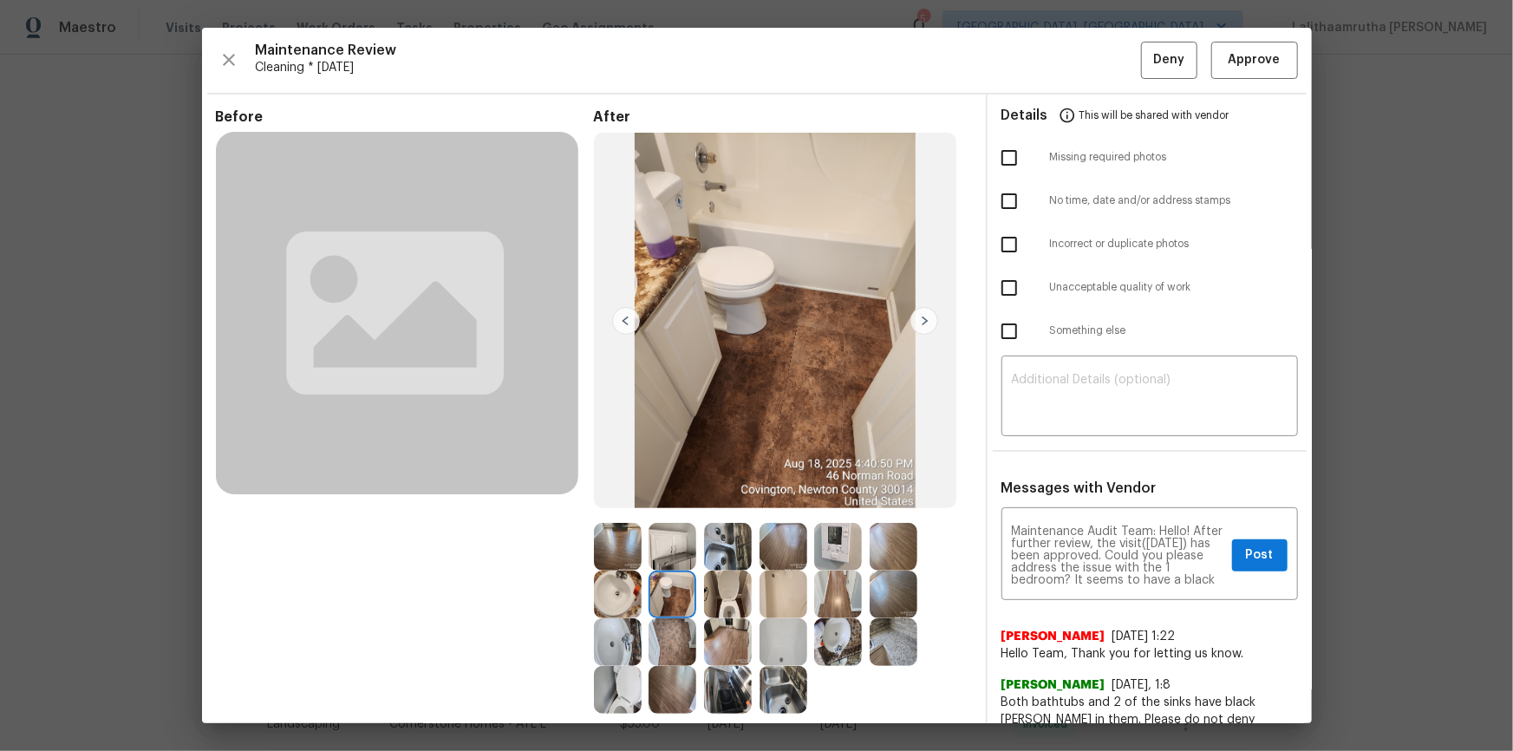
click at [625, 616] on img at bounding box center [618, 690] width 48 height 48
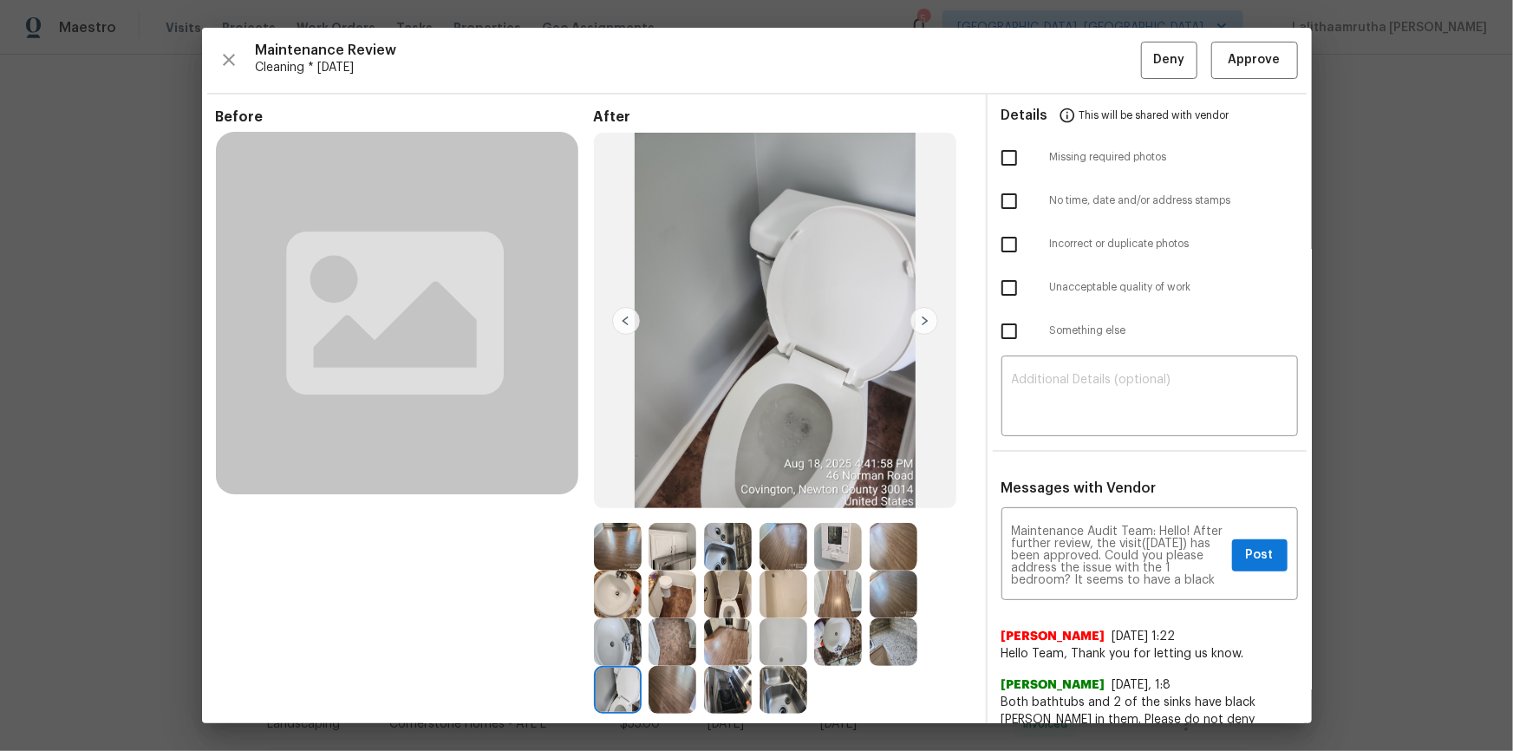
click at [730, 586] on img at bounding box center [728, 594] width 48 height 48
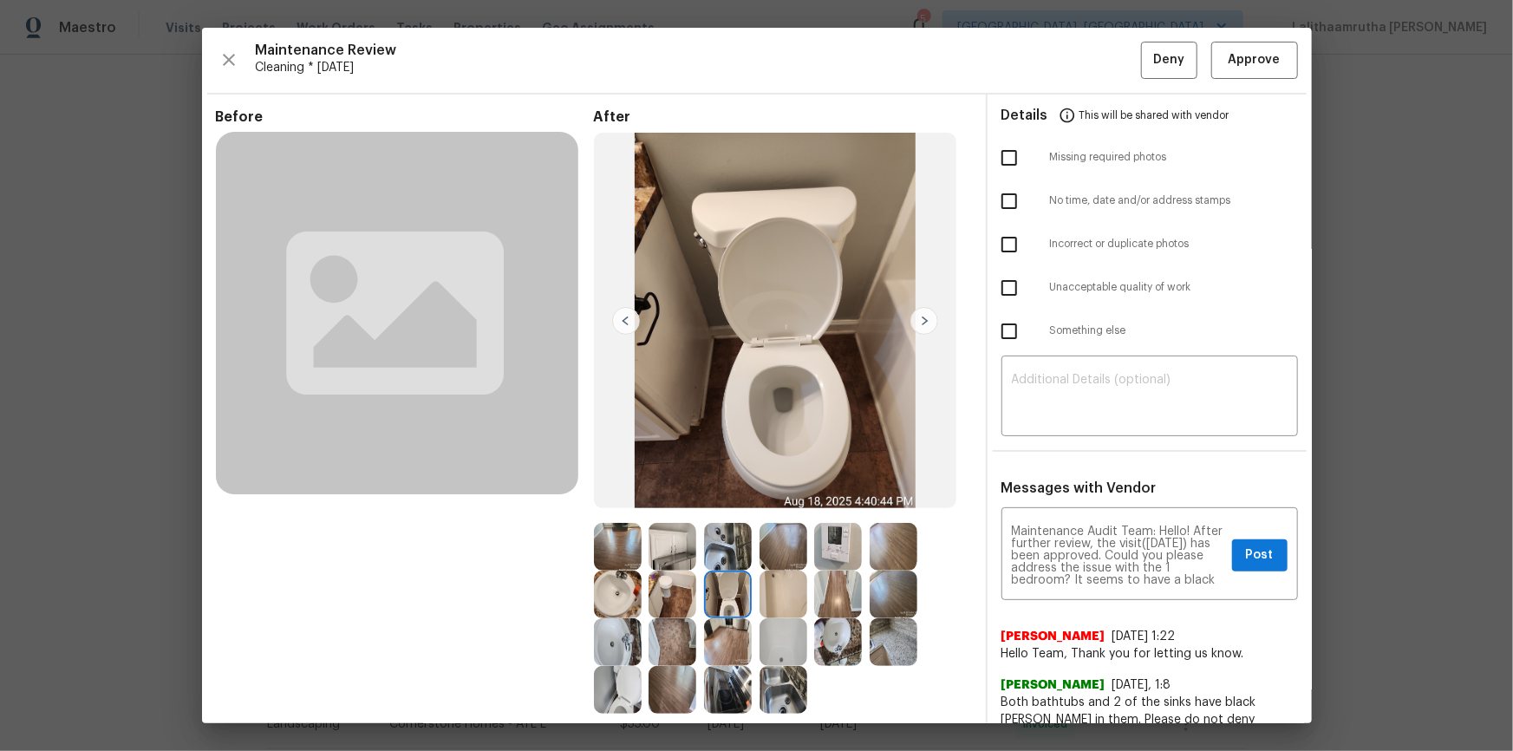
click at [626, 616] on img at bounding box center [618, 690] width 48 height 48
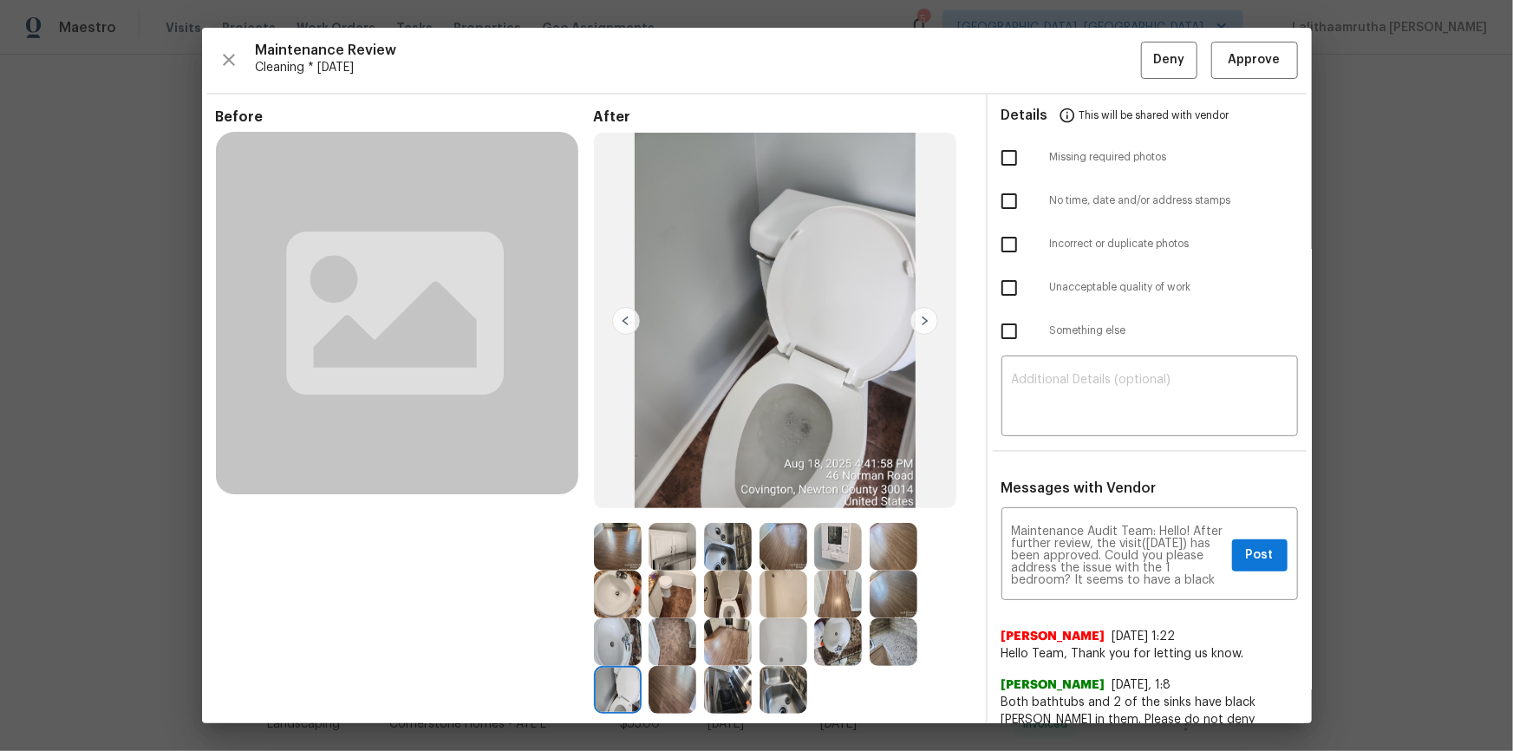
click at [724, 586] on img at bounding box center [728, 594] width 48 height 48
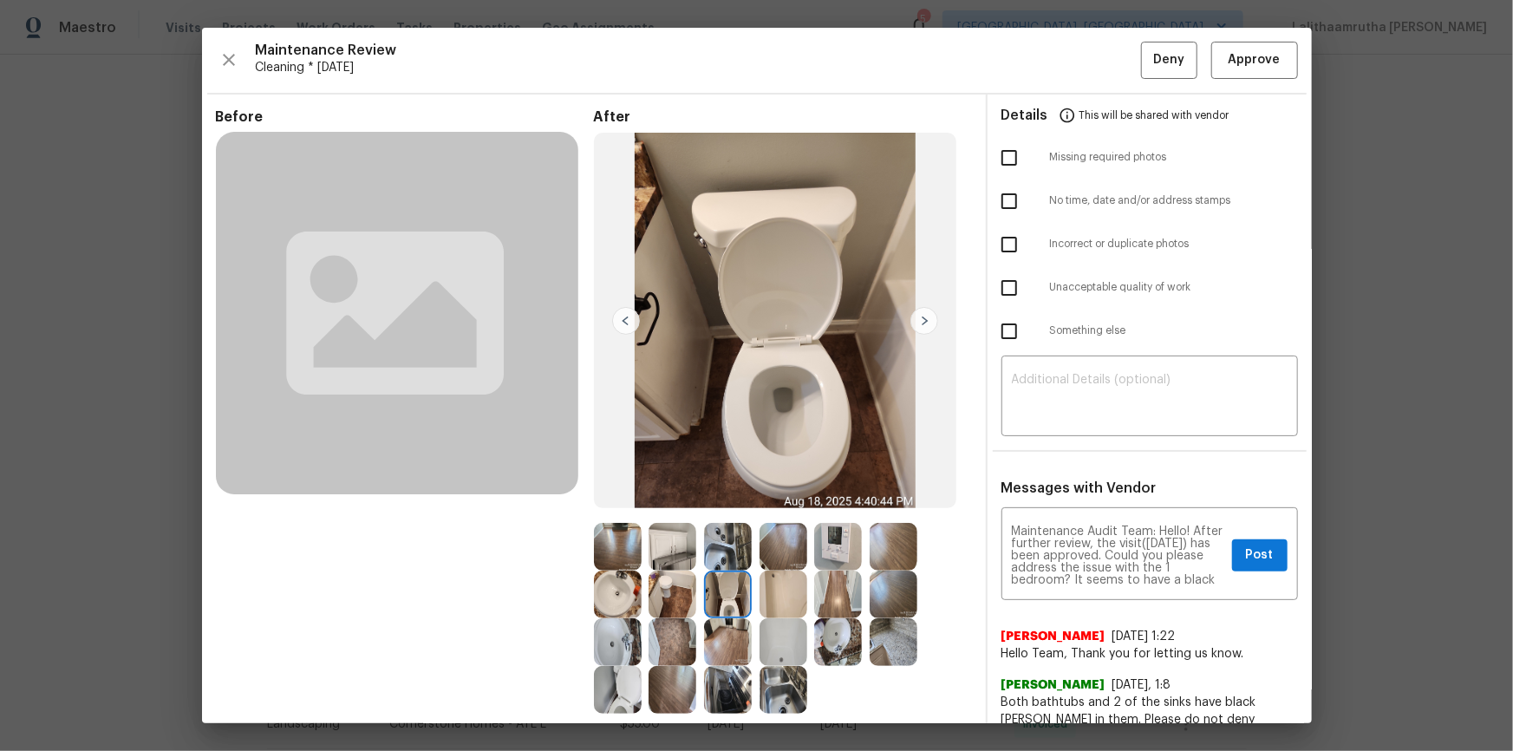
click at [603, 616] on img at bounding box center [618, 690] width 48 height 48
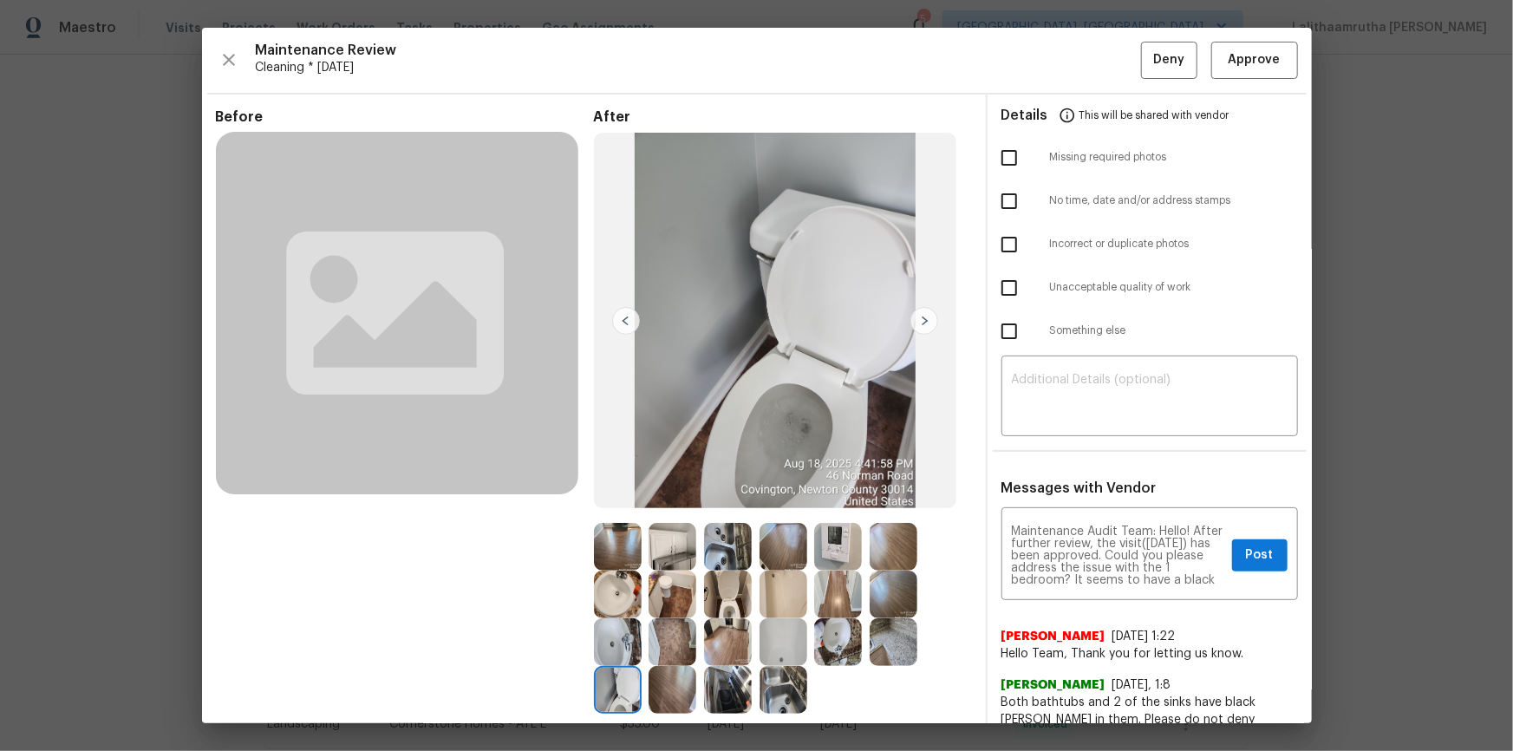
click at [736, 603] on img at bounding box center [728, 594] width 48 height 48
